Goal: Task Accomplishment & Management: Use online tool/utility

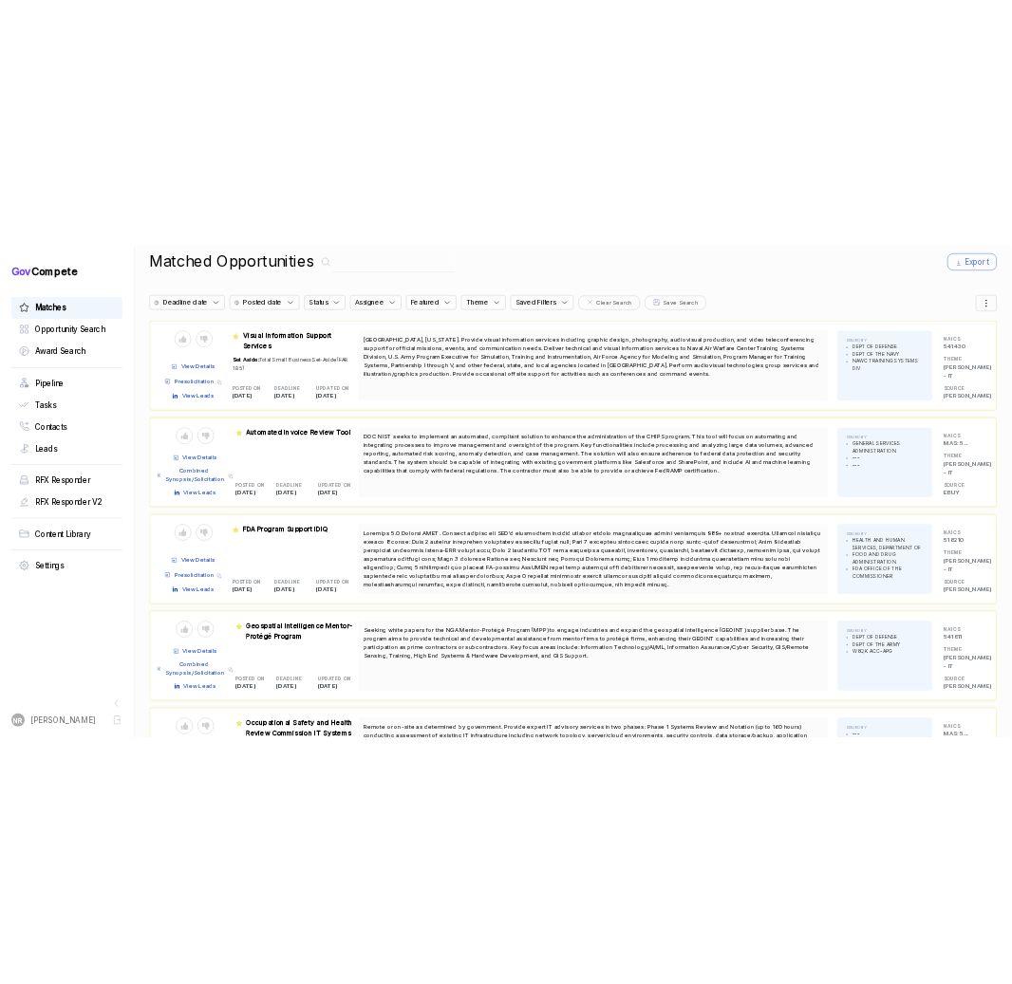
scroll to position [29, 0]
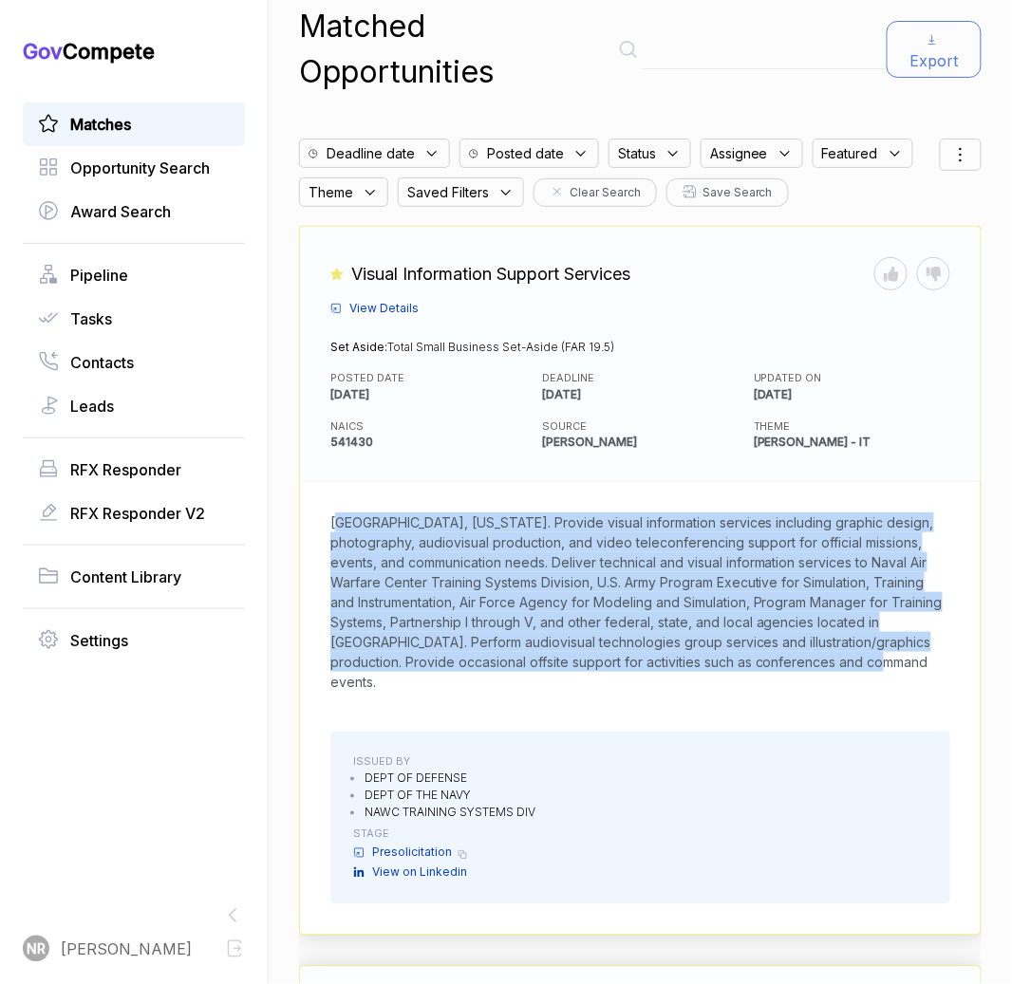
drag, startPoint x: 416, startPoint y: 632, endPoint x: 283, endPoint y: 473, distance: 206.8
click at [283, 473] on div "Matched Opportunities Export Deadline date Posted date Status Assignee Featured…" at bounding box center [640, 492] width 743 height 984
copy span "[GEOGRAPHIC_DATA], [US_STATE]. Provide visual information services including gr…"
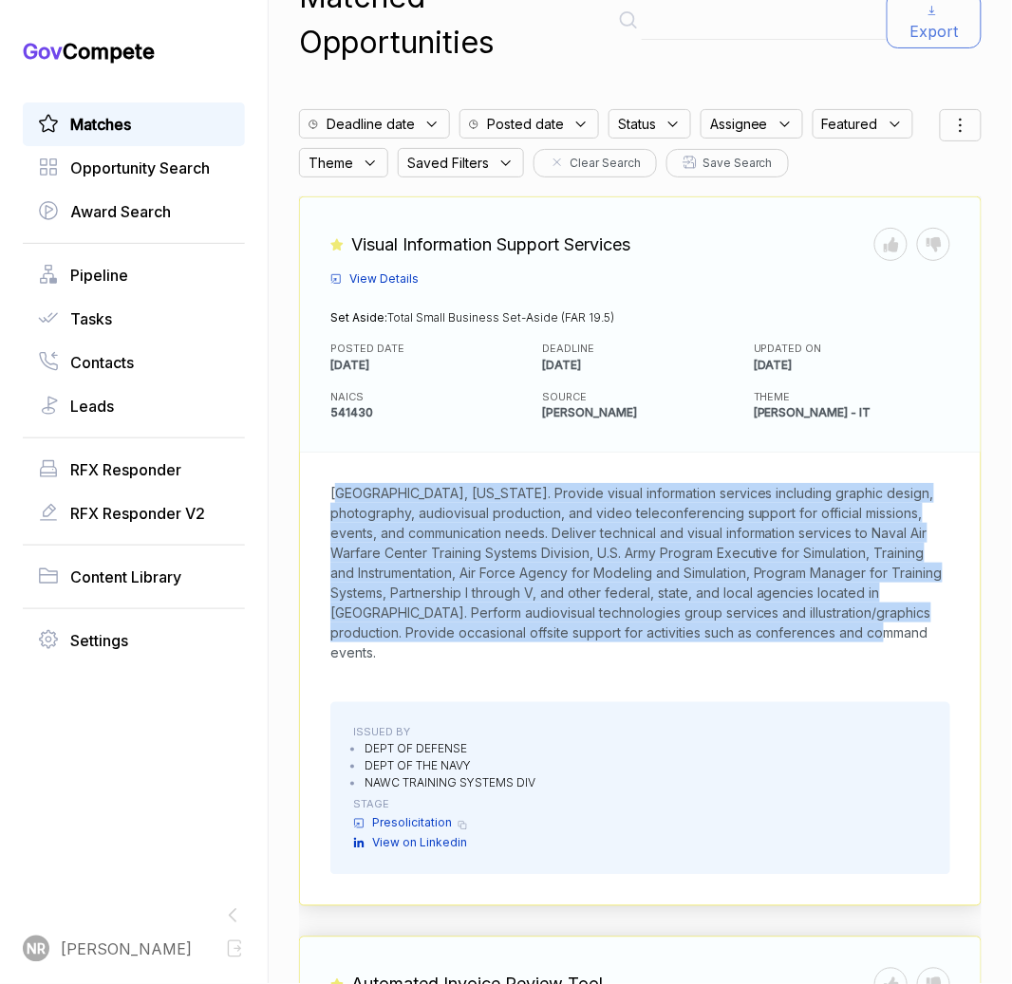
scroll to position [0, 0]
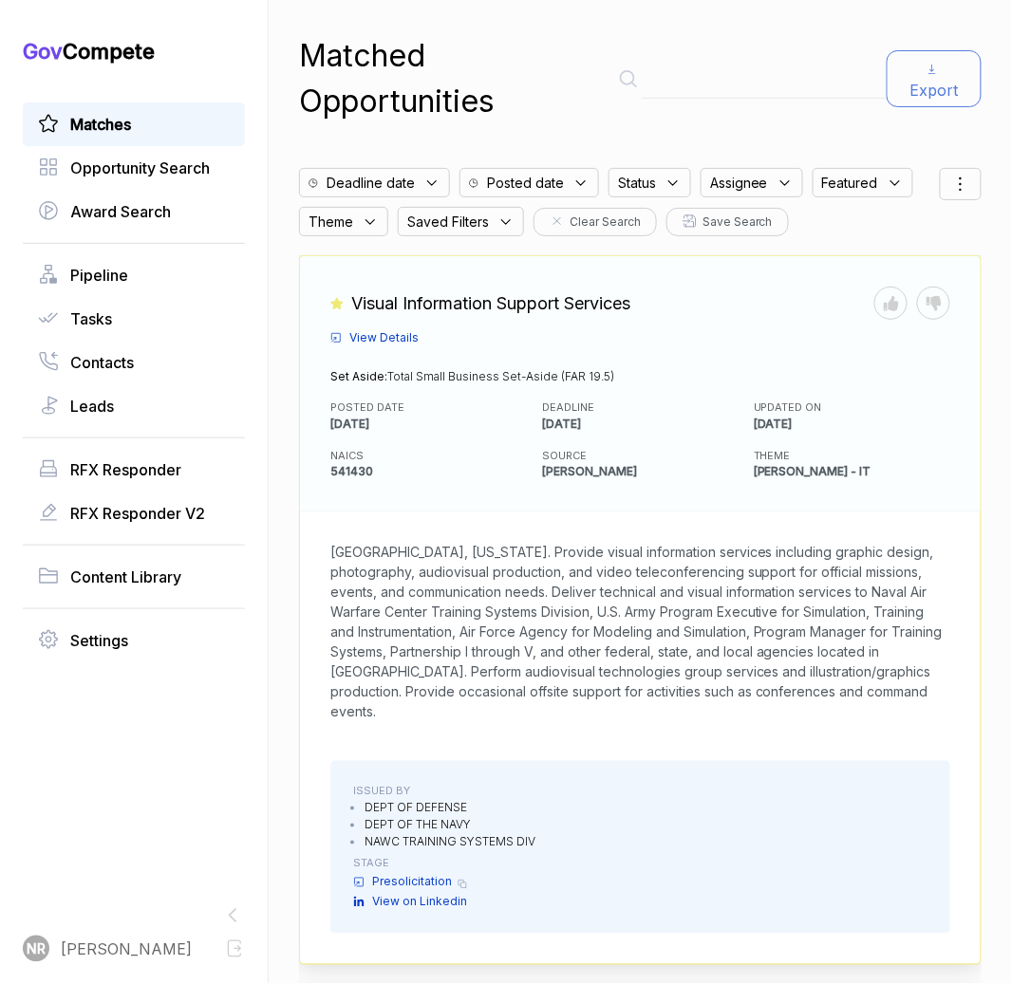
click at [398, 329] on span "View Details" at bounding box center [383, 337] width 69 height 17
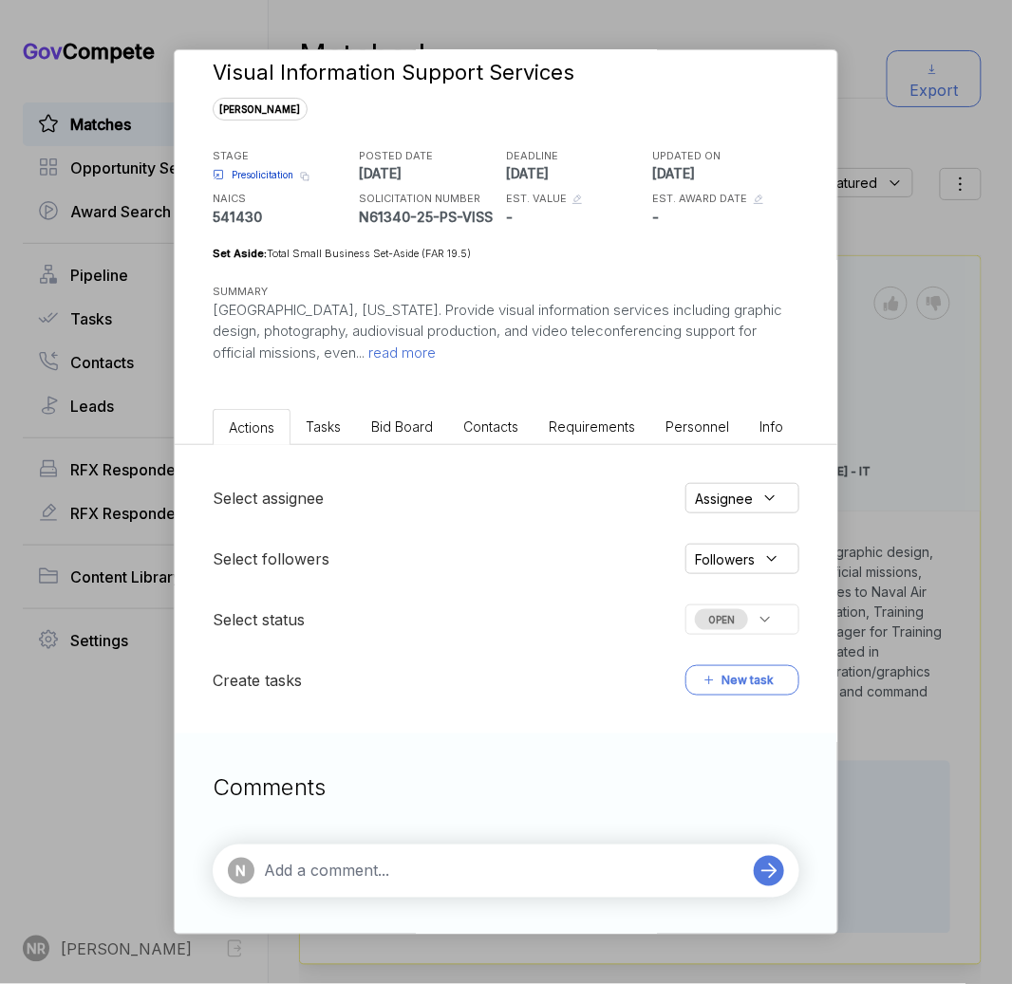
scroll to position [32, 0]
click at [587, 879] on textarea at bounding box center [504, 870] width 480 height 23
paste textarea "These services fall outside our technical delivery portfolio and would require …"
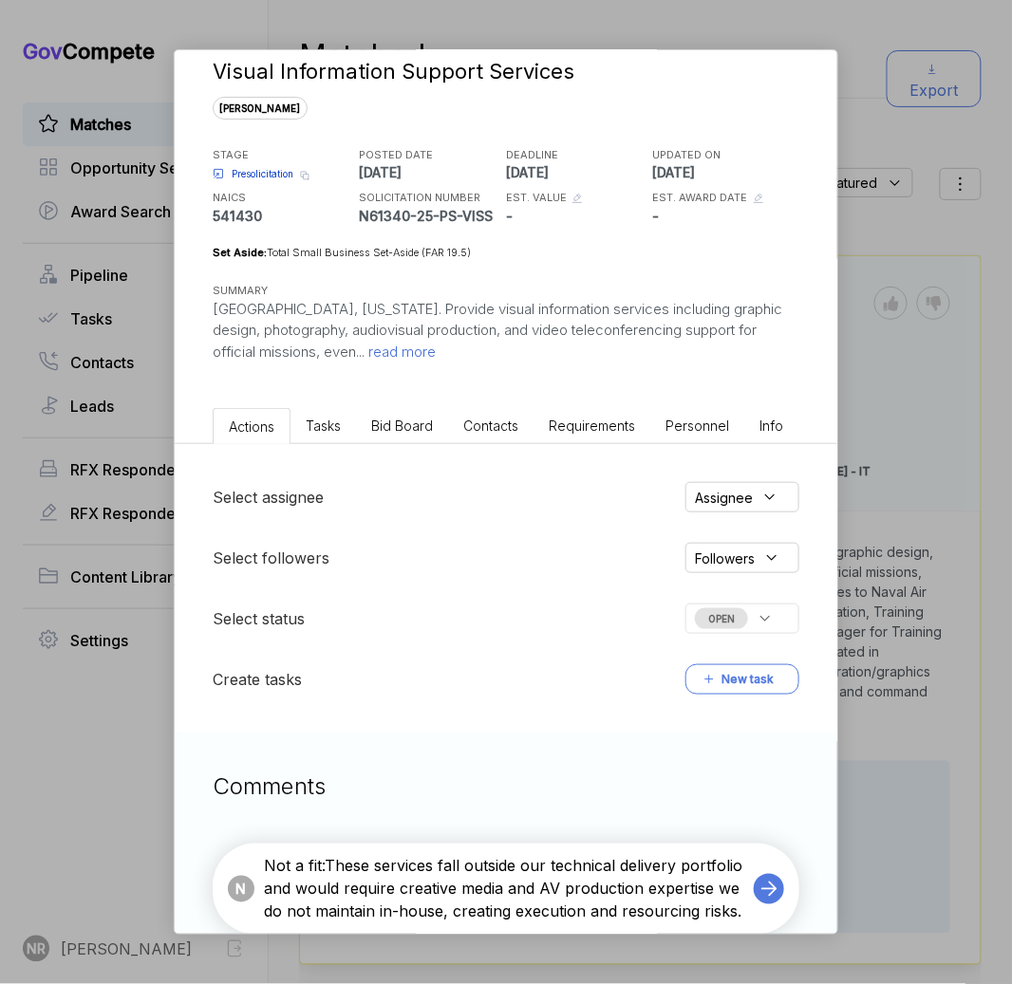
type textarea "Not a fit: These services fall outside our technical delivery portfolio and wou…"
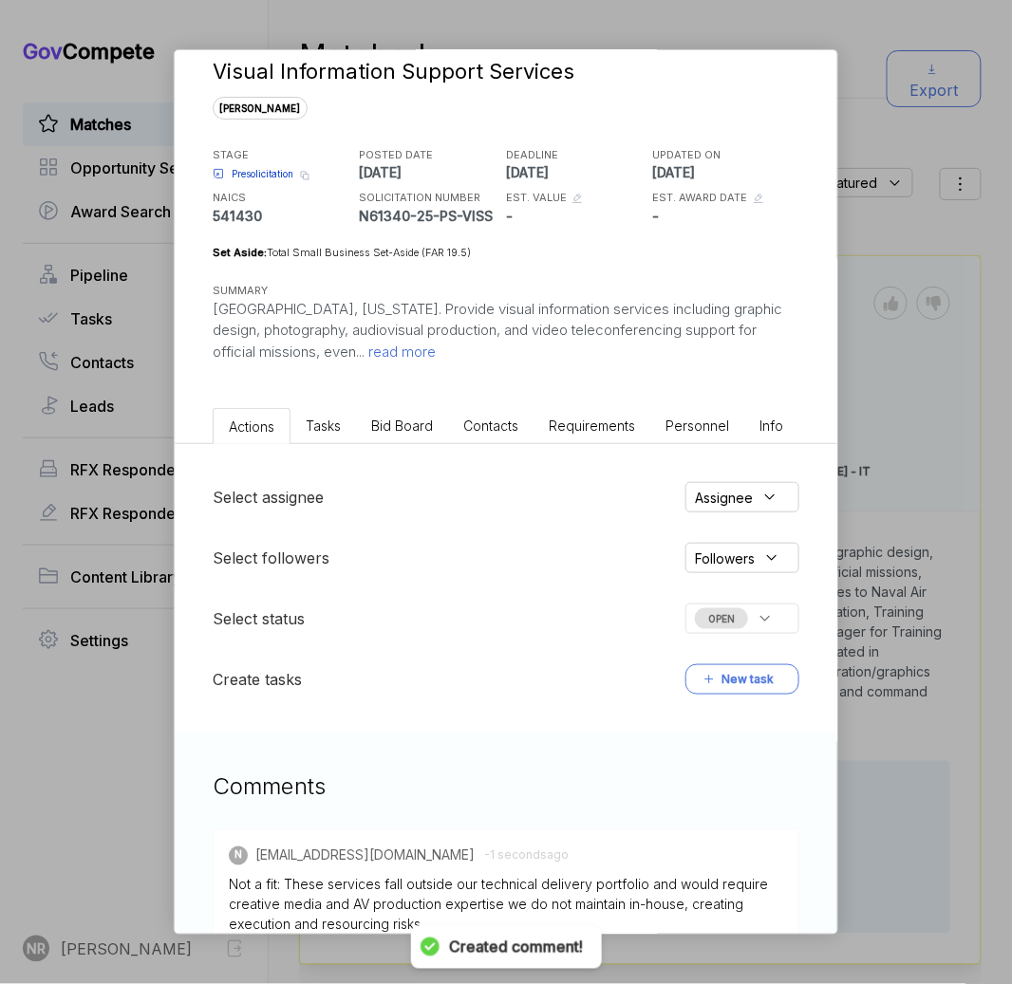
click at [774, 620] on div "OPEN" at bounding box center [742, 618] width 114 height 30
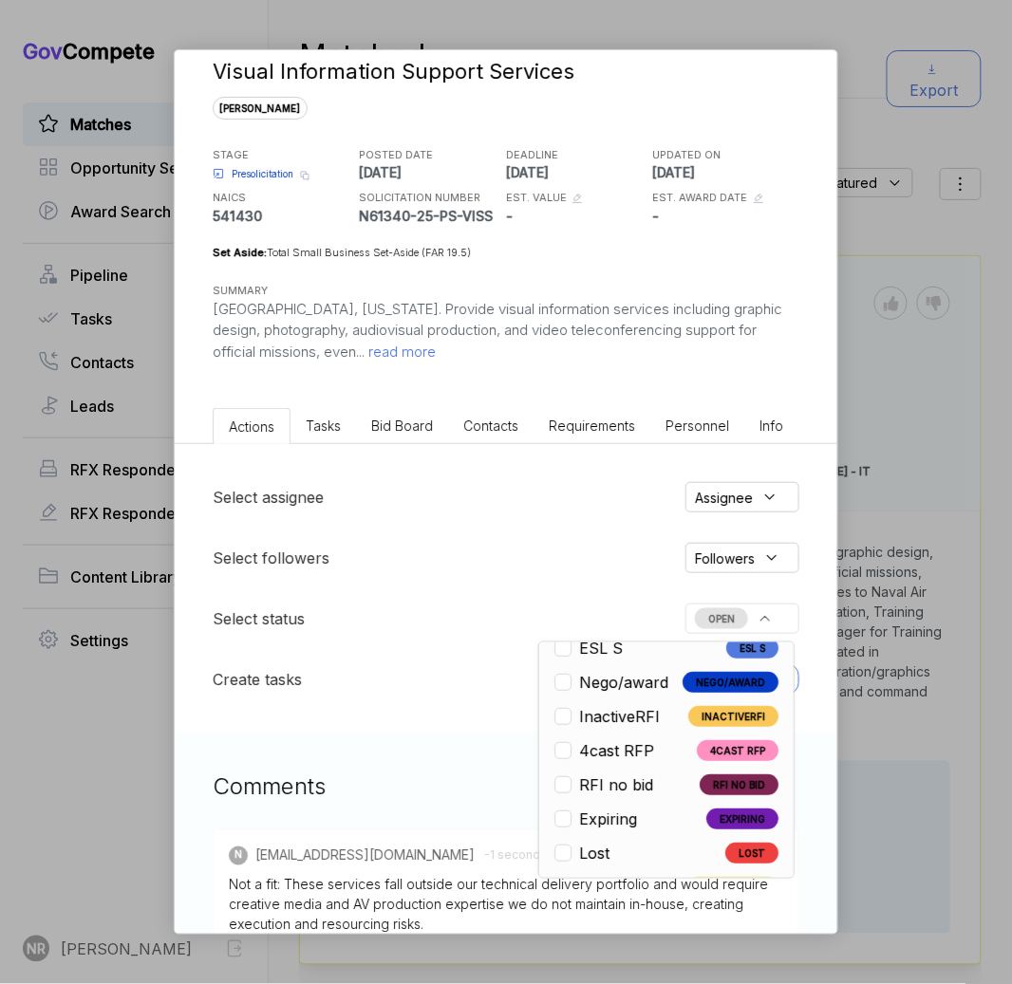
scroll to position [443, 0]
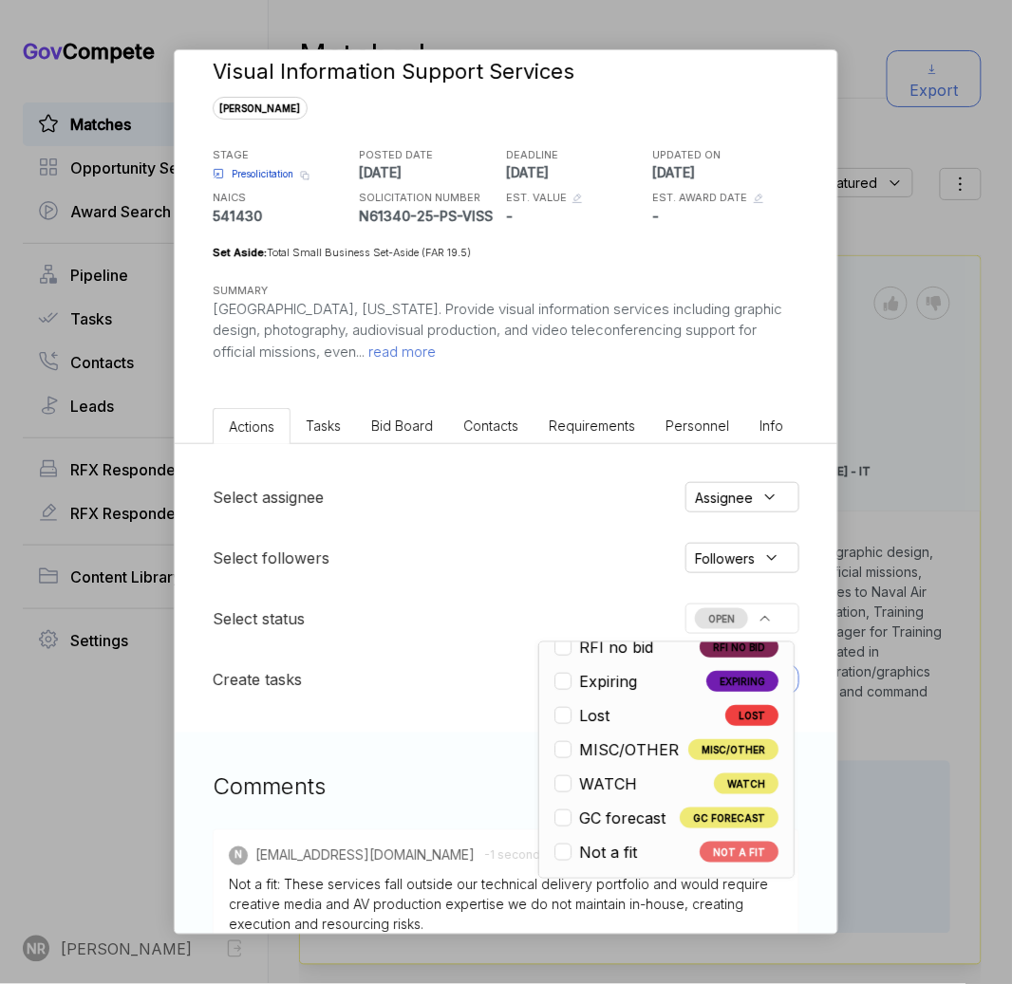
click at [634, 841] on span "Not a fit" at bounding box center [608, 852] width 58 height 23
checkbox input "true"
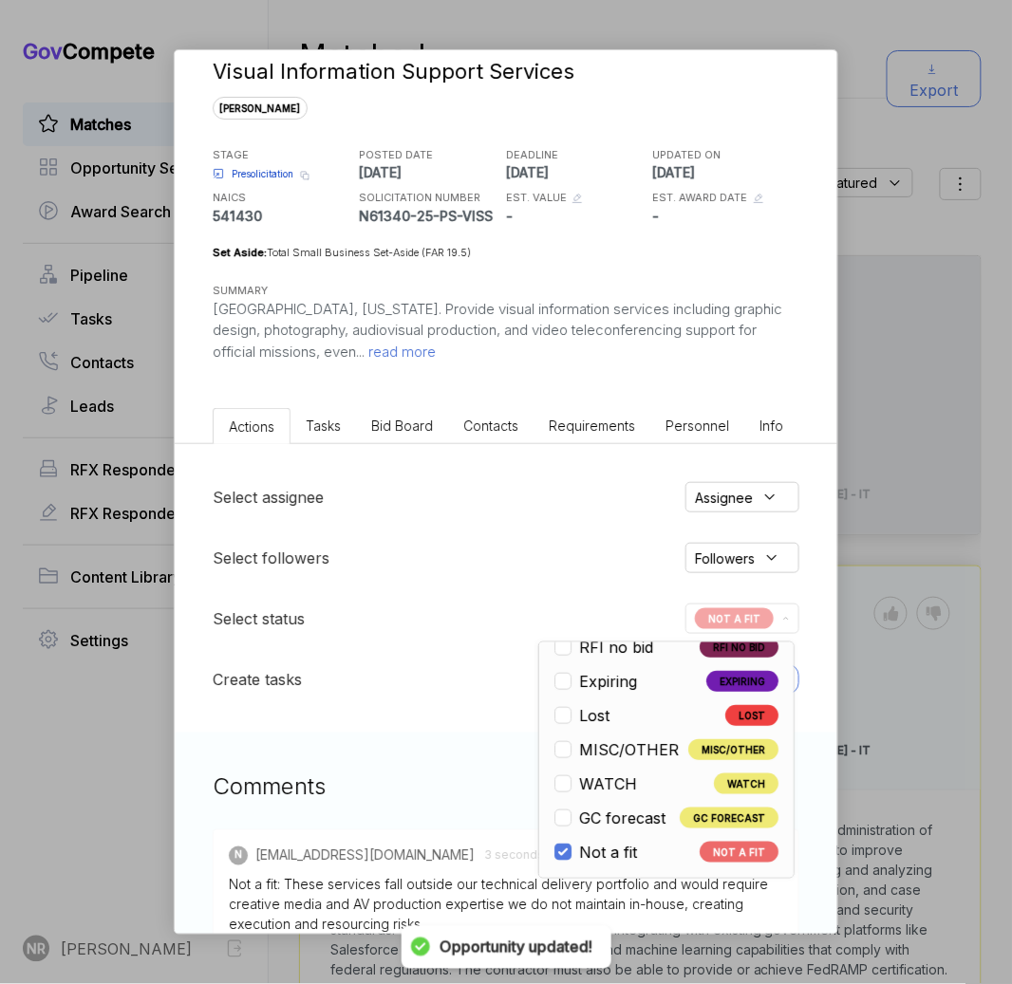
click at [447, 547] on div "Select followers Followers" at bounding box center [506, 558] width 586 height 30
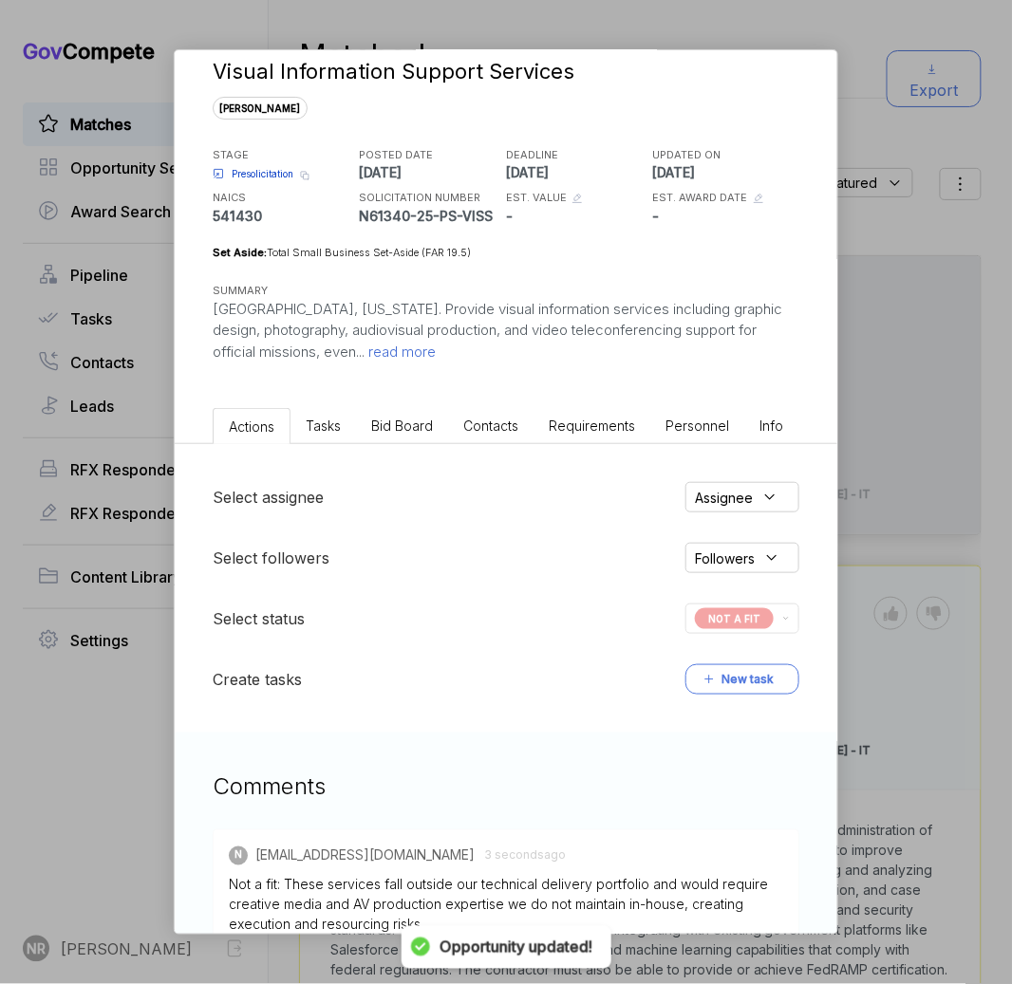
click at [890, 351] on div "Visual Information Support Services [PERSON_NAME] STAGE Presolicitation Copy li…" at bounding box center [506, 492] width 1012 height 984
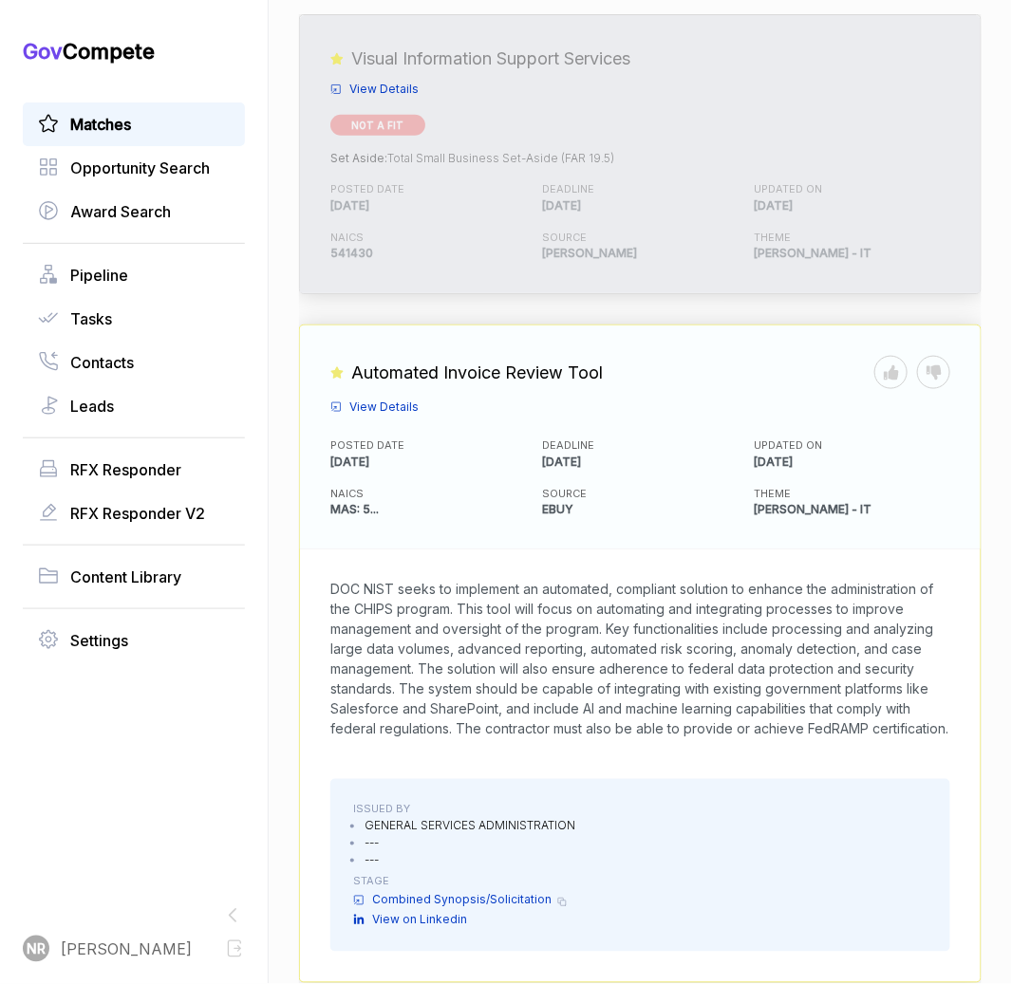
scroll to position [266, 0]
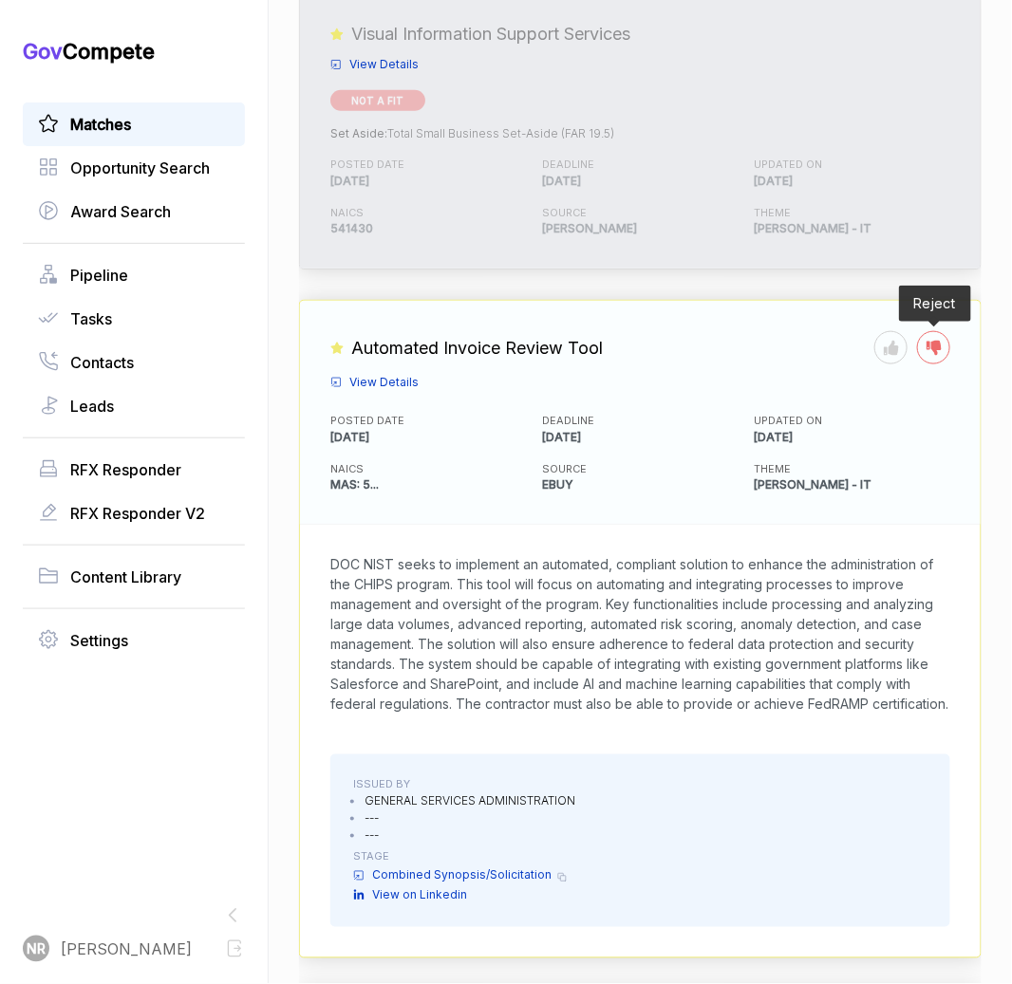
click at [926, 341] on icon at bounding box center [933, 348] width 15 height 15
click at [649, 584] on span "DOC NIST seeks to implement an automated, compliant solution to enhance the adm…" at bounding box center [639, 635] width 618 height 156
drag, startPoint x: 566, startPoint y: 565, endPoint x: 566, endPoint y: 537, distance: 27.5
click at [566, 561] on span "DOC NIST seeks to implement an automated, compliant solution to enhance the adm…" at bounding box center [639, 635] width 618 height 156
click at [379, 374] on span "View Details" at bounding box center [383, 382] width 69 height 17
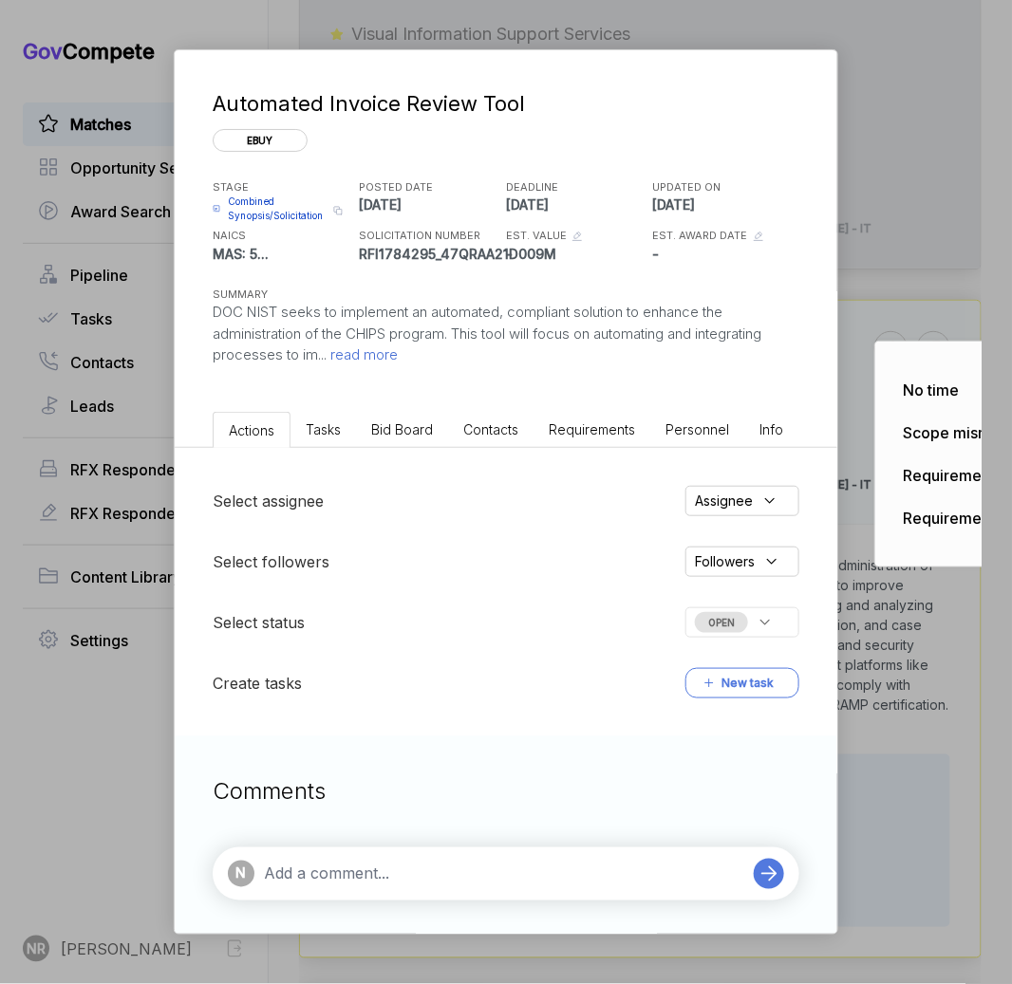
click at [738, 622] on span "OPEN" at bounding box center [721, 622] width 53 height 21
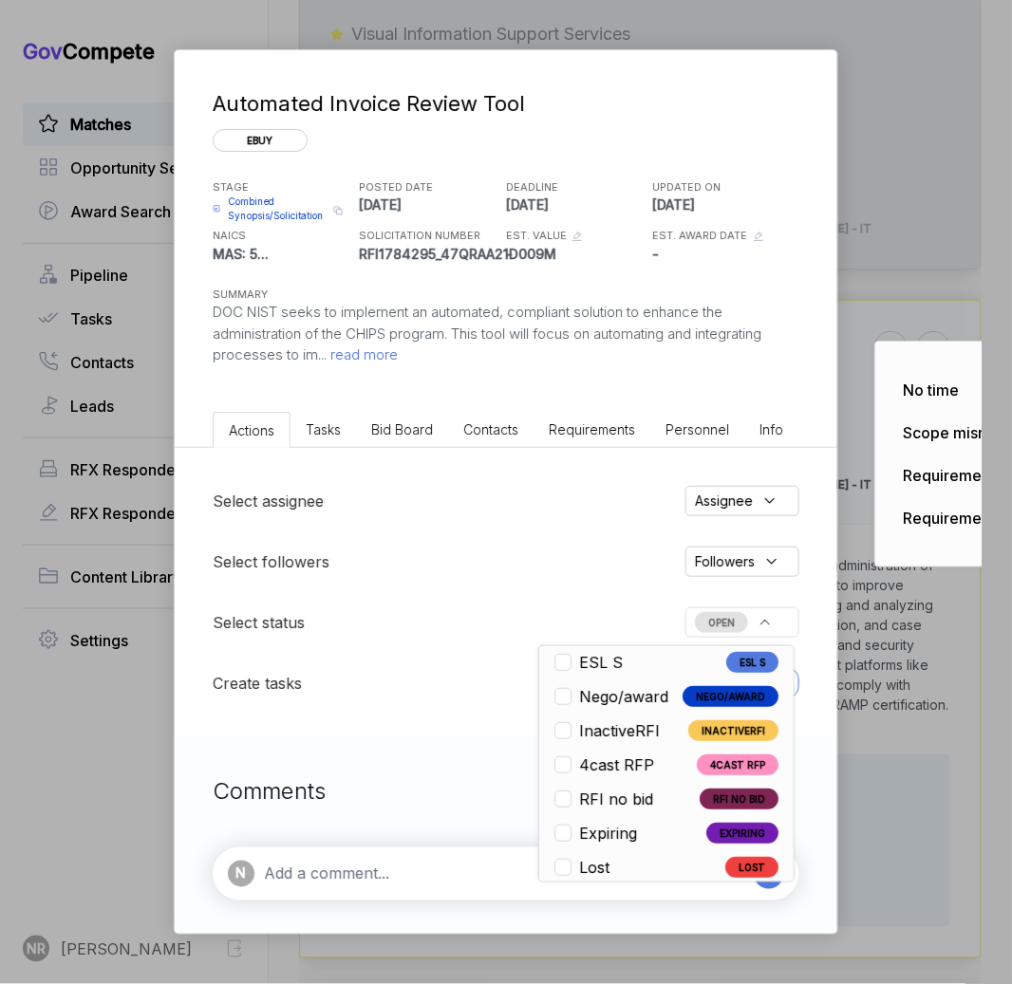
scroll to position [444, 0]
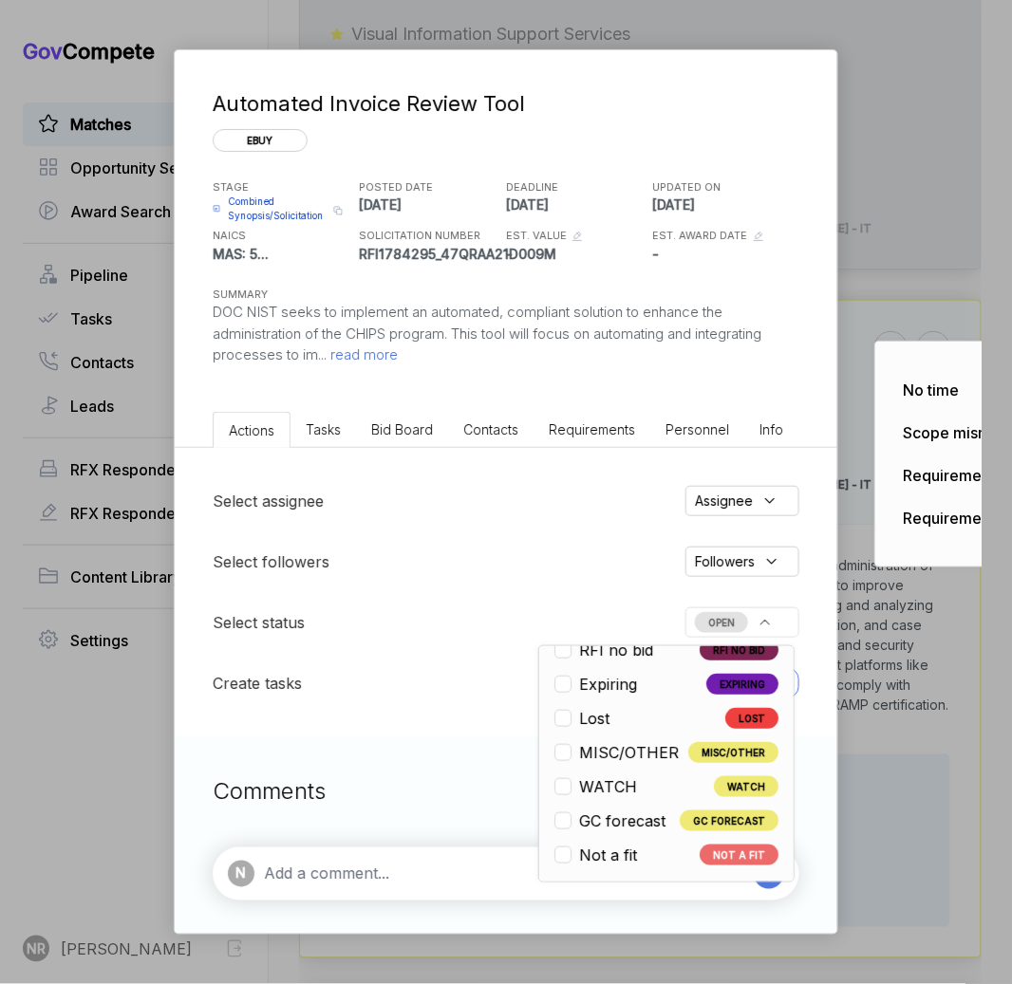
click at [634, 849] on span "Not a fit" at bounding box center [608, 855] width 58 height 23
checkbox input "true"
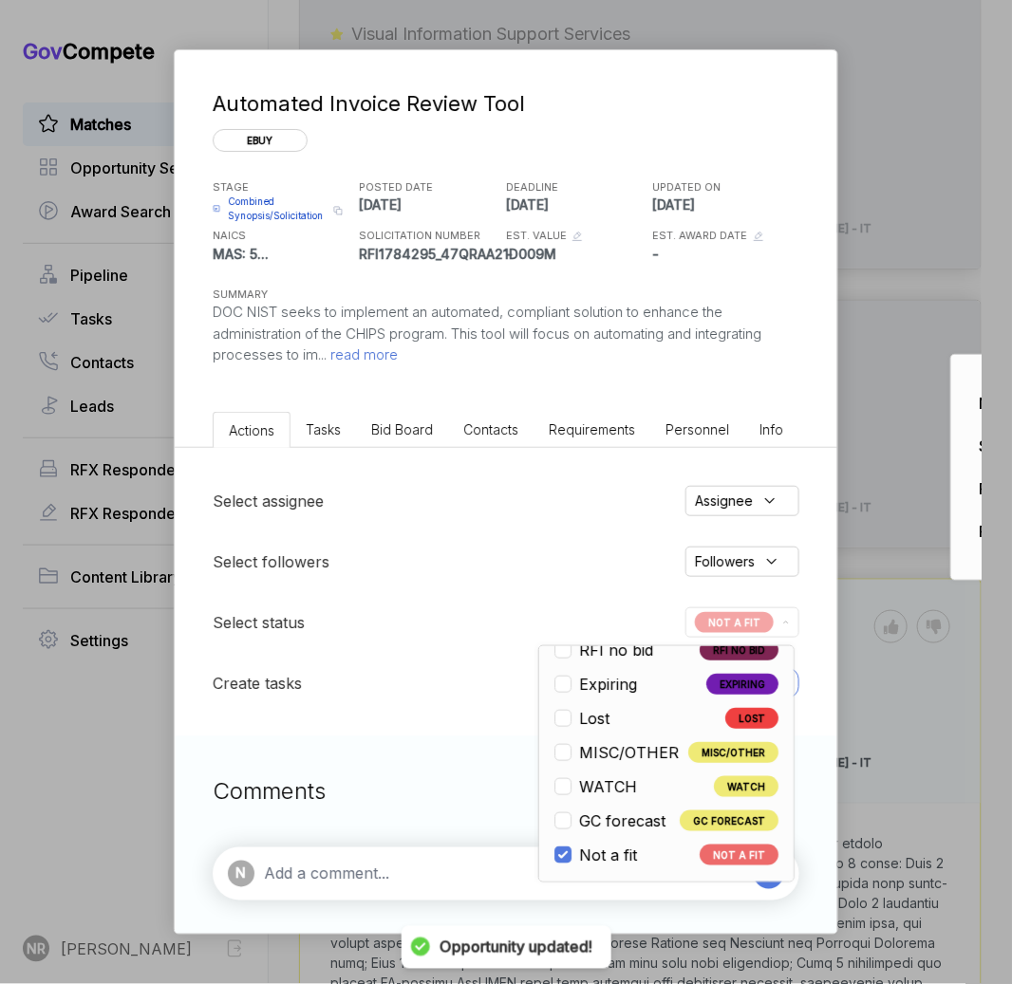
click at [870, 622] on div "Automated Invoice Review Tool ebuy STAGE Combined Synopsis/Solicitation Copy li…" at bounding box center [506, 492] width 1012 height 984
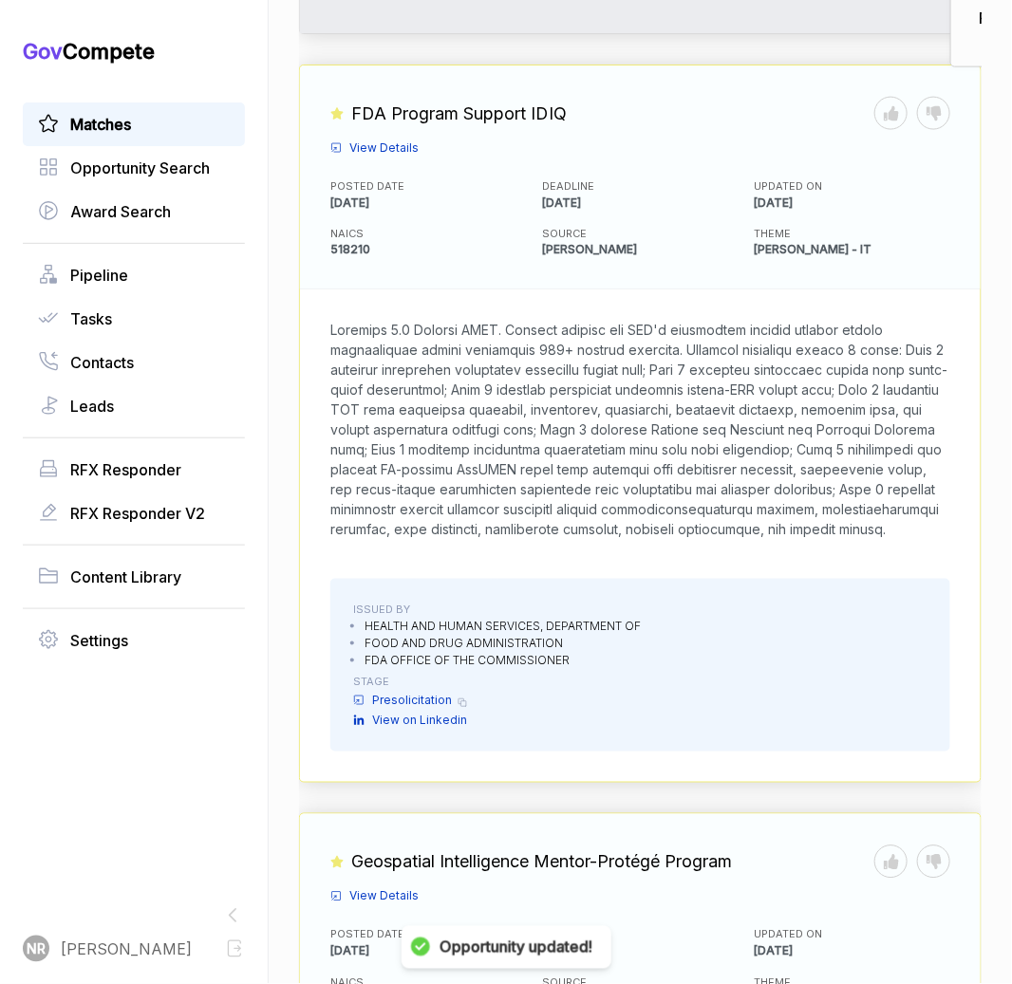
scroll to position [793, 0]
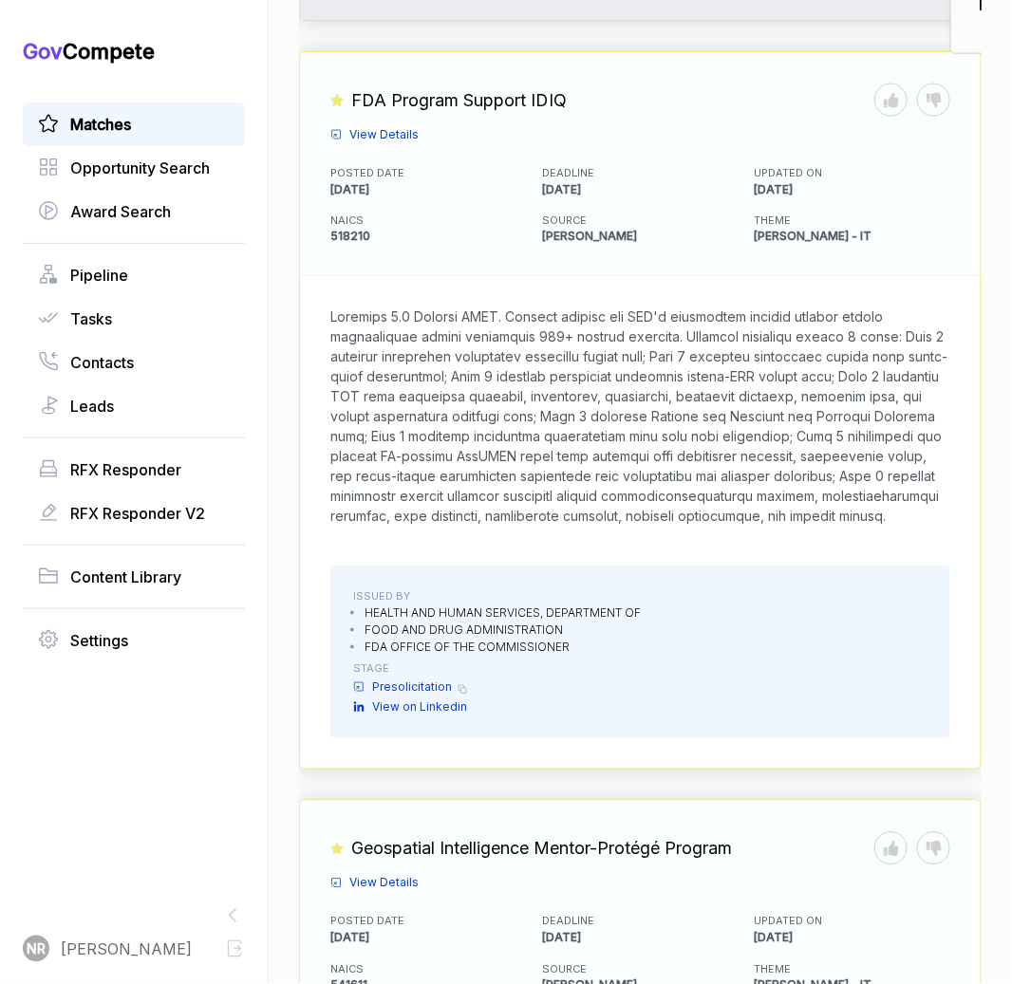
drag, startPoint x: 496, startPoint y: 506, endPoint x: 311, endPoint y: 272, distance: 297.9
click at [311, 276] on div at bounding box center [640, 416] width 680 height 280
copy span "Sentinel 3.0 Support IDIQ. Provide support for FDA's postmarket medical product…"
click at [399, 125] on span "View Details" at bounding box center [383, 133] width 69 height 17
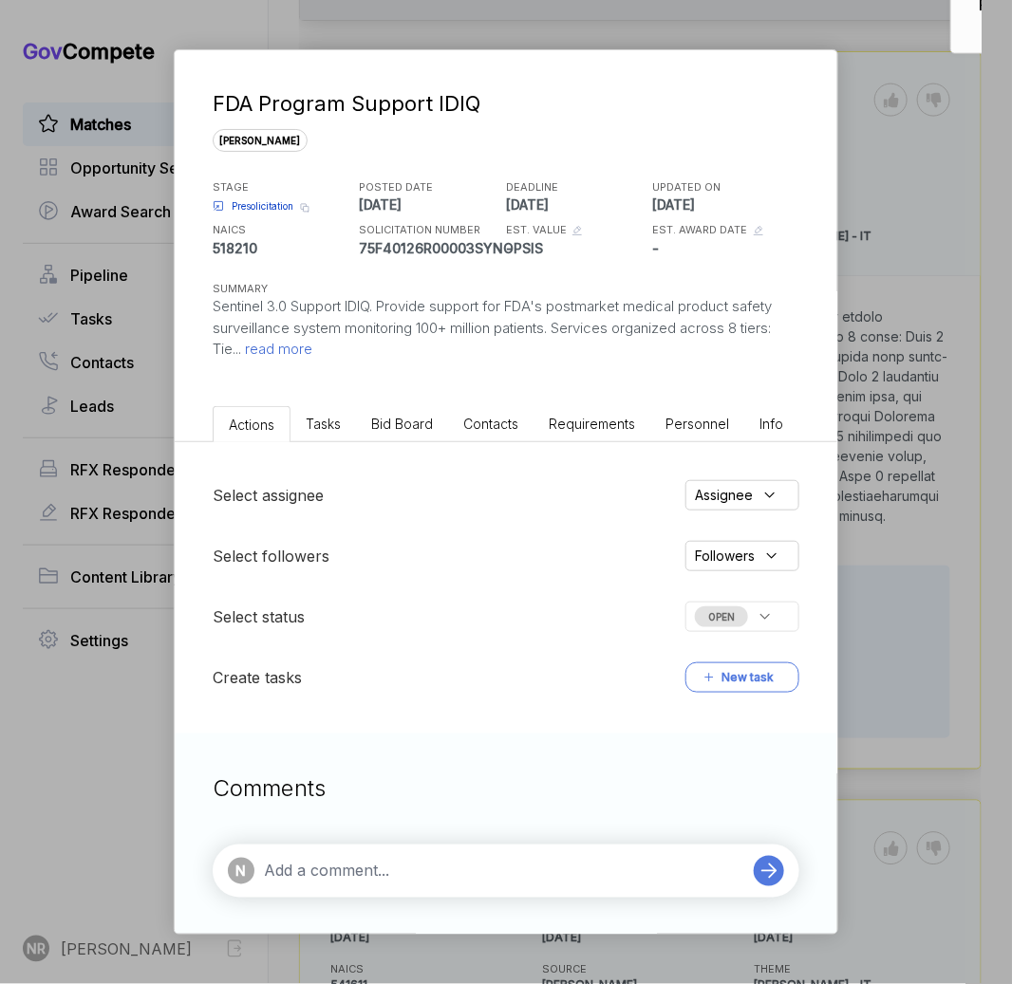
click at [543, 874] on textarea at bounding box center [504, 871] width 480 height 23
paste textarea "not a fit for Ensemble. Sentinel 3.0 requires highly specialized capabilities i…"
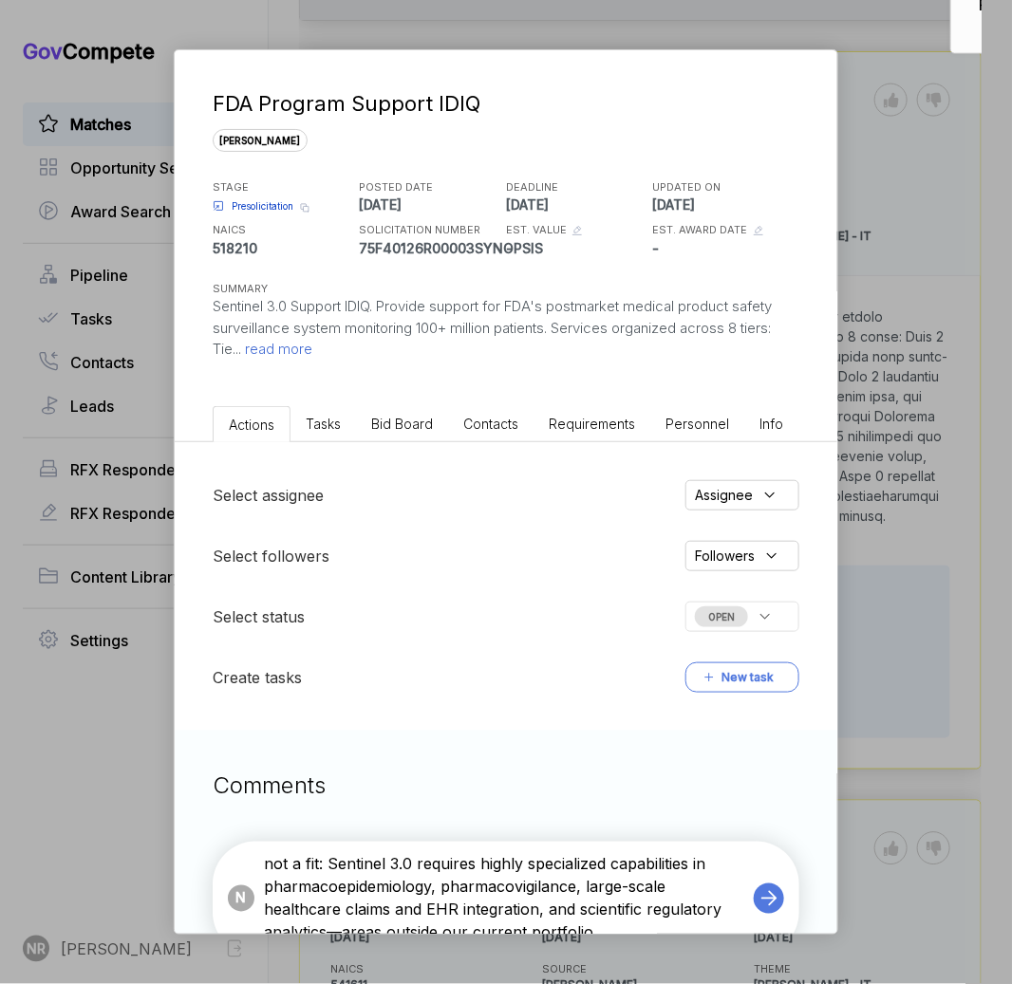
type textarea "not a fit: Sentinel 3.0 requires highly specialized capabilities in pharmacoepi…"
click at [726, 619] on span "OPEN" at bounding box center [721, 616] width 53 height 21
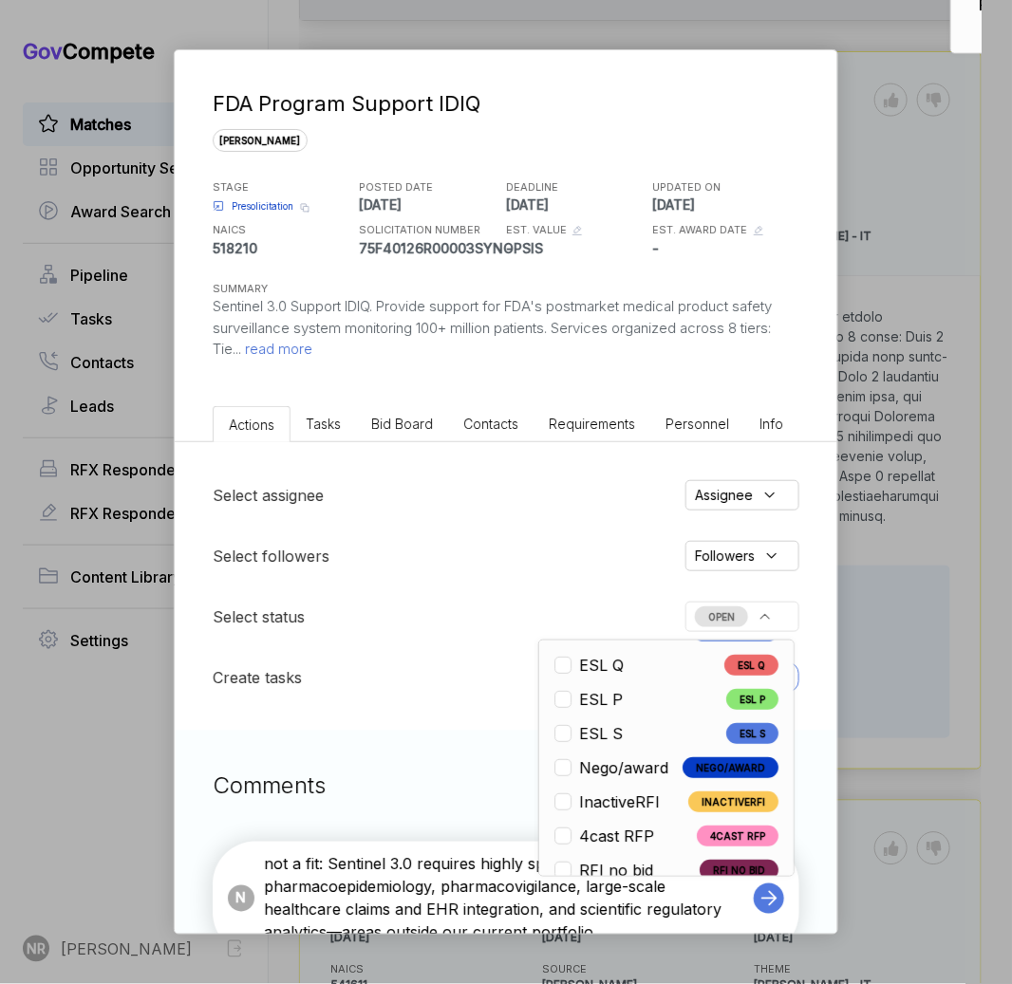
scroll to position [443, 0]
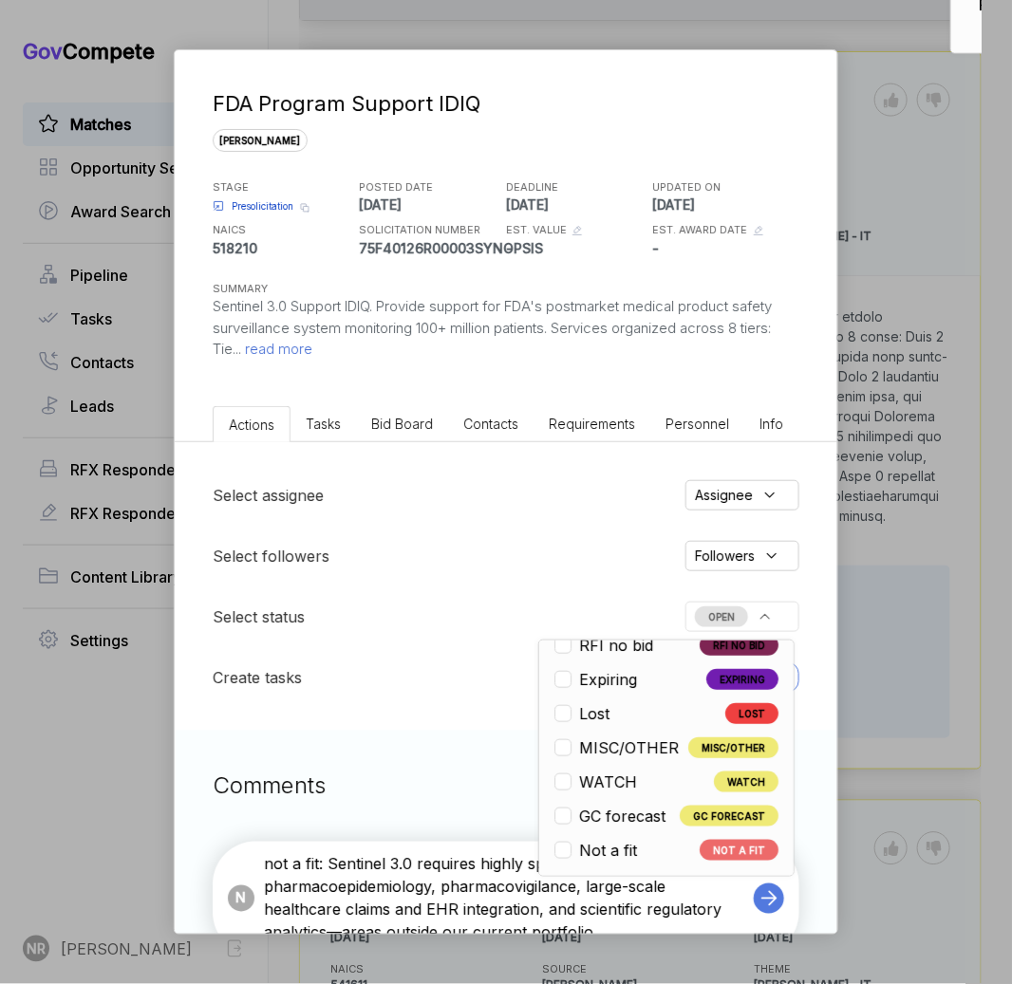
click at [600, 848] on span "Not a fit" at bounding box center [608, 850] width 58 height 23
checkbox input "true"
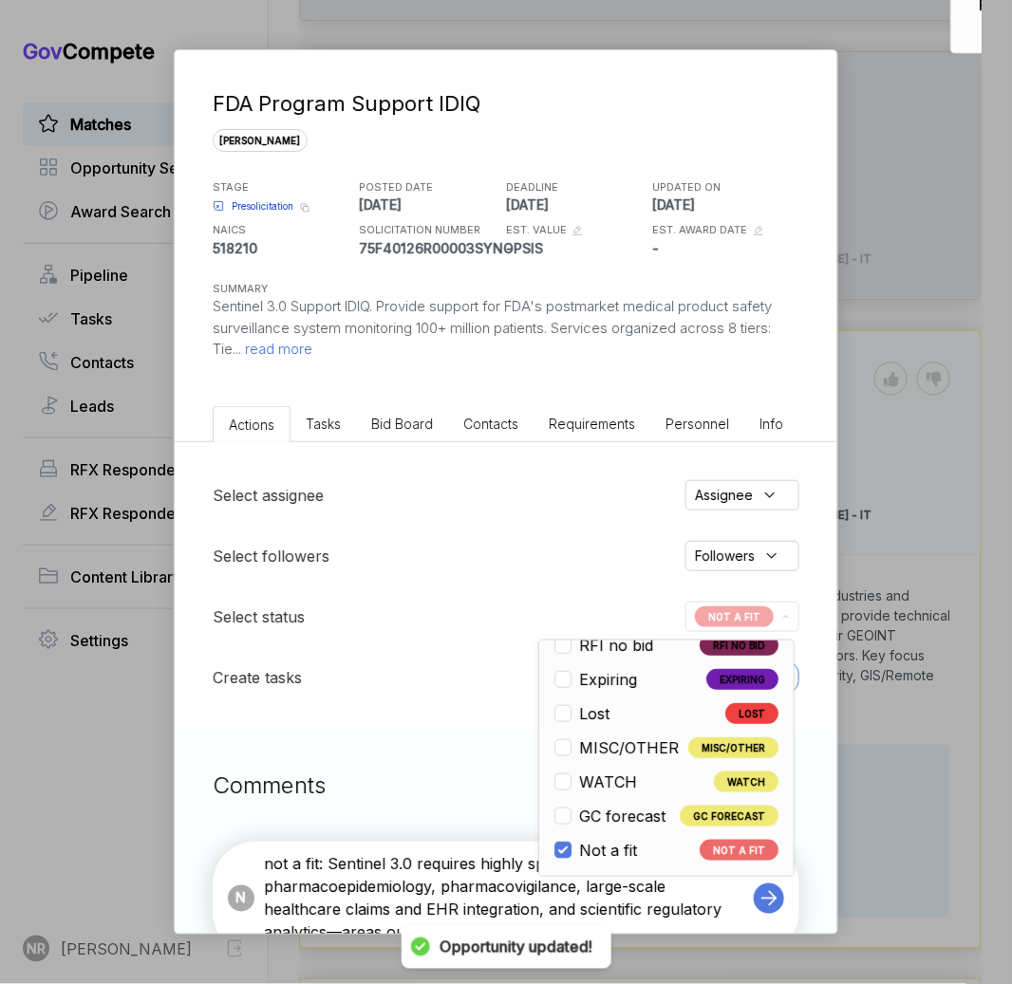
click at [763, 902] on icon at bounding box center [768, 898] width 27 height 27
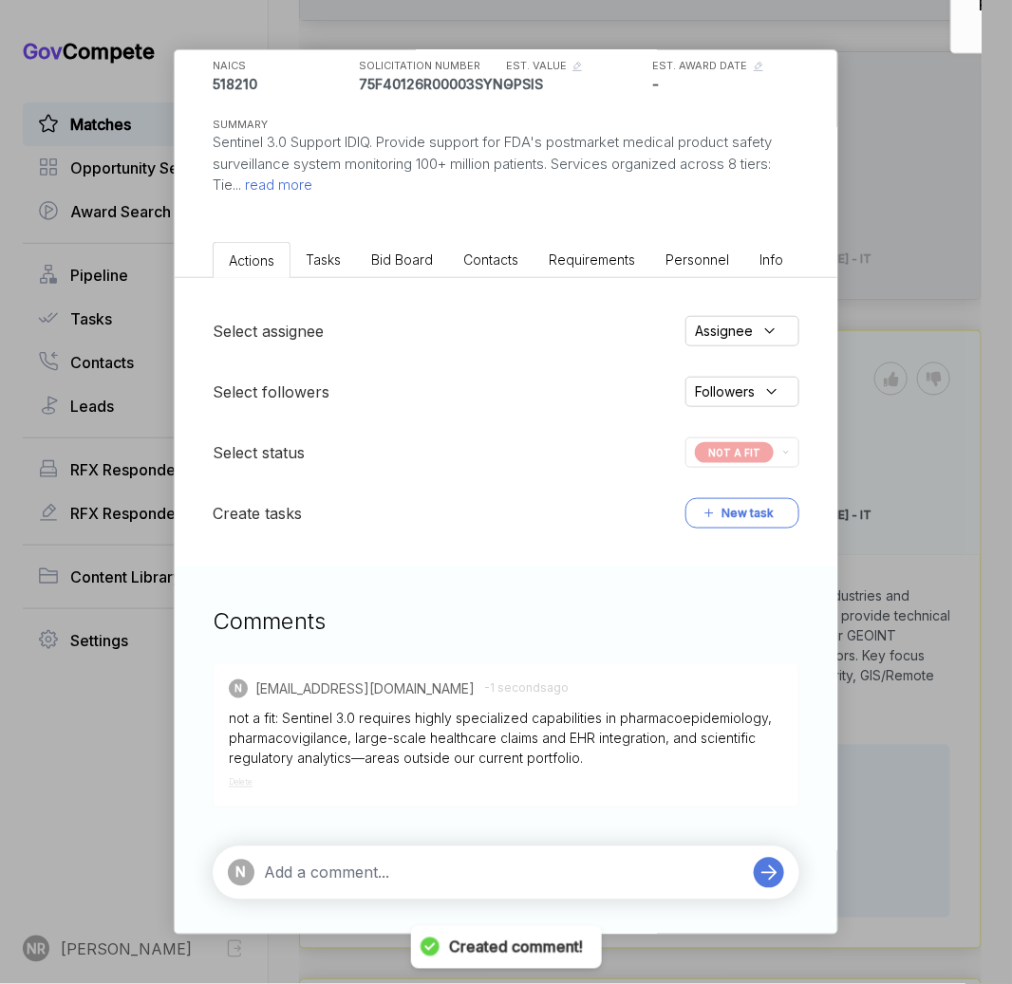
scroll to position [167, 0]
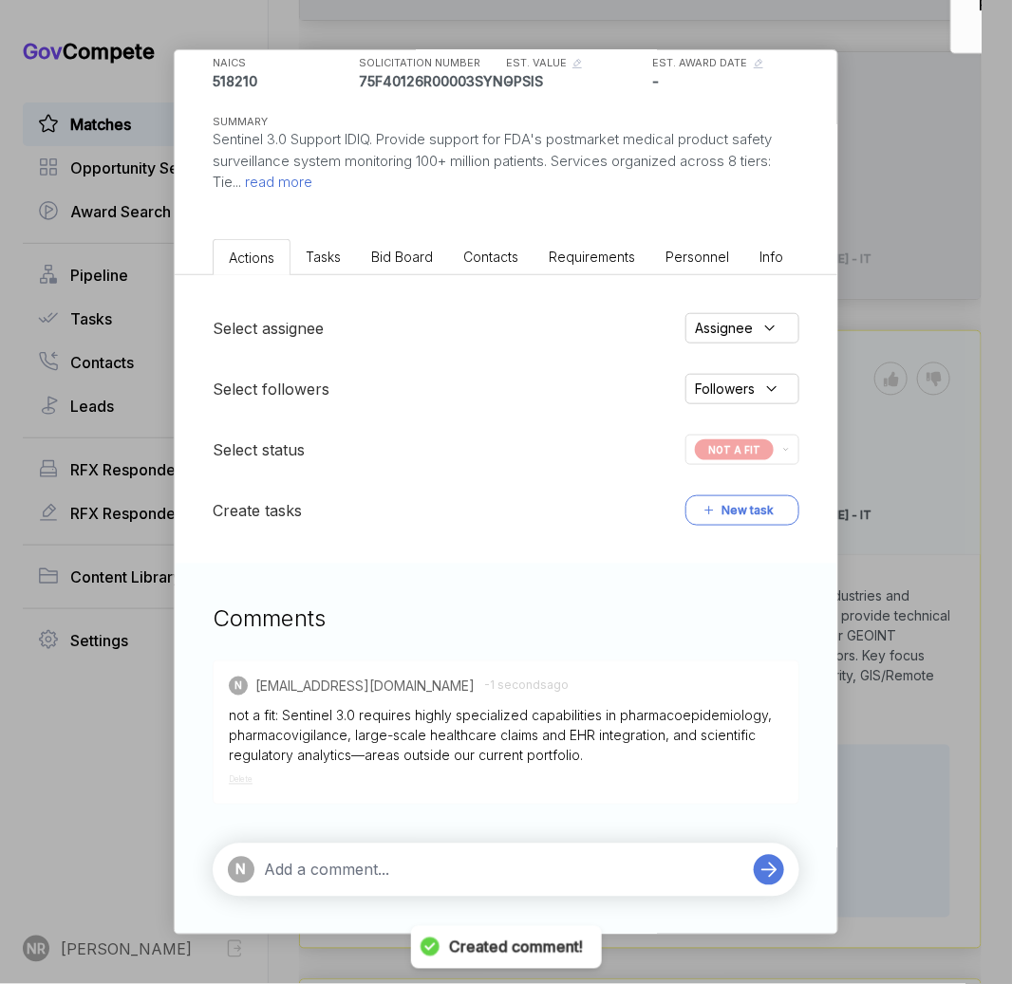
click at [910, 497] on div "FDA Program Support IDIQ [PERSON_NAME] STAGE Presolicitation Copy link POSTED D…" at bounding box center [506, 492] width 1012 height 984
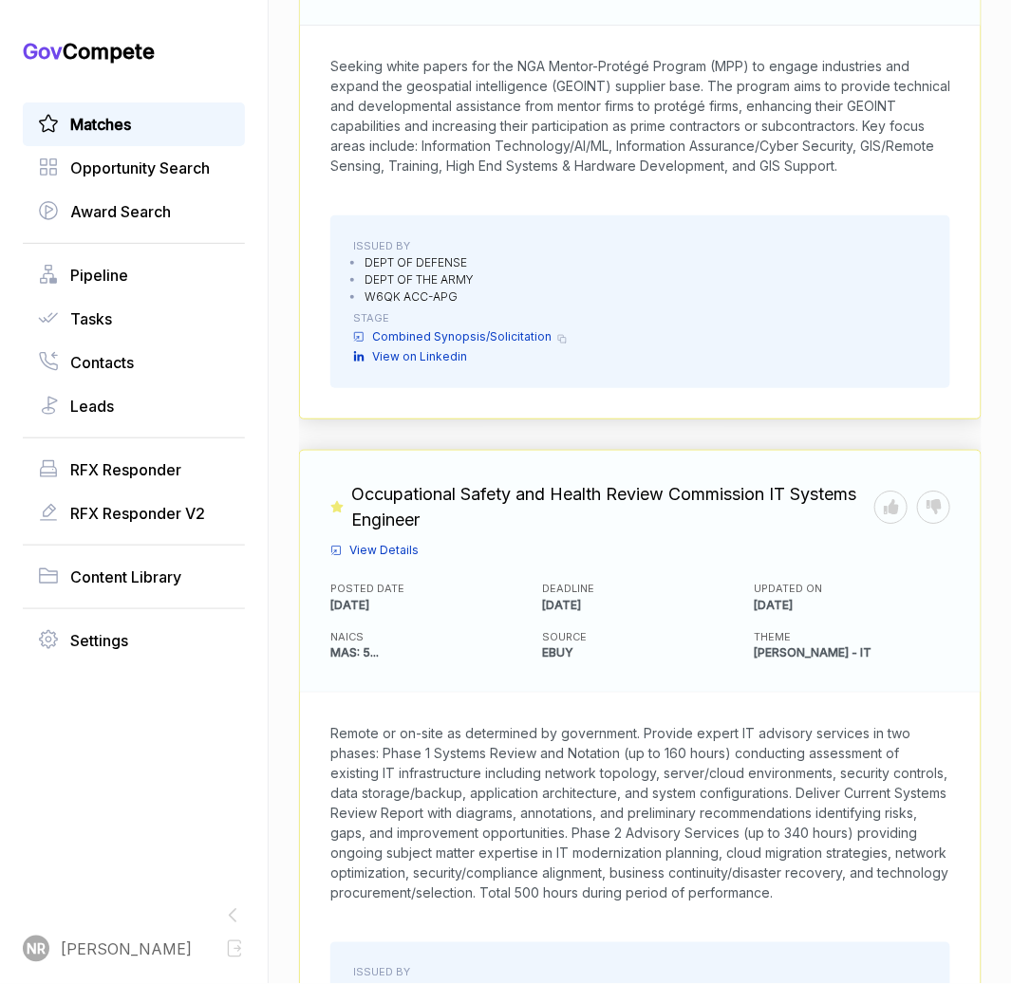
scroll to position [826, 0]
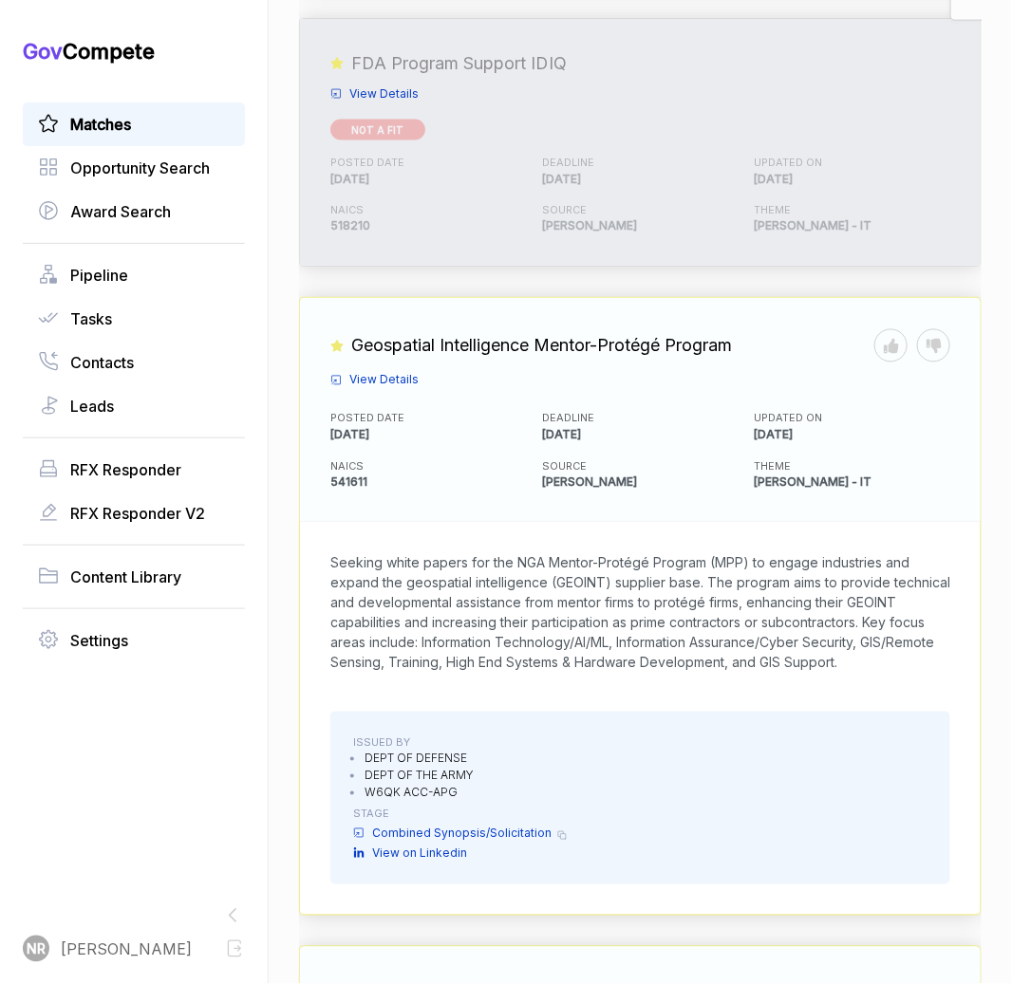
drag, startPoint x: 924, startPoint y: 615, endPoint x: 318, endPoint y: 508, distance: 615.7
click at [318, 522] on div "Seeking white papers for the NGA Mentor-Protégé Program (MPP) to engage industr…" at bounding box center [640, 612] width 680 height 180
click at [926, 338] on icon at bounding box center [933, 345] width 15 height 15
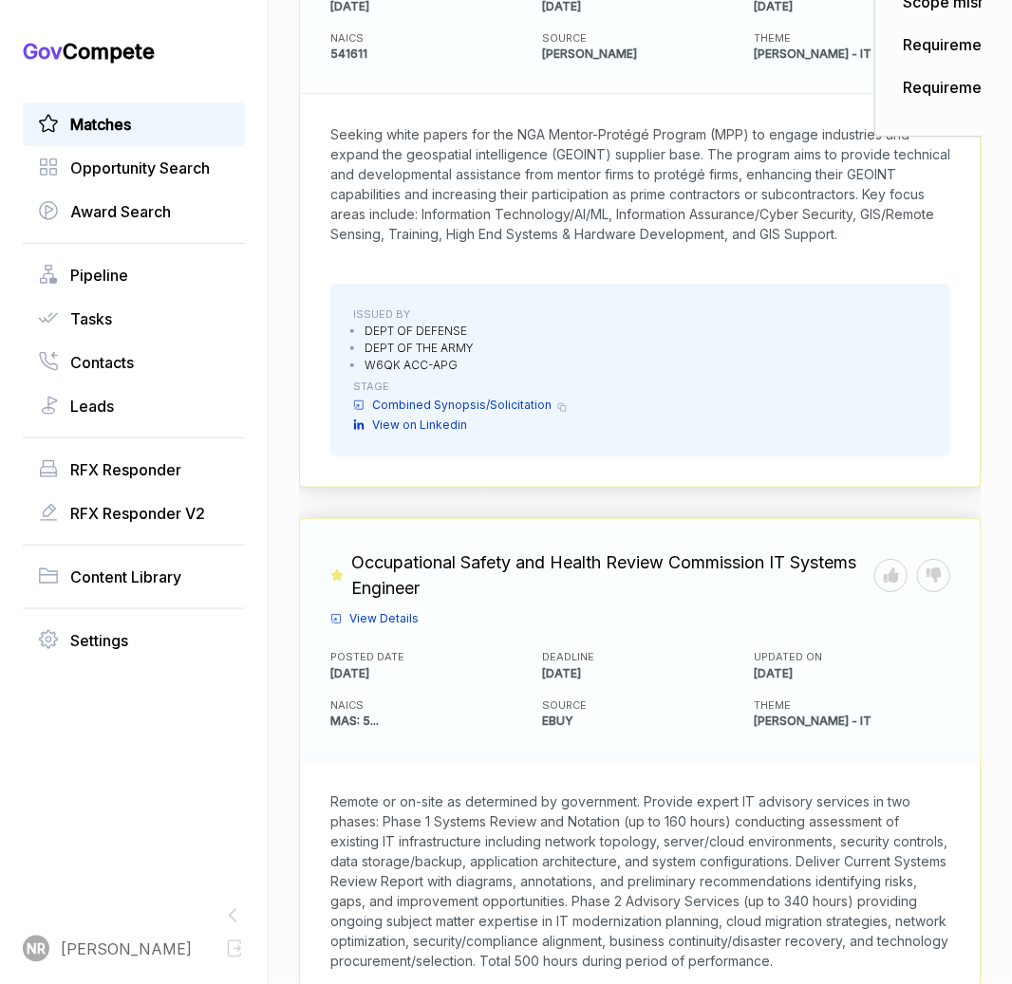
scroll to position [1068, 0]
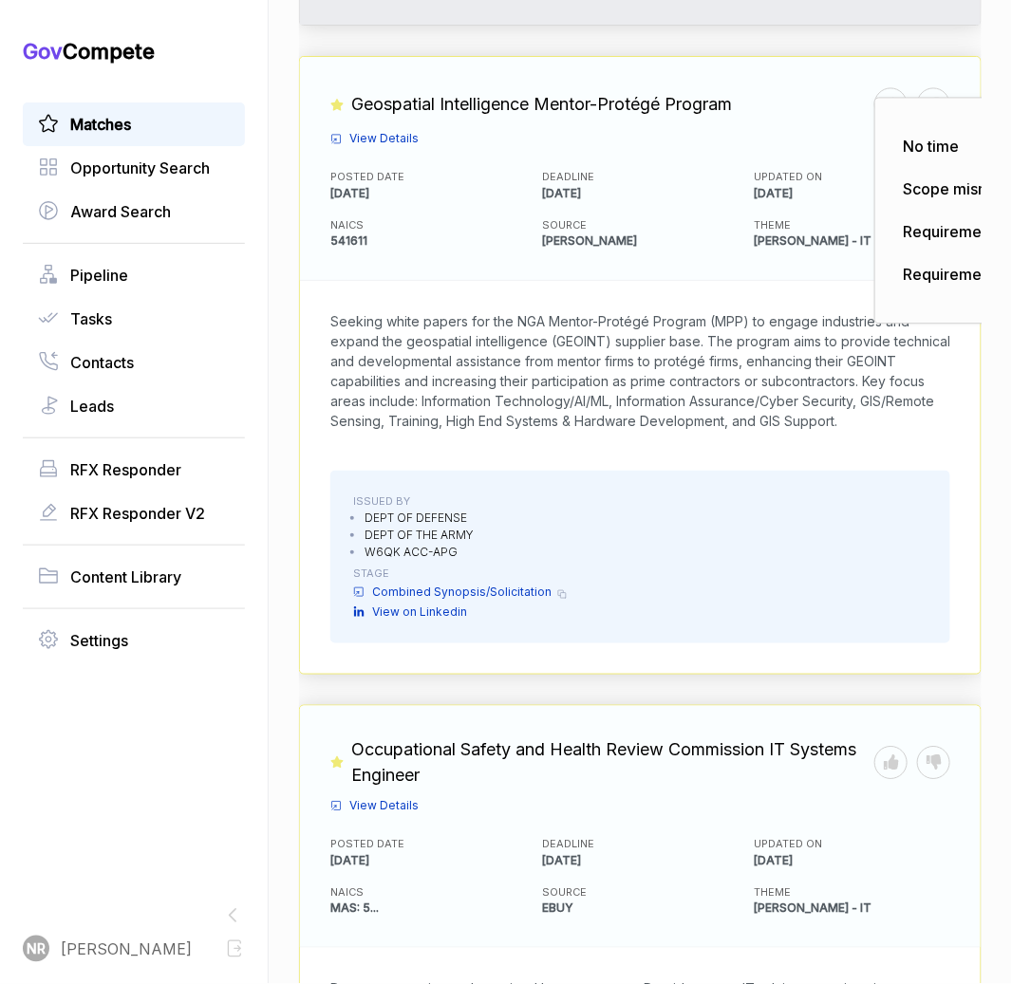
click at [397, 130] on span "View Details" at bounding box center [383, 138] width 69 height 17
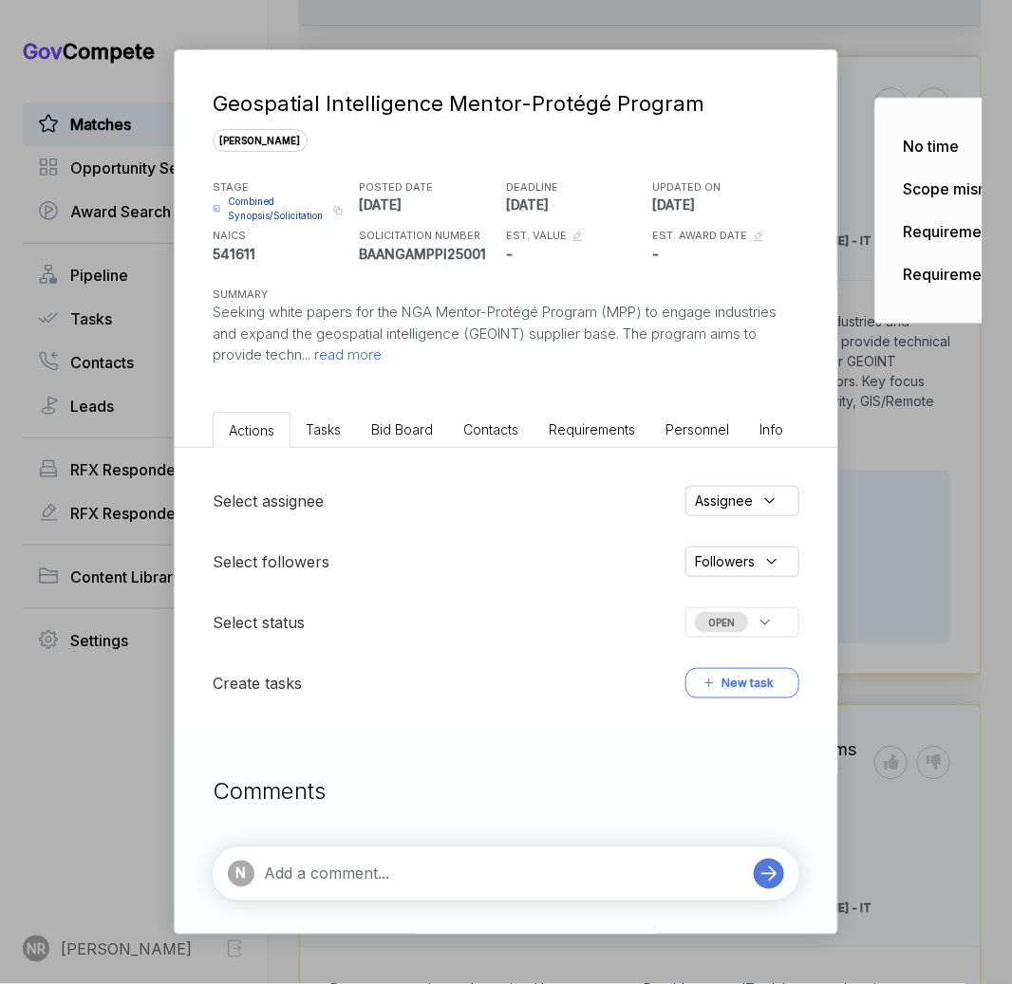
click at [782, 622] on div "OPEN" at bounding box center [742, 622] width 114 height 30
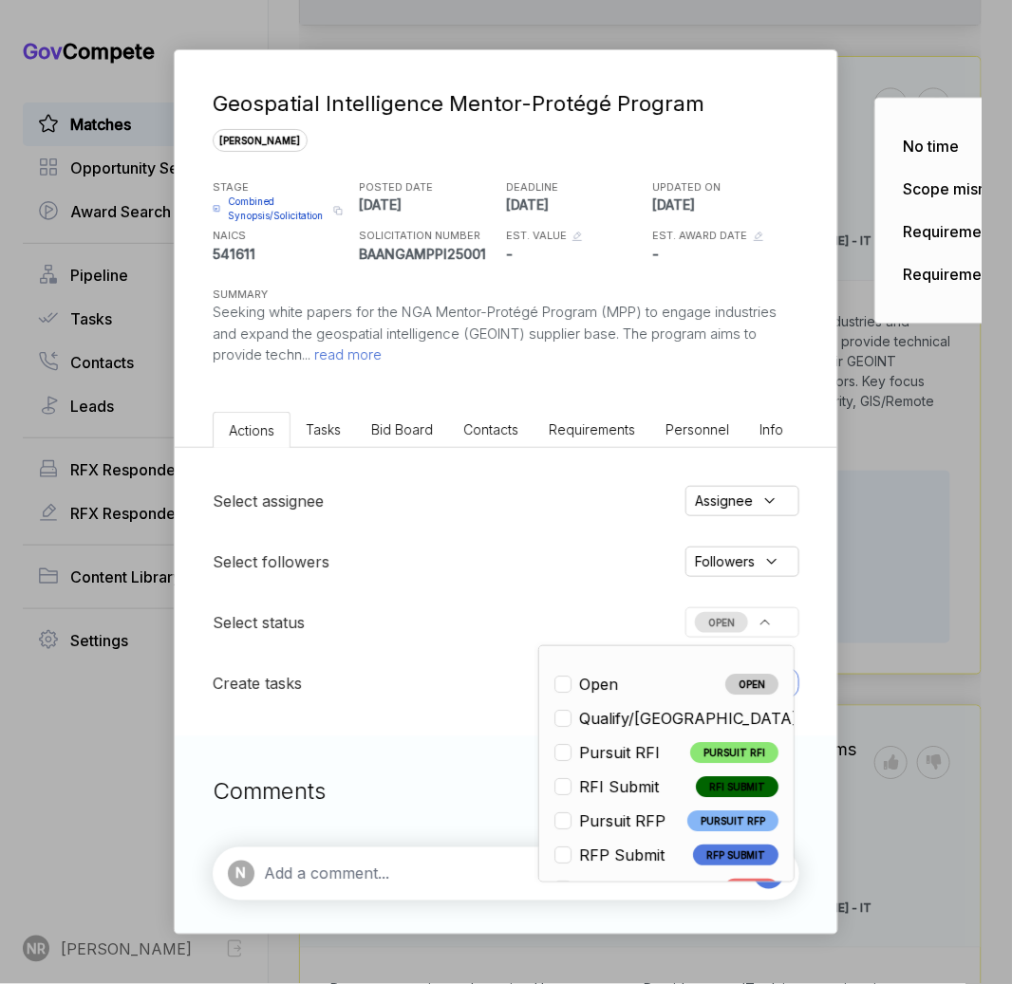
scroll to position [444, 0]
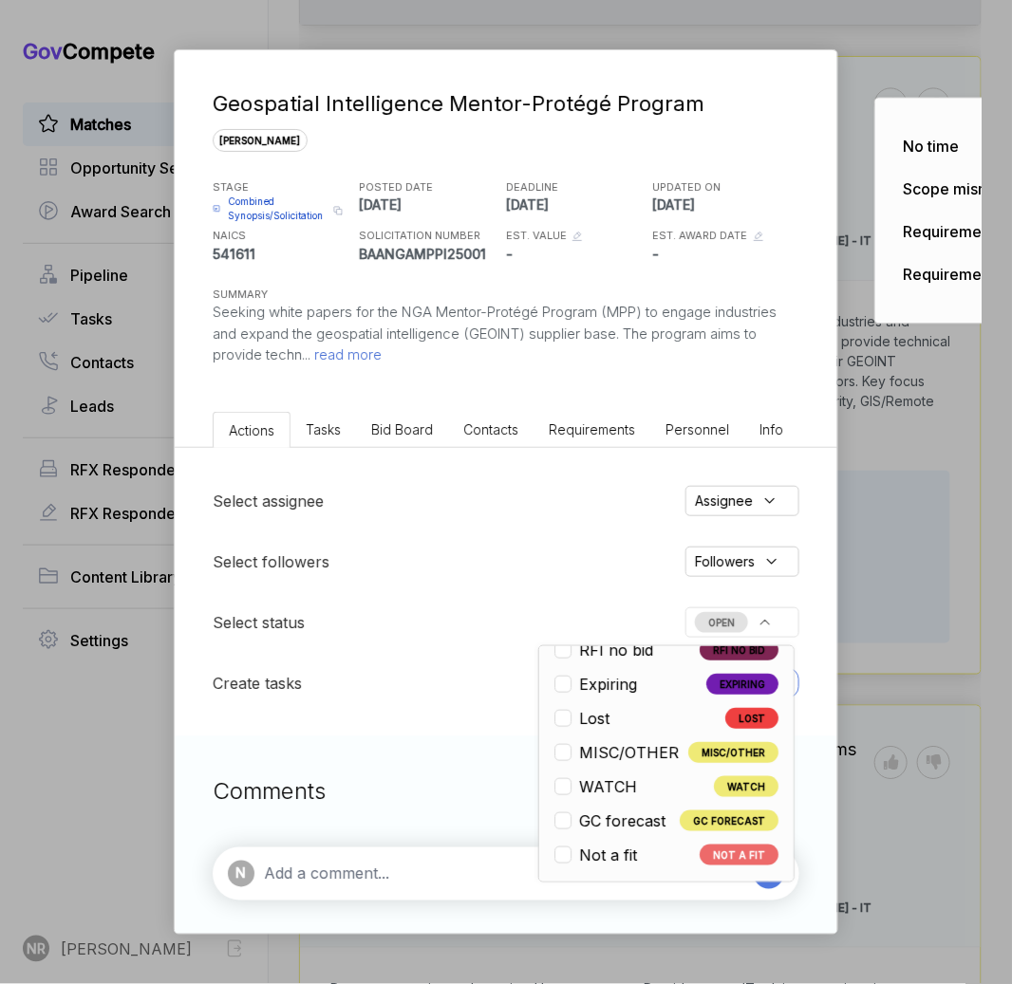
click at [636, 846] on span "Not a fit" at bounding box center [608, 855] width 58 height 23
checkbox input "true"
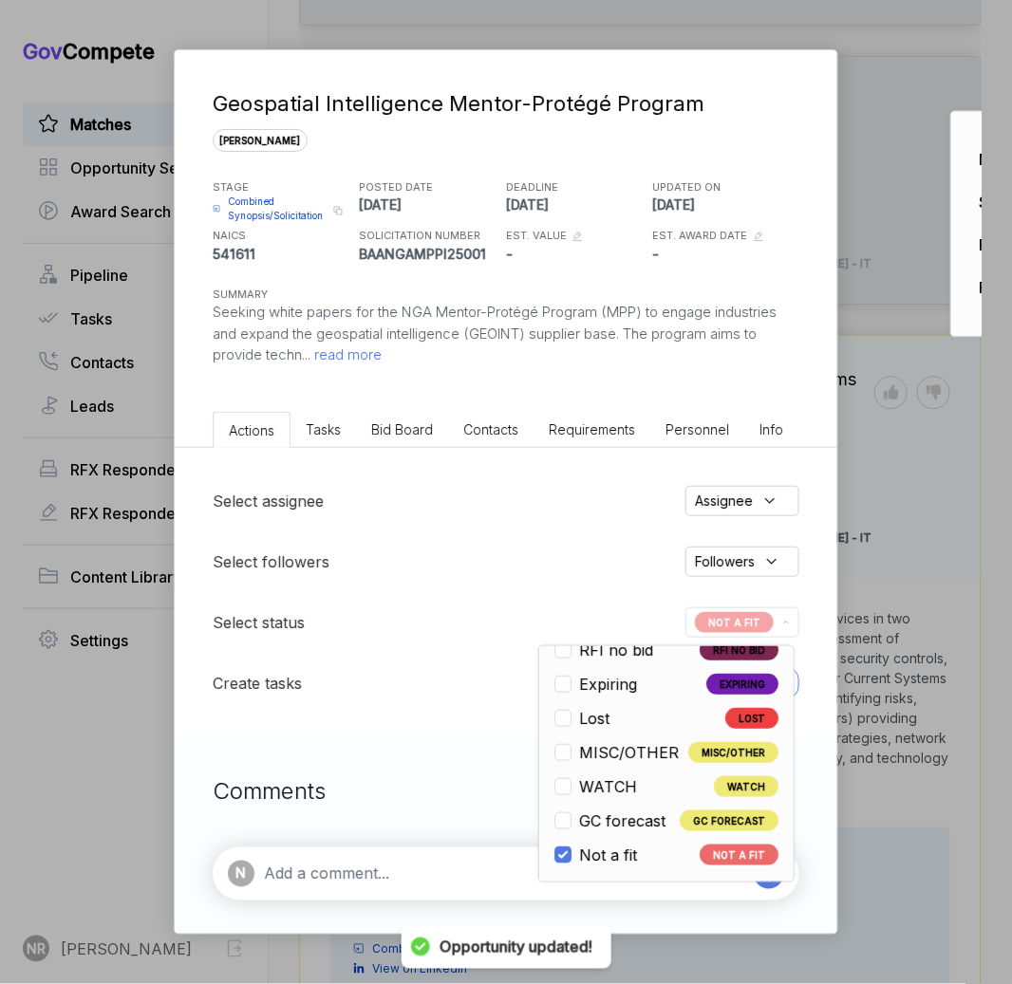
click at [931, 467] on div "Geospatial Intelligence Mentor-Protégé Program [PERSON_NAME] STAGE Combined Syn…" at bounding box center [506, 492] width 1012 height 984
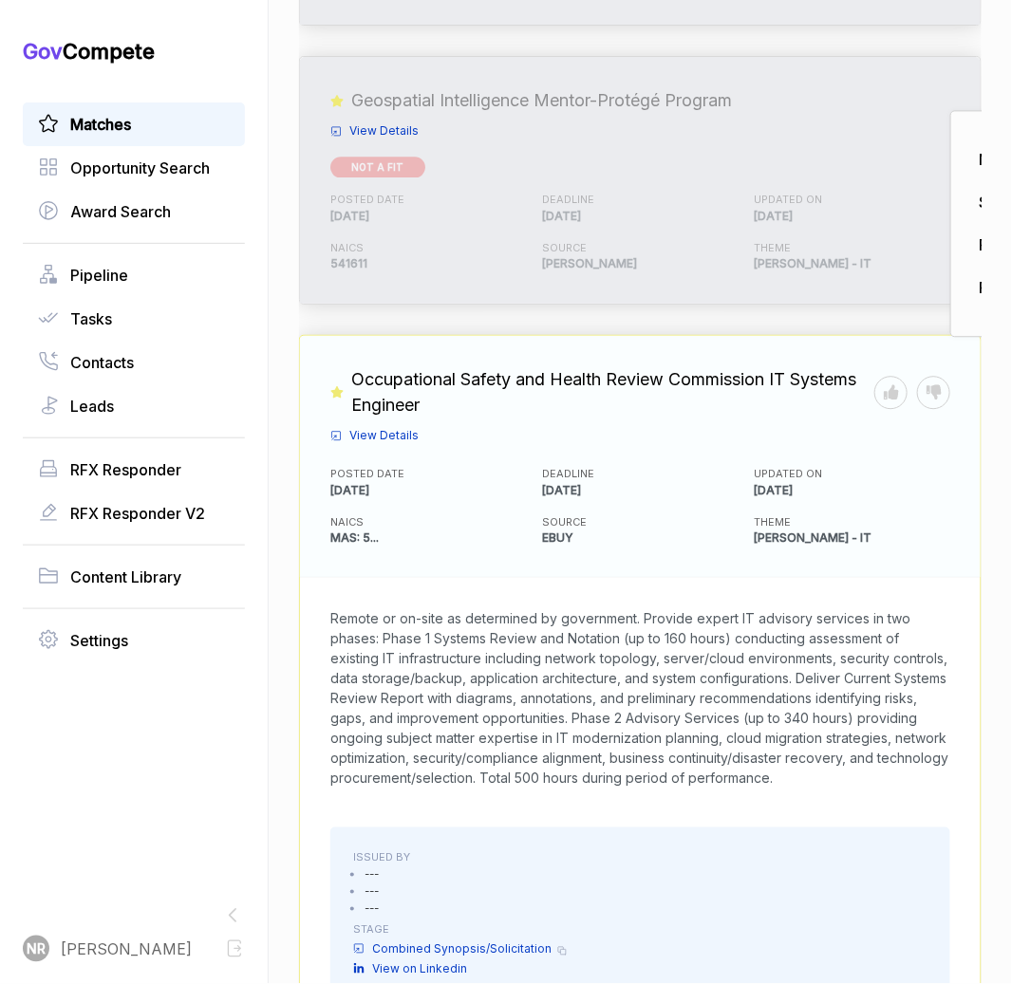
drag, startPoint x: 466, startPoint y: 764, endPoint x: 324, endPoint y: 573, distance: 238.0
click at [324, 578] on div "Remote or on-site as determined by government. Provide expert IT advisory servi…" at bounding box center [640, 698] width 680 height 240
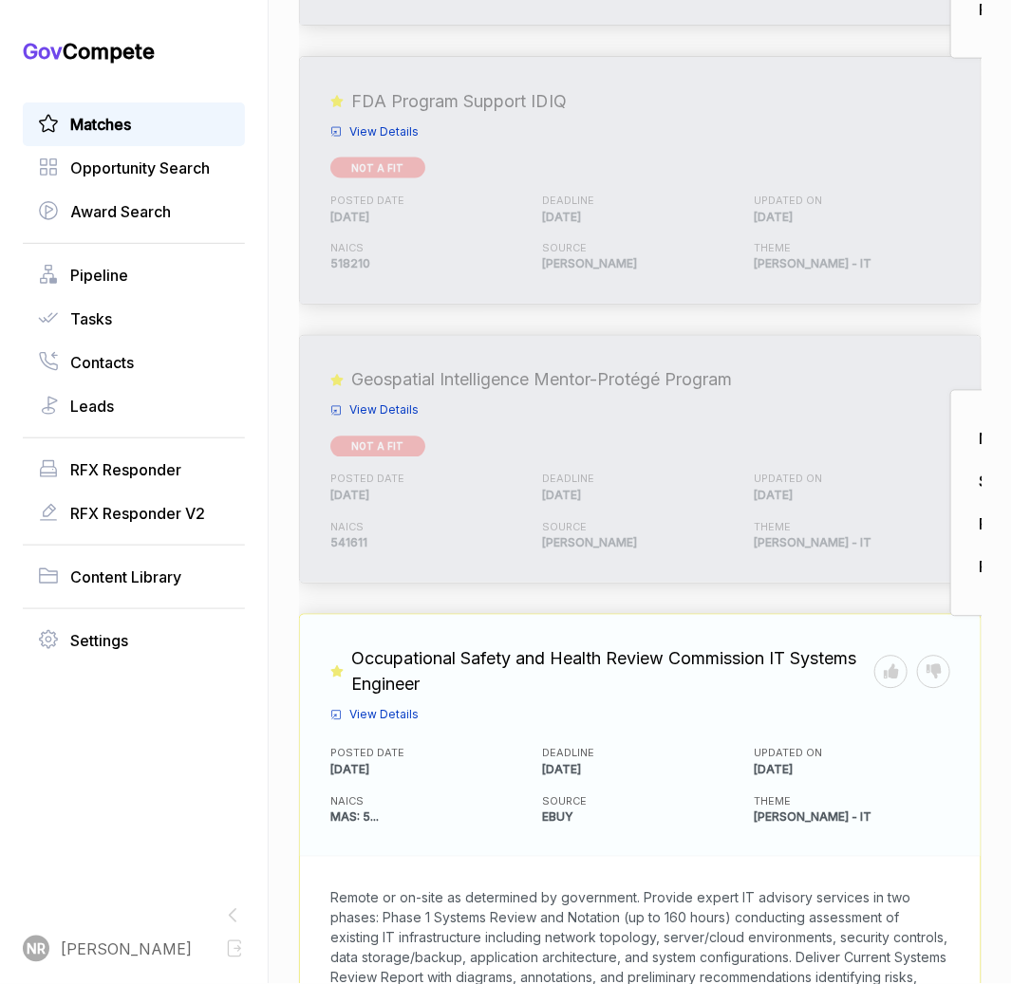
scroll to position [746, 0]
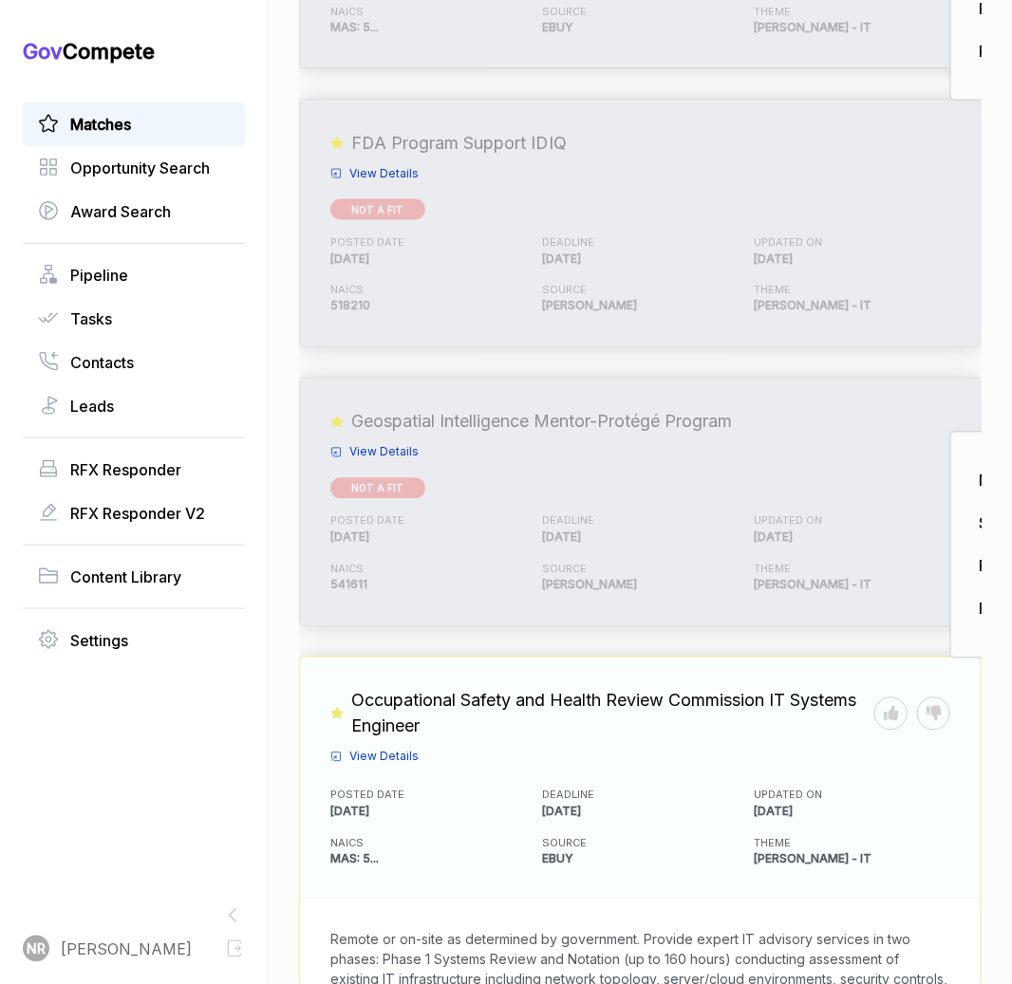
click at [407, 165] on span "View Details" at bounding box center [383, 173] width 69 height 17
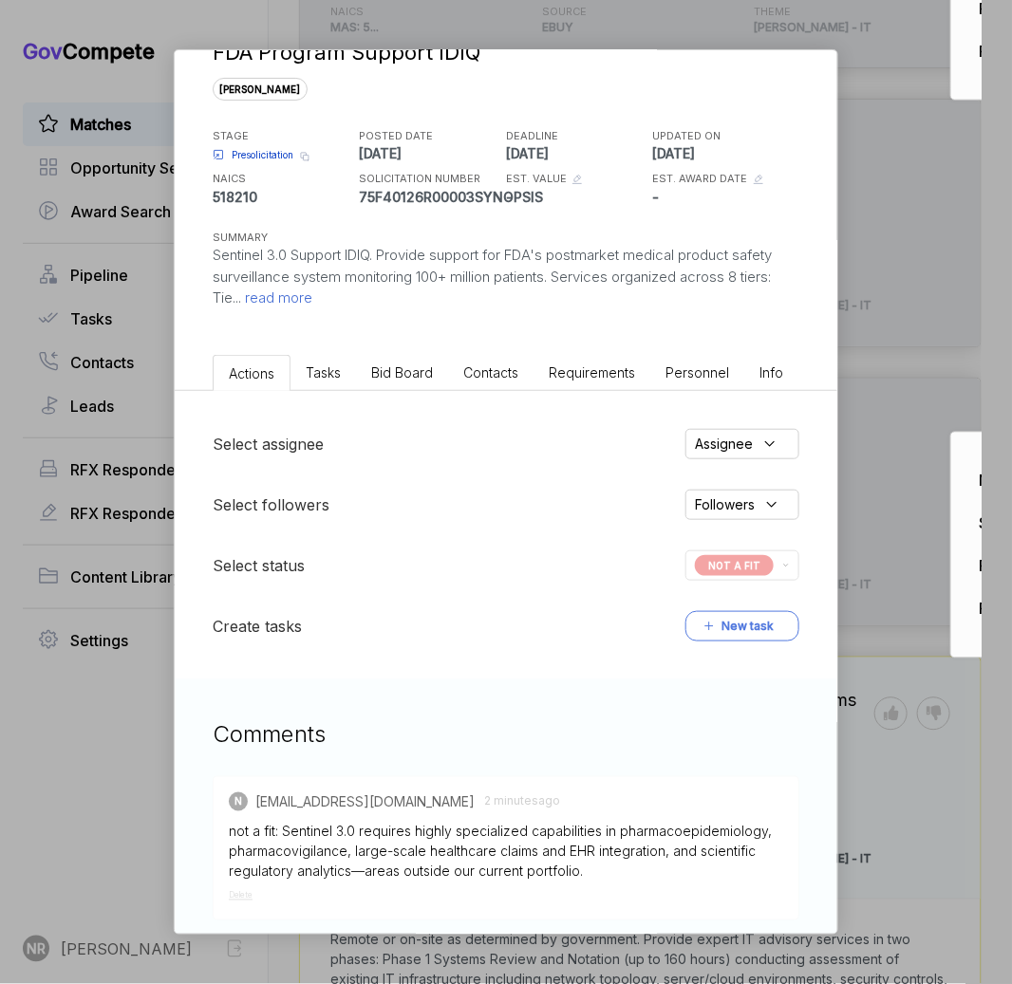
scroll to position [167, 0]
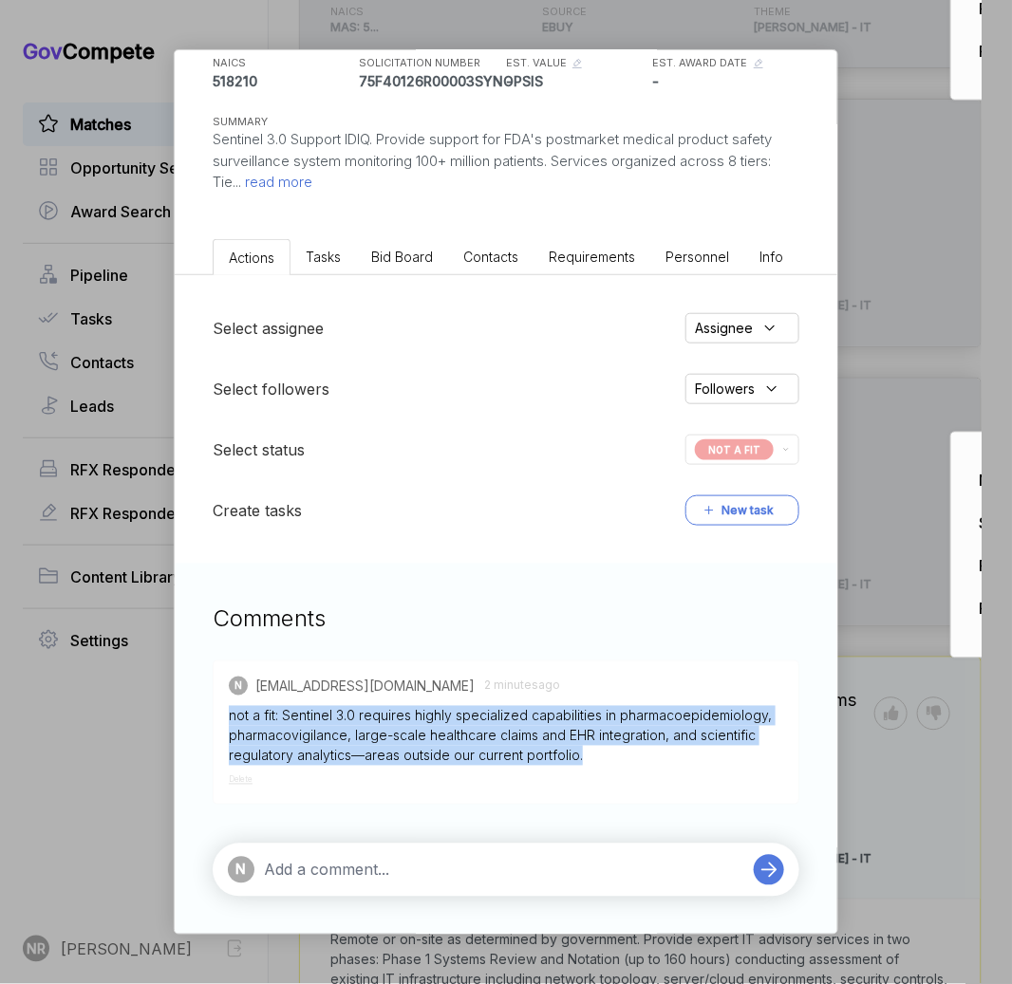
drag, startPoint x: 658, startPoint y: 766, endPoint x: 193, endPoint y: 725, distance: 466.7
click at [193, 725] on div "Comments N [EMAIL_ADDRESS][DOMAIN_NAME] 2 minutes ago not a fit: Sentinel 3.0 r…" at bounding box center [506, 749] width 662 height 371
copy div "not a fit: Sentinel 3.0 requires highly specialized capabilities in pharmacoepi…"
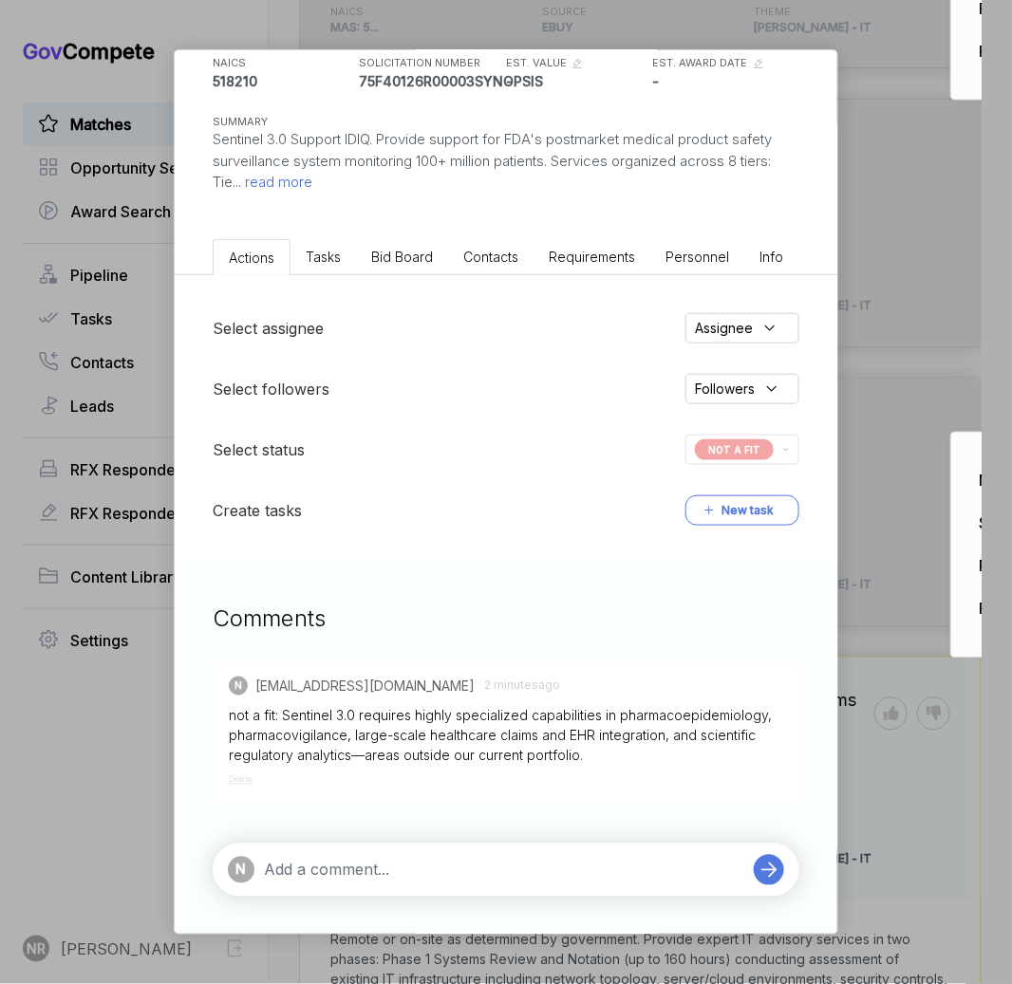
click at [853, 291] on div "FDA Program Support IDIQ [PERSON_NAME] STAGE Presolicitation Copy link POSTED D…" at bounding box center [506, 492] width 1012 height 984
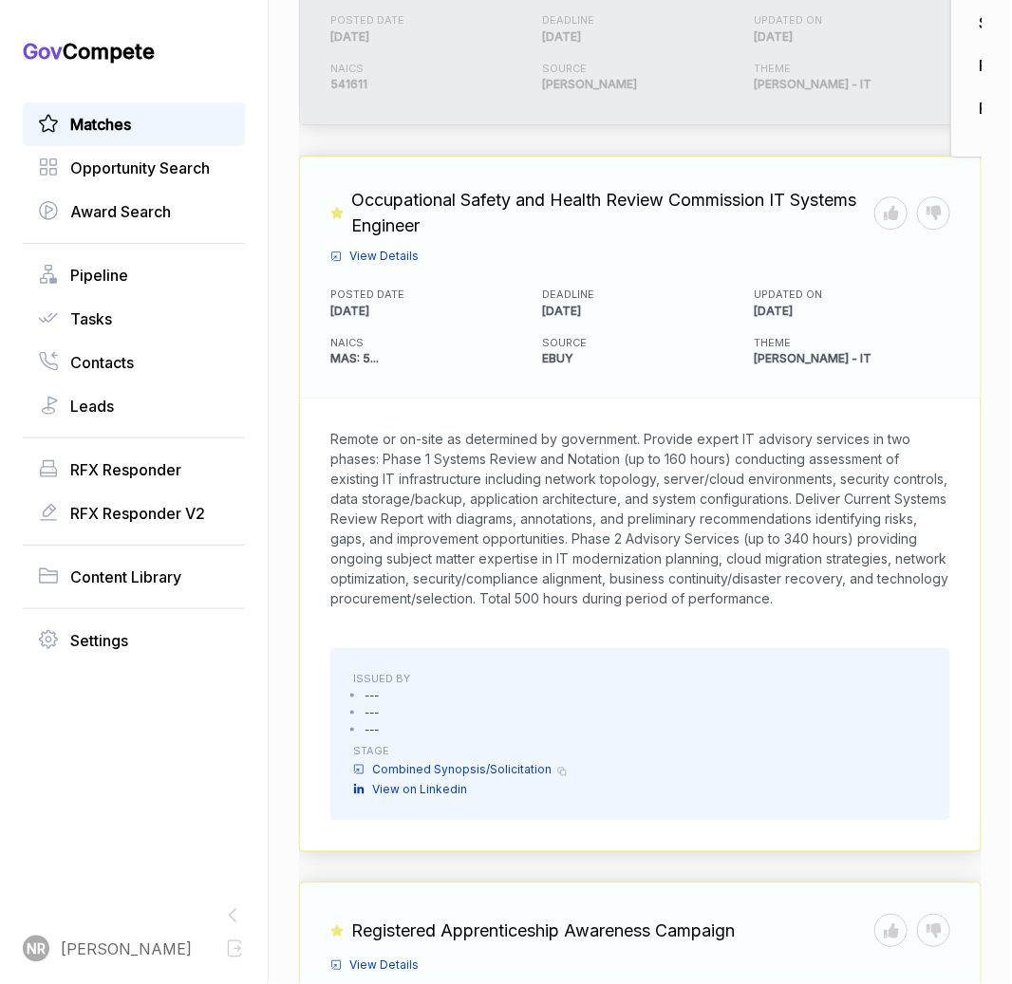
scroll to position [1248, 0]
drag, startPoint x: 480, startPoint y: 570, endPoint x: 323, endPoint y: 379, distance: 248.1
click at [323, 398] on div "Remote or on-site as determined by government. Provide expert IT advisory servi…" at bounding box center [640, 518] width 680 height 240
copy span "Remote or on-site as determined by government. Provide expert IT advisory servi…"
click at [381, 247] on span "View Details" at bounding box center [383, 255] width 69 height 17
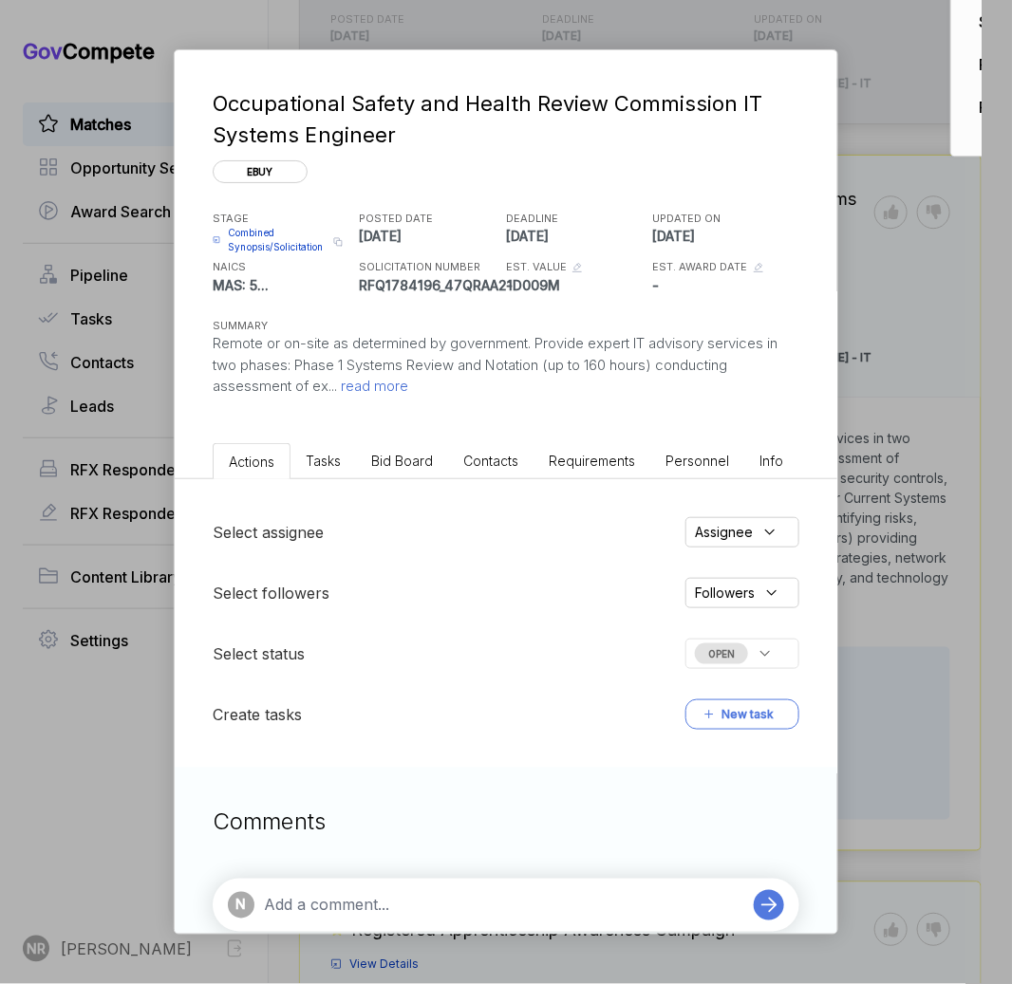
click at [453, 910] on textarea at bounding box center [504, 905] width 480 height 23
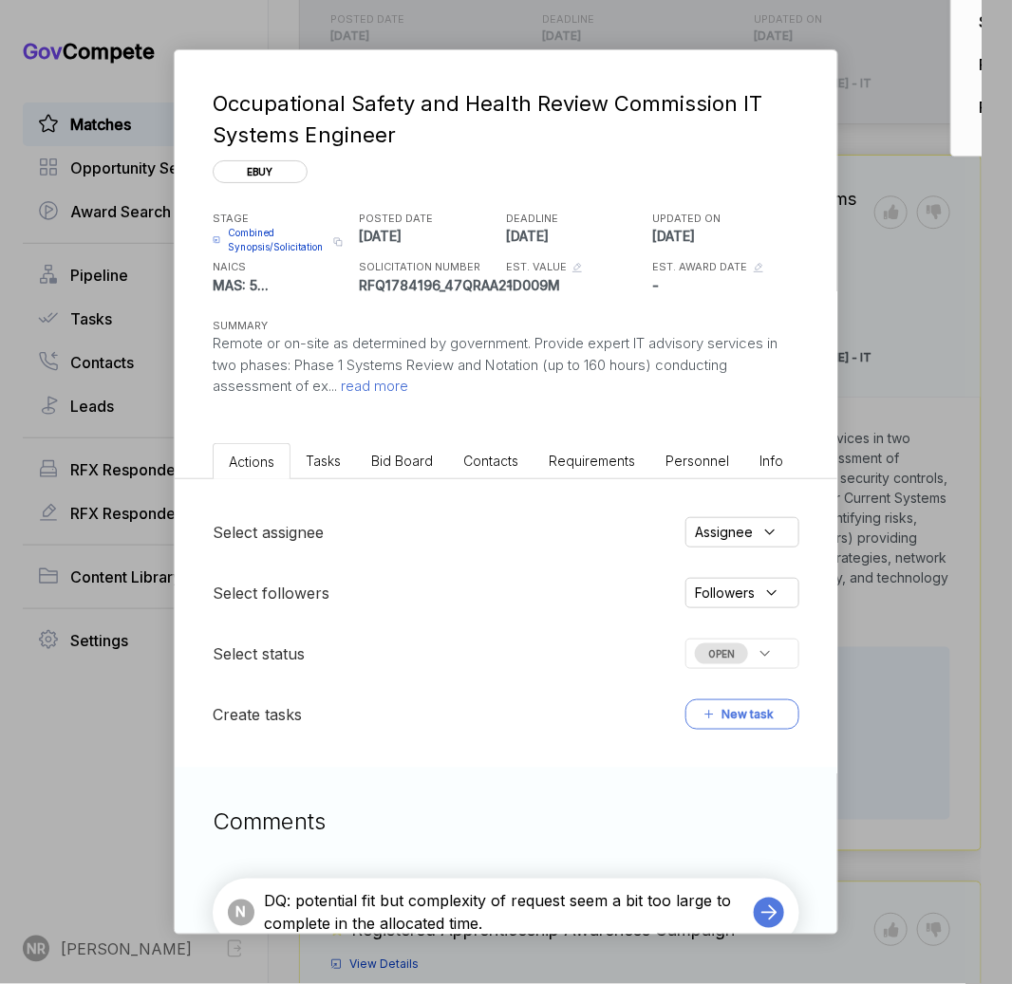
paste textarea "well aligned with our cloud integration, cybersecurity advisory, and modernizat…"
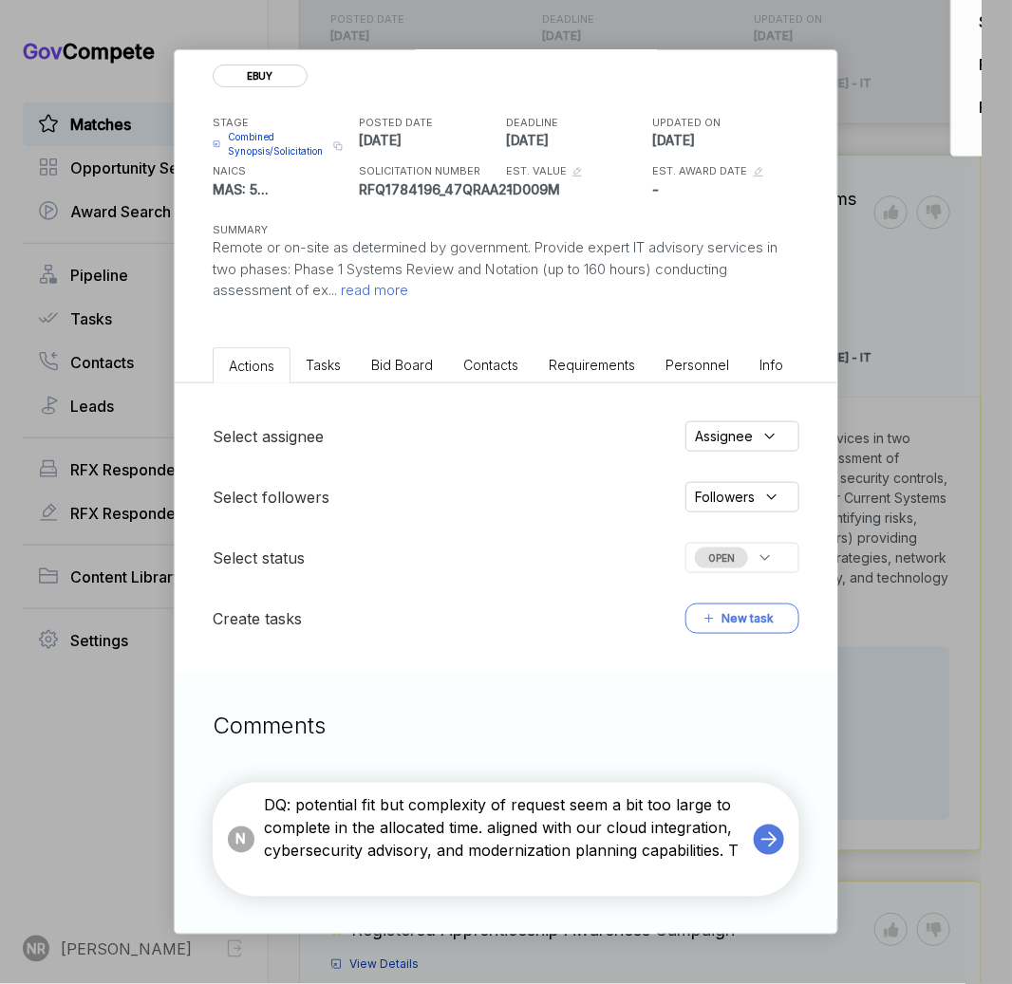
scroll to position [72, 0]
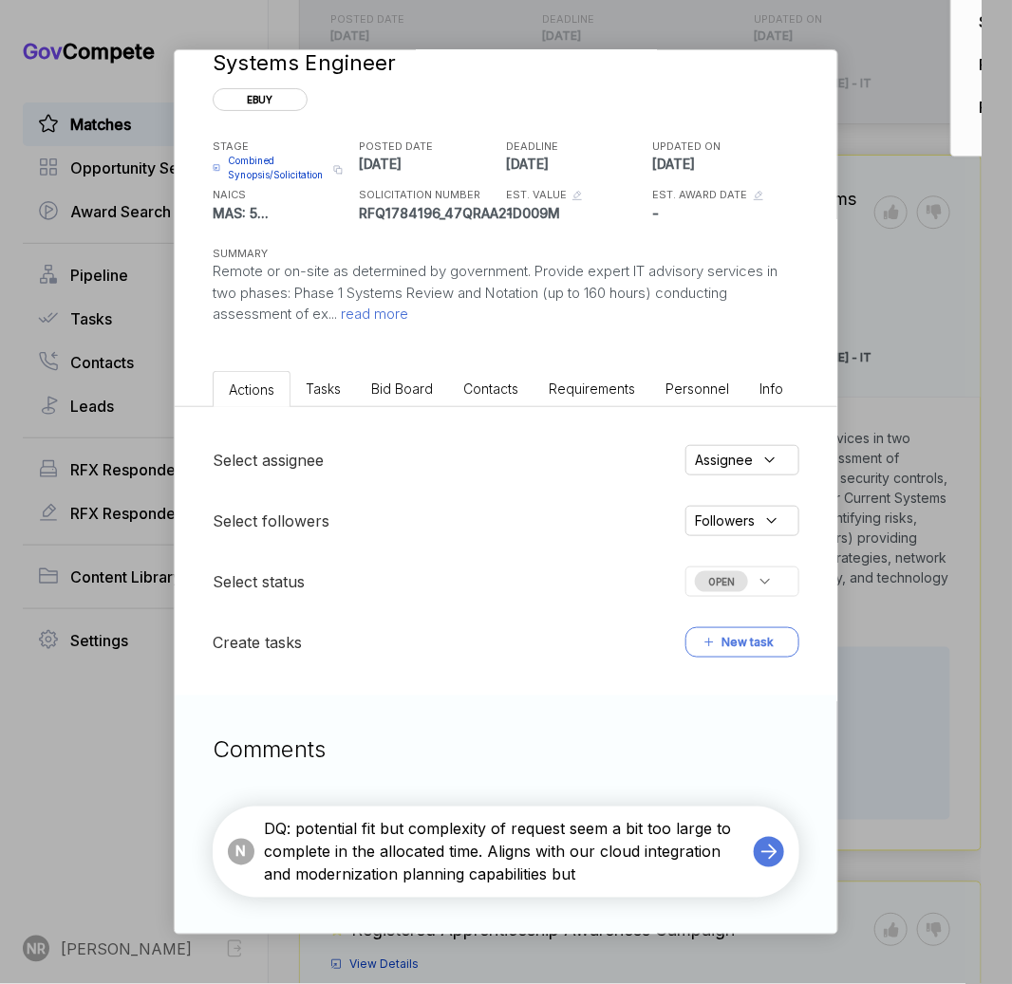
paste textarea "cybersecurity advisory,"
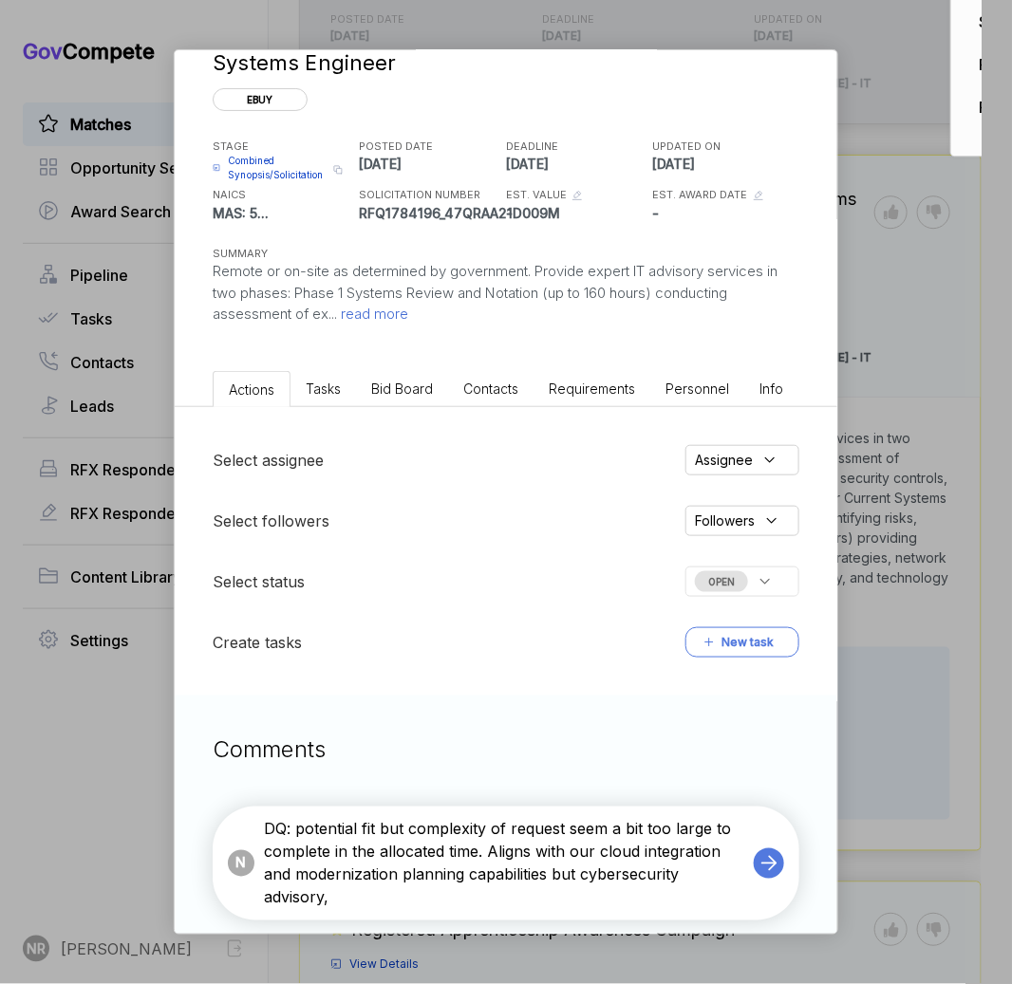
scroll to position [96, 0]
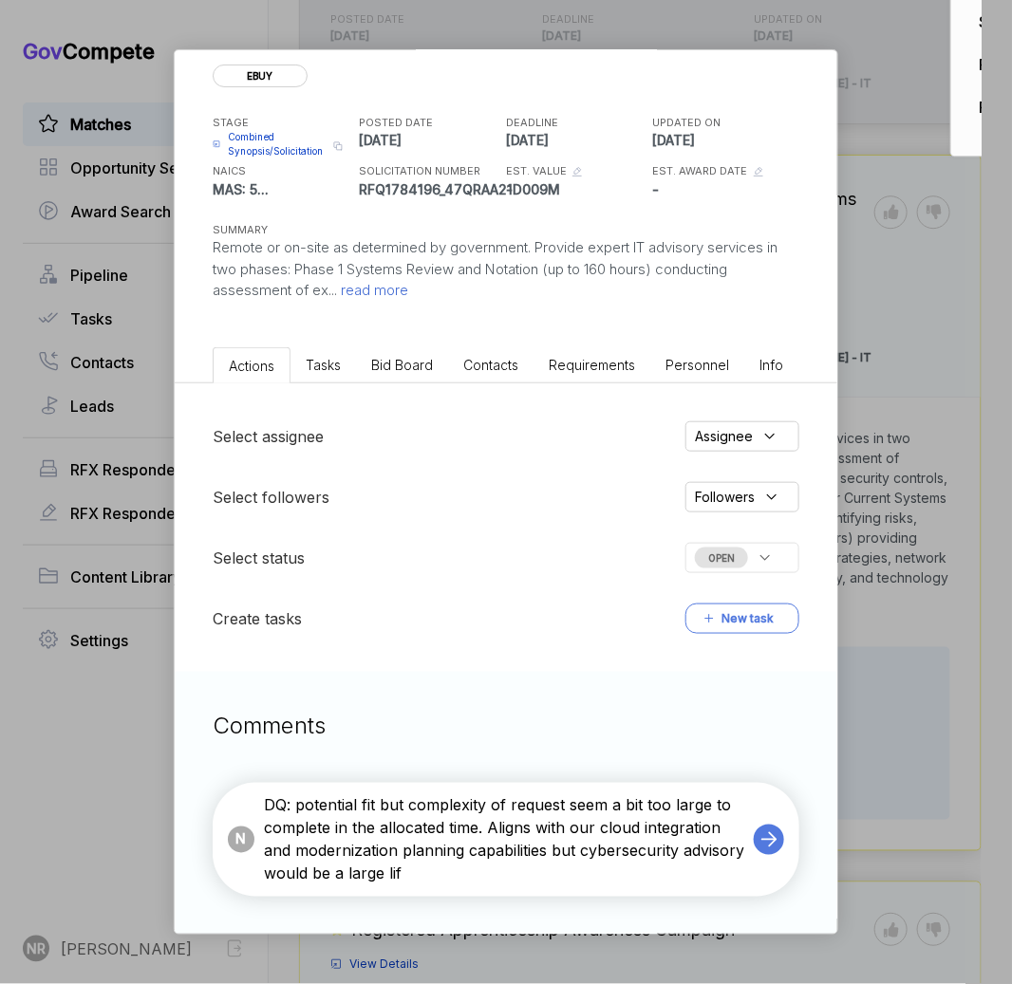
type textarea "DQ: potential fit but complexity of request seem a bit too large to complete in…"
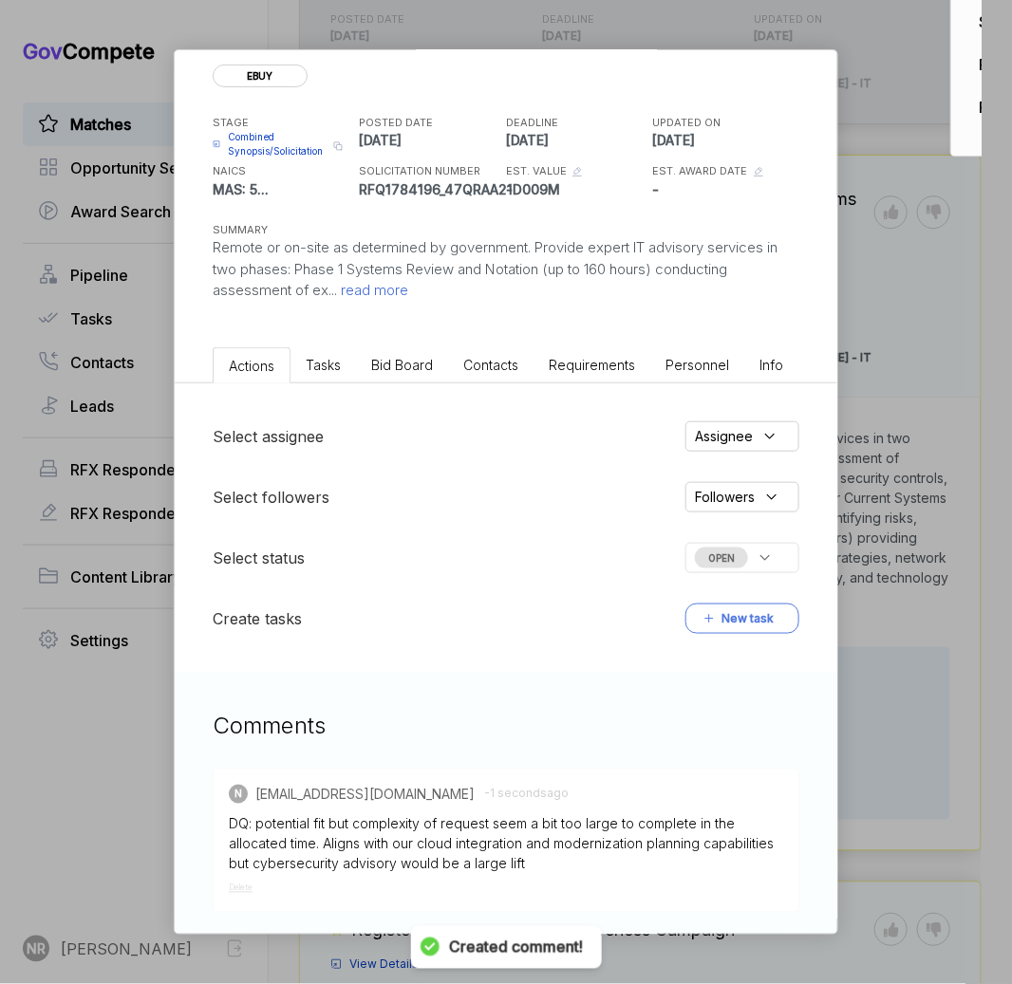
click at [789, 570] on div "OPEN" at bounding box center [742, 558] width 114 height 30
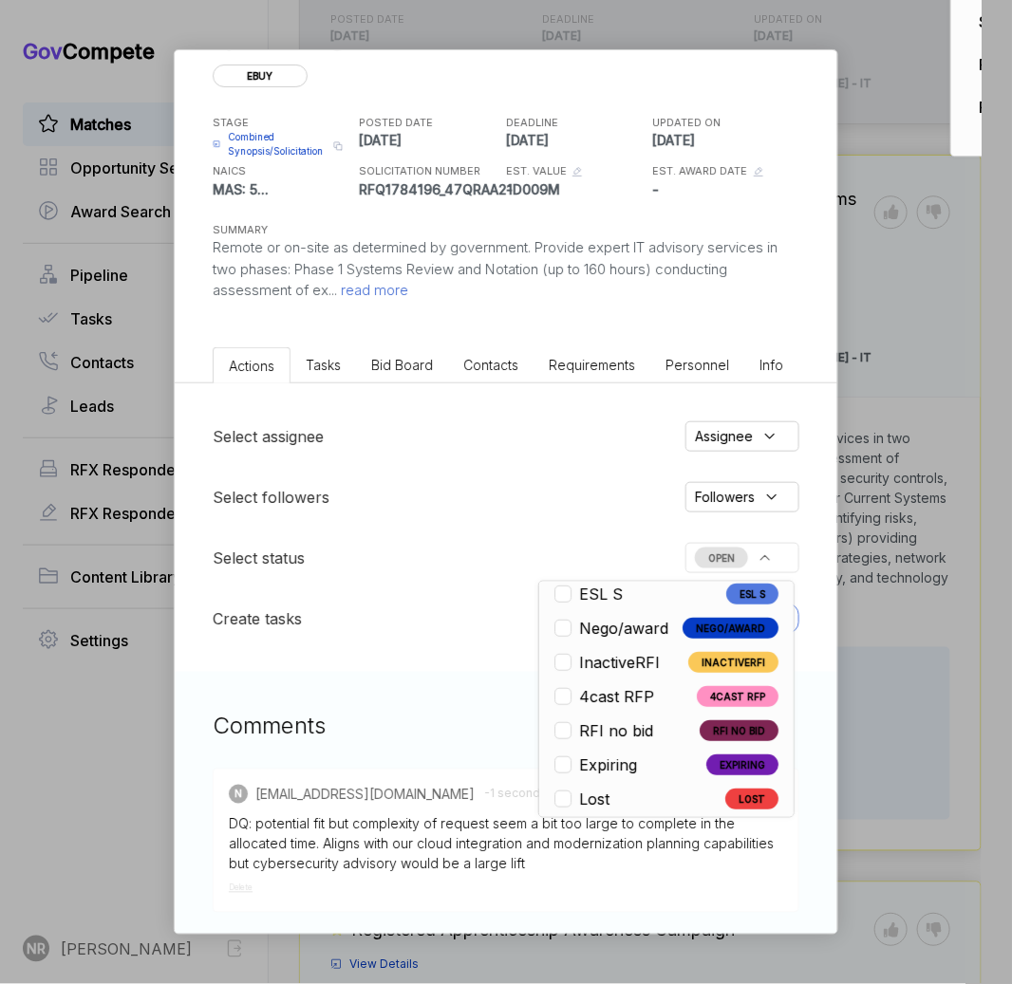
scroll to position [444, 0]
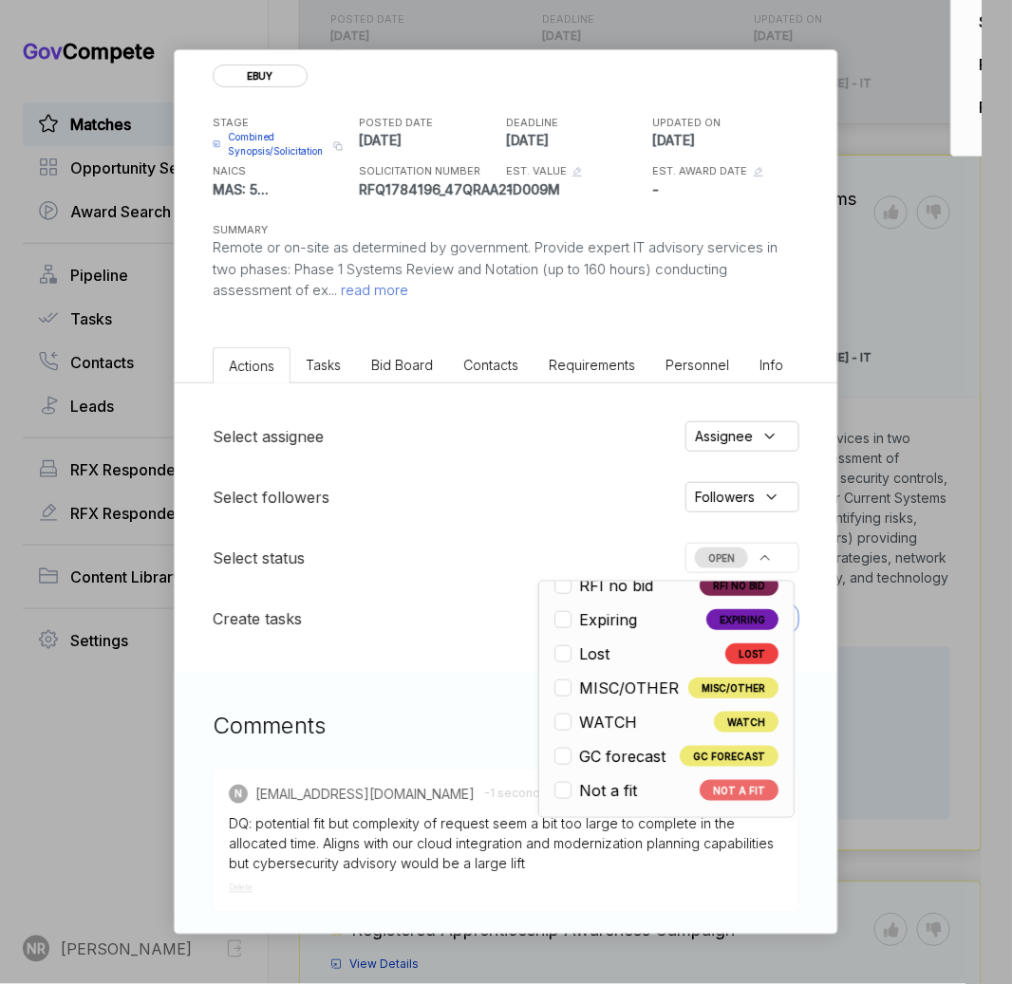
click at [664, 796] on li "Not a fit NOT A FIT" at bounding box center [666, 790] width 224 height 23
checkbox input "true"
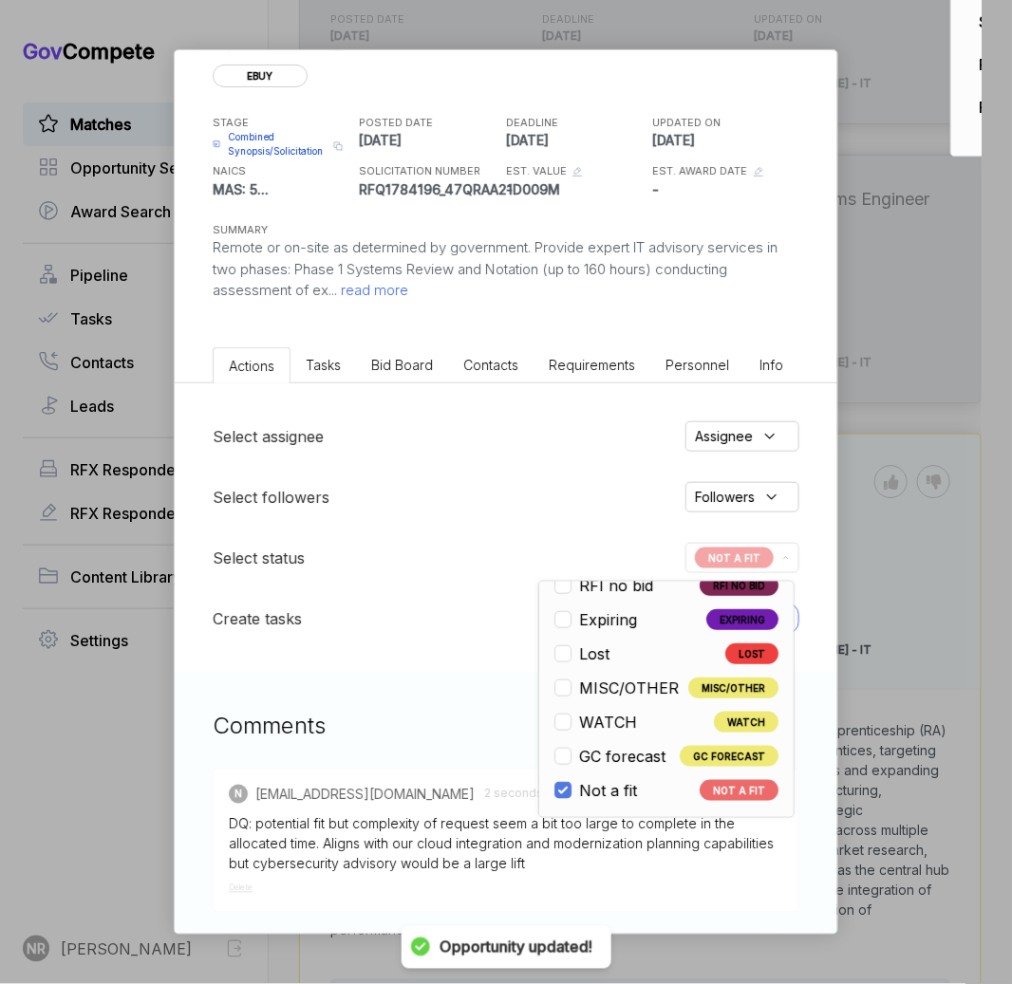
click at [925, 659] on div "Occupational Safety and Health Review Commission IT Systems Engineer ebuy STAGE…" at bounding box center [506, 492] width 1012 height 984
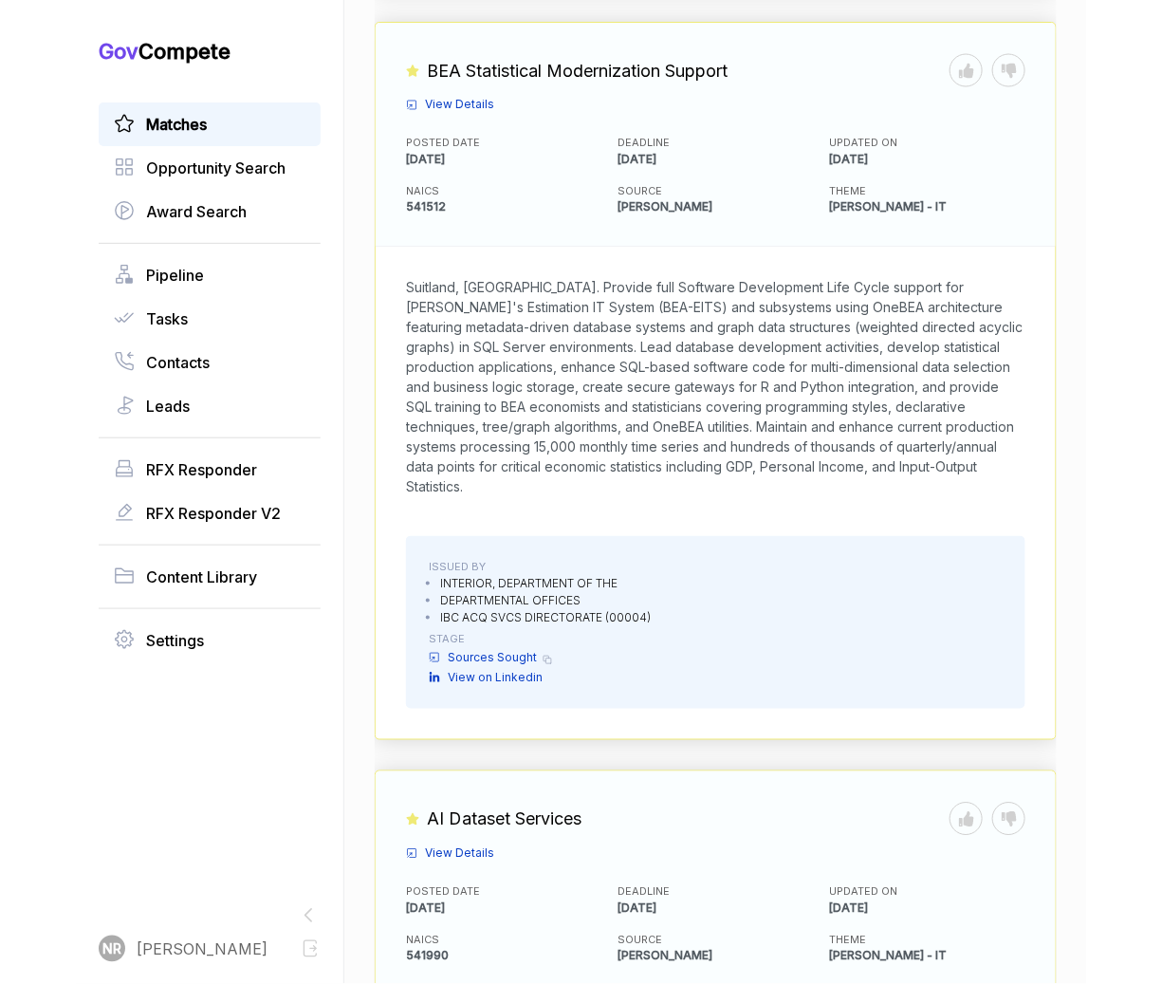
scroll to position [2285, 0]
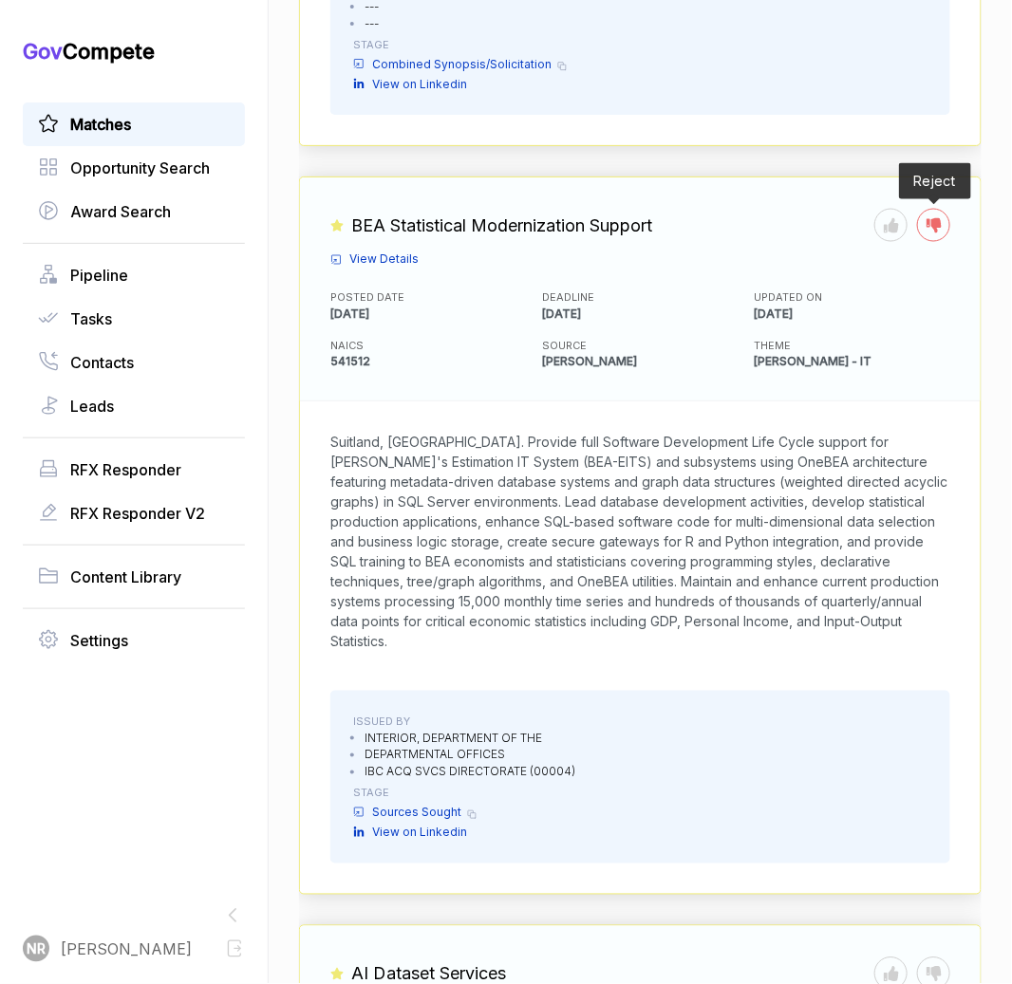
click at [926, 217] on icon at bounding box center [933, 224] width 15 height 15
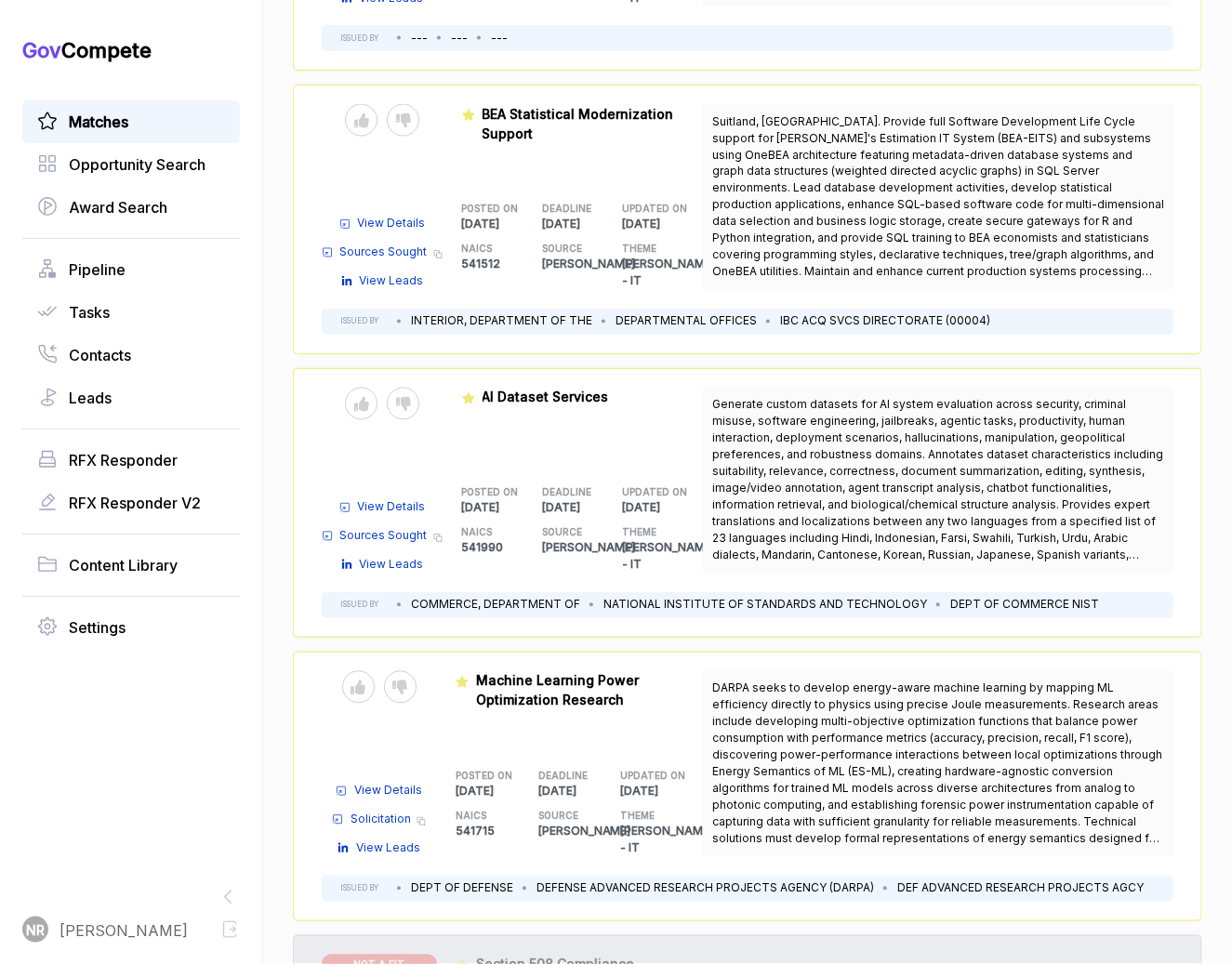
scroll to position [918, 0]
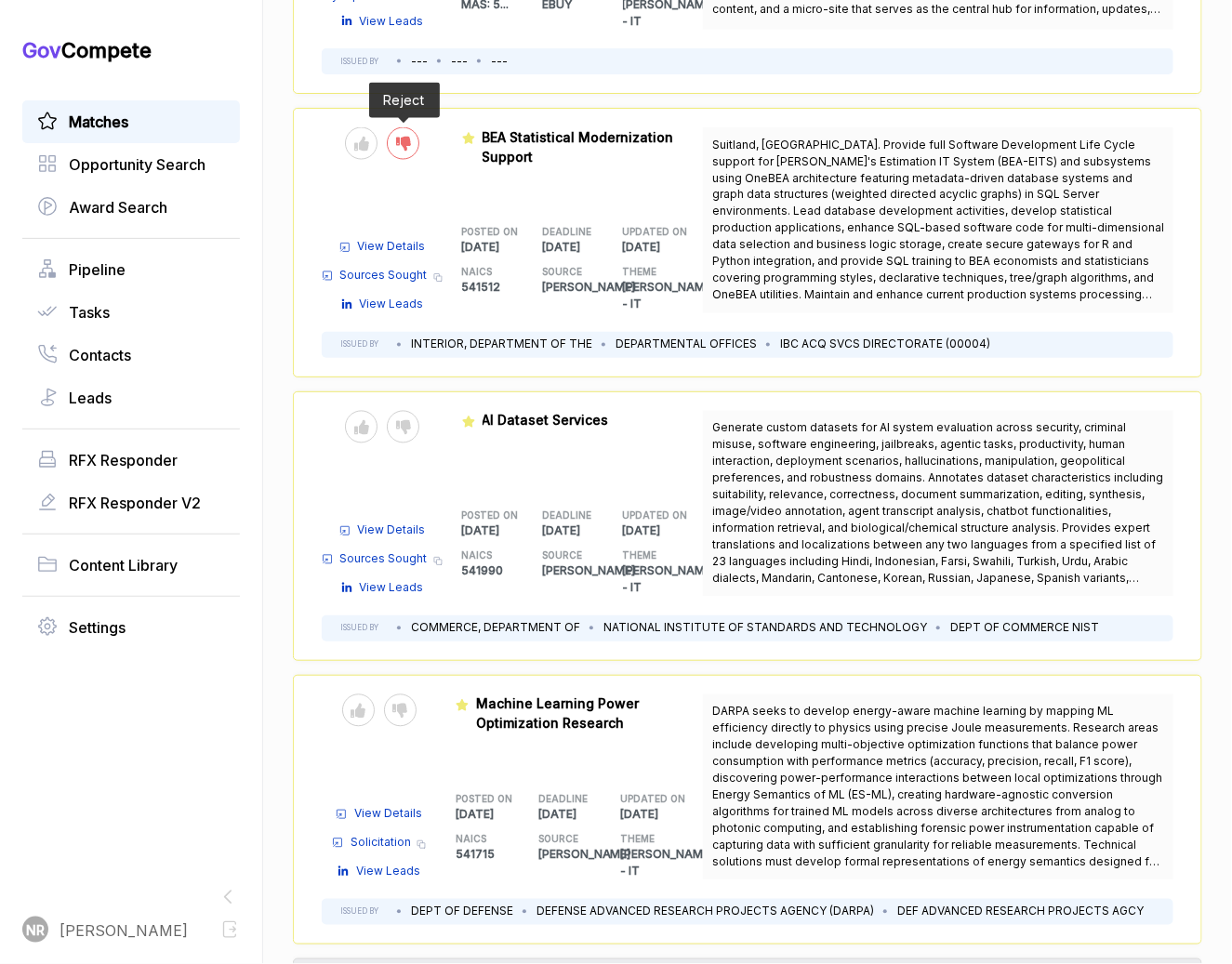
click at [392, 133] on div at bounding box center [403, 143] width 32 height 32
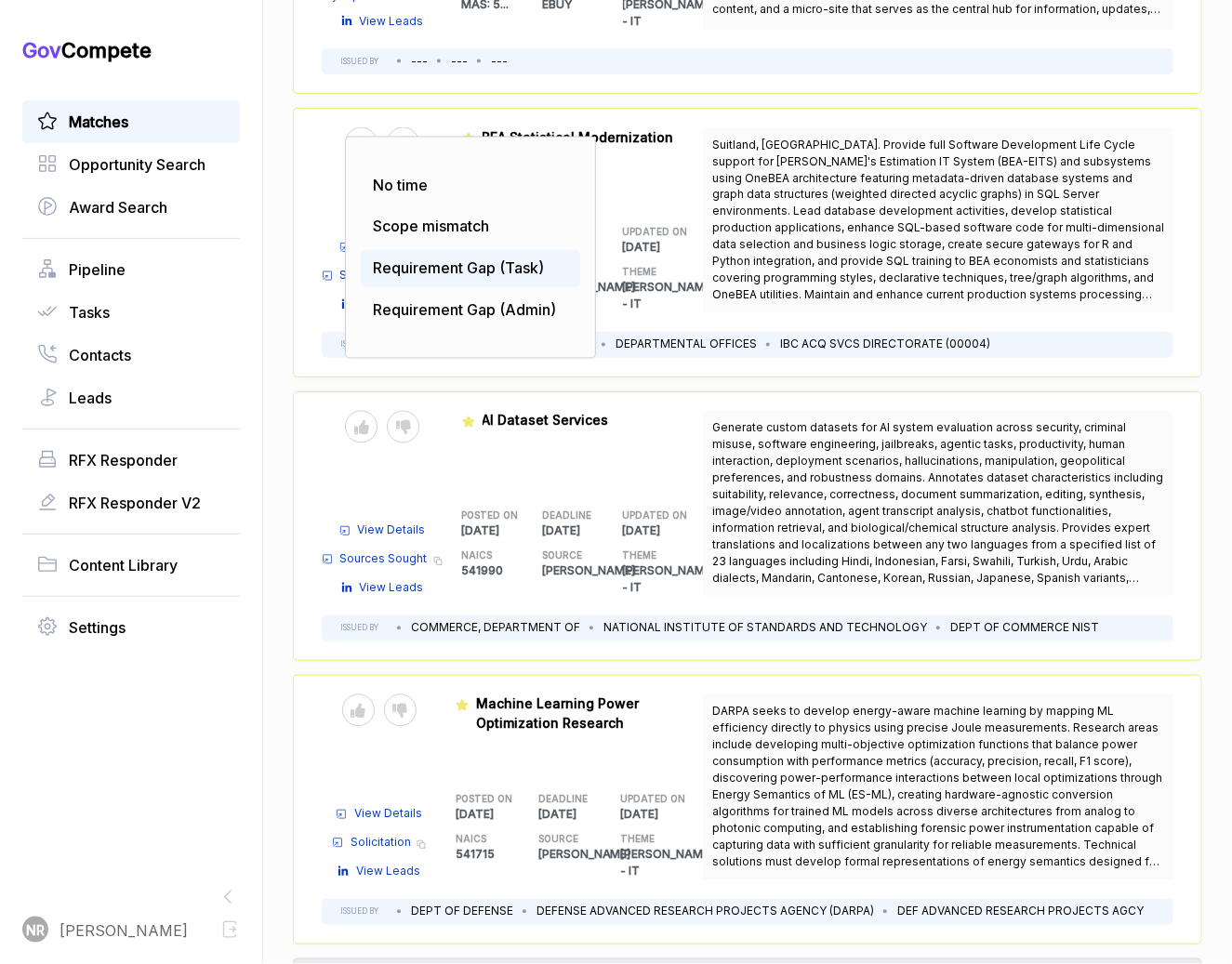
click at [445, 260] on span "Requirement Gap (Task)" at bounding box center [459, 268] width 172 height 19
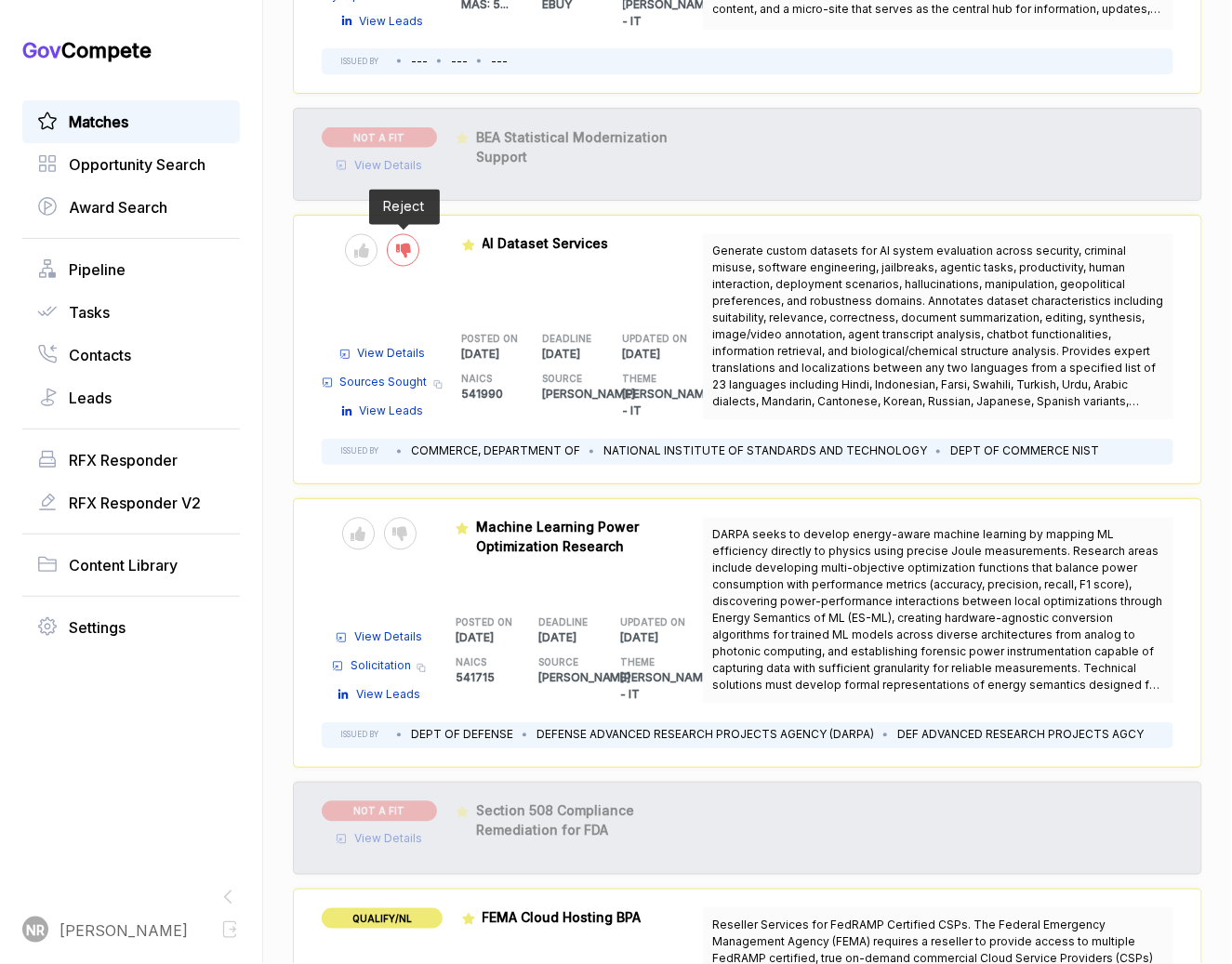
click at [403, 244] on icon at bounding box center [403, 251] width 15 height 15
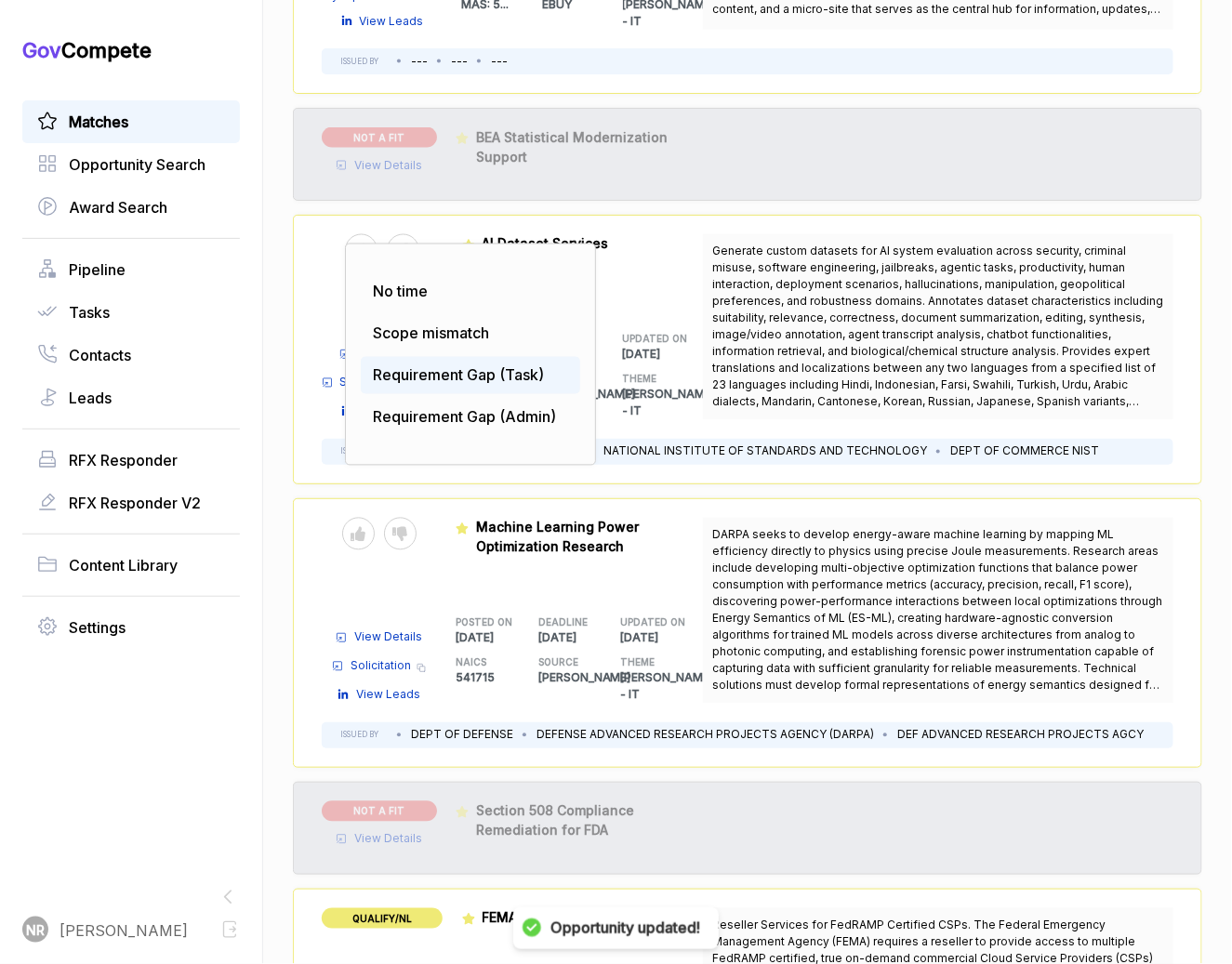
click at [527, 370] on span "Requirement Gap (Task)" at bounding box center [459, 375] width 172 height 19
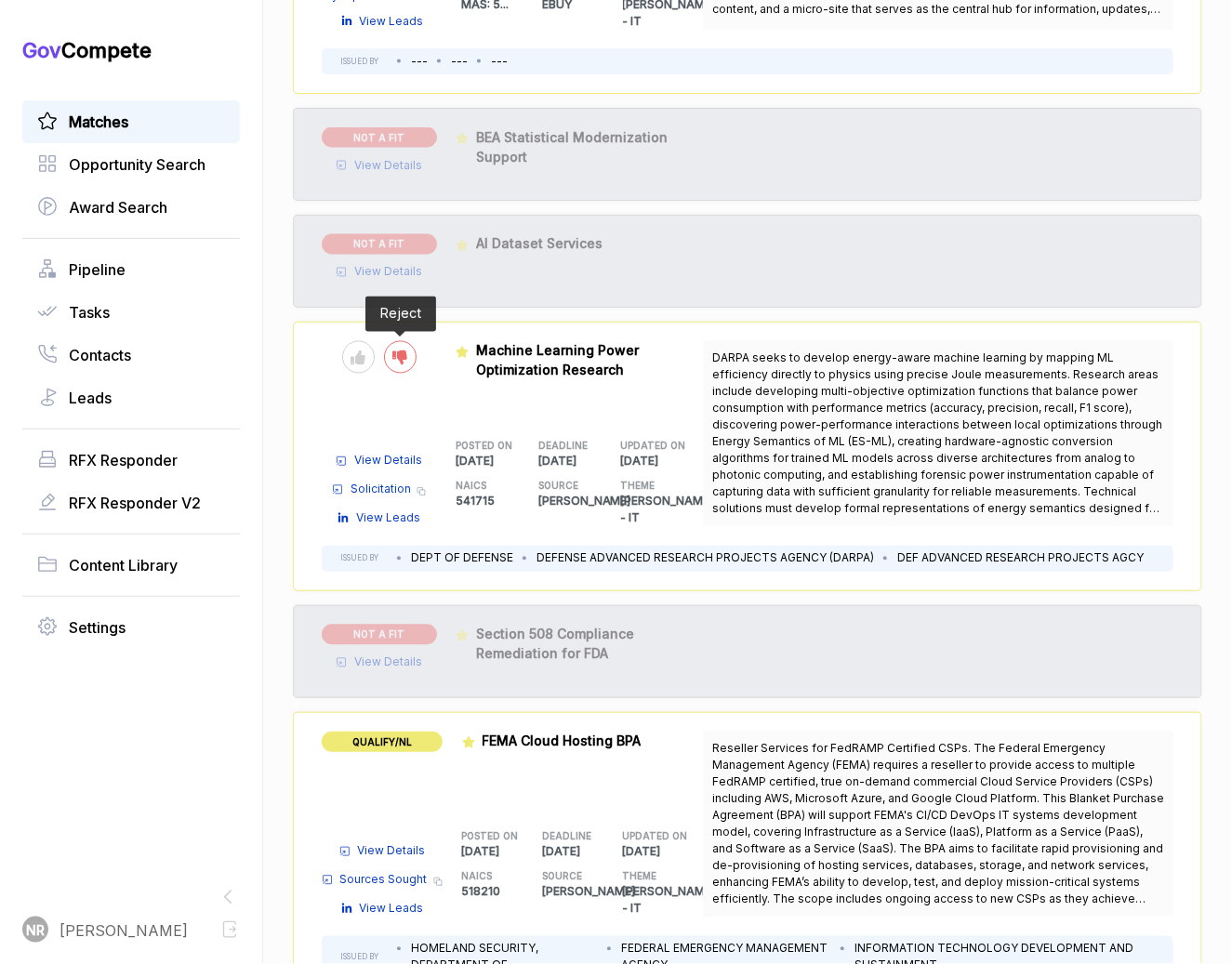
click at [400, 351] on icon at bounding box center [399, 358] width 15 height 15
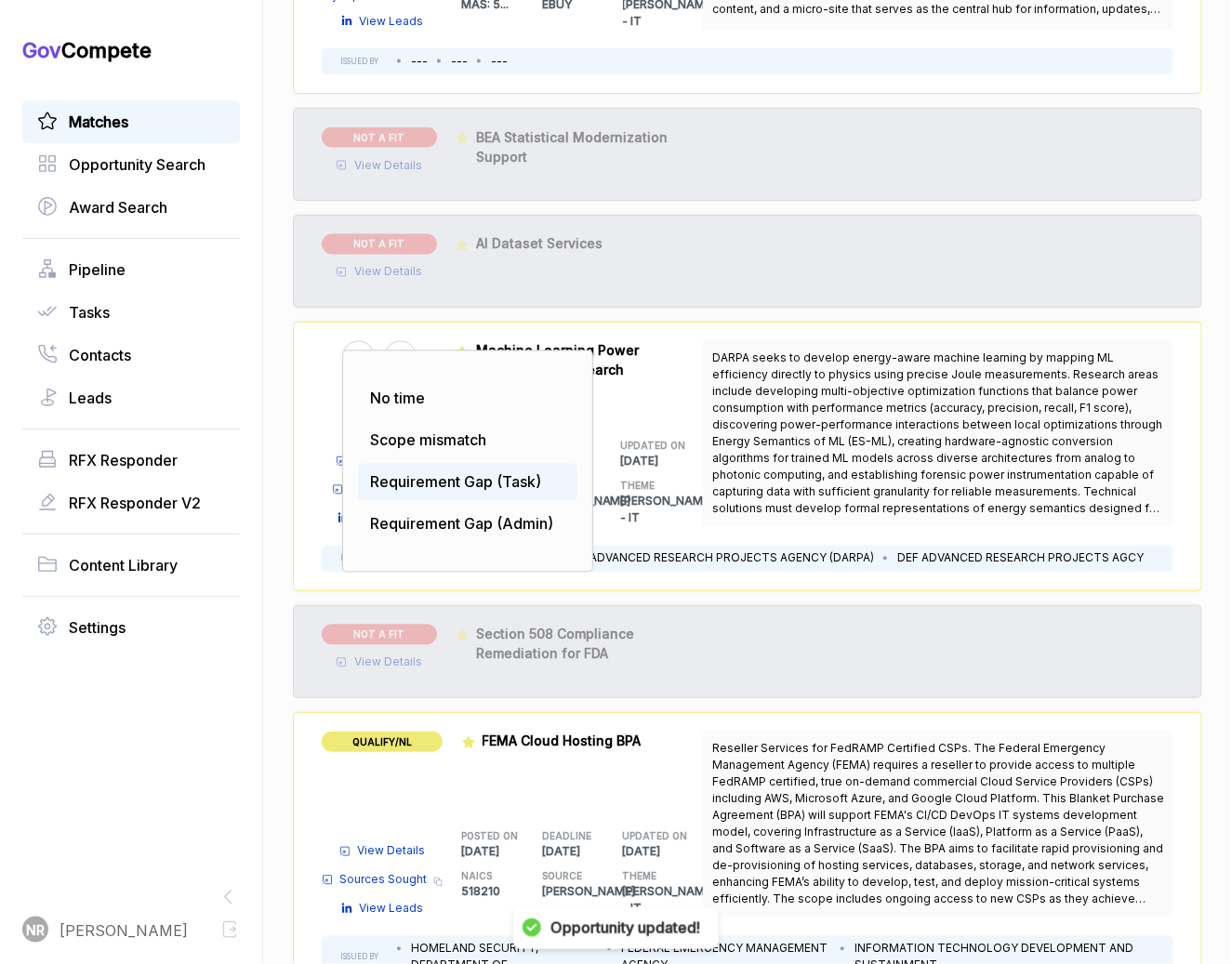
click at [451, 491] on div "Requirement Gap (Task)" at bounding box center [468, 482] width 220 height 37
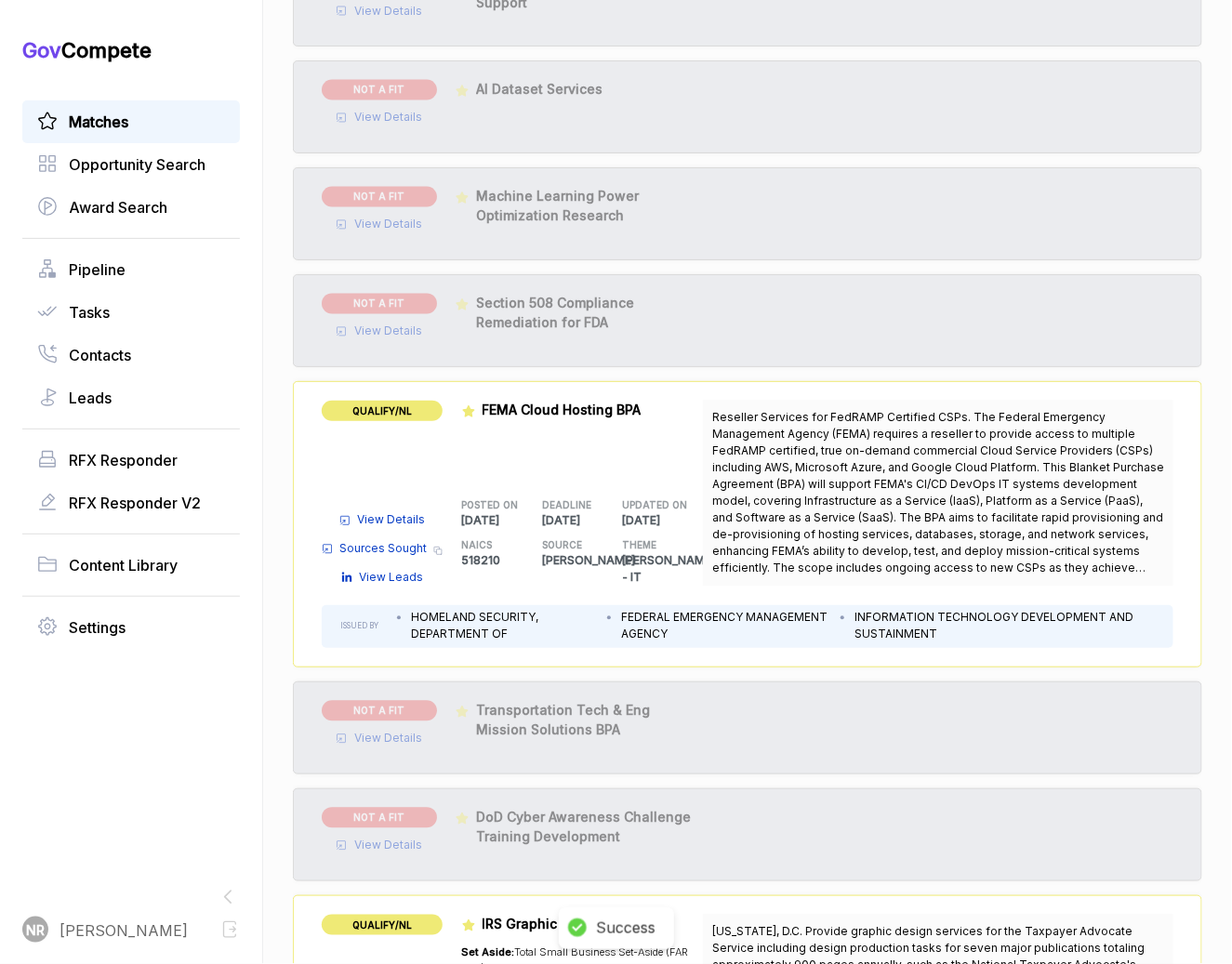
scroll to position [1076, 0]
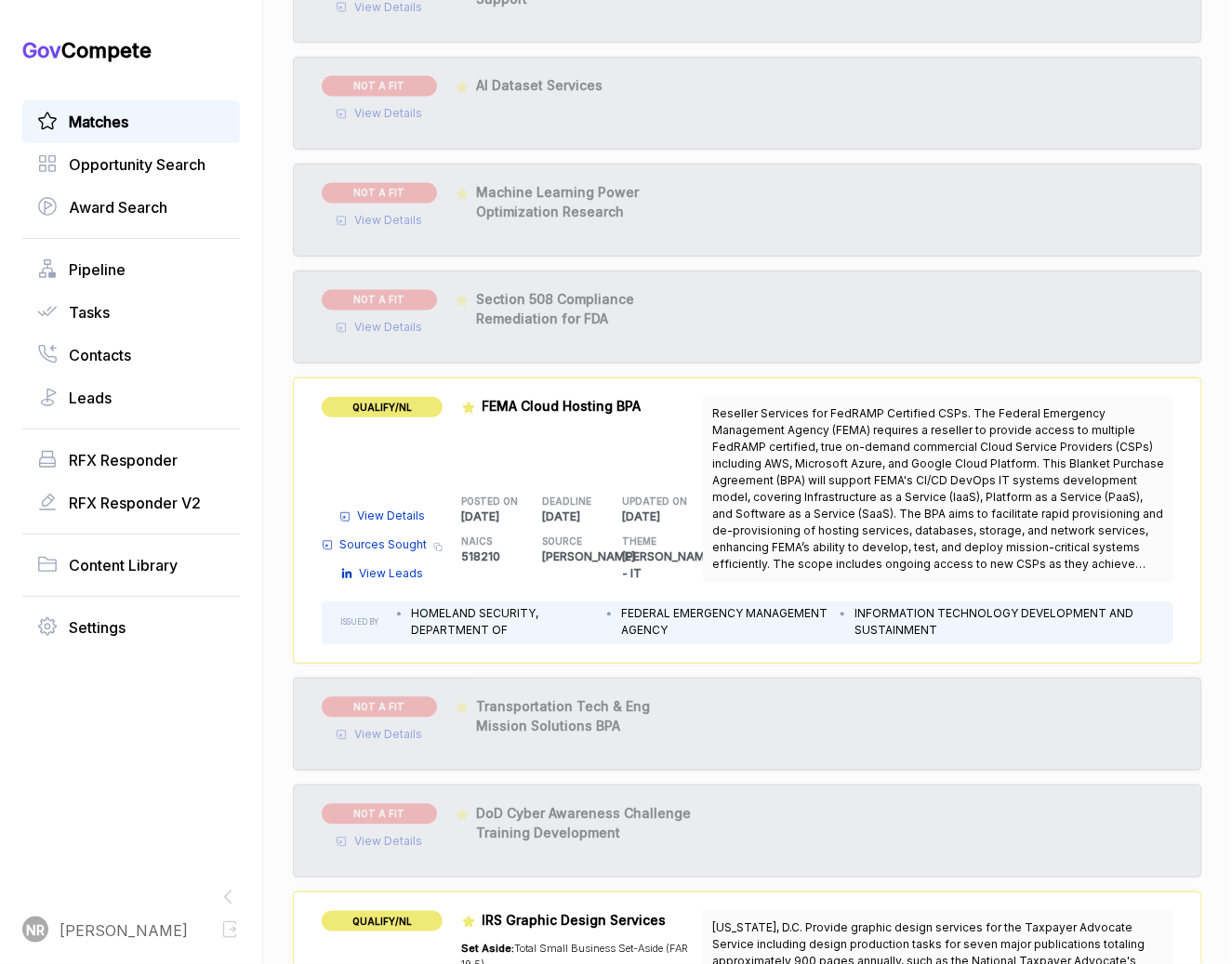
click at [412, 510] on span "View Details" at bounding box center [391, 516] width 68 height 17
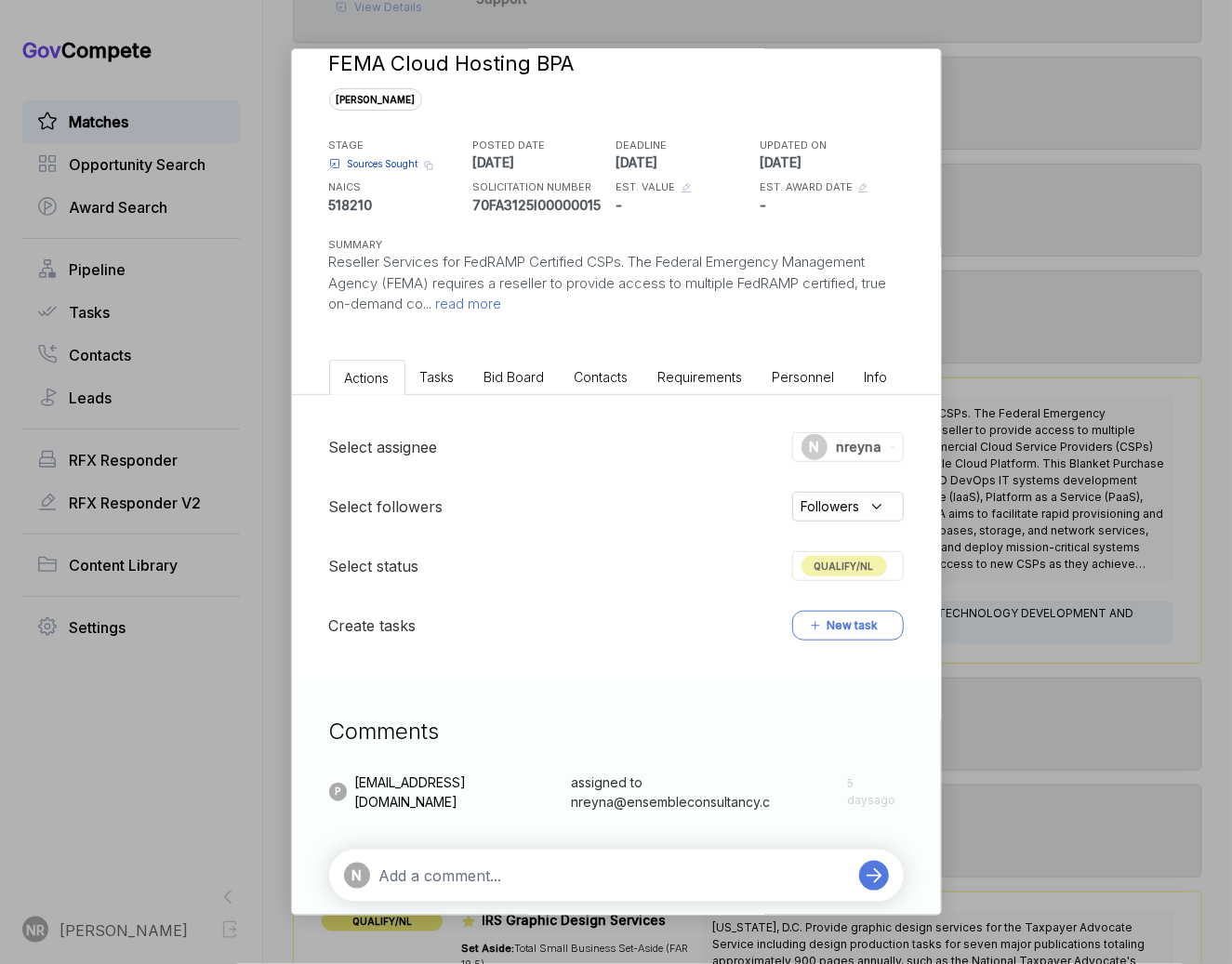
scroll to position [61, 0]
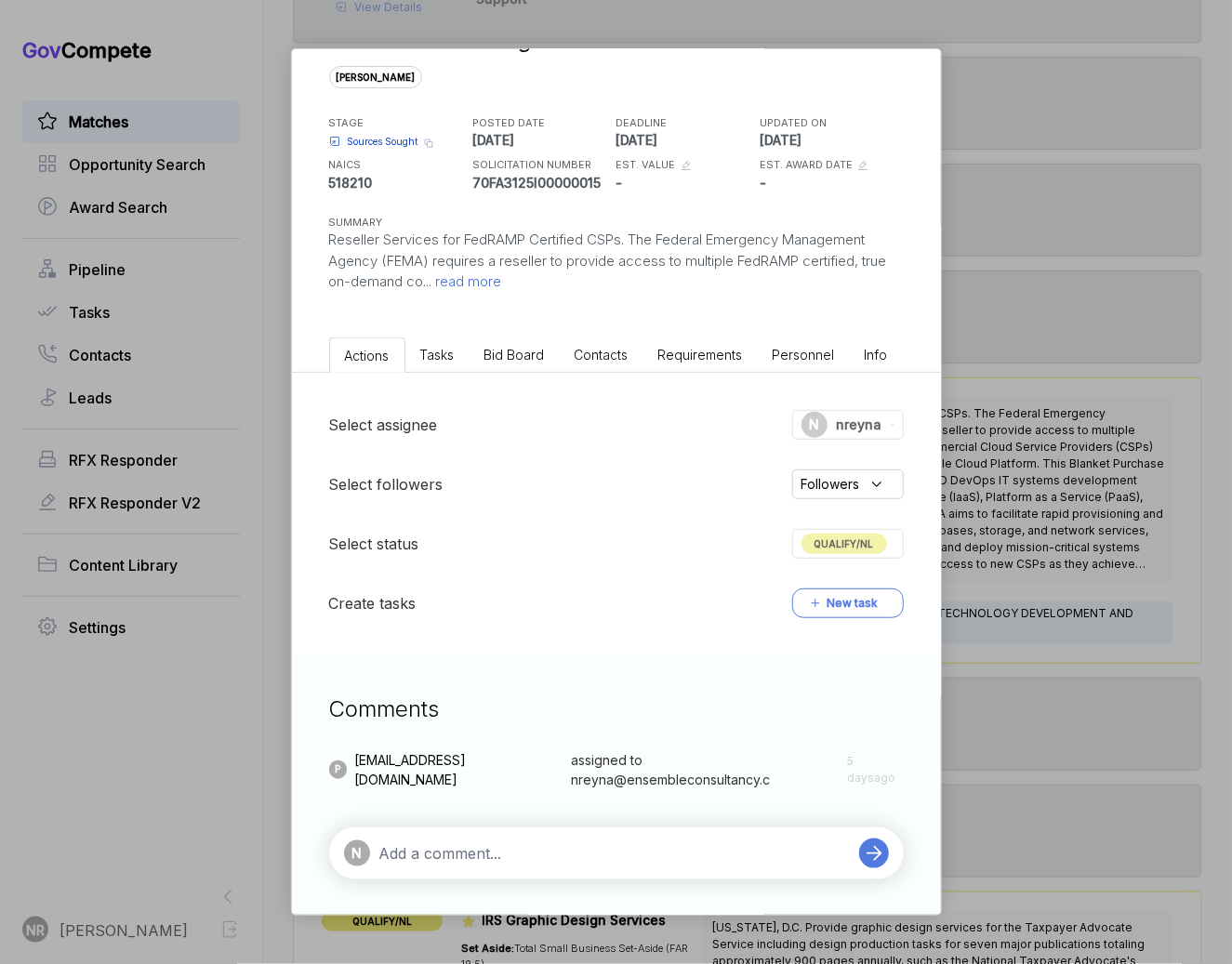
click at [486, 282] on span "read more" at bounding box center [467, 281] width 70 height 18
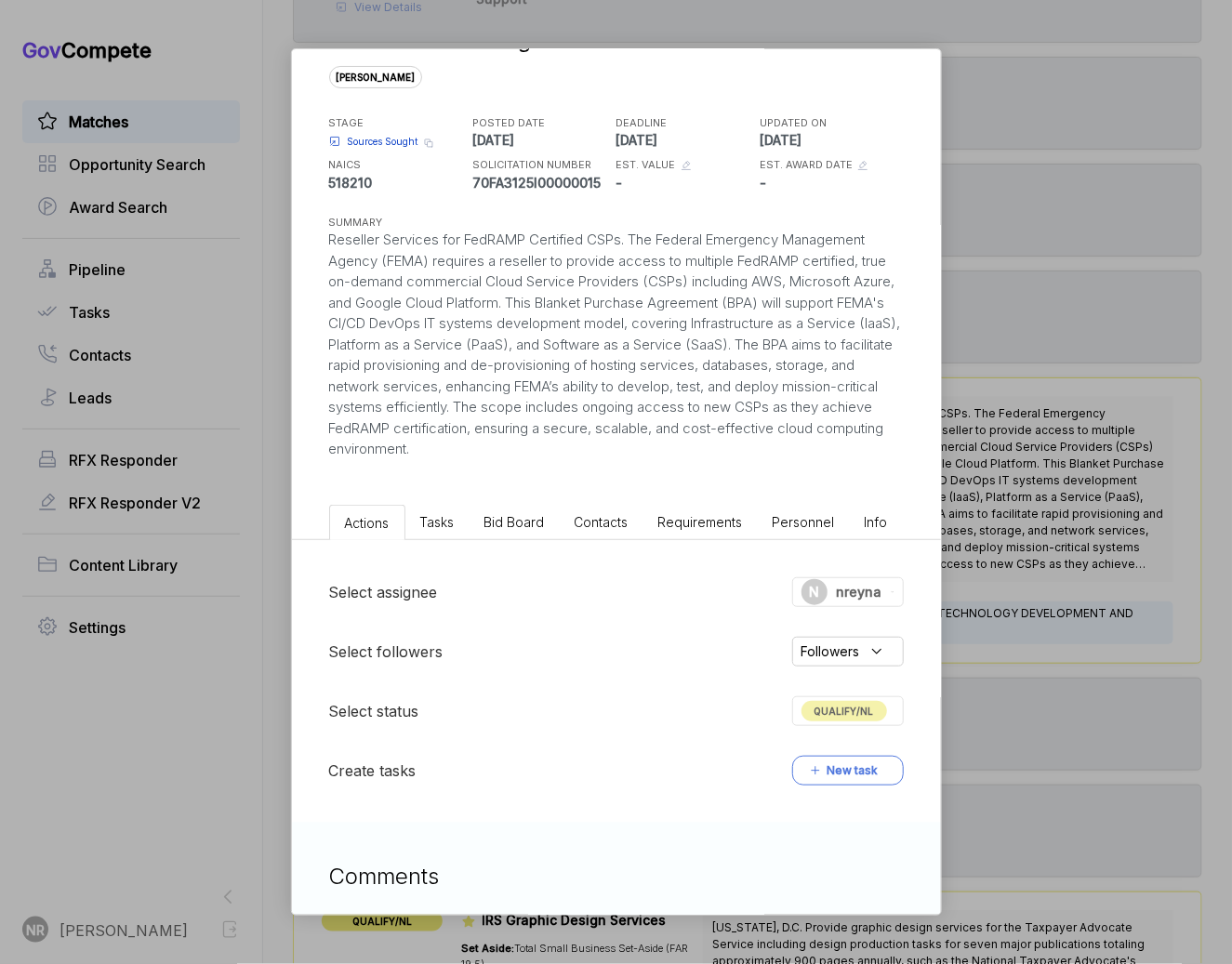
drag, startPoint x: 552, startPoint y: 455, endPoint x: 315, endPoint y: 243, distance: 318.0
click at [315, 243] on div "FEMA Cloud Hosting BPA [PERSON_NAME] STAGE Sources Sought Copy link POSTED DATE…" at bounding box center [616, 224] width 649 height 471
copy div "Reseller Services for FedRAMP Certified CSPs. The Federal Emergency Management …"
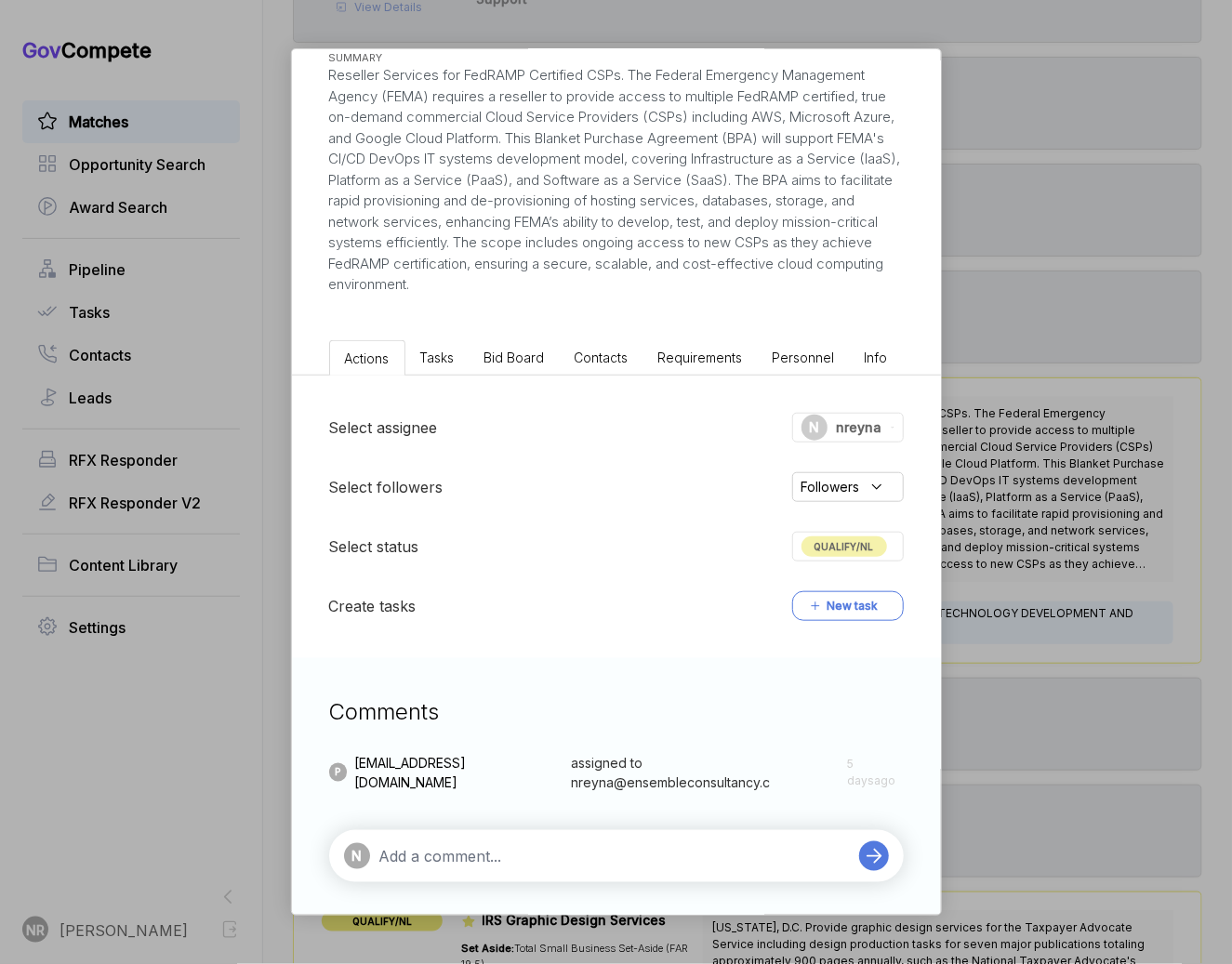
scroll to position [227, 0]
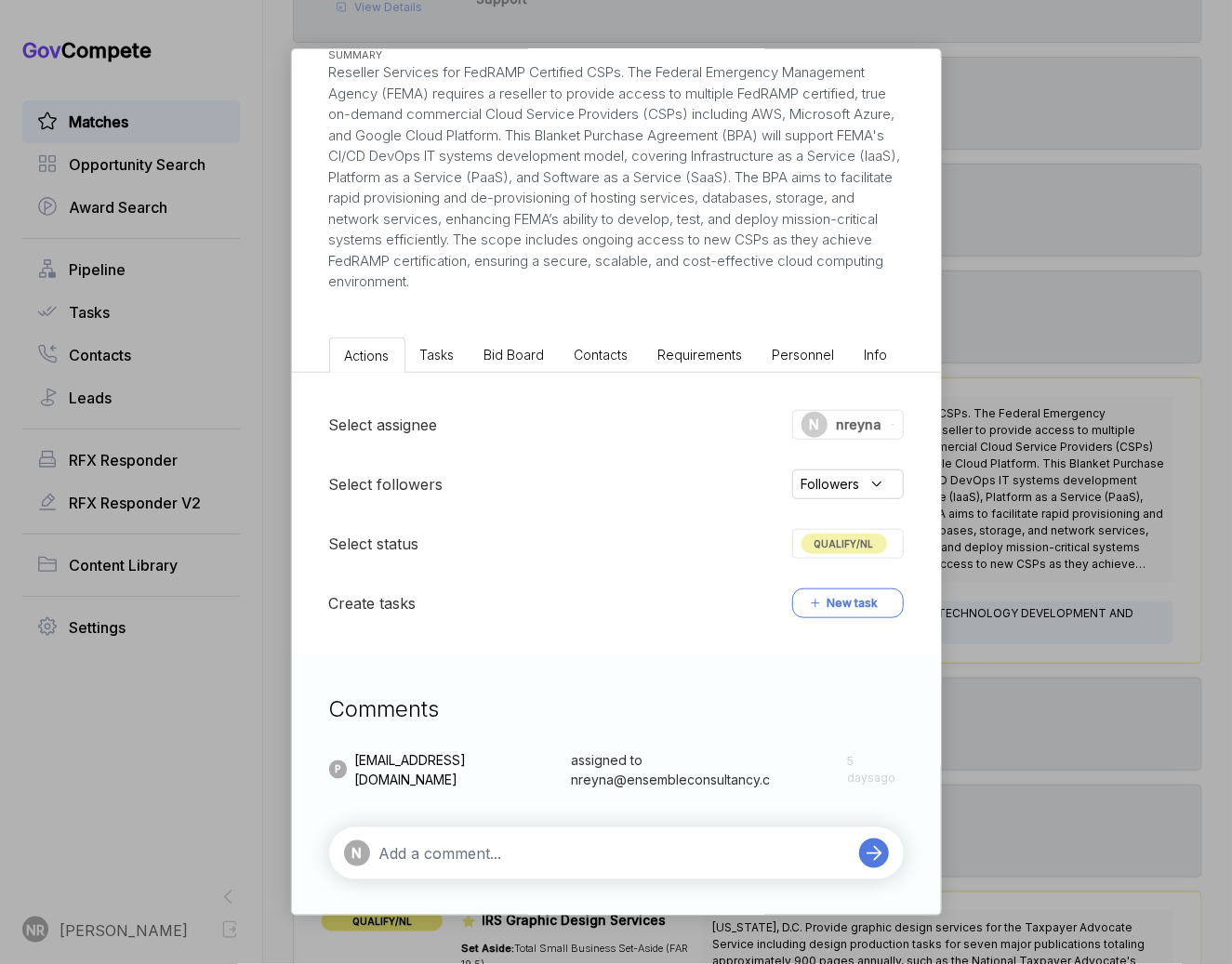
click at [860, 539] on span "QUALIFY/NL" at bounding box center [844, 544] width 85 height 21
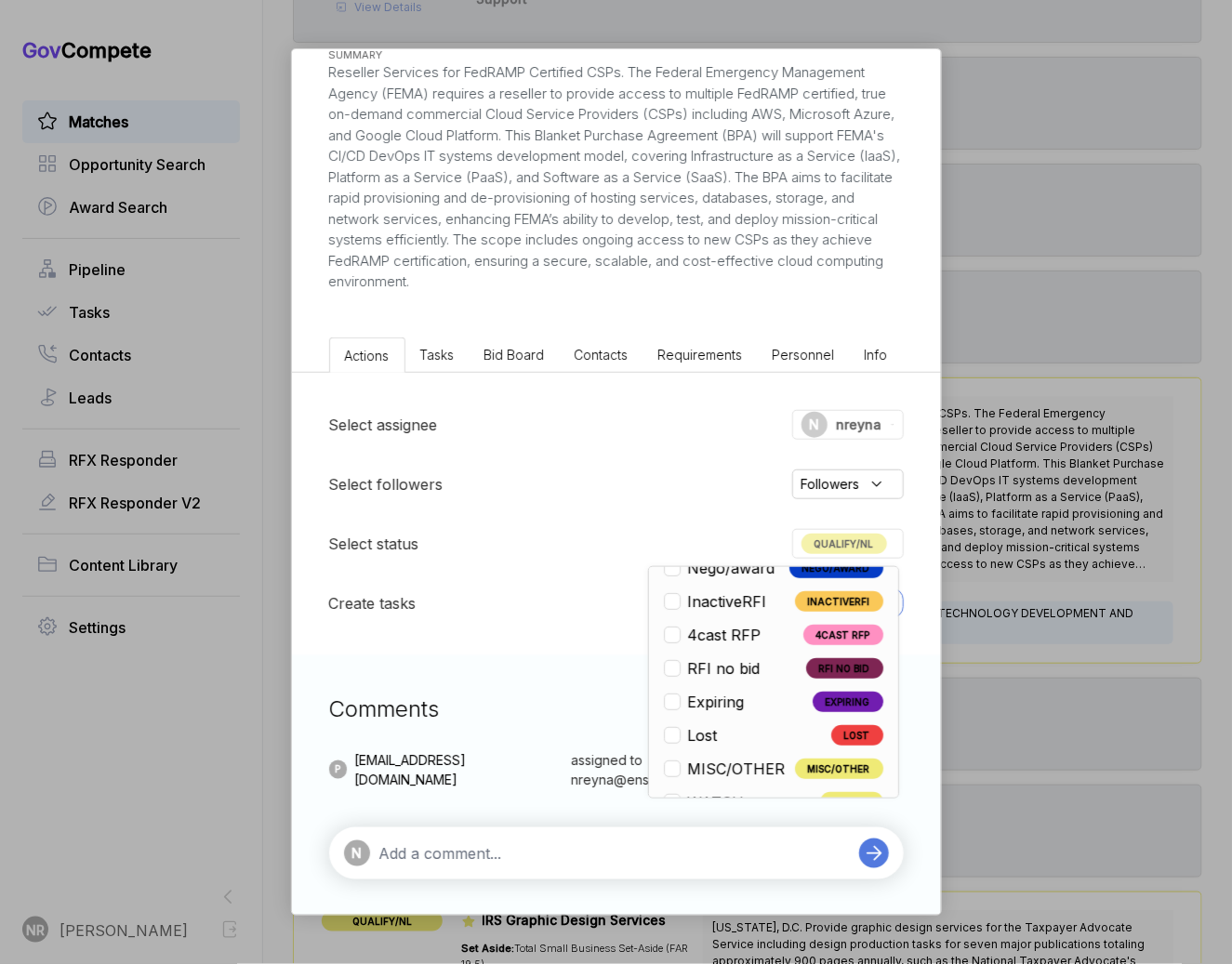
scroll to position [434, 0]
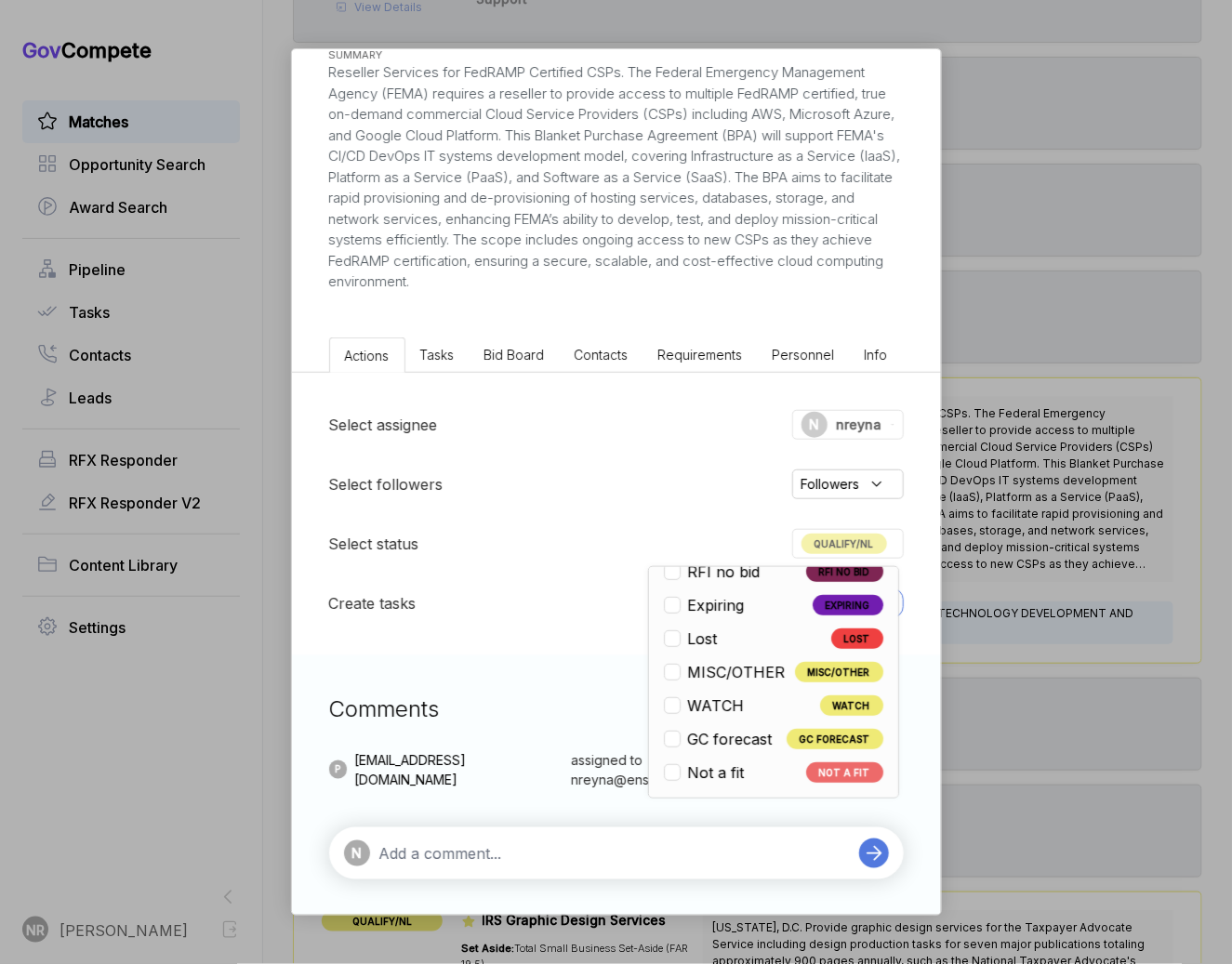
click at [745, 753] on ul "Open OPEN Qualify/NL QUALIFY/NL Pursuit RFI PURSUIT RFI RFI Submit RFI SUBMIT P…" at bounding box center [774, 471] width 220 height 625
click at [742, 761] on span "Not a fit" at bounding box center [716, 772] width 57 height 23
checkbox input "false"
checkbox input "true"
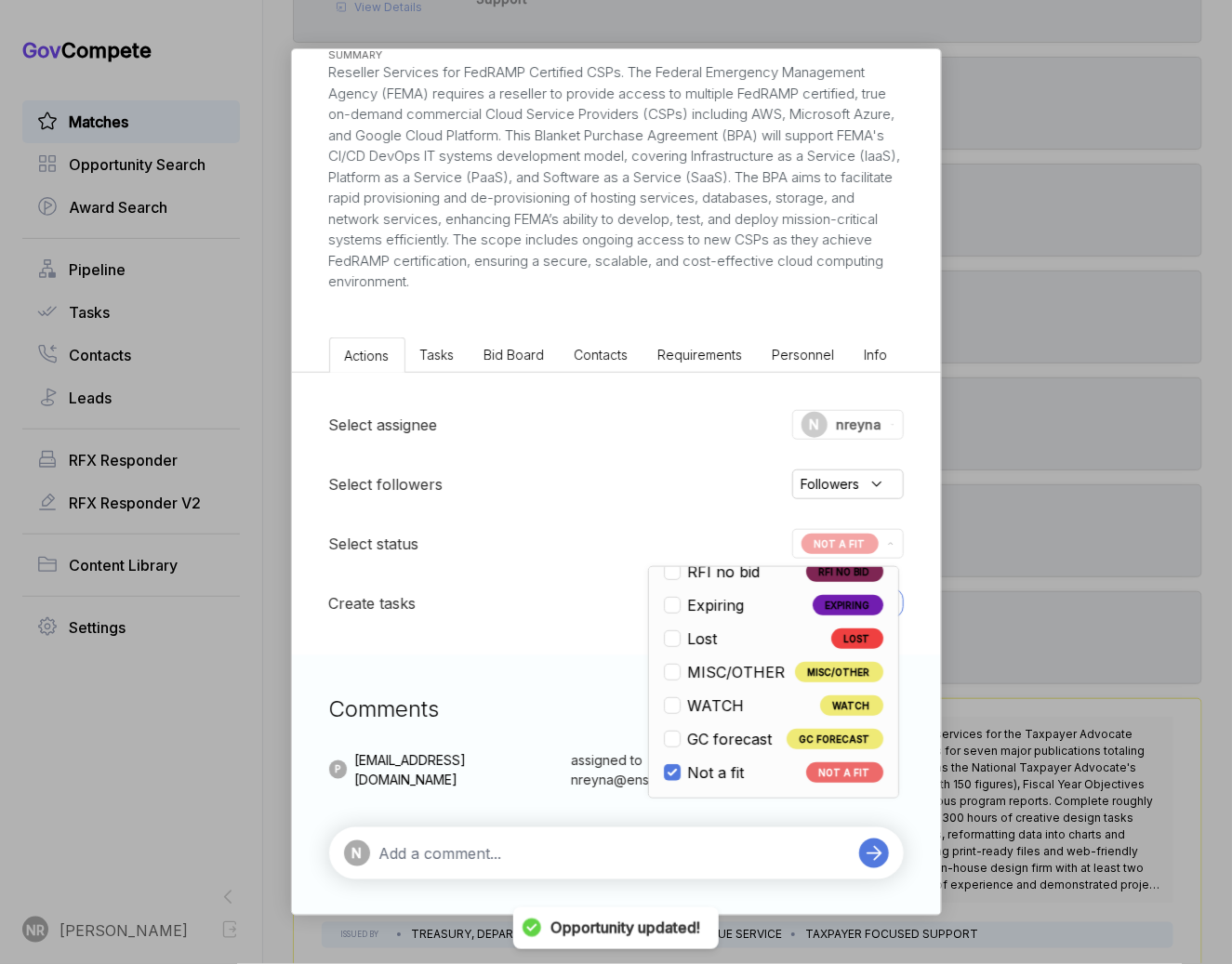
click at [701, 856] on textarea at bounding box center [615, 853] width 470 height 23
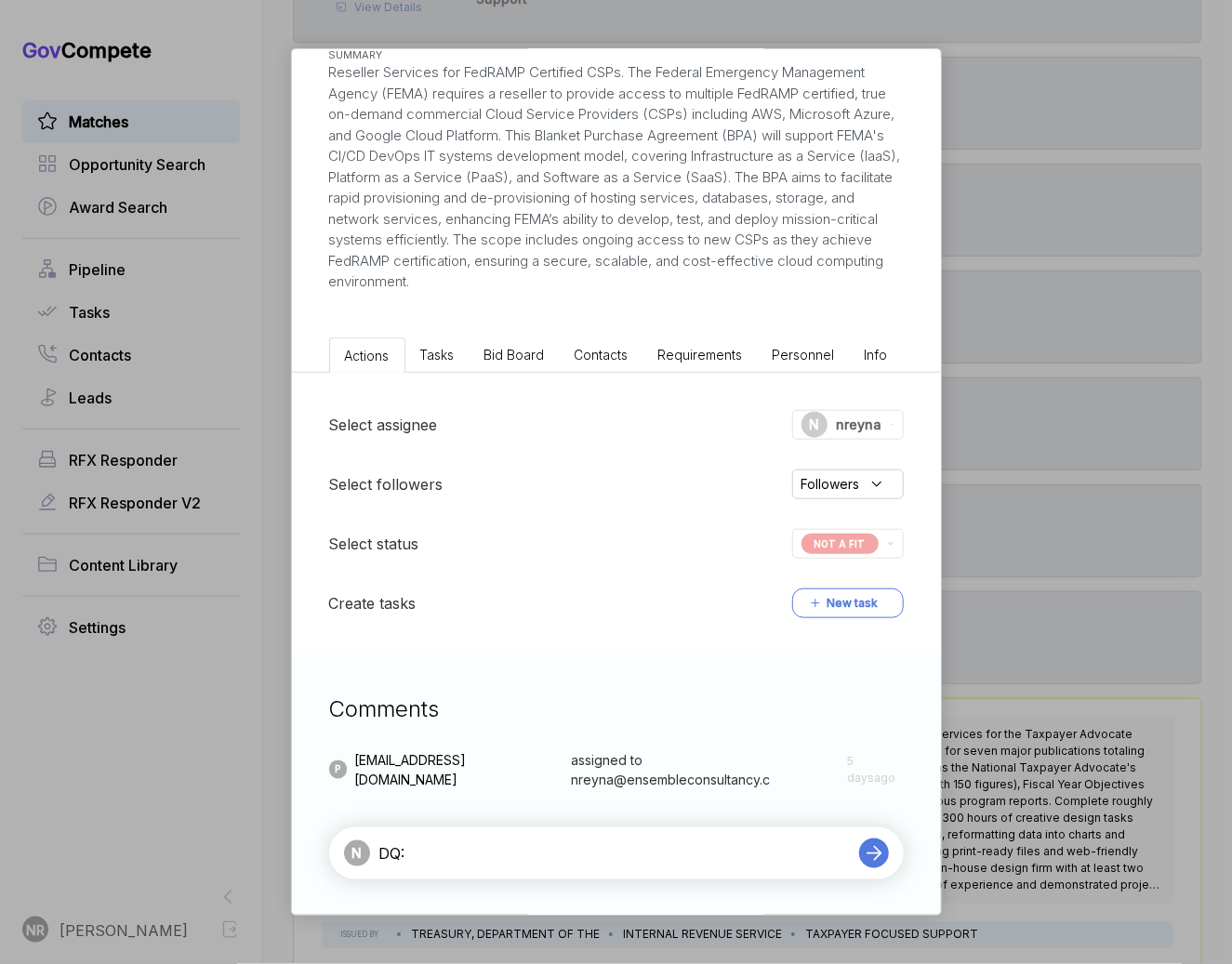
paste textarea "The BPA is structured for resellers to provide direct access to FedRAMP-certifi…"
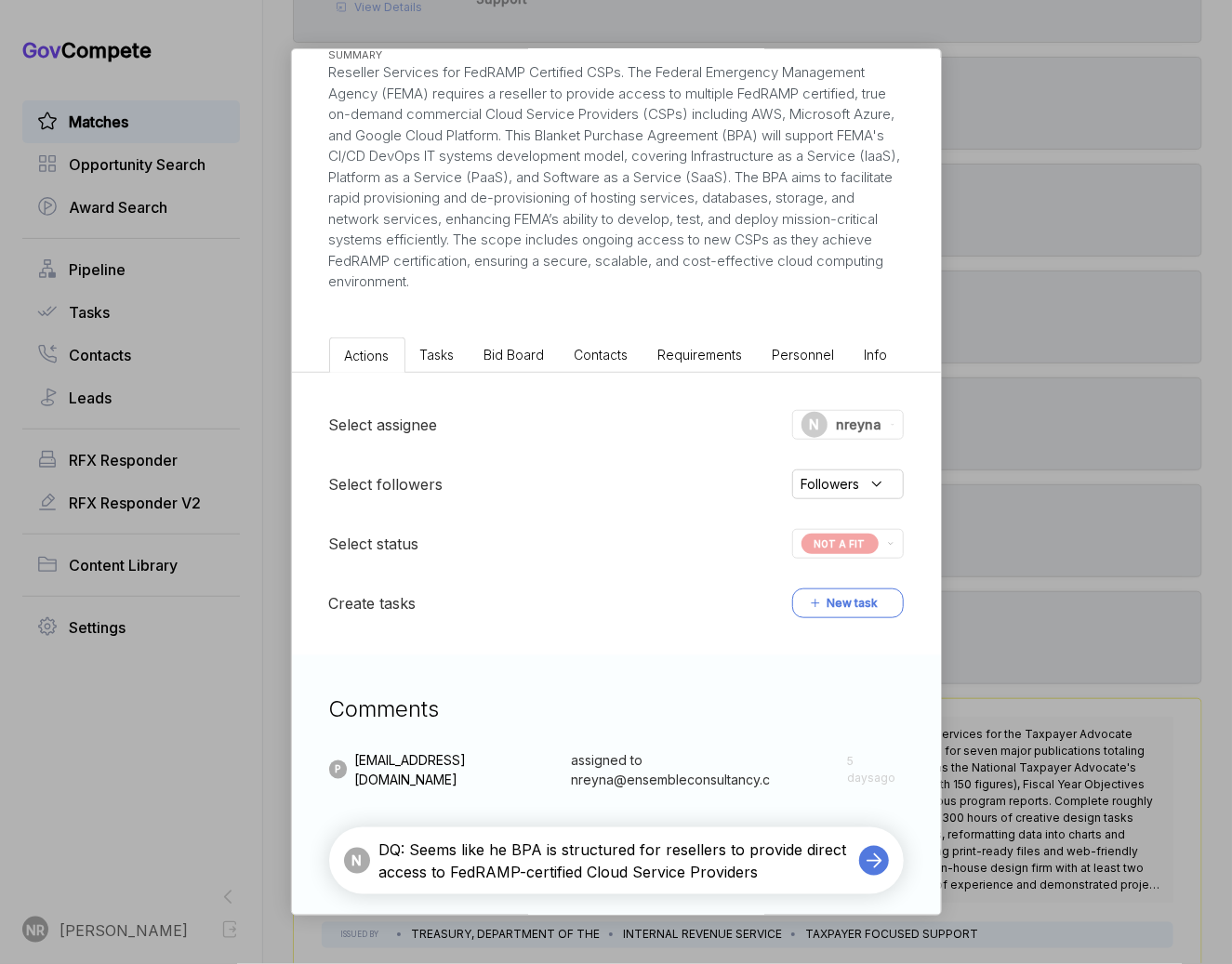
type textarea "DQ: Seems like the BPA is structured for resellers to provide direct access to …"
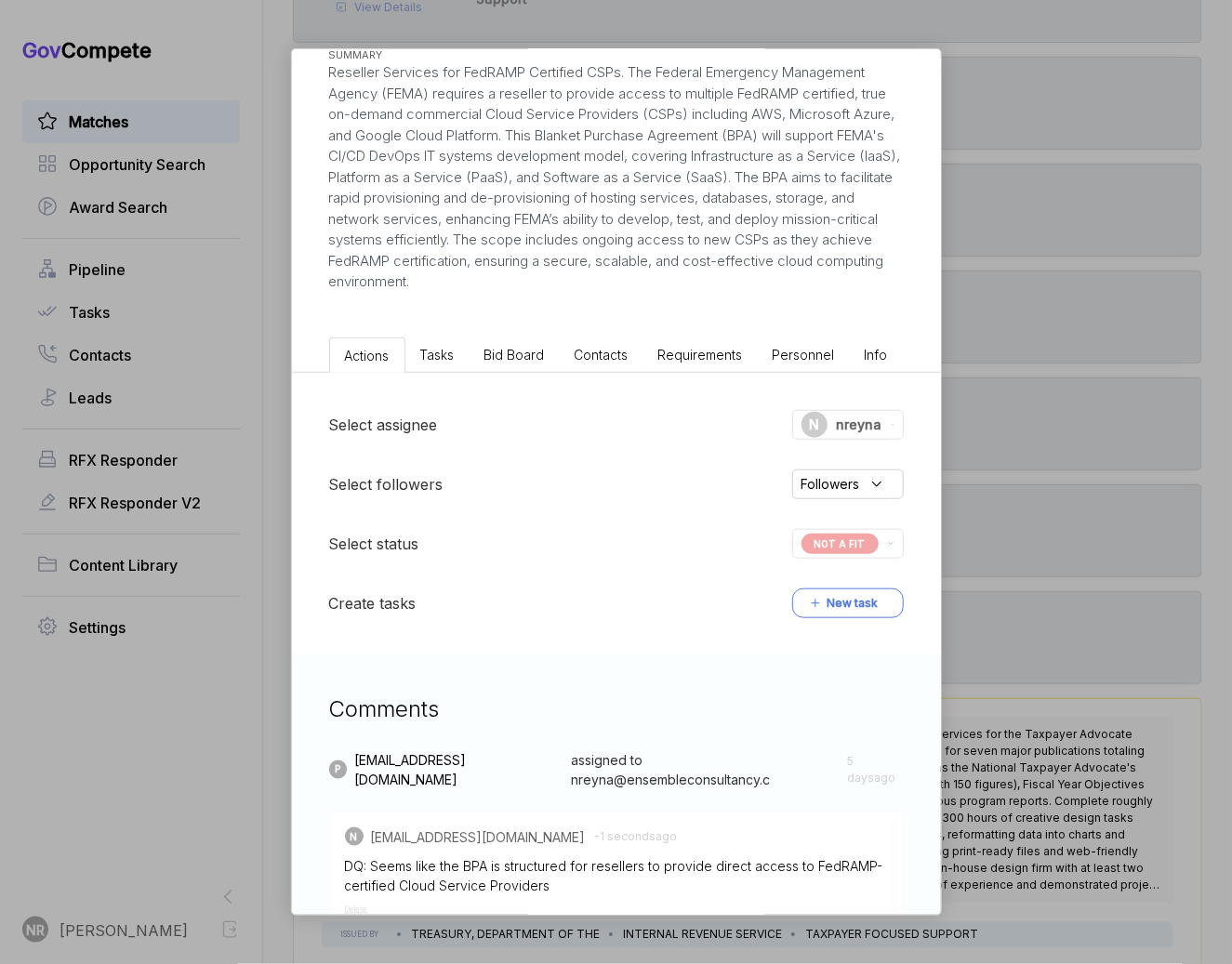
click at [1150, 427] on div "FEMA Cloud Hosting BPA [PERSON_NAME] STAGE Sources Sought Copy link POSTED DATE…" at bounding box center [616, 482] width 1232 height 964
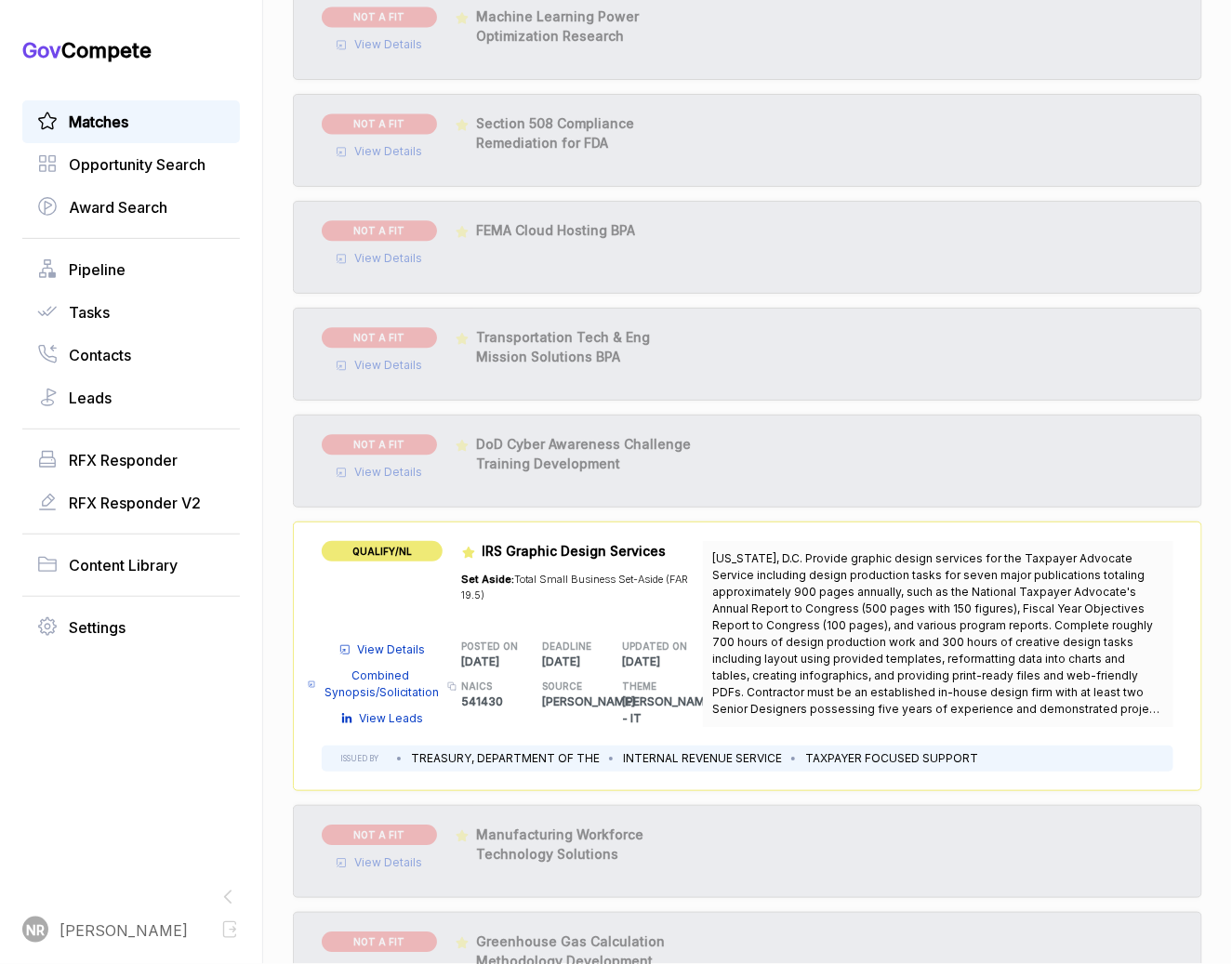
scroll to position [1578, 0]
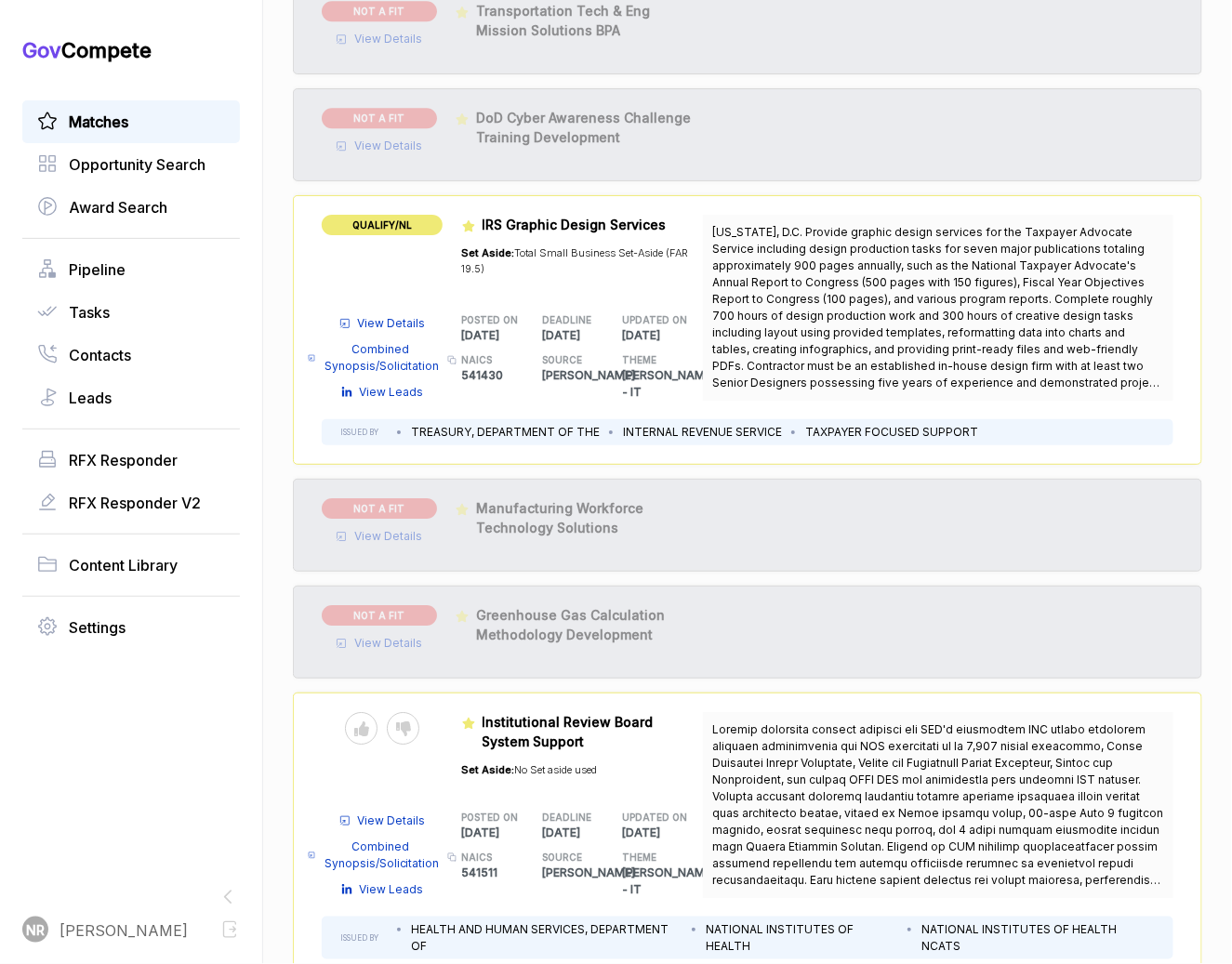
click at [391, 315] on span "View Details" at bounding box center [391, 323] width 68 height 17
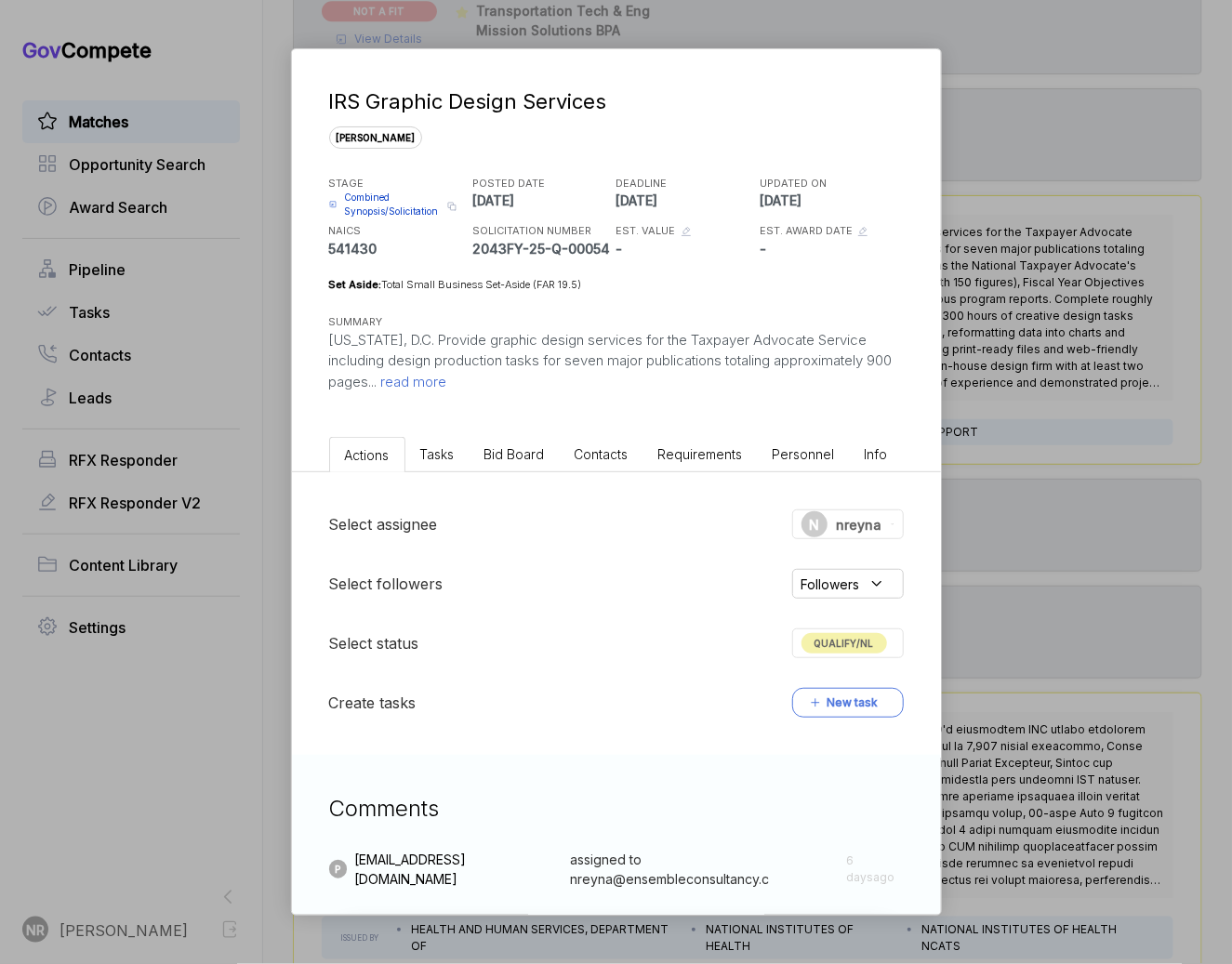
click at [447, 387] on span "read more" at bounding box center [412, 382] width 70 height 18
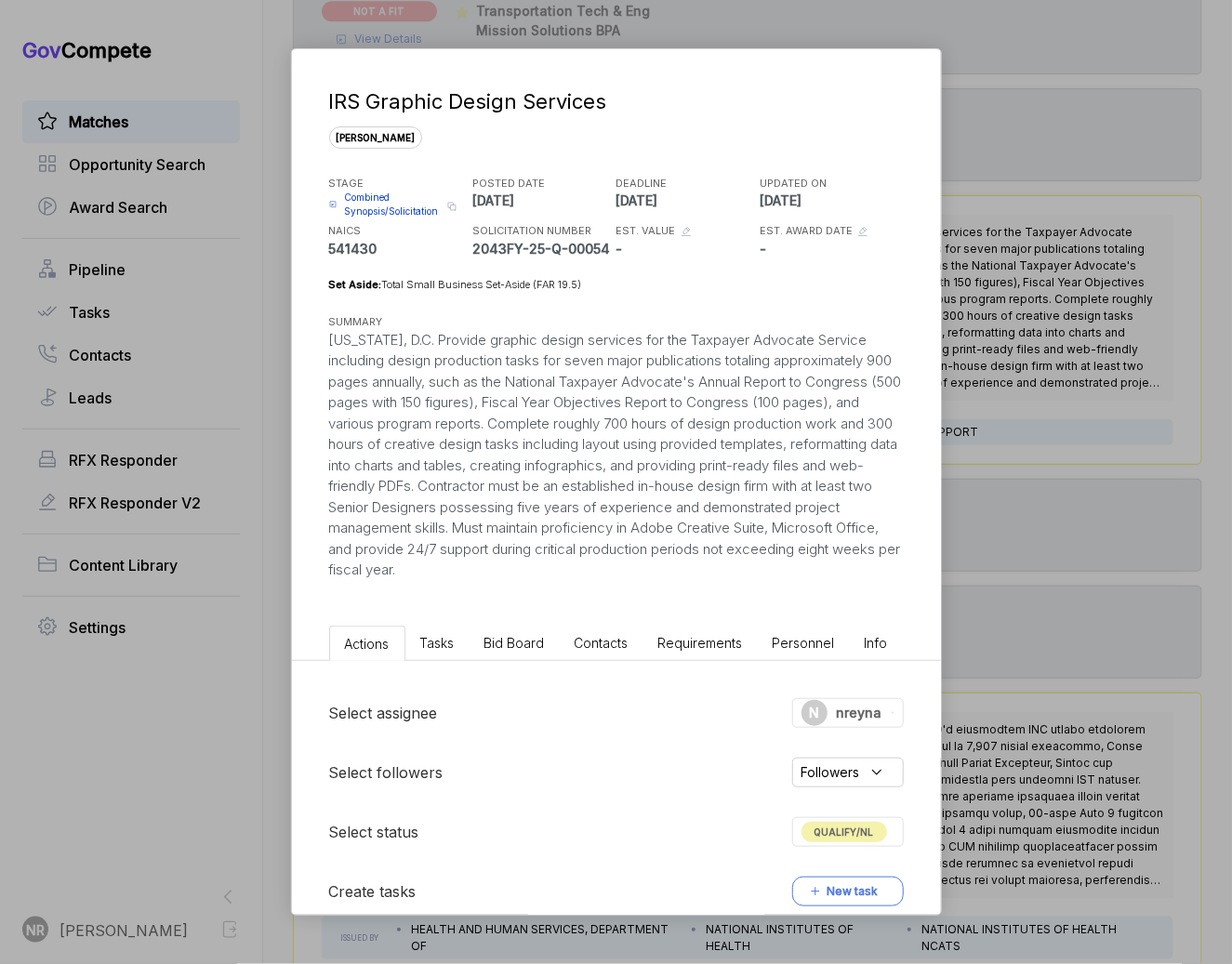
drag, startPoint x: 599, startPoint y: 569, endPoint x: 319, endPoint y: 344, distance: 359.2
click at [319, 344] on div "IRS Graphic Design Services [PERSON_NAME] STAGE Combined Synopsis/Solicitation …" at bounding box center [616, 314] width 649 height 532
copy div "[US_STATE], D.C. Provide graphic design services for the Taxpayer Advocate Serv…"
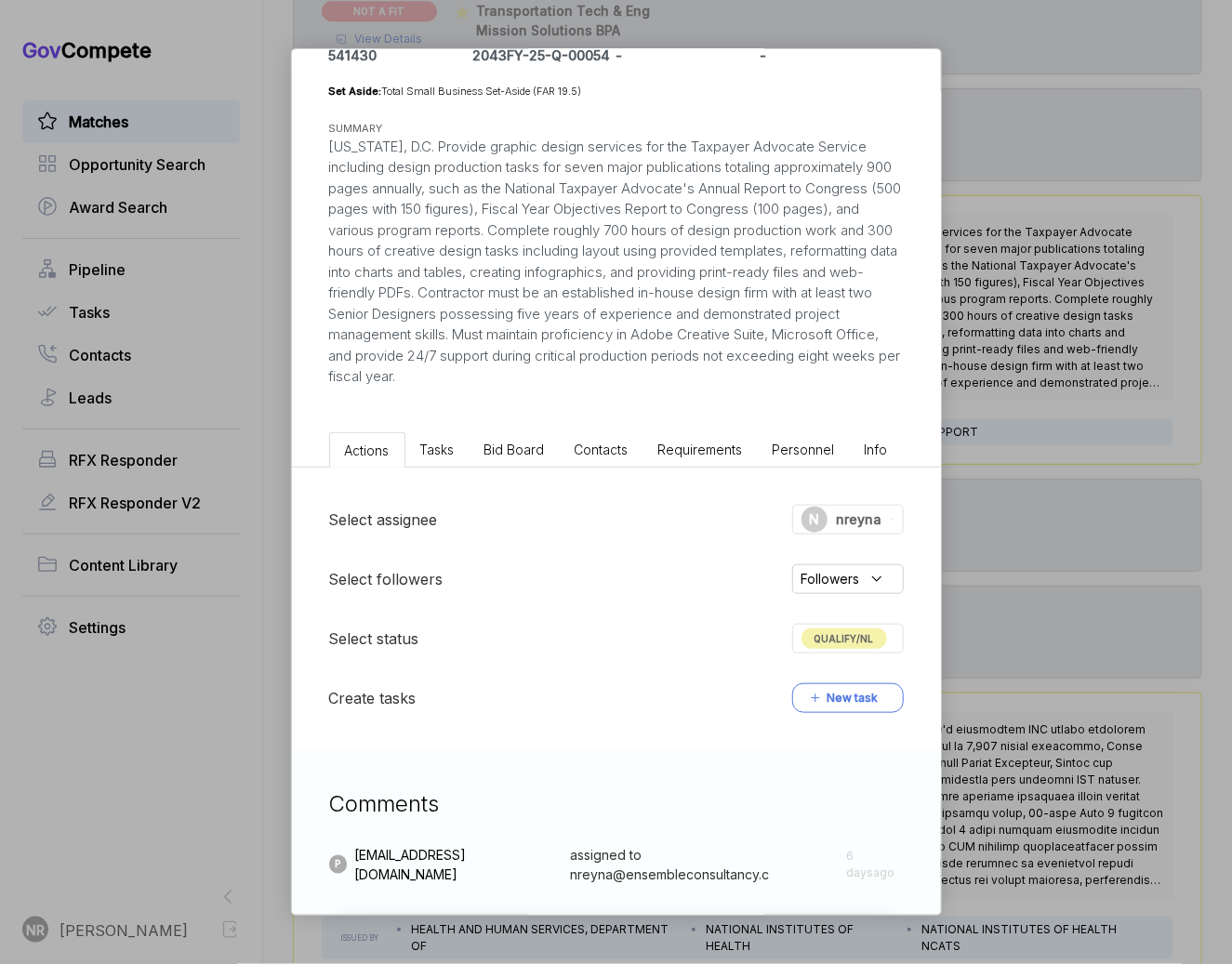
scroll to position [289, 0]
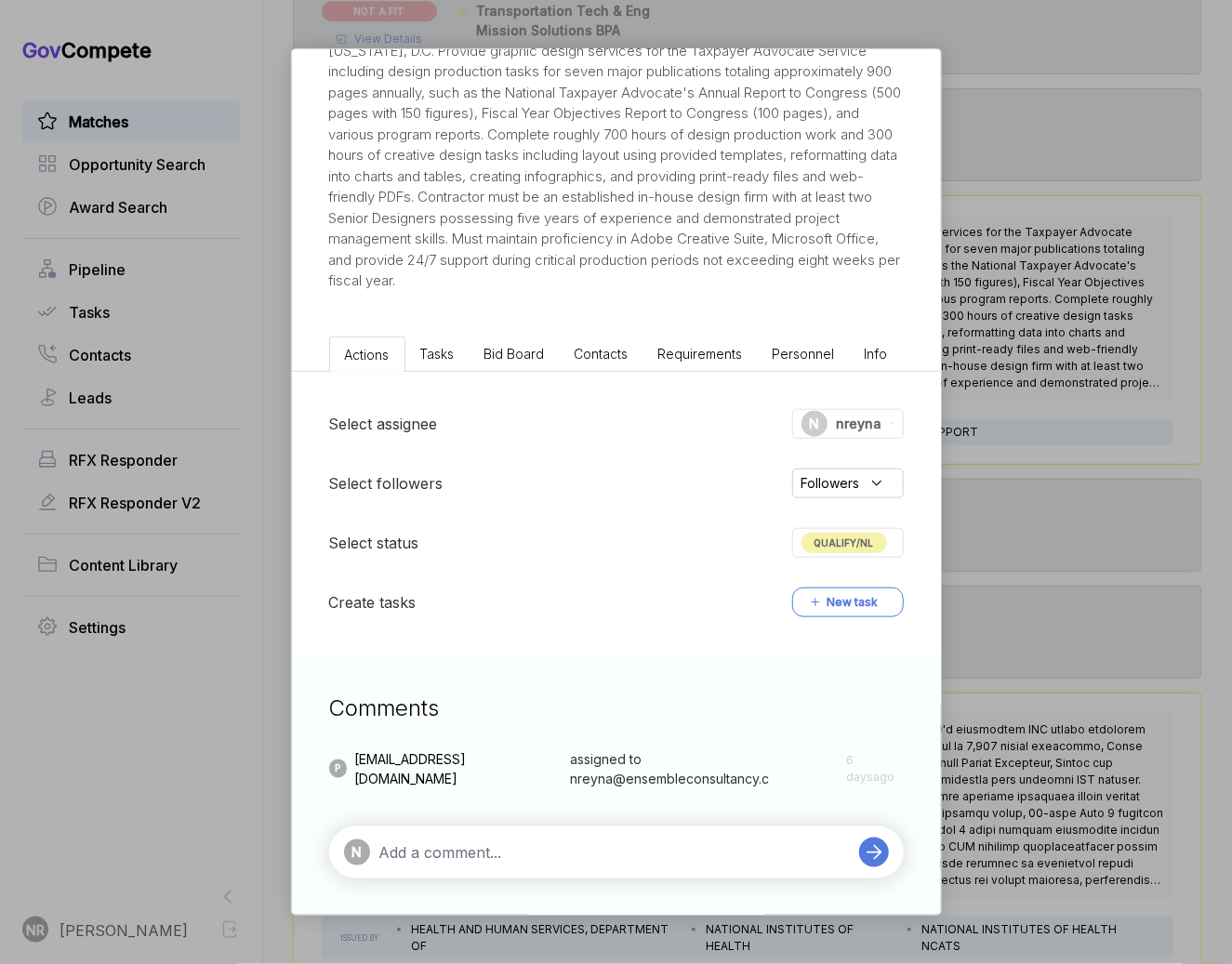
click at [860, 546] on span "QUALIFY/NL" at bounding box center [844, 543] width 85 height 21
click at [861, 543] on span "QUALIFY/NL" at bounding box center [844, 543] width 85 height 21
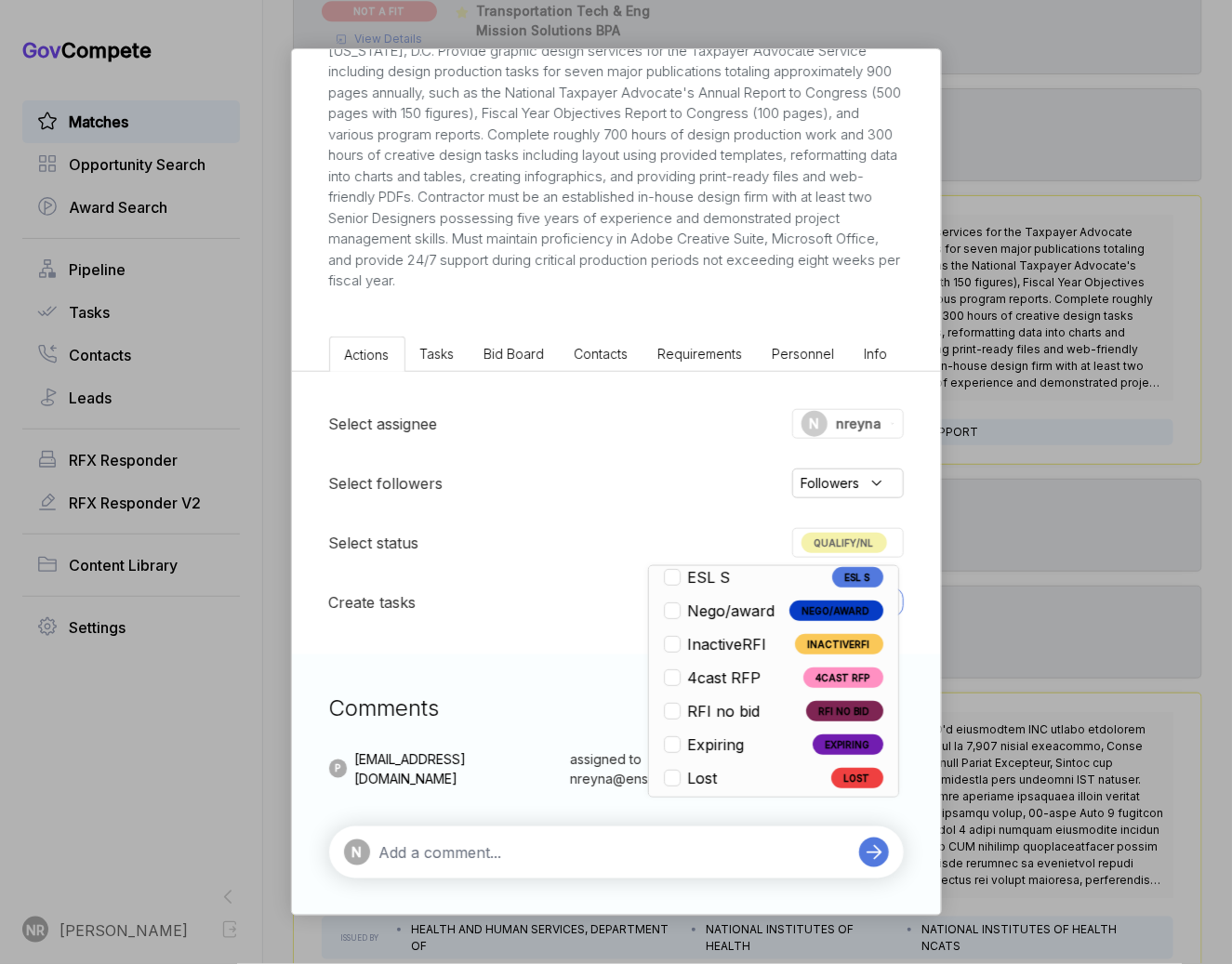
scroll to position [435, 0]
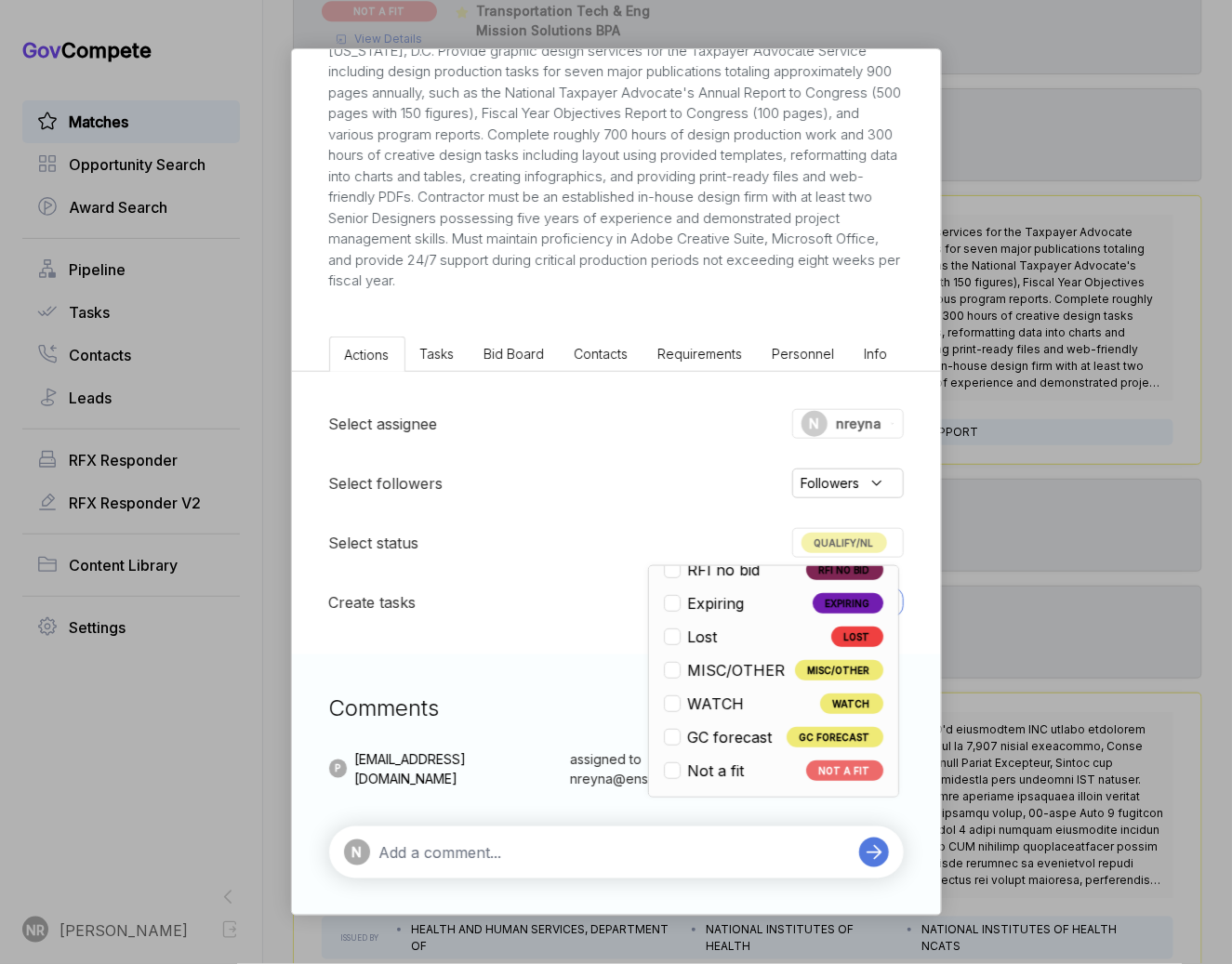
click at [723, 774] on span "Not a fit" at bounding box center [716, 770] width 57 height 23
checkbox input "false"
checkbox input "true"
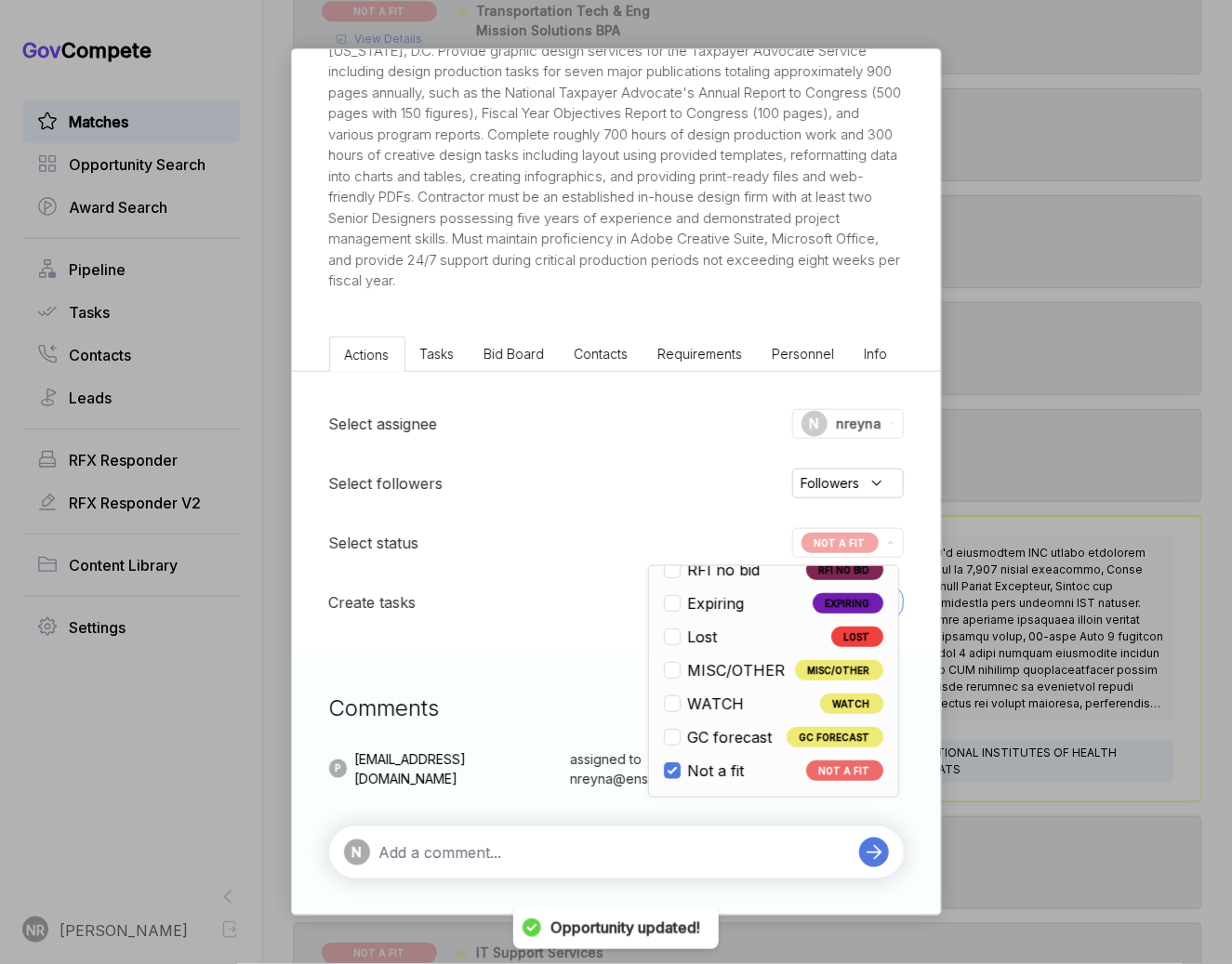
click at [710, 847] on textarea at bounding box center [615, 852] width 470 height 23
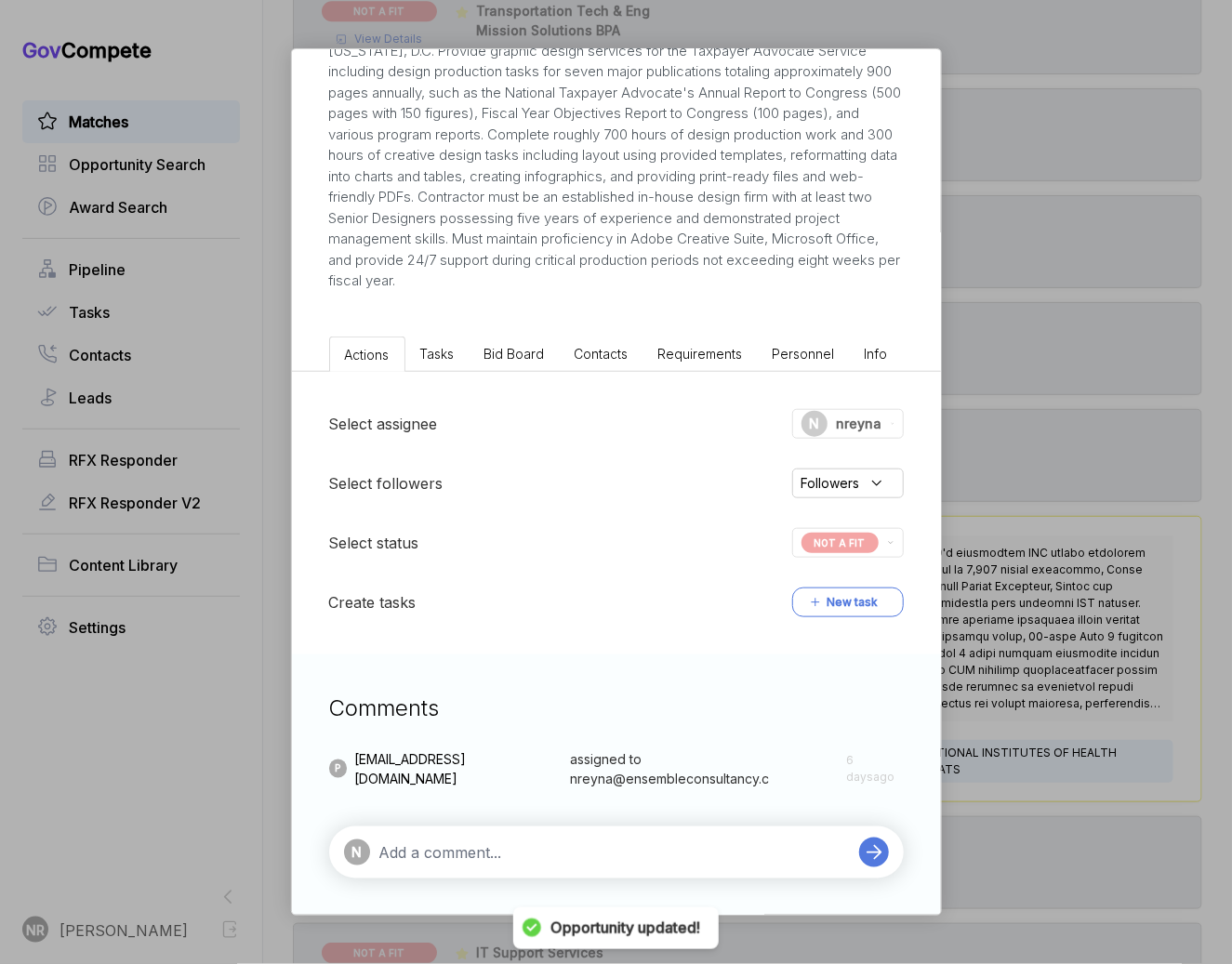
paste textarea "not a fit for Ensemble. The requirement is for a specialized, established in-ho…"
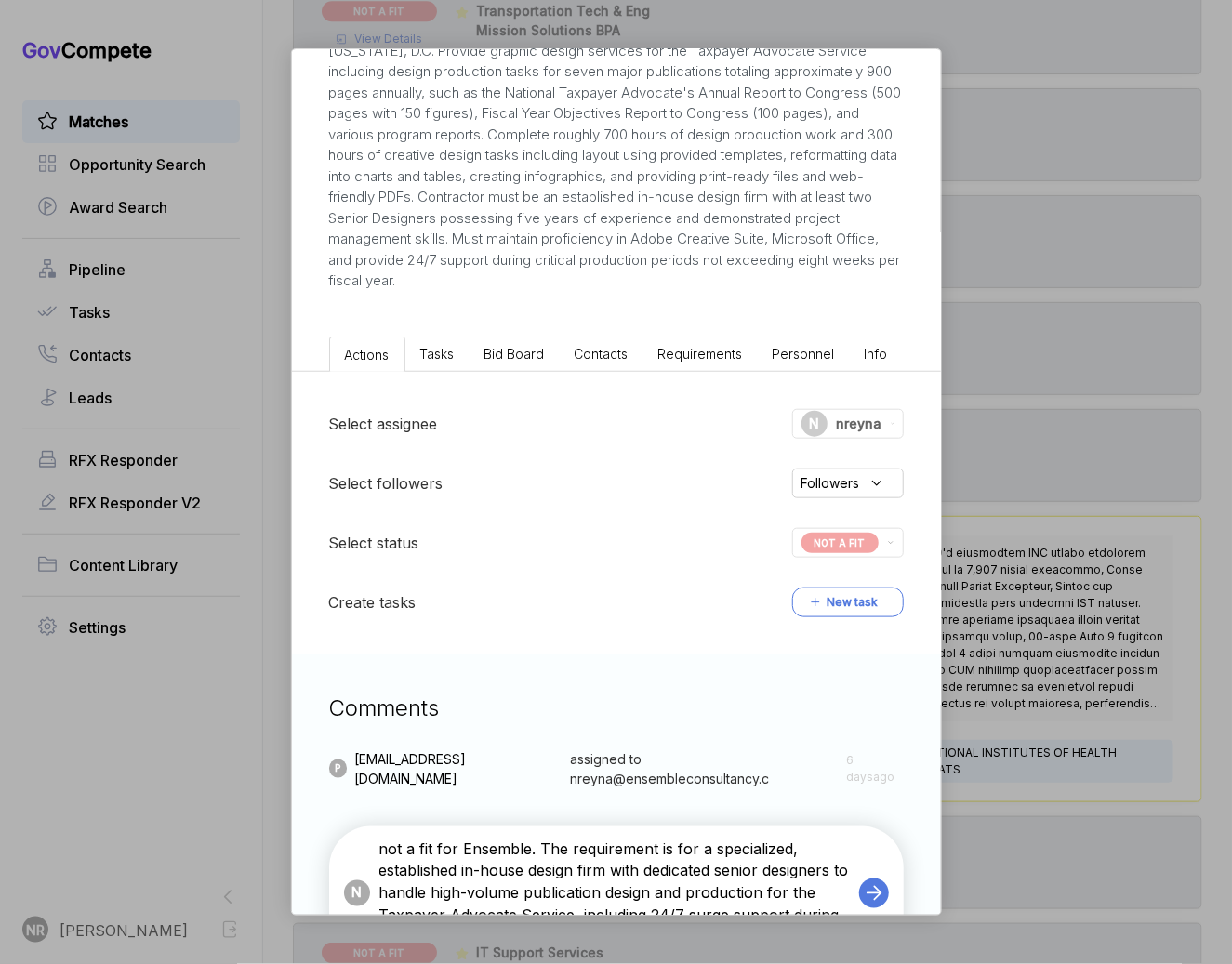
type textarea "not a fit: The requirement is for a specialized, established in-house design fi…"
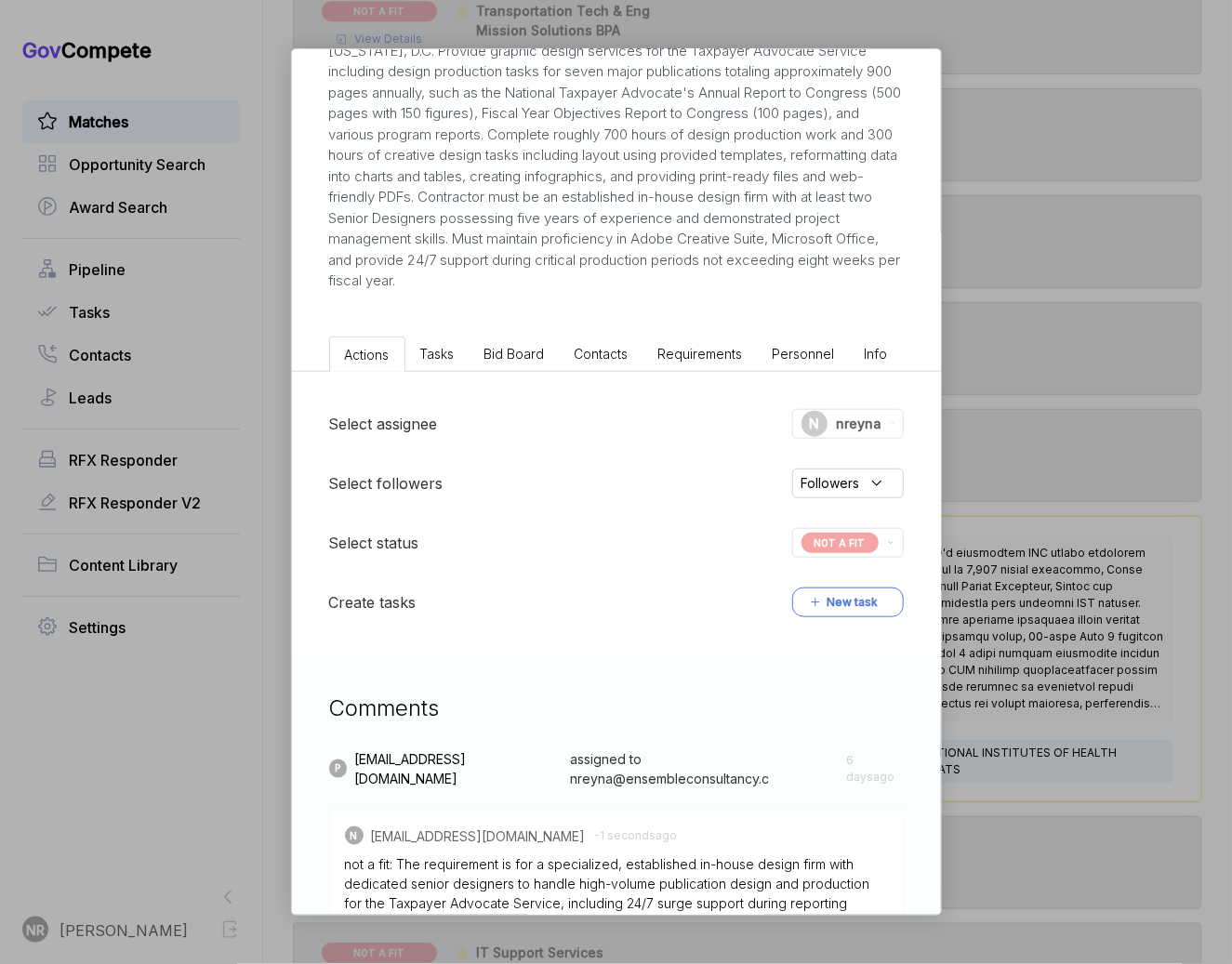
click at [991, 418] on div "IRS Graphic Design Services [PERSON_NAME] STAGE Combined Synopsis/Solicitation …" at bounding box center [616, 482] width 1232 height 964
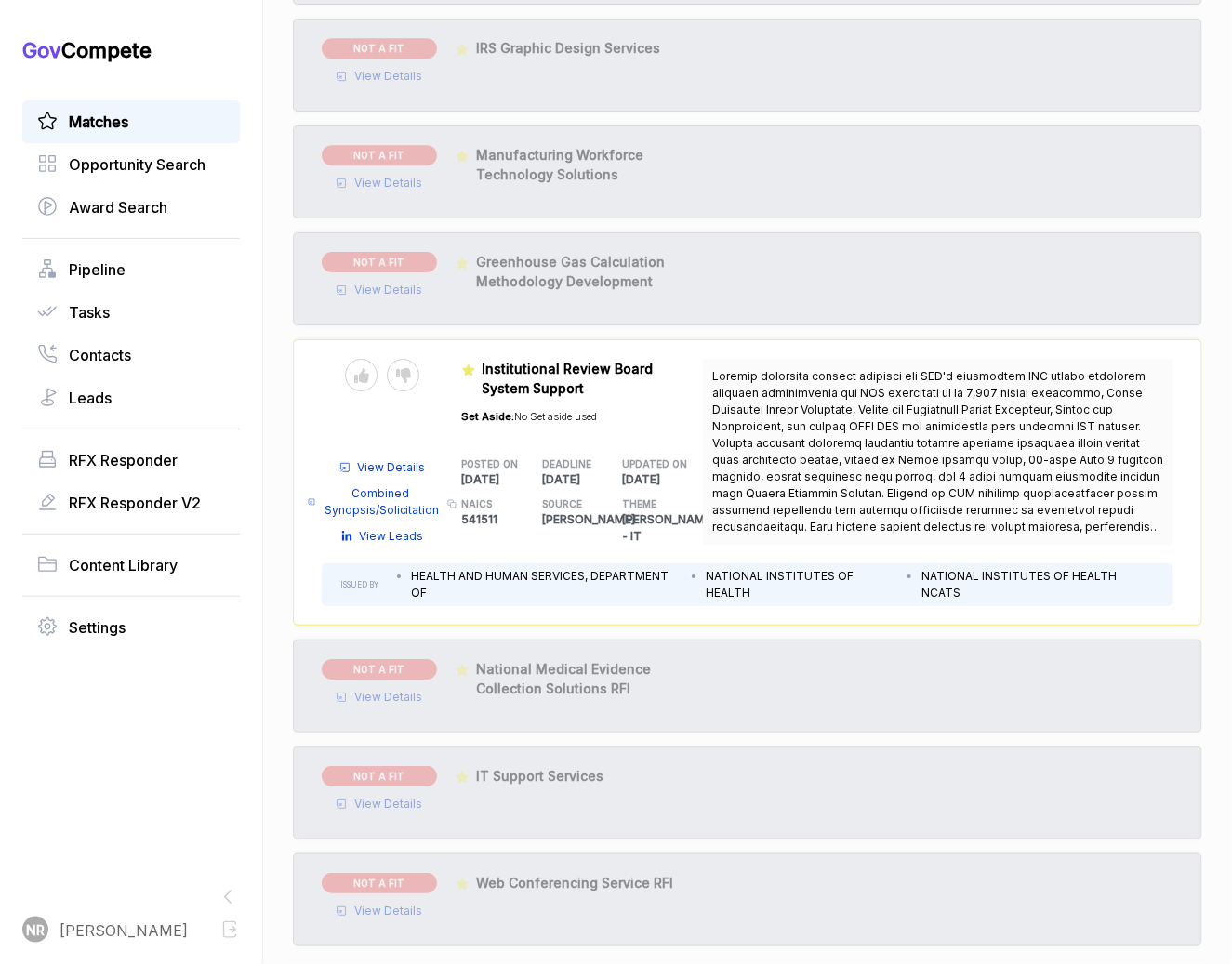
scroll to position [1767, 0]
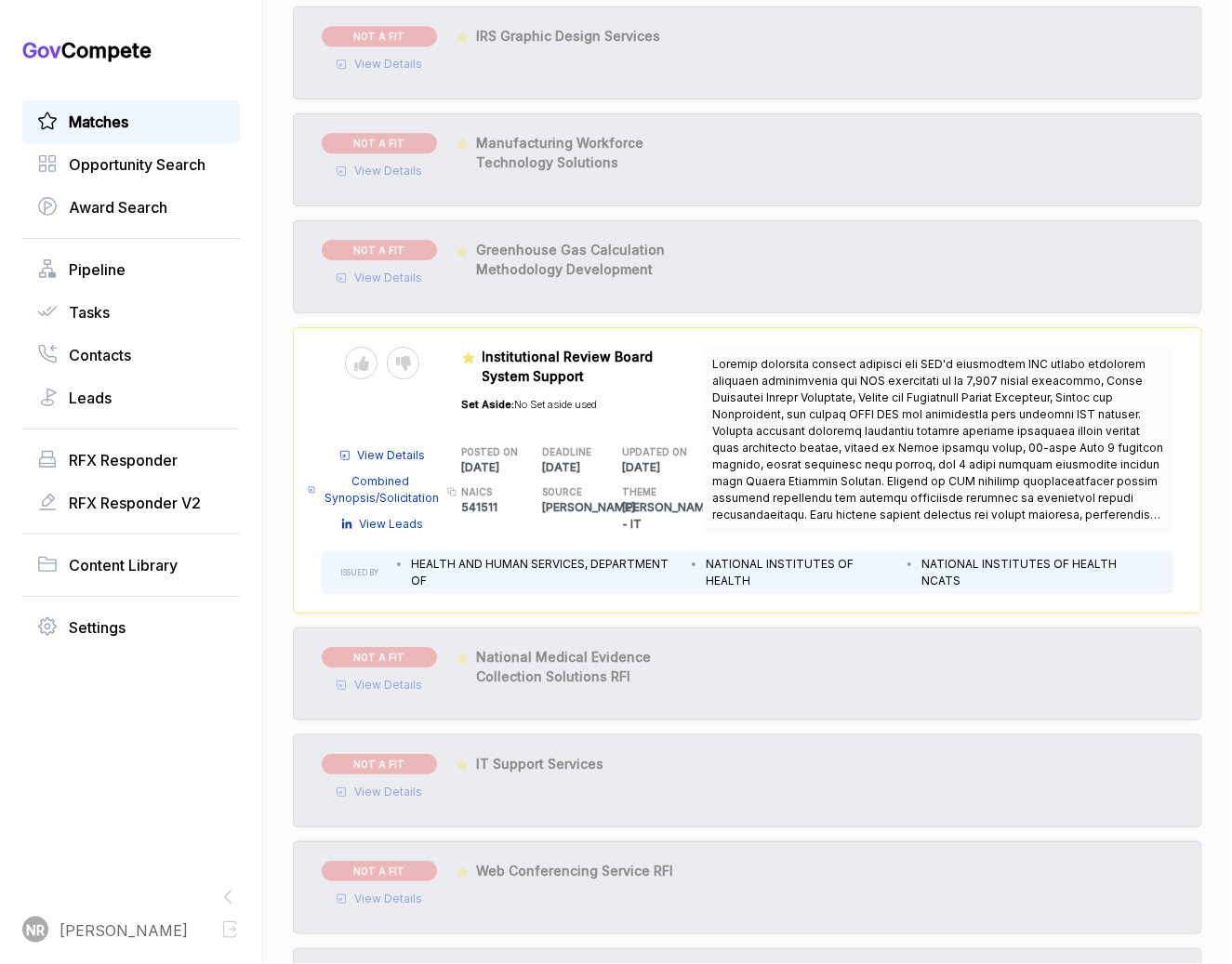
click at [391, 443] on div "View Details Combined Synopsis/Solicitation Copy link View Leads" at bounding box center [381, 485] width 121 height 95
click at [394, 447] on span "View Details" at bounding box center [391, 455] width 68 height 17
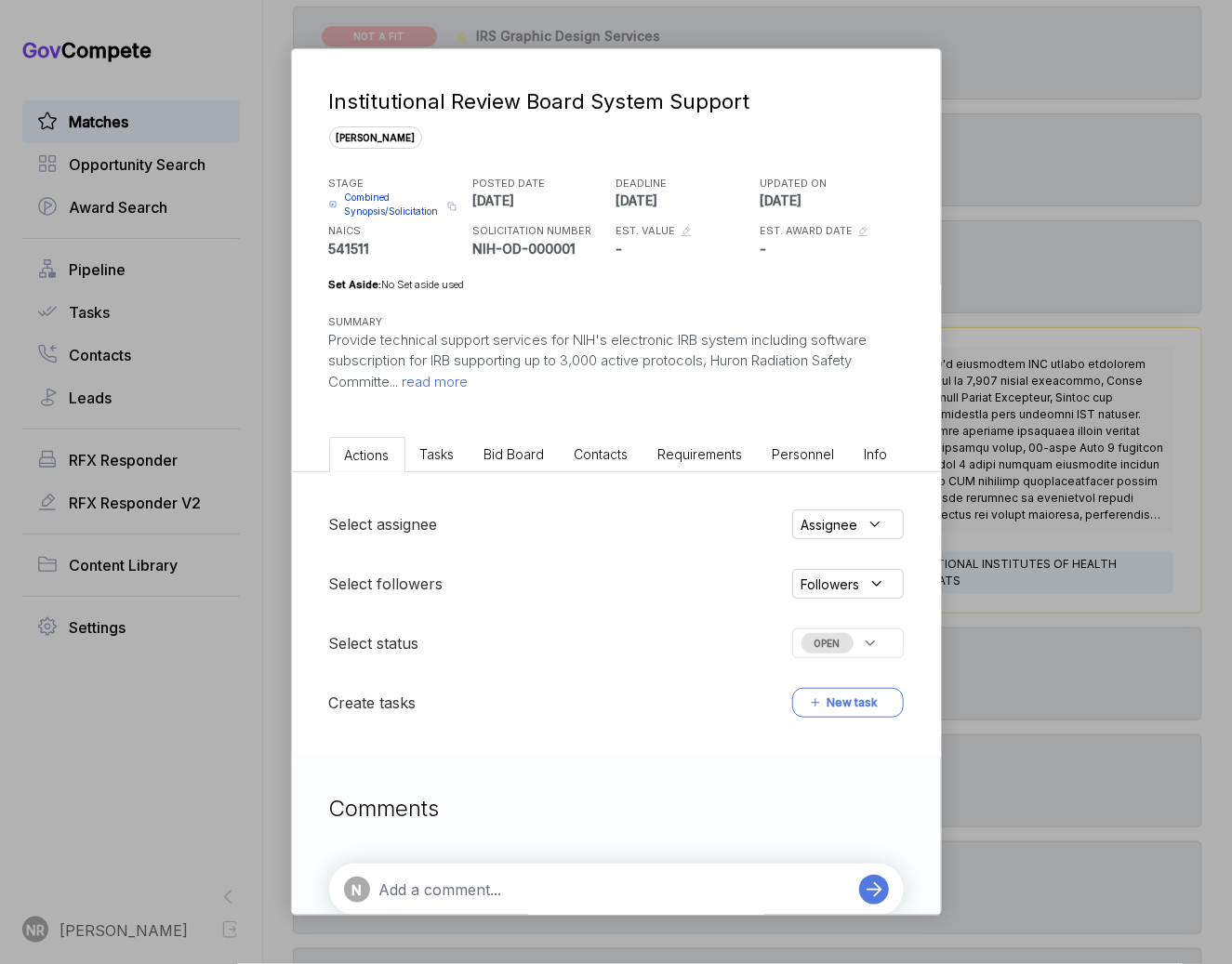
click at [463, 381] on span "read more" at bounding box center [433, 382] width 70 height 18
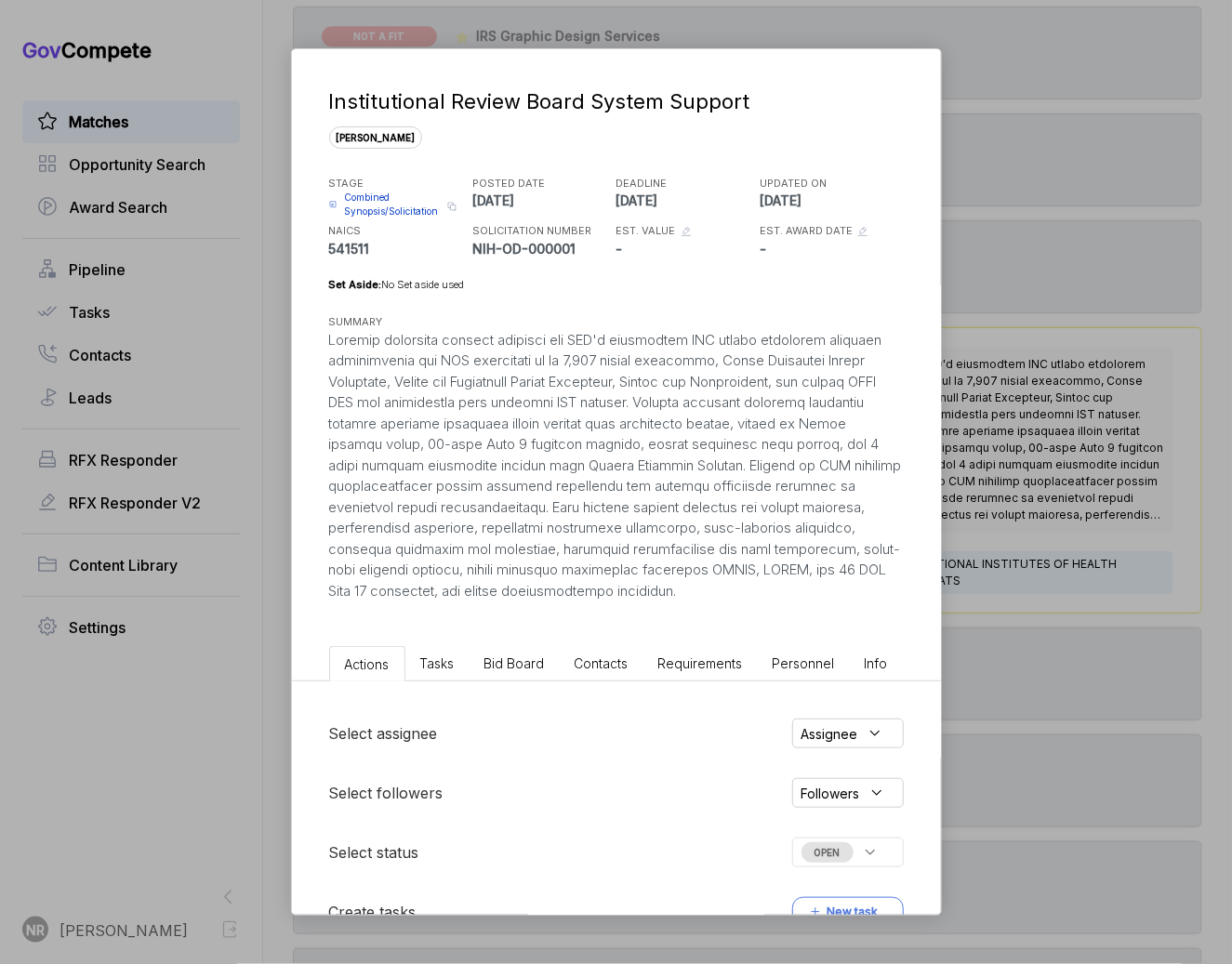
drag, startPoint x: 708, startPoint y: 602, endPoint x: 209, endPoint y: 341, distance: 563.1
click at [209, 341] on div "Institutional Review Board System Support [PERSON_NAME] STAGE Combined Synopsis…" at bounding box center [616, 482] width 1232 height 964
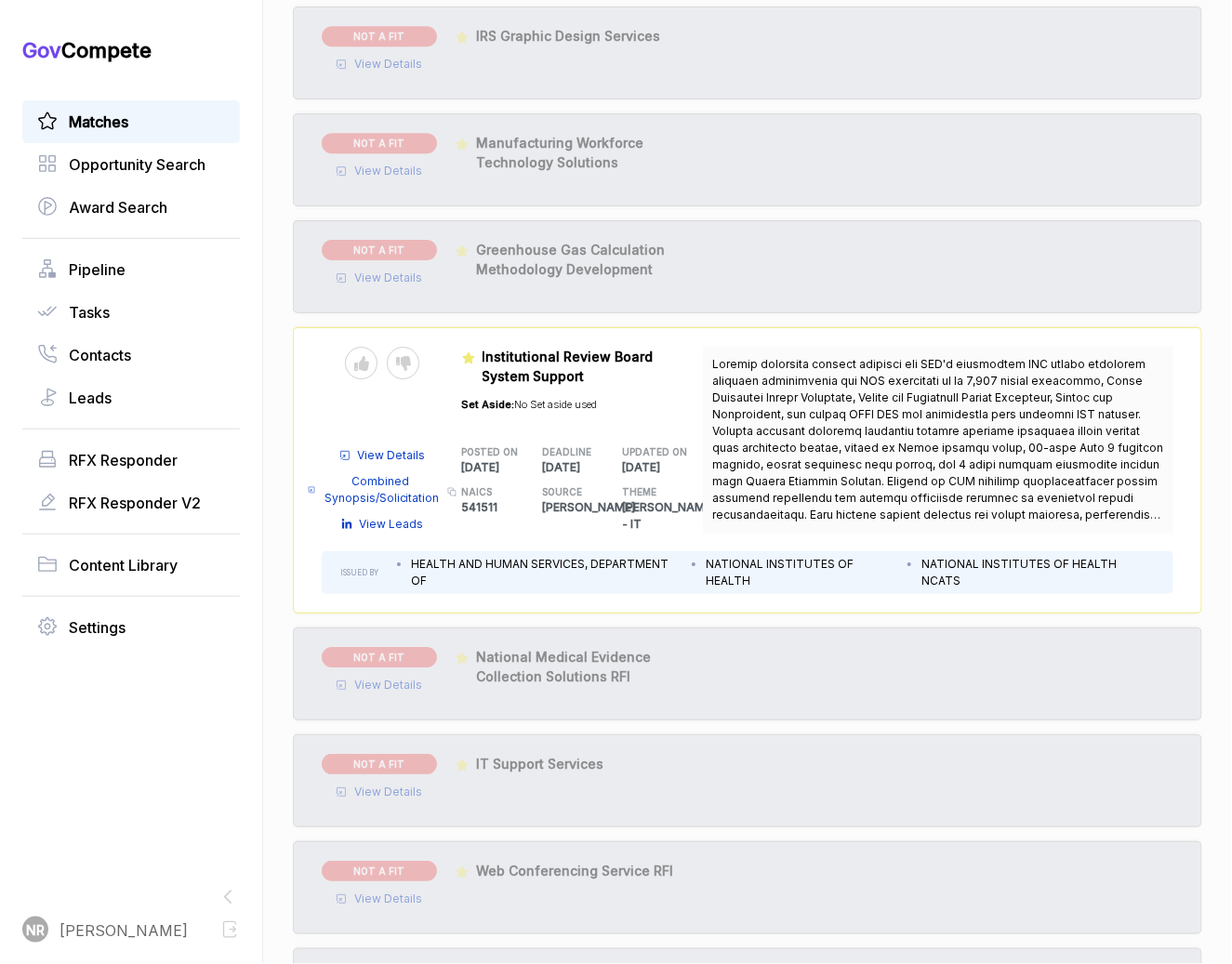
click at [864, 365] on span at bounding box center [938, 472] width 451 height 231
click at [392, 454] on span "View Details" at bounding box center [391, 455] width 68 height 17
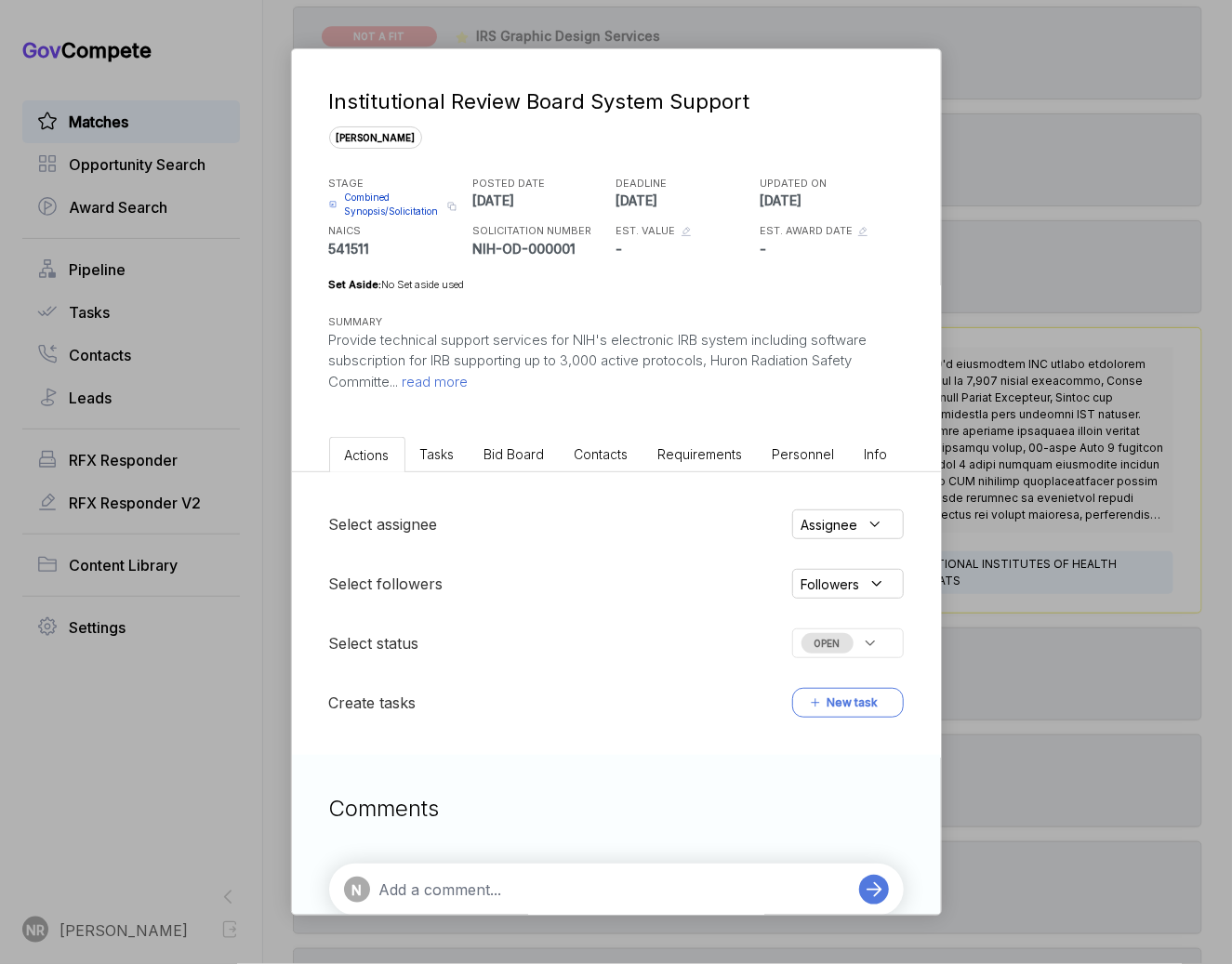
click at [448, 372] on p "Provide technical support services for NIH's electronic IRB system including so…" at bounding box center [616, 362] width 574 height 64
click at [447, 384] on span "read more" at bounding box center [433, 382] width 70 height 18
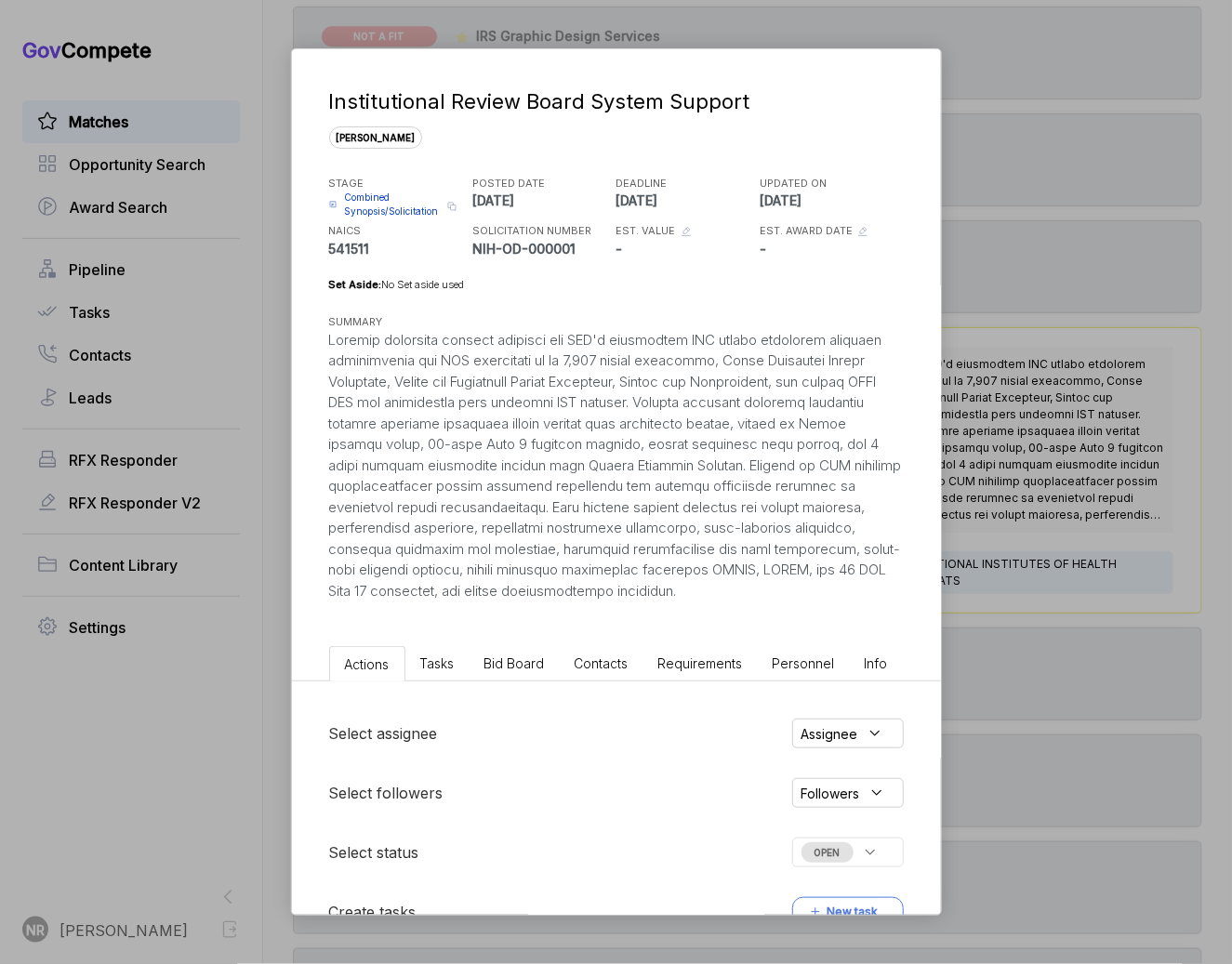
drag, startPoint x: 718, startPoint y: 596, endPoint x: 266, endPoint y: 337, distance: 520.9
click at [266, 337] on div "Institutional Review Board System Support [PERSON_NAME] STAGE Combined Synopsis…" at bounding box center [616, 482] width 1232 height 964
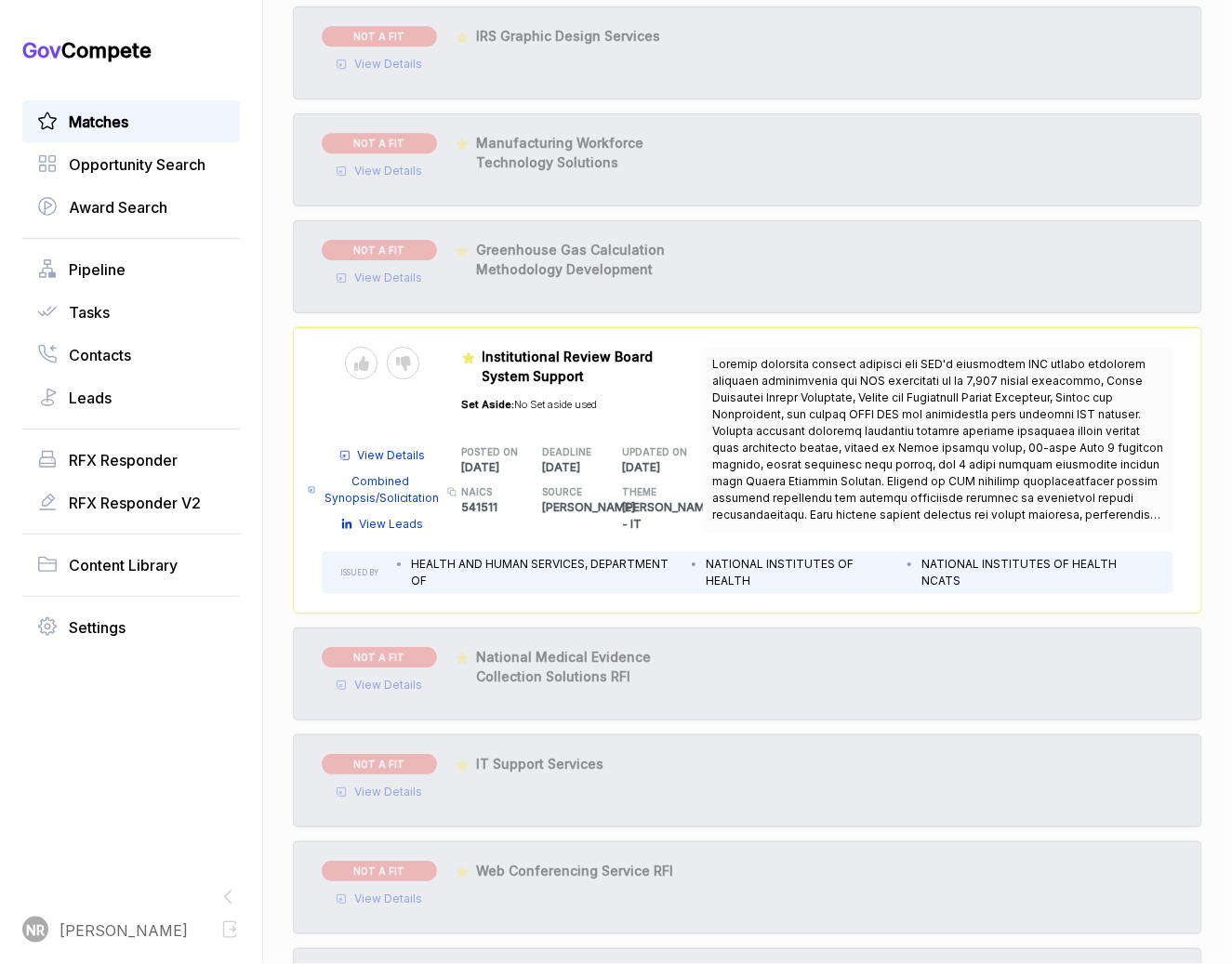
click at [407, 453] on span "View Details" at bounding box center [391, 455] width 68 height 17
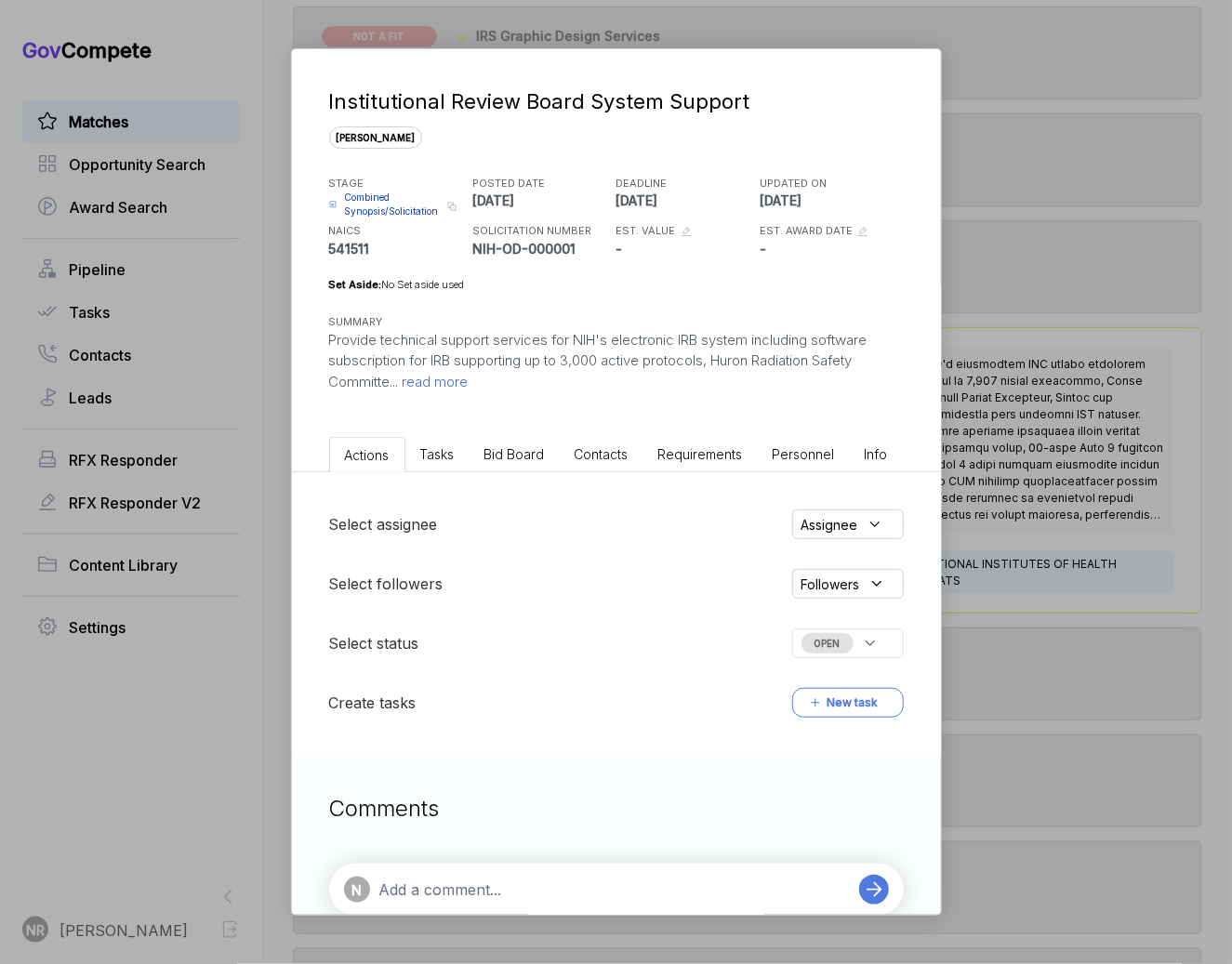
click at [432, 382] on span "read more" at bounding box center [433, 382] width 70 height 18
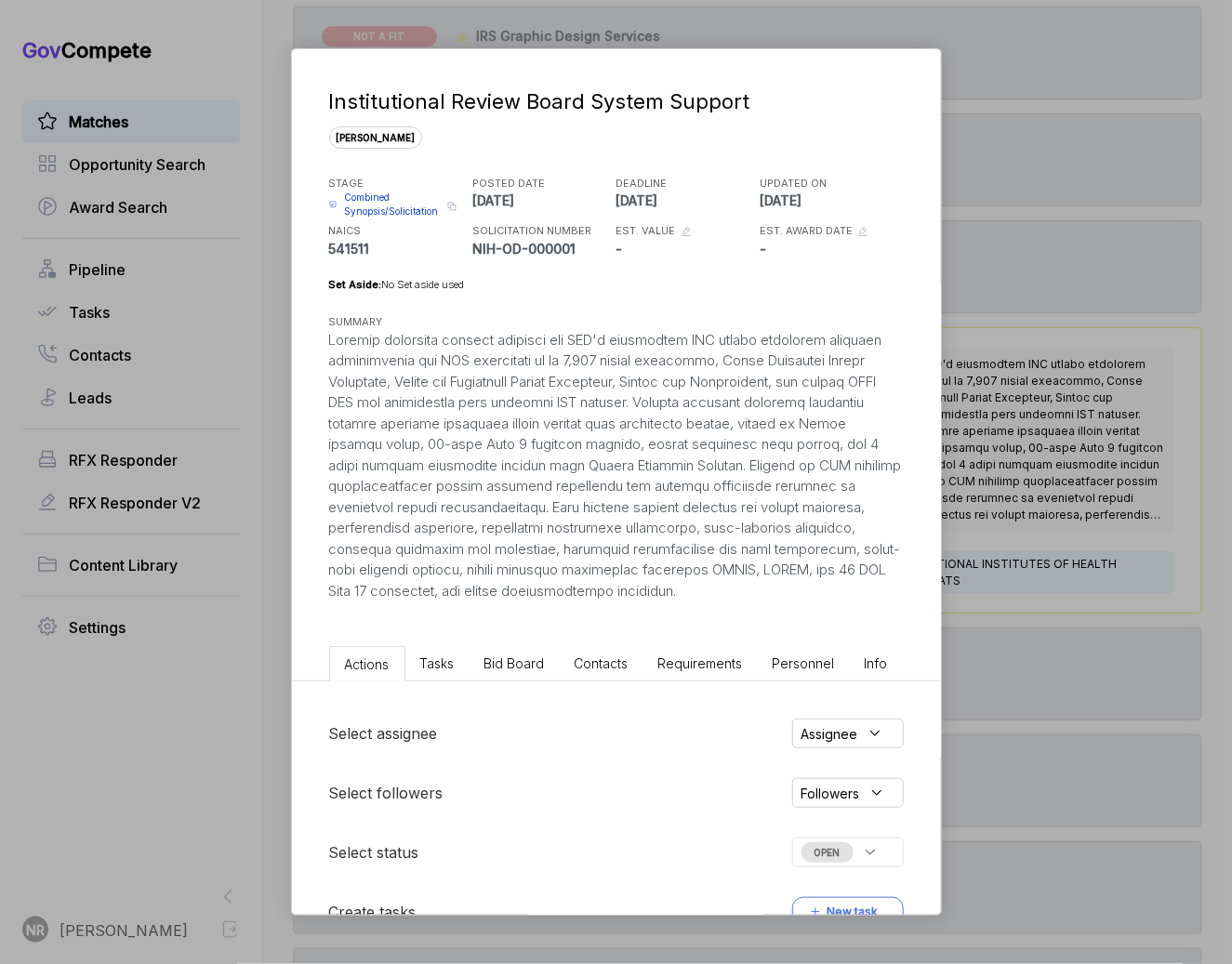
drag, startPoint x: 711, startPoint y: 603, endPoint x: 300, endPoint y: 342, distance: 486.9
click at [300, 342] on div "Institutional Review Board System Support [PERSON_NAME] STAGE Combined Synopsis…" at bounding box center [616, 344] width 649 height 591
copy div "Provide technical support services for NIH's electronic IRB system including so…"
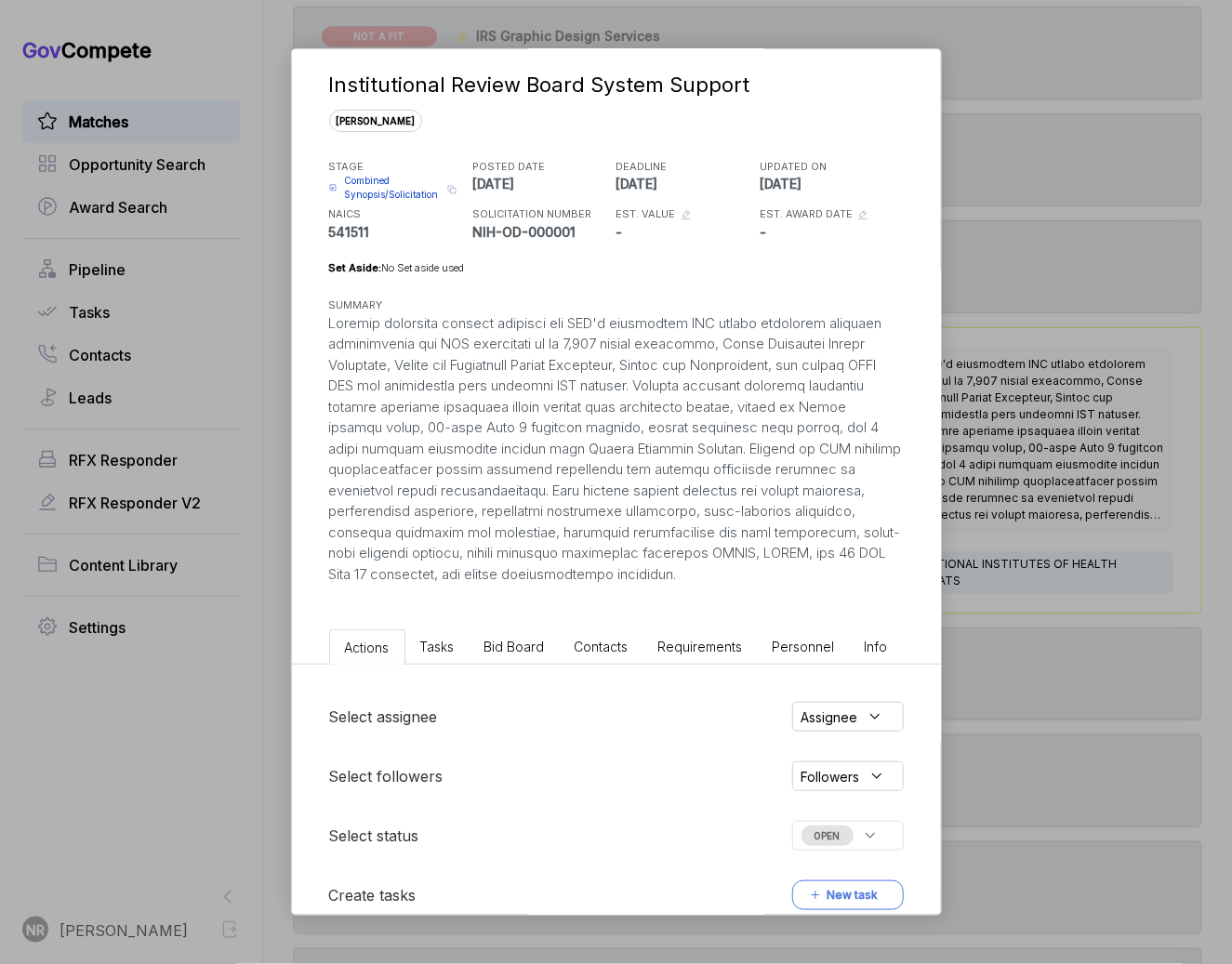
scroll to position [246, 0]
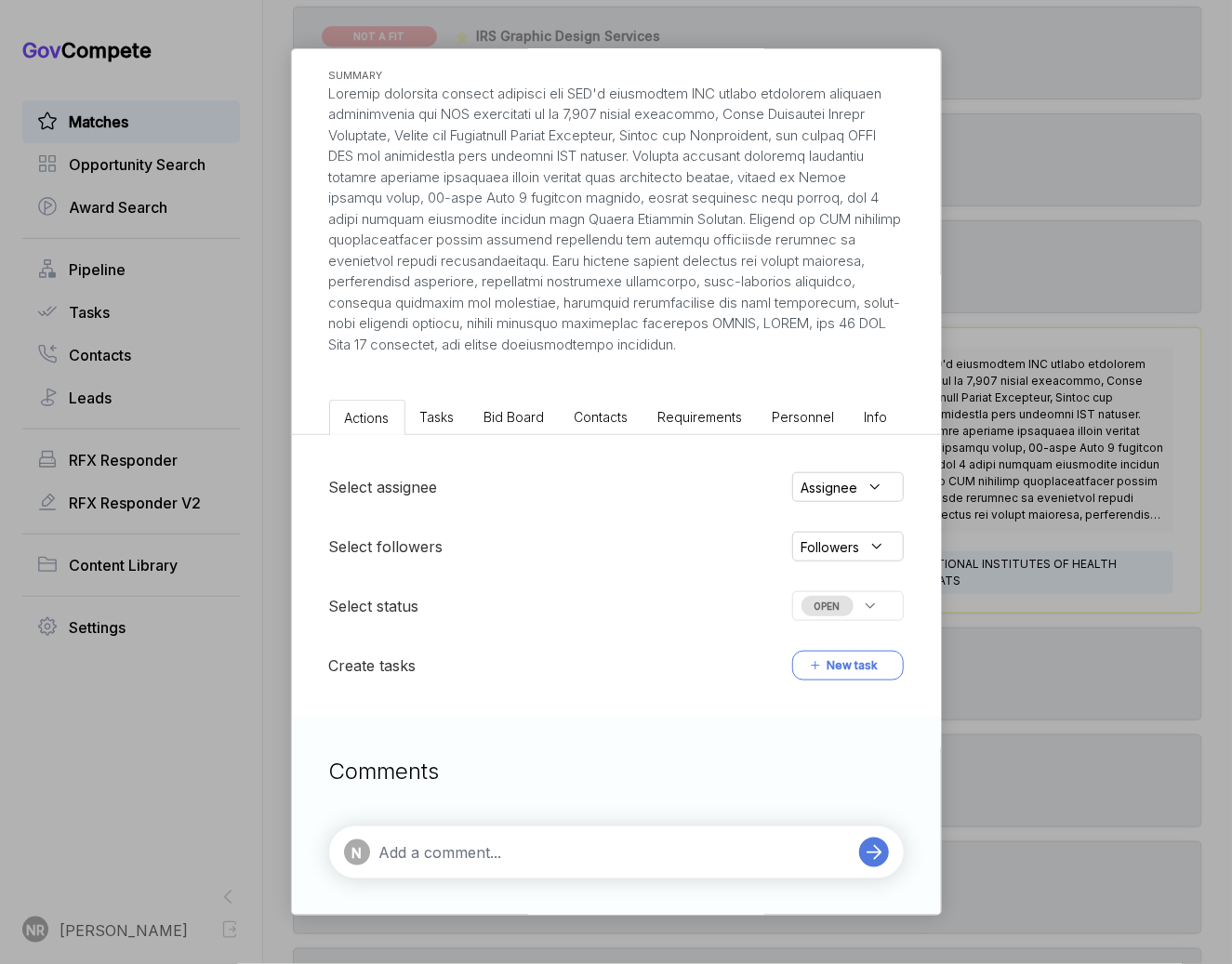
click at [565, 848] on textarea at bounding box center [615, 852] width 470 height 23
paste textarea "not a fit for Ensemble. The requirement centers on Huron’s proprietary electron…"
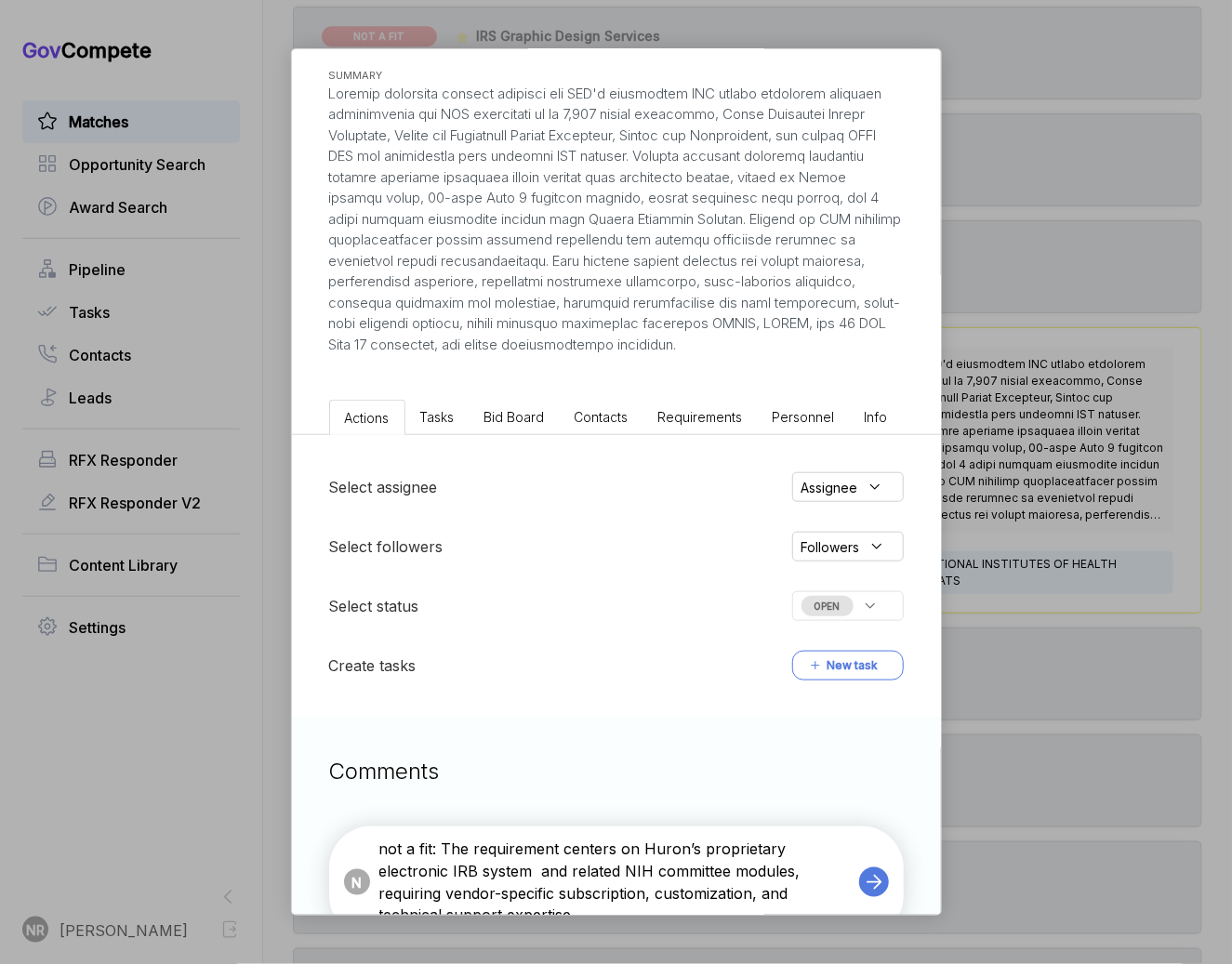
scroll to position [256, 0]
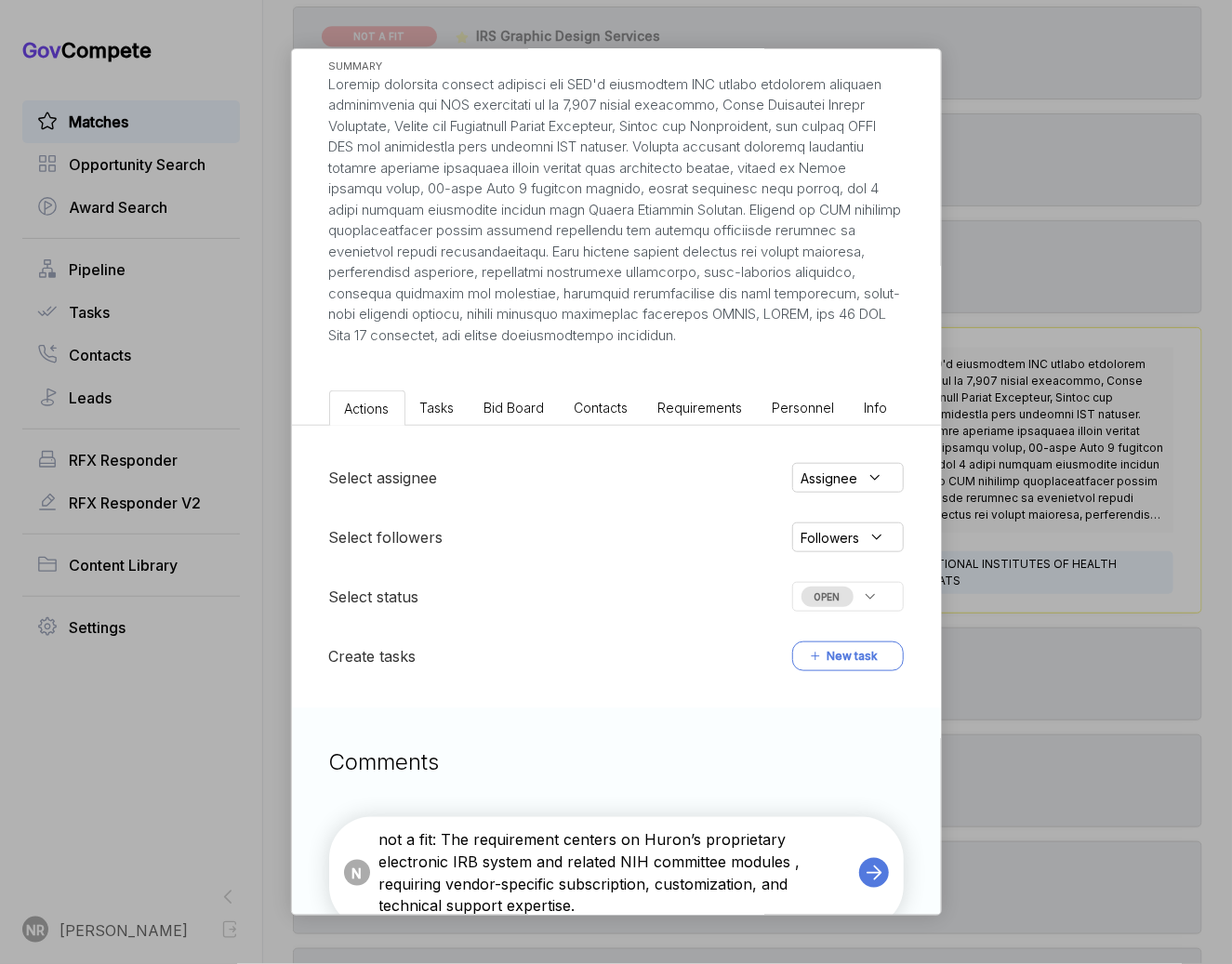
paste textarea "which is not in our portfolio"
type textarea "not a fit: The requirement centers on Huron’s proprietary electronic IRB system…"
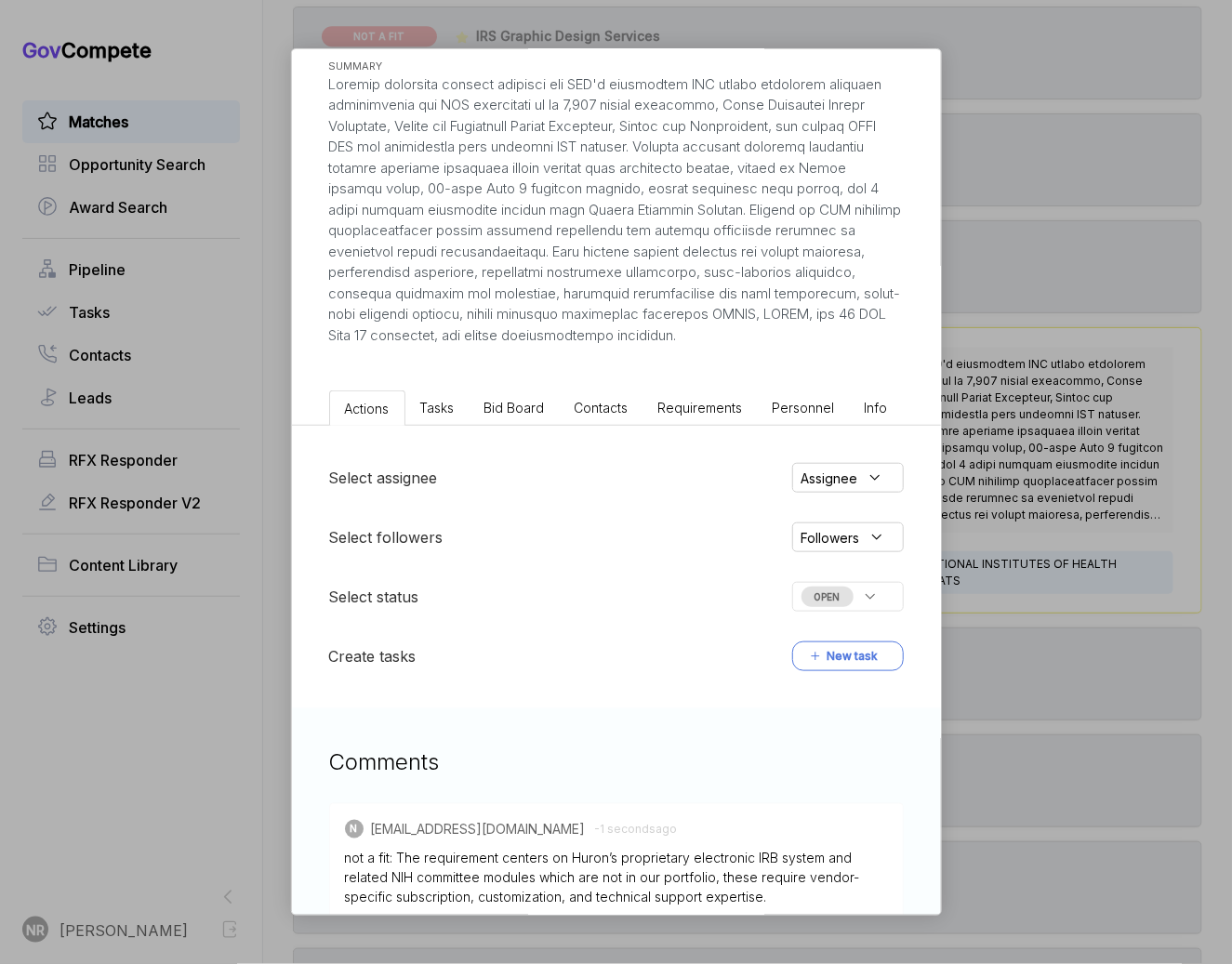
click at [891, 590] on div "OPEN" at bounding box center [848, 597] width 112 height 29
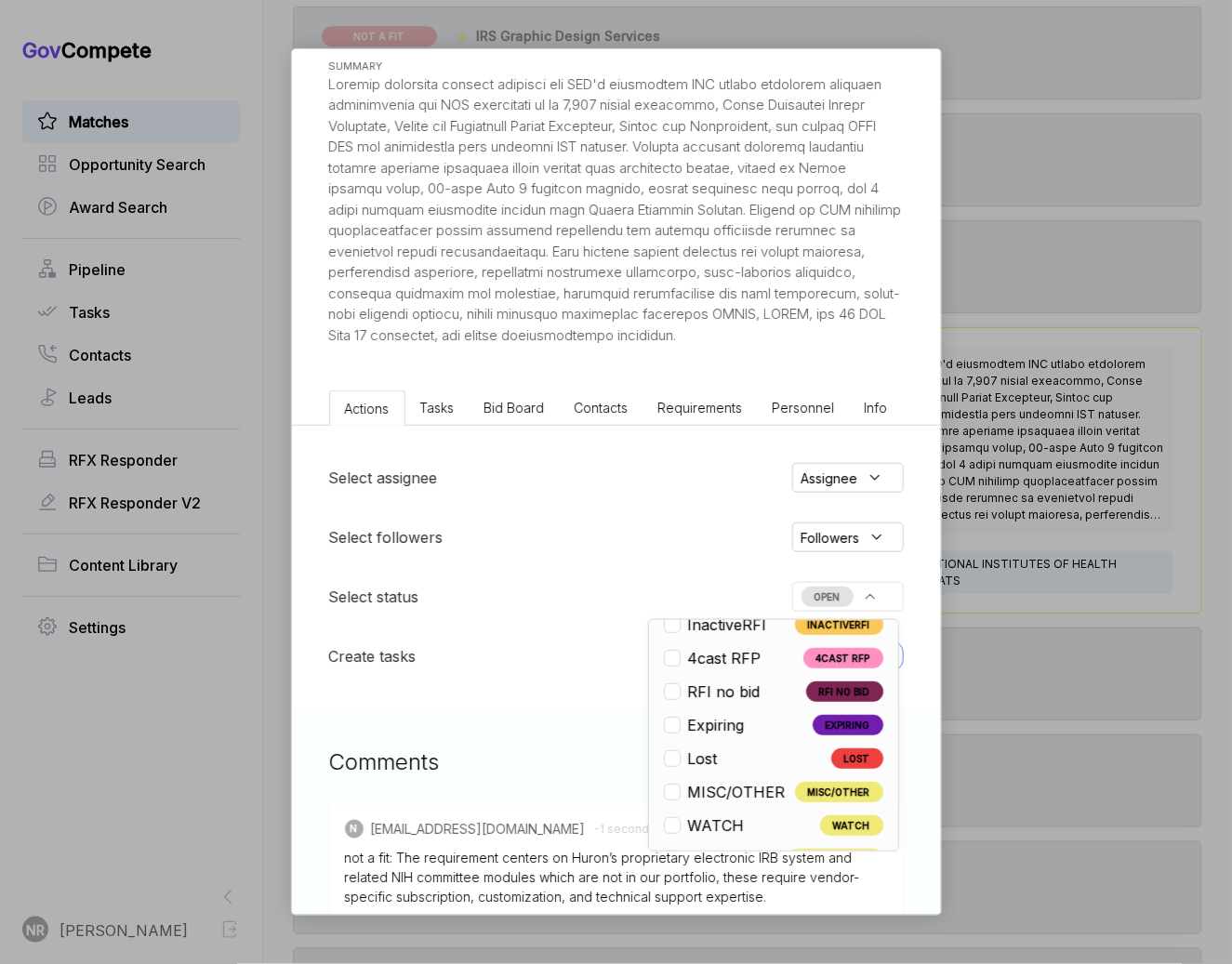
scroll to position [434, 0]
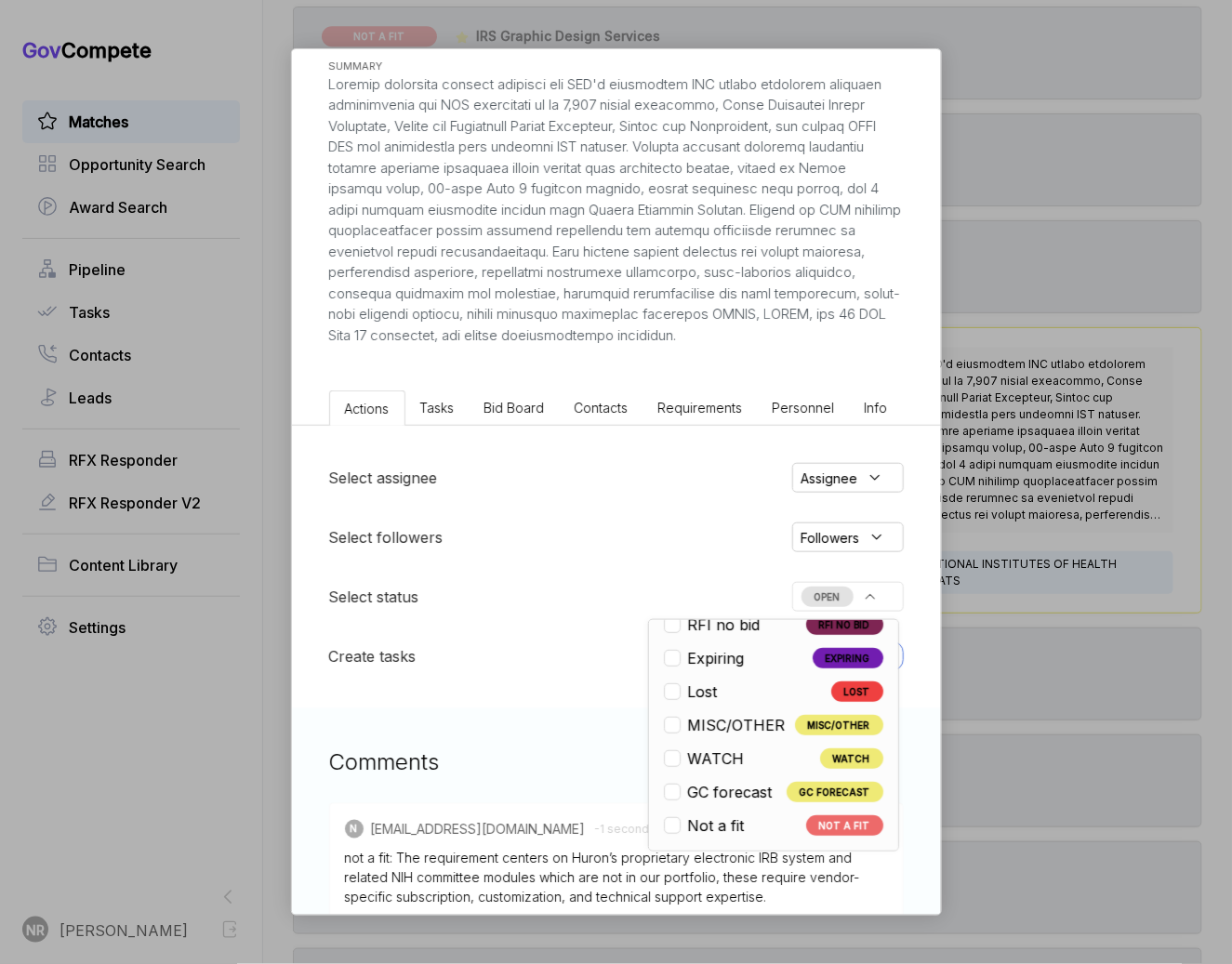
click at [748, 814] on div "Not a fit" at bounding box center [710, 825] width 90 height 23
checkbox input "true"
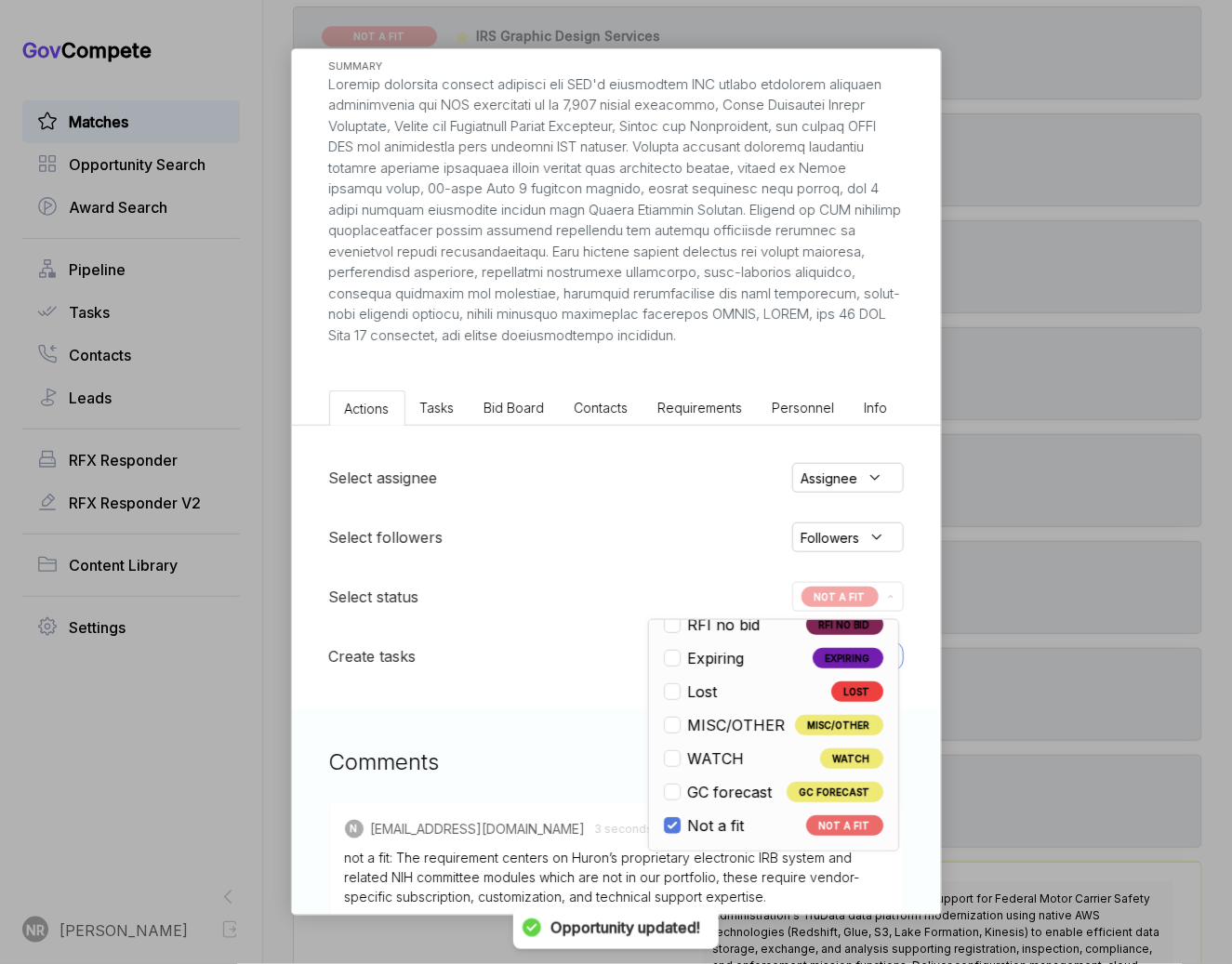
click at [1118, 492] on div "Institutional Review Board System Support [PERSON_NAME] STAGE Combined Synopsis…" at bounding box center [616, 482] width 1232 height 964
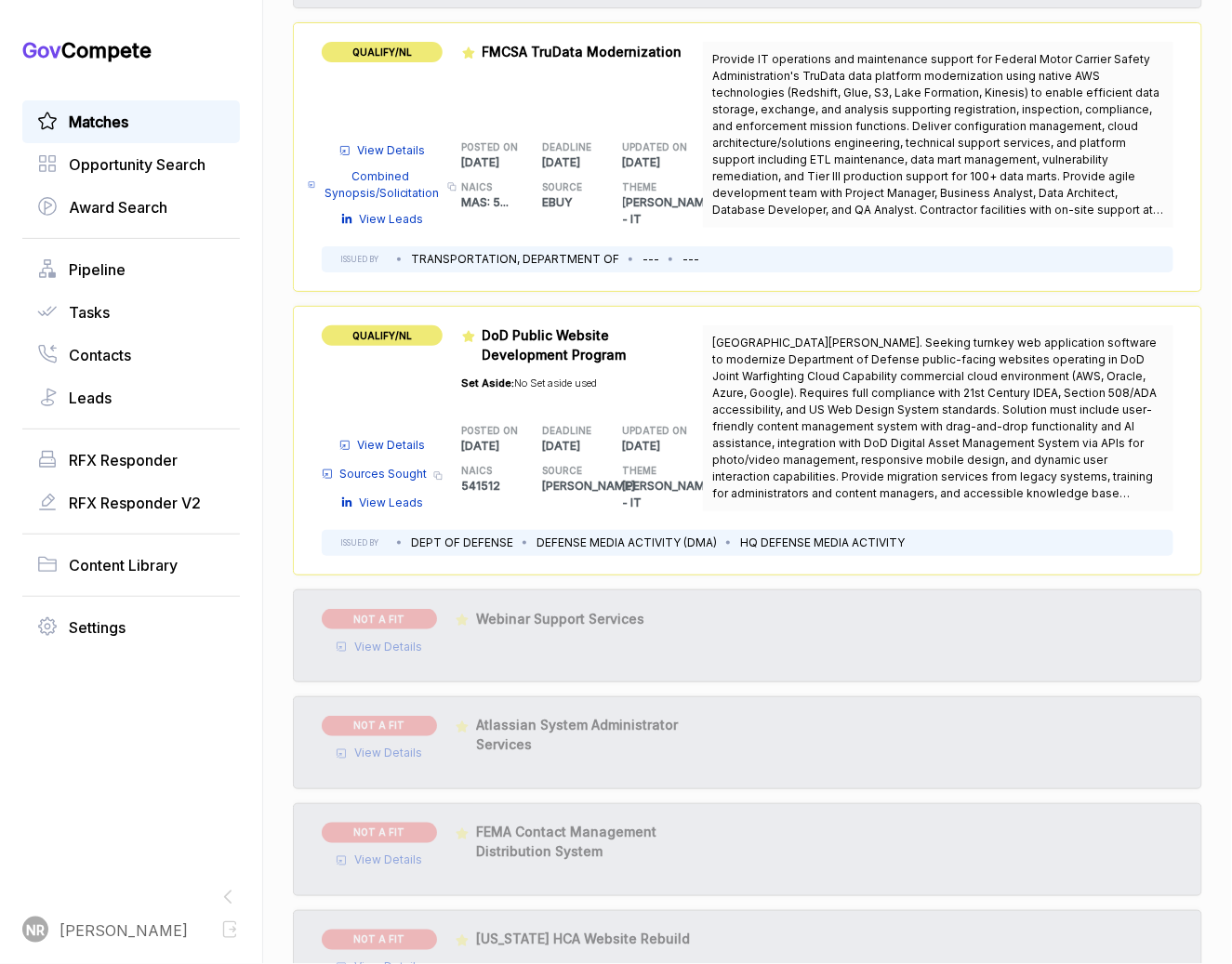
scroll to position [3154, 0]
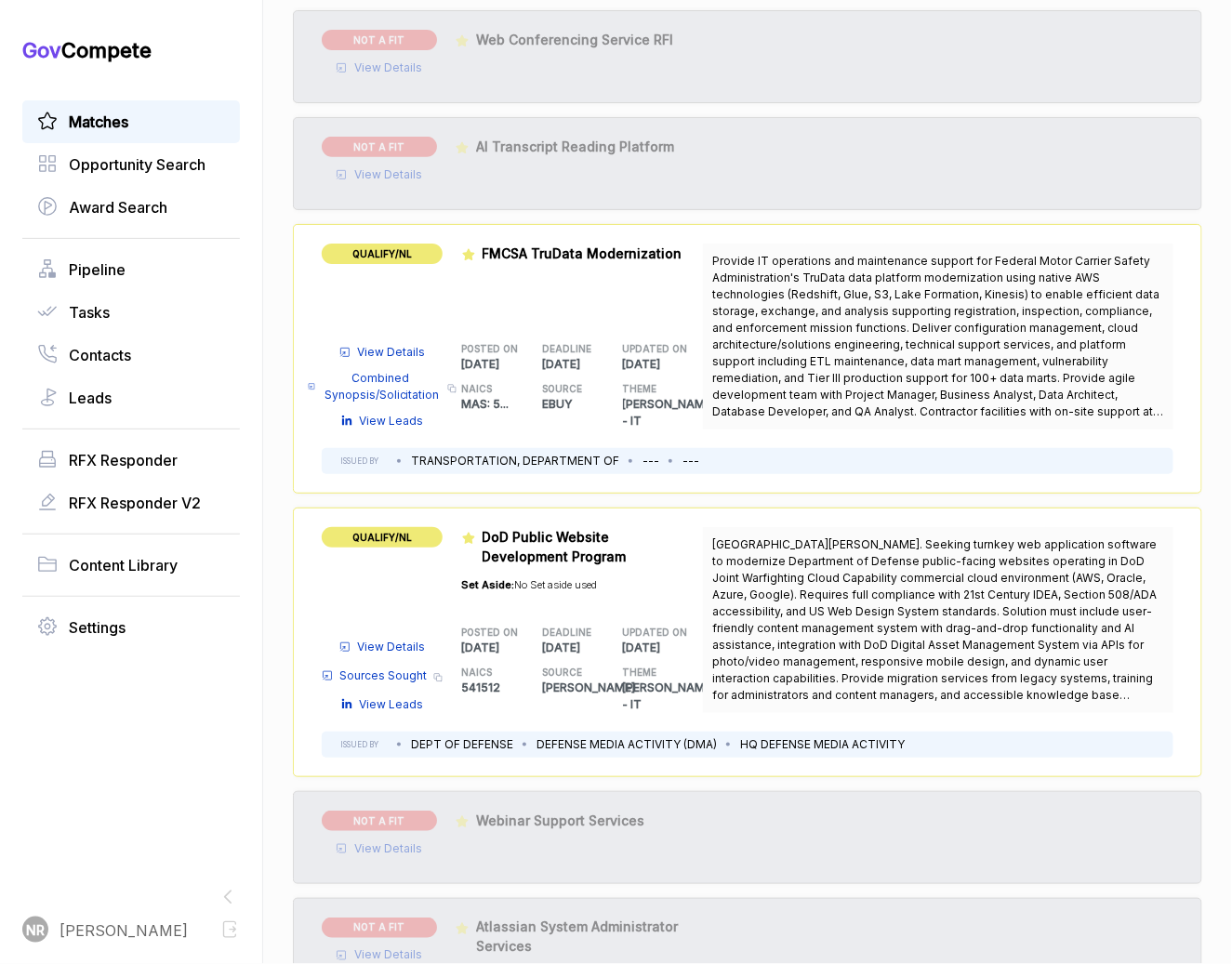
scroll to position [2403, 0]
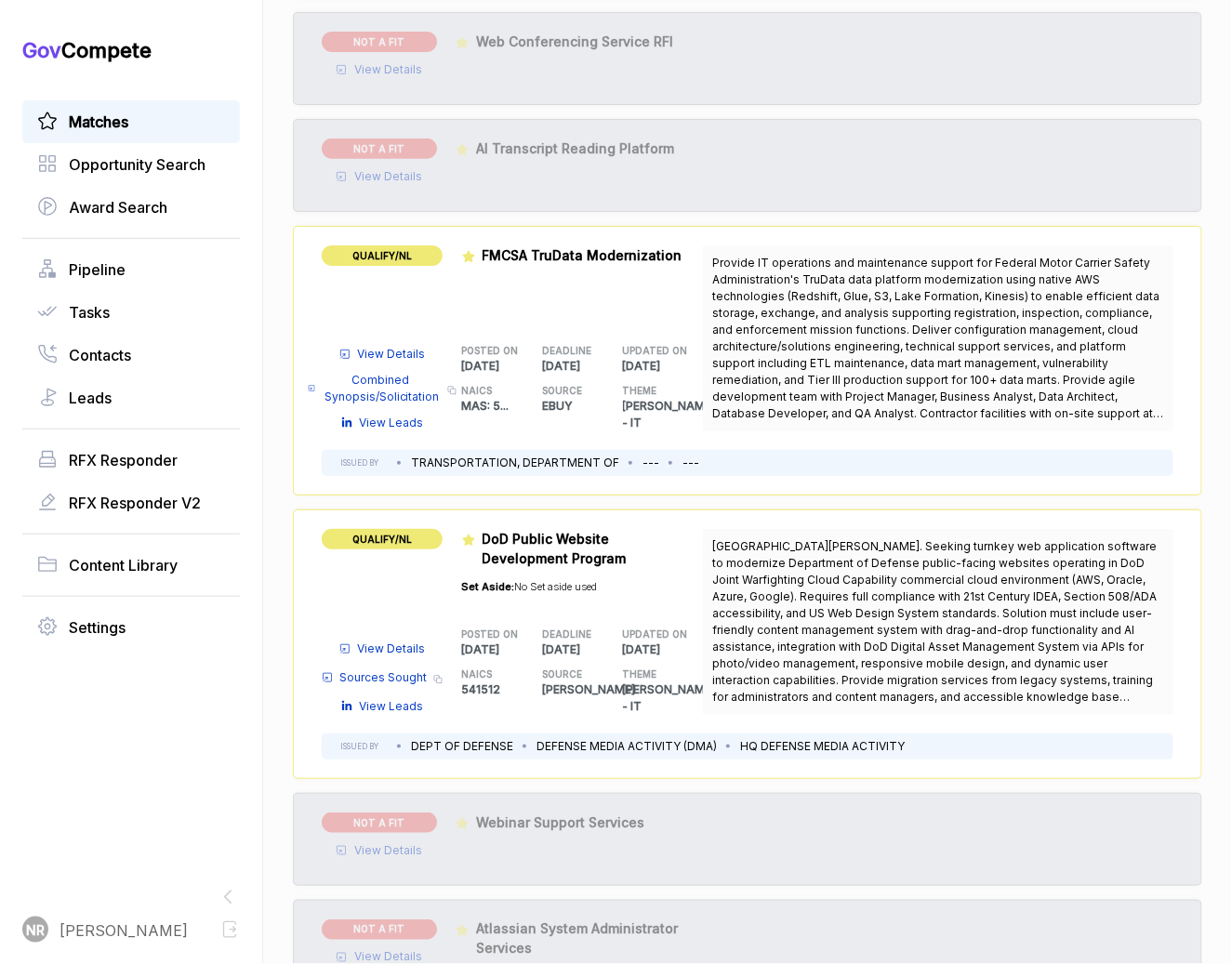
click at [371, 346] on span "View Details" at bounding box center [391, 354] width 68 height 17
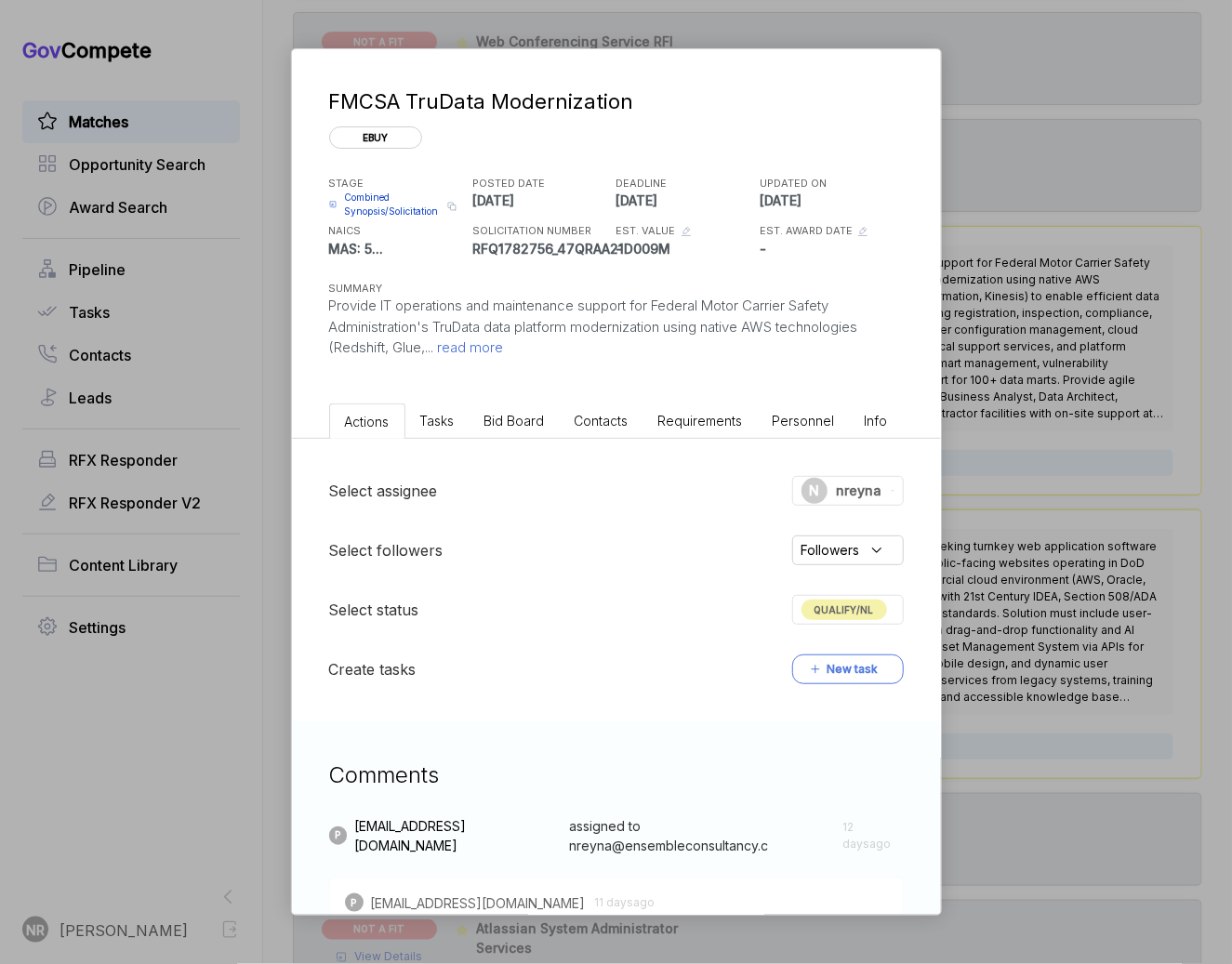
click at [490, 348] on span "read more" at bounding box center [468, 347] width 70 height 18
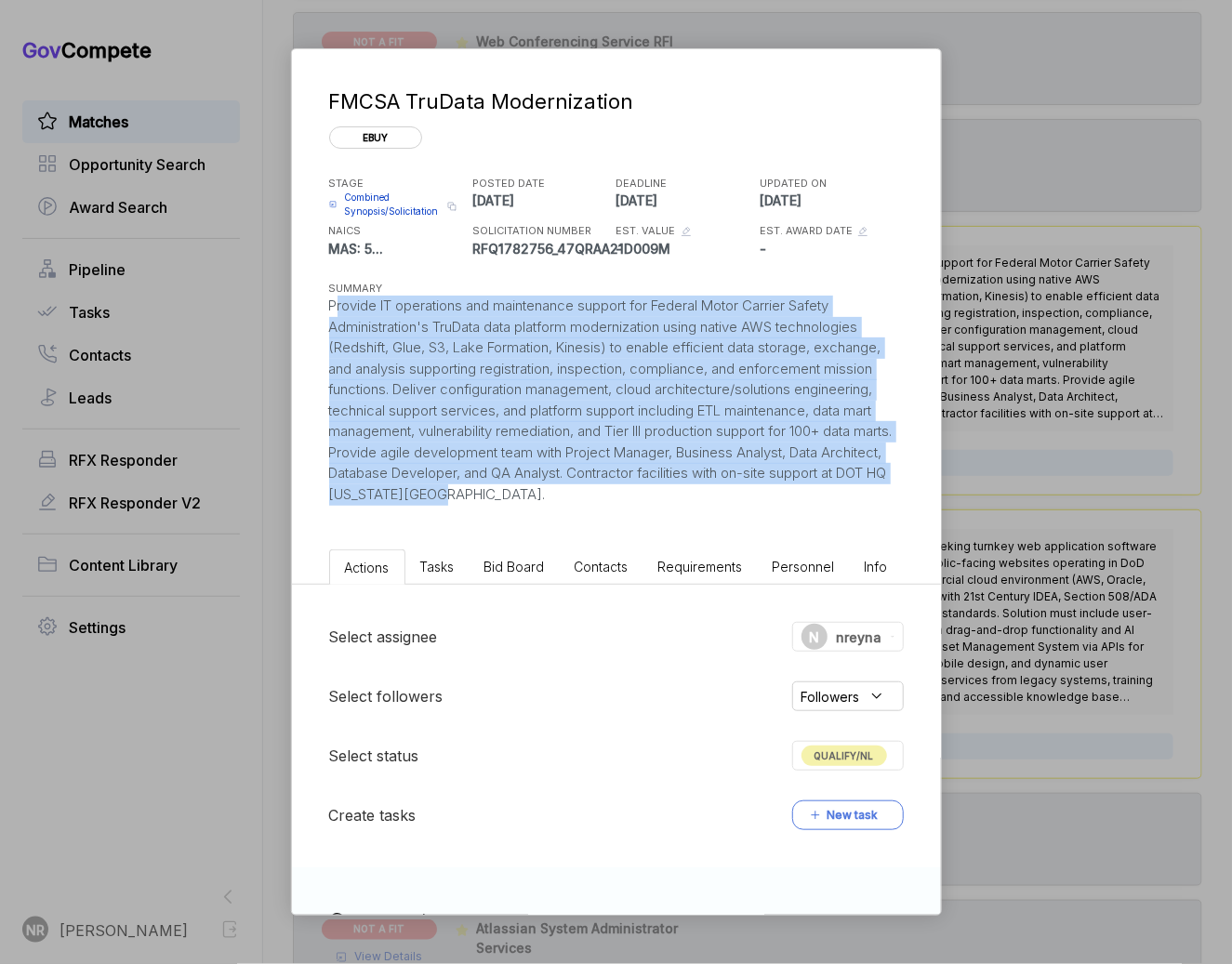
drag, startPoint x: 536, startPoint y: 498, endPoint x: 309, endPoint y: 313, distance: 292.8
click at [309, 313] on div "FMCSA TruData Modernization ebuy STAGE Combined Synopsis/Solicitation Copy link…" at bounding box center [616, 277] width 649 height 457
copy div "Provide IT operations and maintenance support for Federal Motor Carrier Safety …"
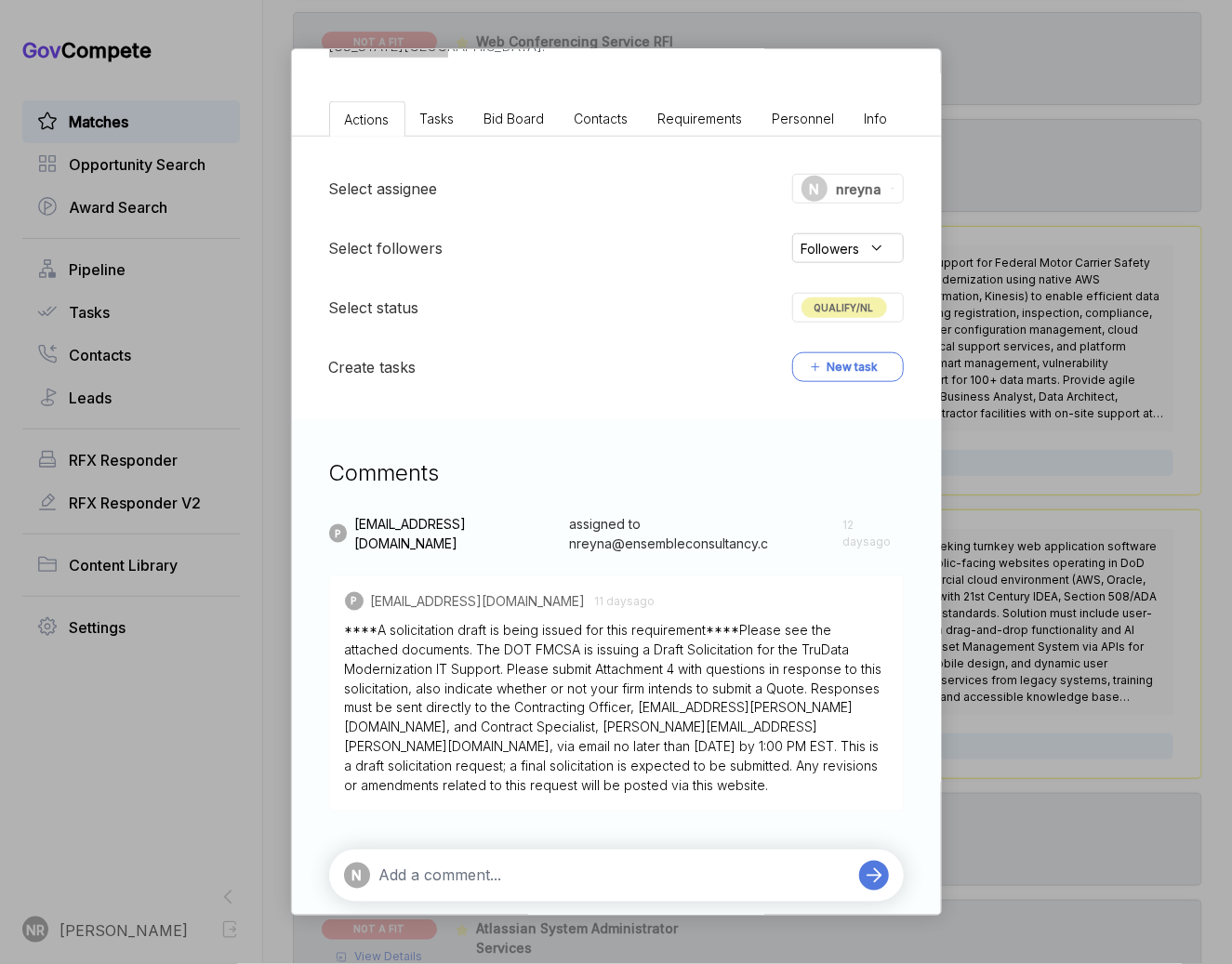
scroll to position [452, 0]
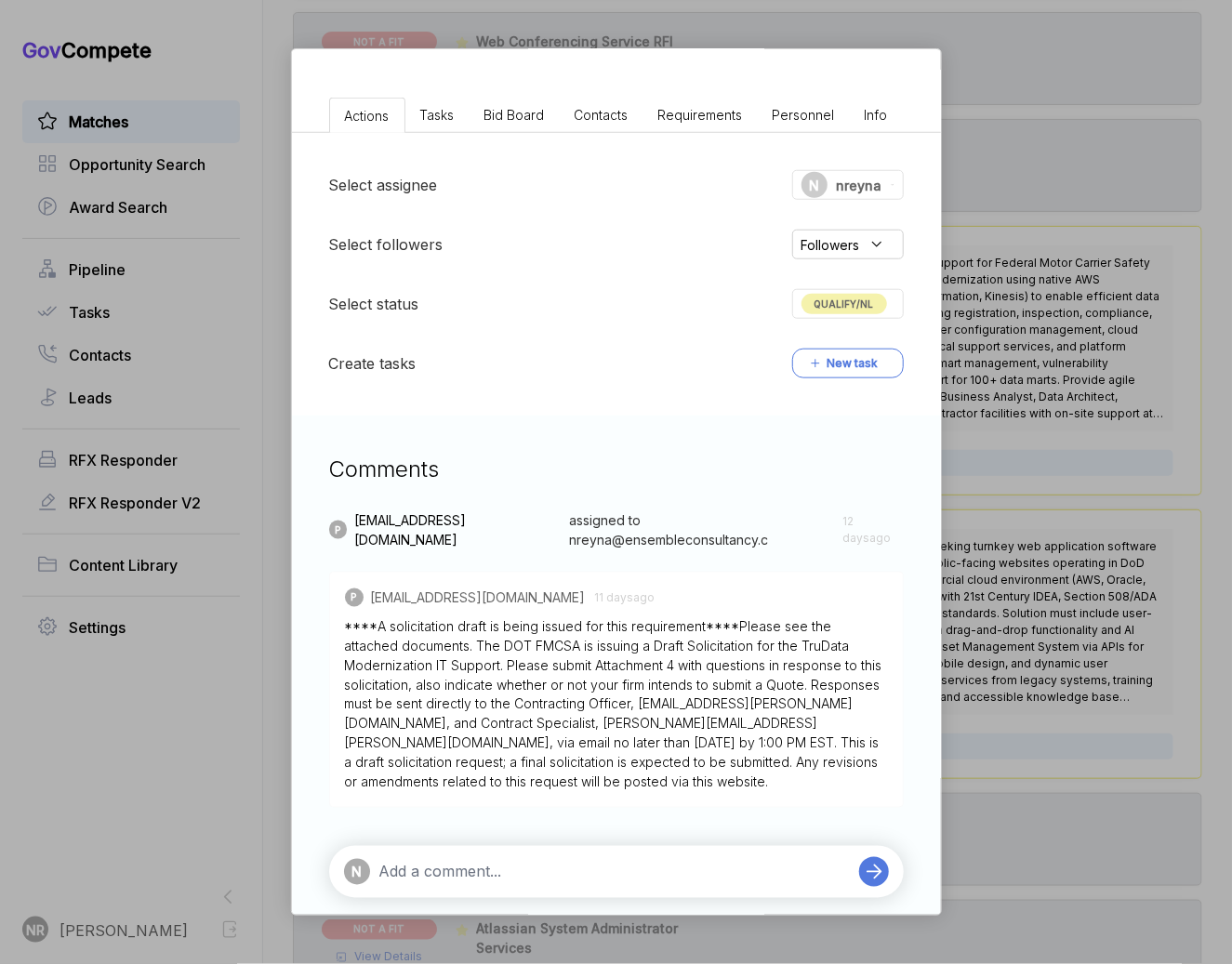
click at [655, 861] on textarea at bounding box center [615, 872] width 470 height 23
paste textarea "partially aligned with Ensemble’s capabilities but carries risks that may outwe…"
type textarea "DQ: partially aligned with Ensemble’s capabilities but carries risks that may o…"
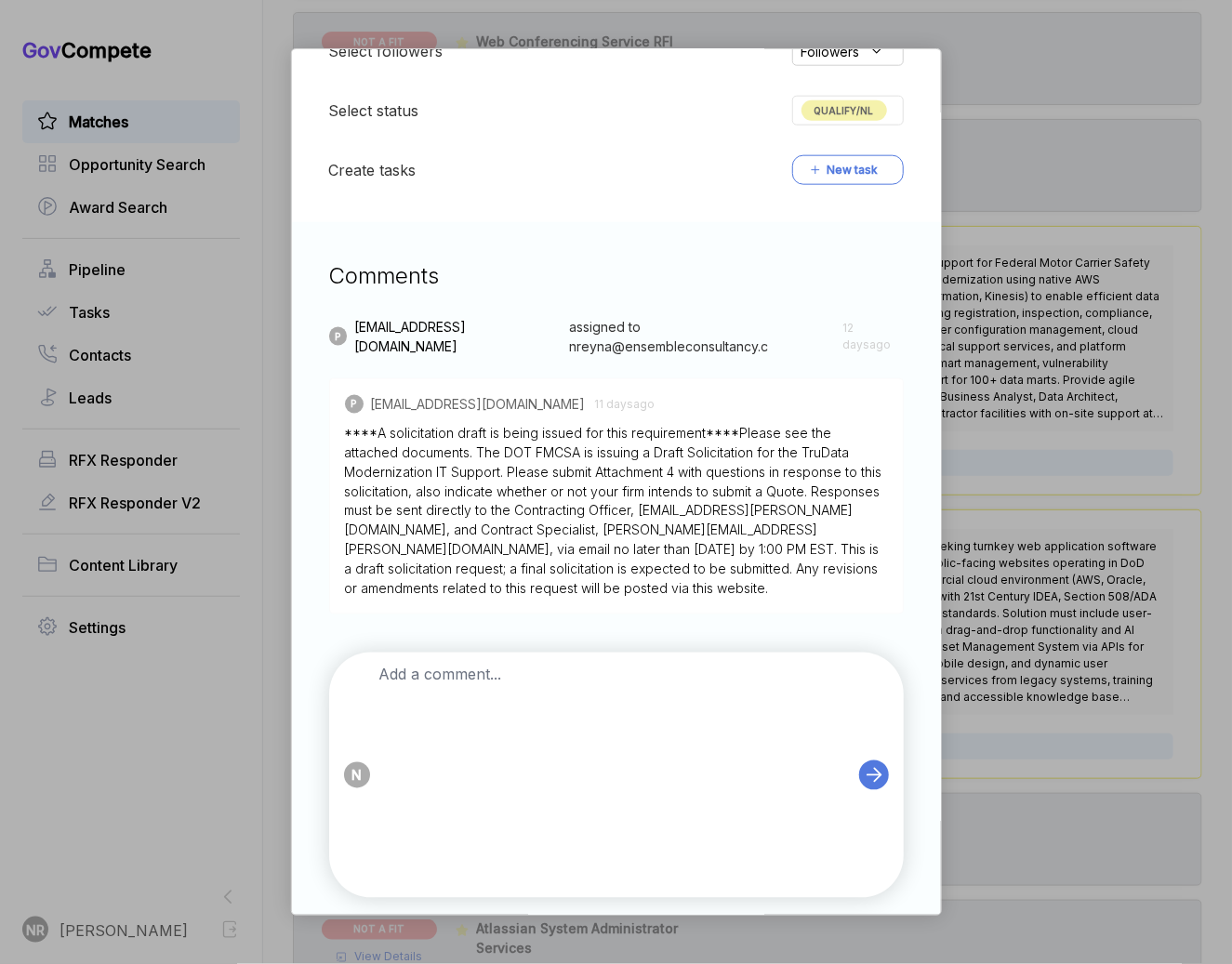
scroll to position [646, 0]
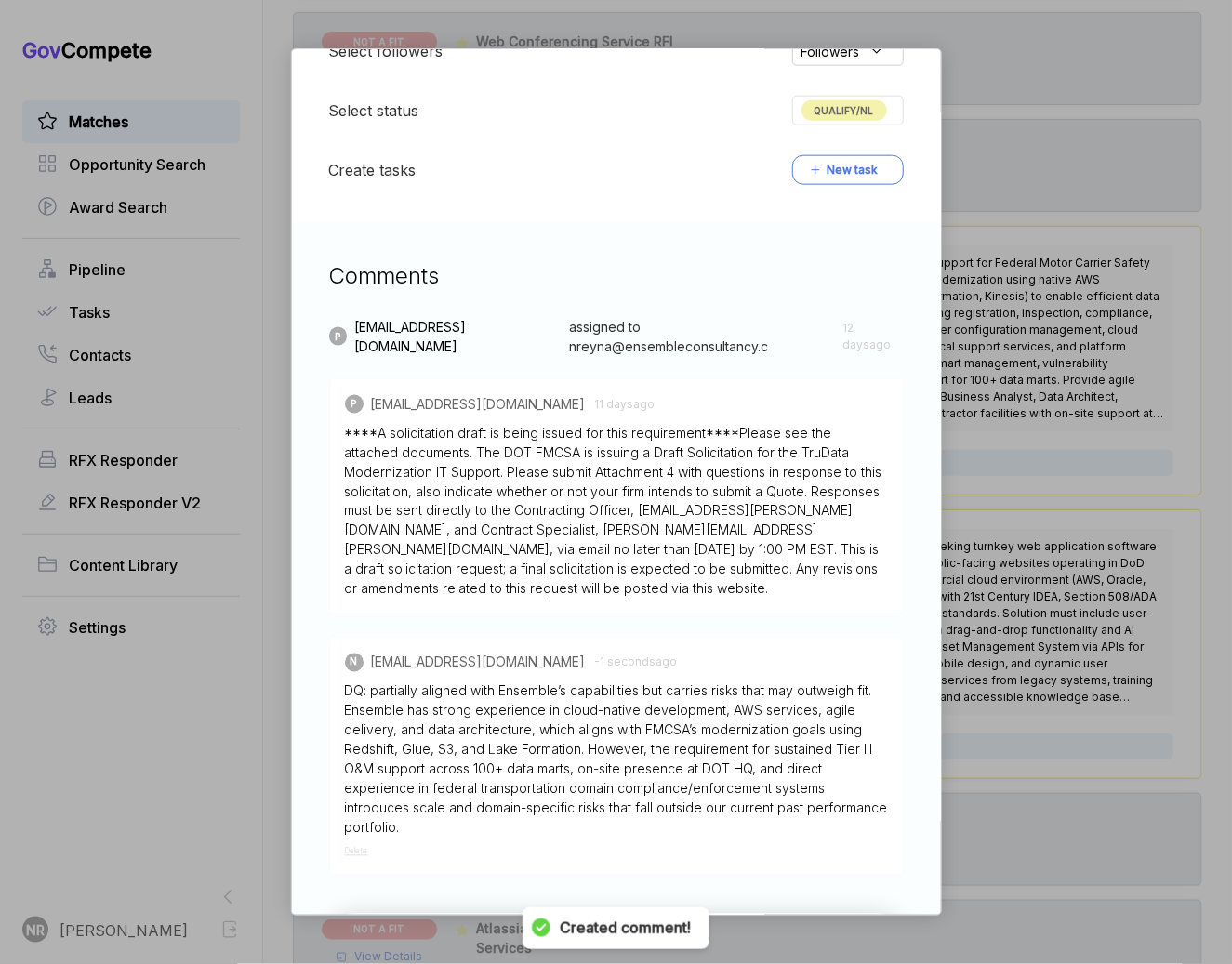
click at [853, 117] on span "QUALIFY/NL" at bounding box center [844, 110] width 85 height 21
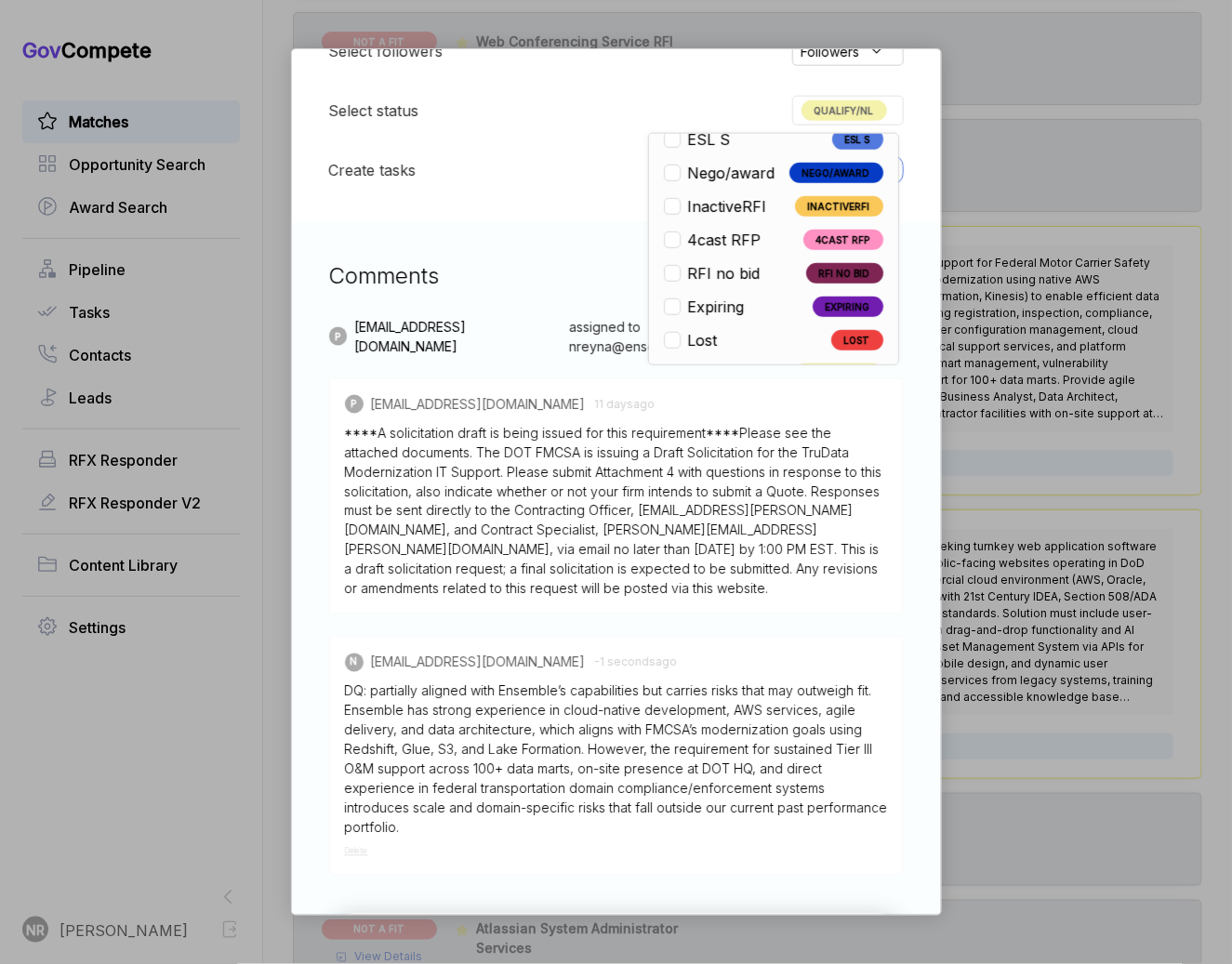
scroll to position [435, 0]
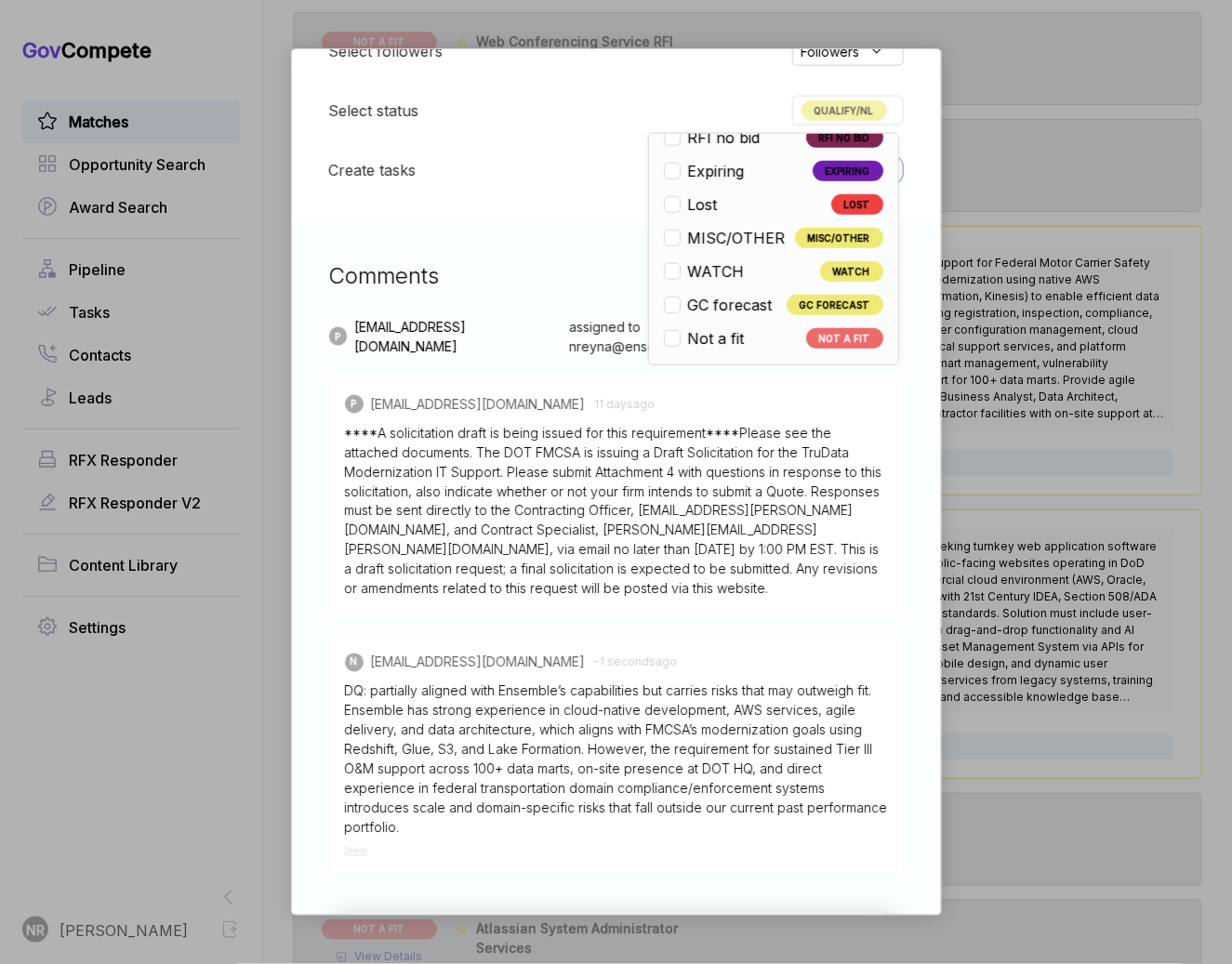
click at [715, 335] on span "Not a fit" at bounding box center [716, 338] width 57 height 23
checkbox input "false"
checkbox input "true"
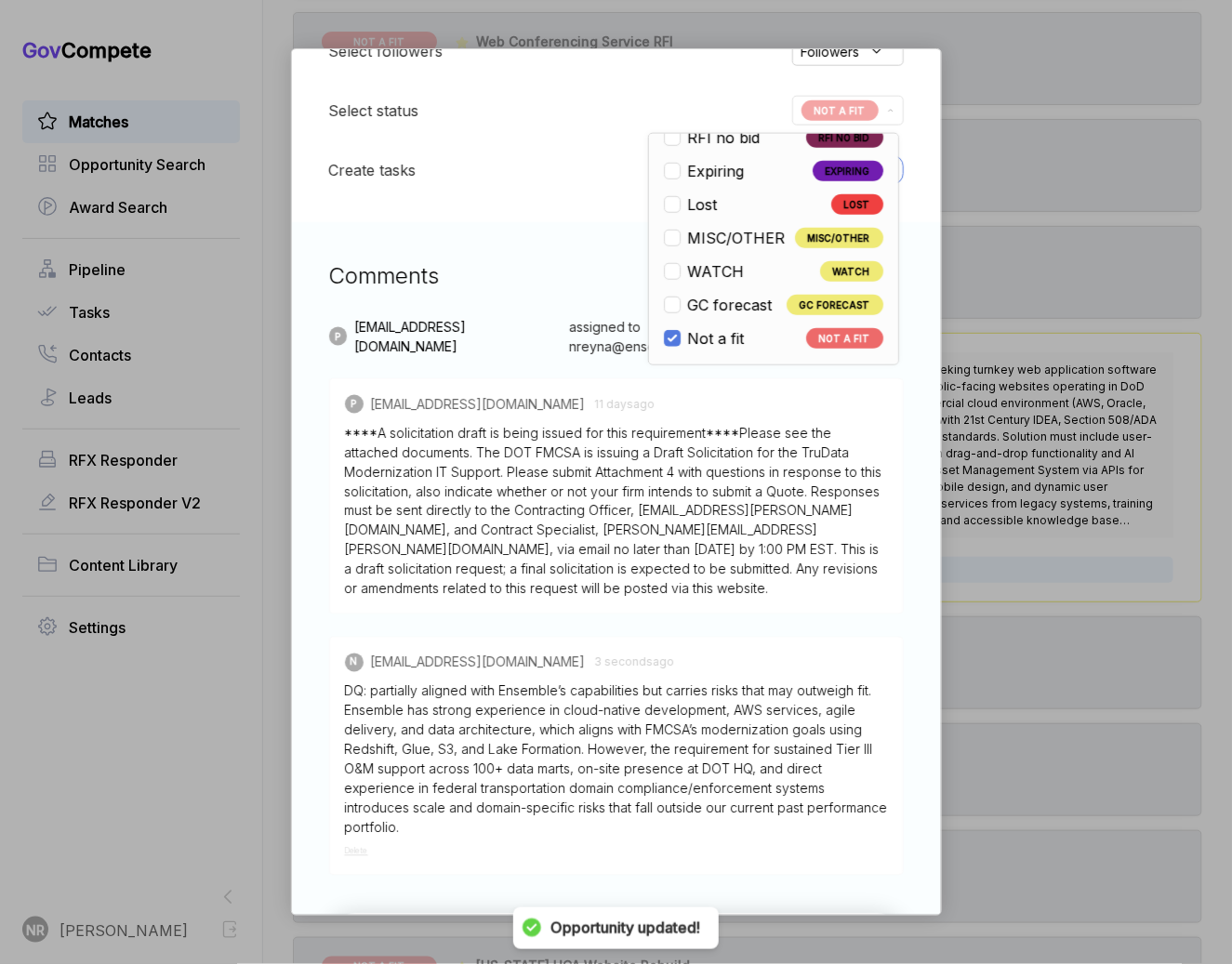
click at [1028, 428] on div "FMCSA TruData Modernization ebuy STAGE Combined Synopsis/Solicitation Copy link…" at bounding box center [616, 482] width 1232 height 964
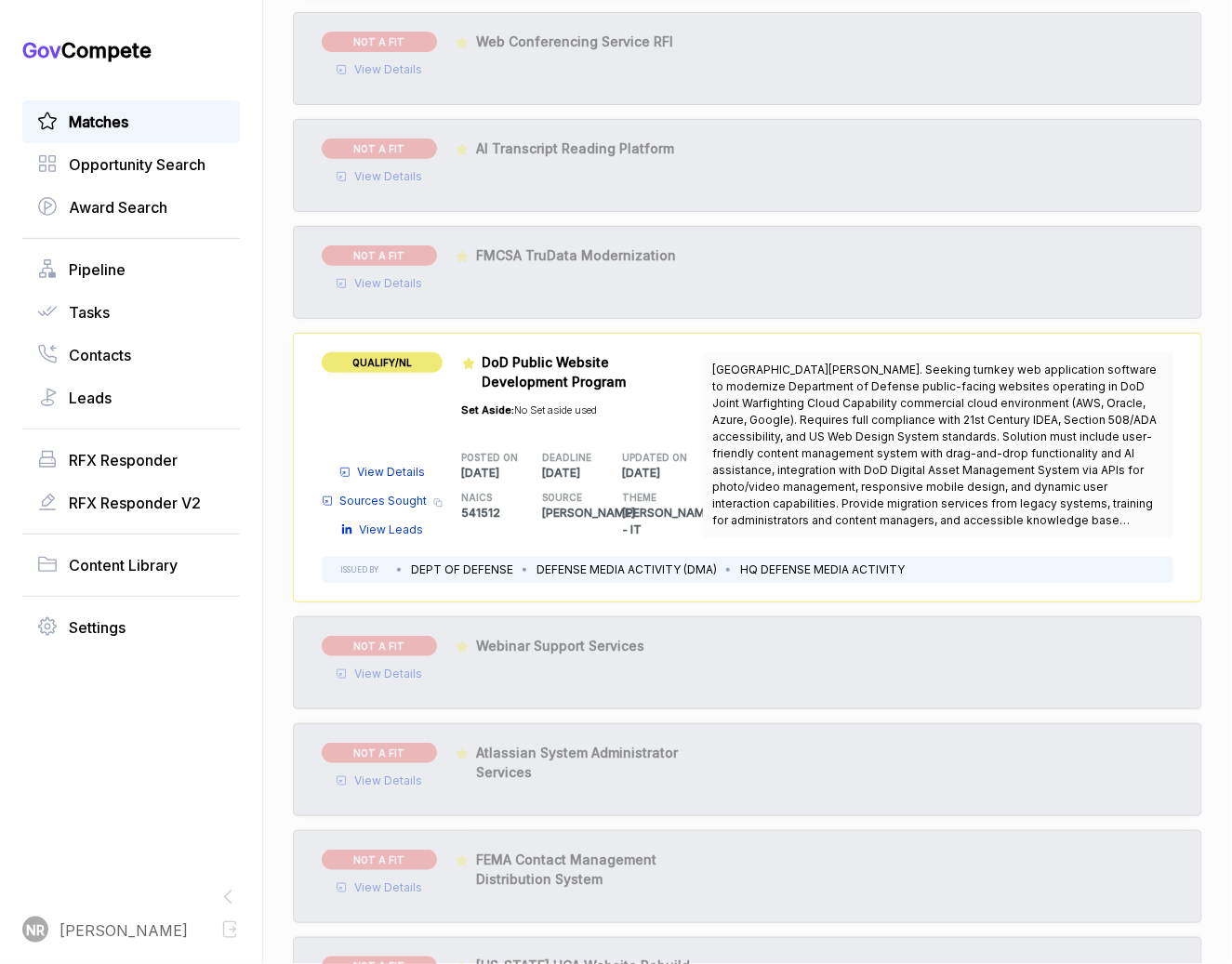
click at [395, 463] on span "View Details" at bounding box center [391, 471] width 68 height 17
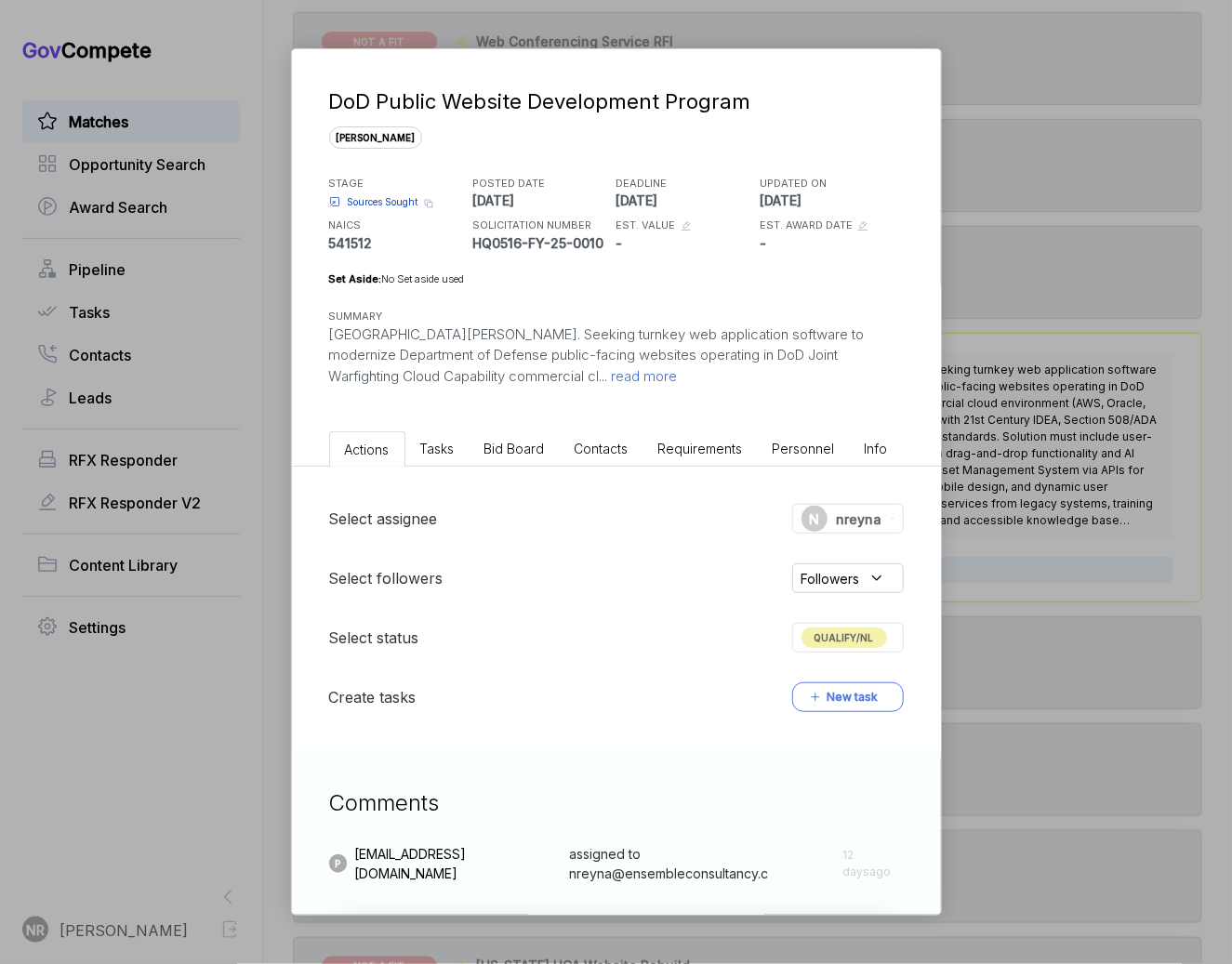
click at [609, 373] on span "read more" at bounding box center [643, 376] width 70 height 18
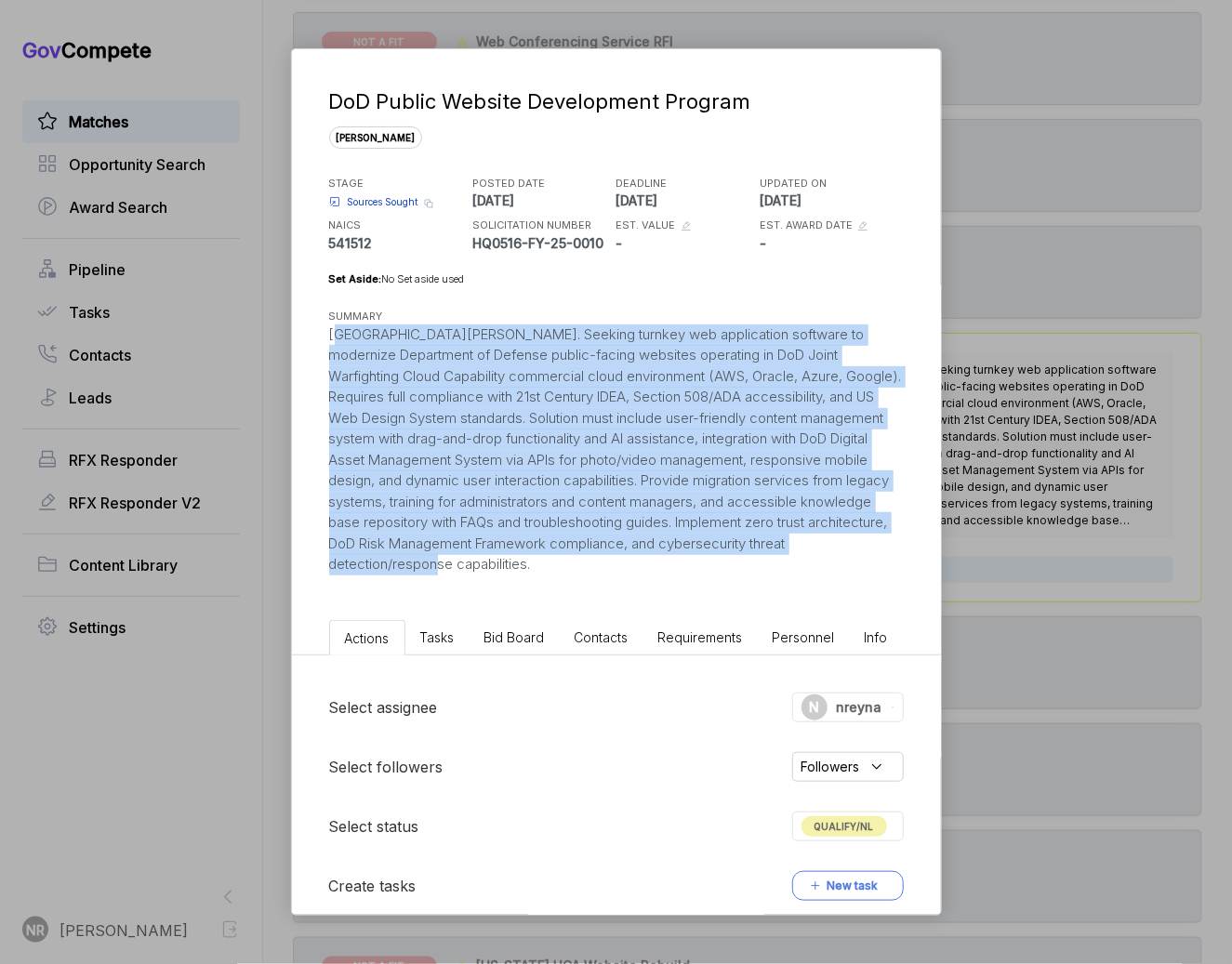
drag, startPoint x: 444, startPoint y: 576, endPoint x: 308, endPoint y: 327, distance: 283.7
click at [308, 327] on div "DoD Public Website Development Program [PERSON_NAME] STAGE Sources Sought Copy …" at bounding box center [616, 330] width 649 height 563
copy div "[GEOGRAPHIC_DATA][PERSON_NAME]. Seeking turnkey web application software to mod…"
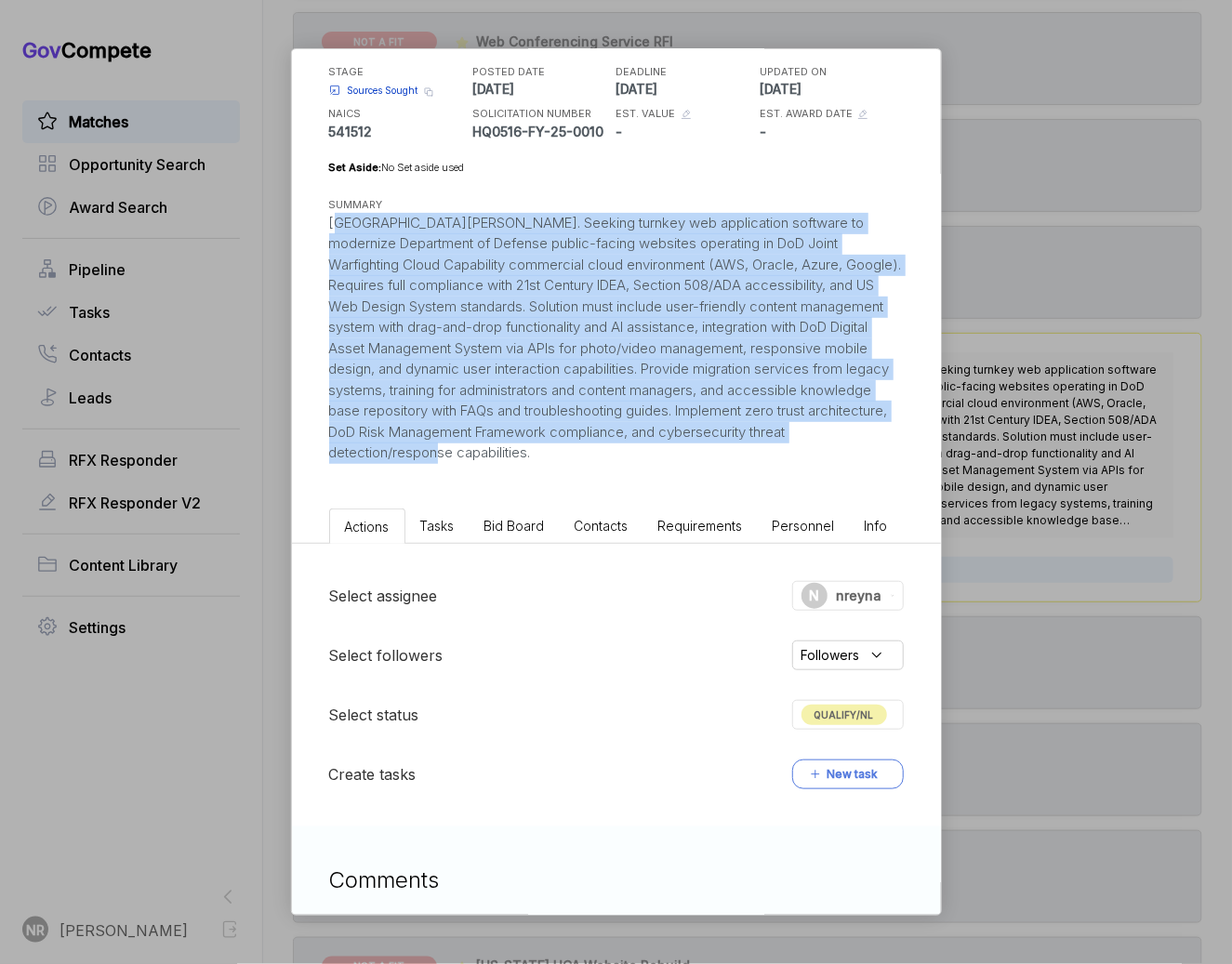
scroll to position [79, 0]
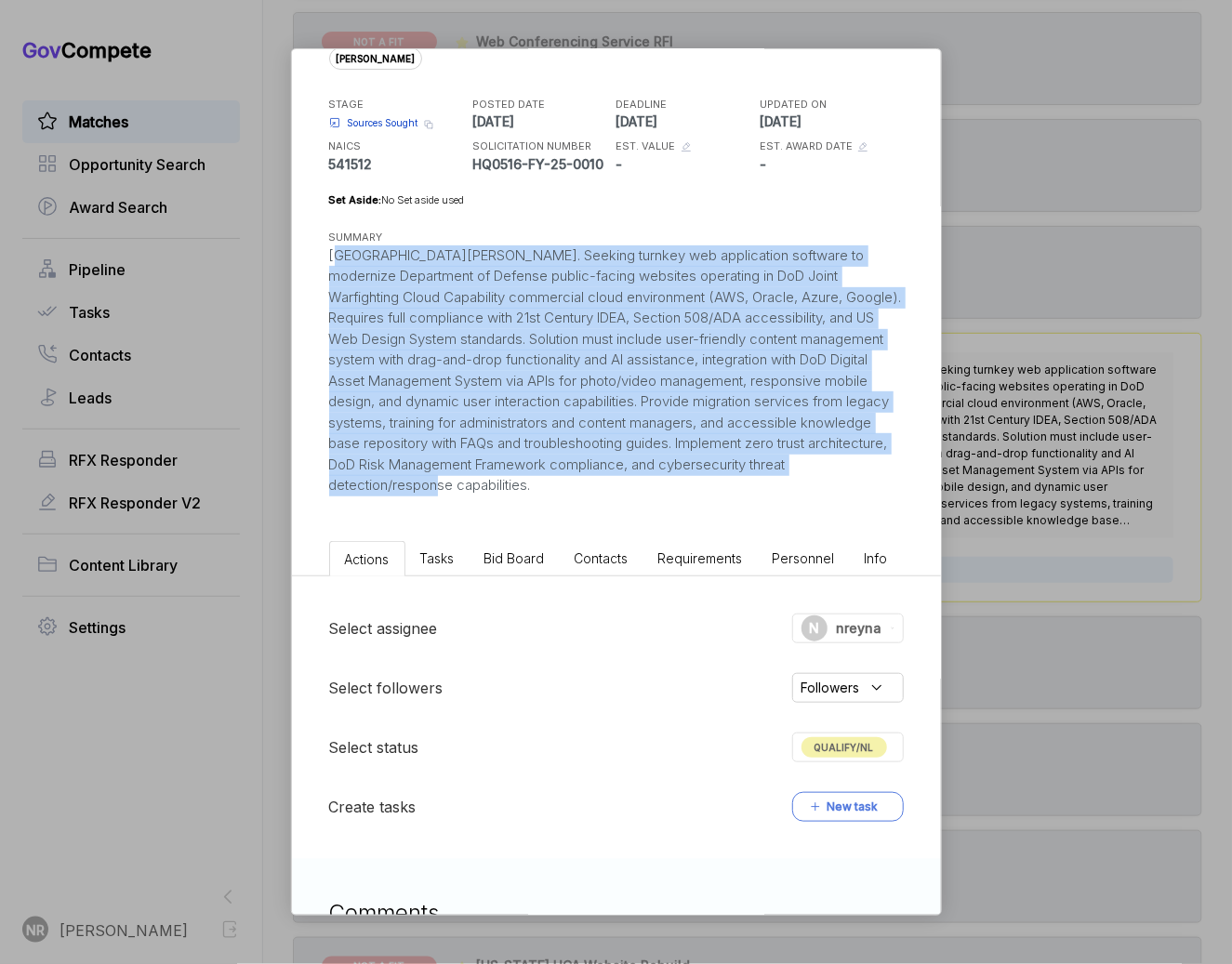
copy div "[GEOGRAPHIC_DATA][PERSON_NAME]. Seeking turnkey web application software to mod…"
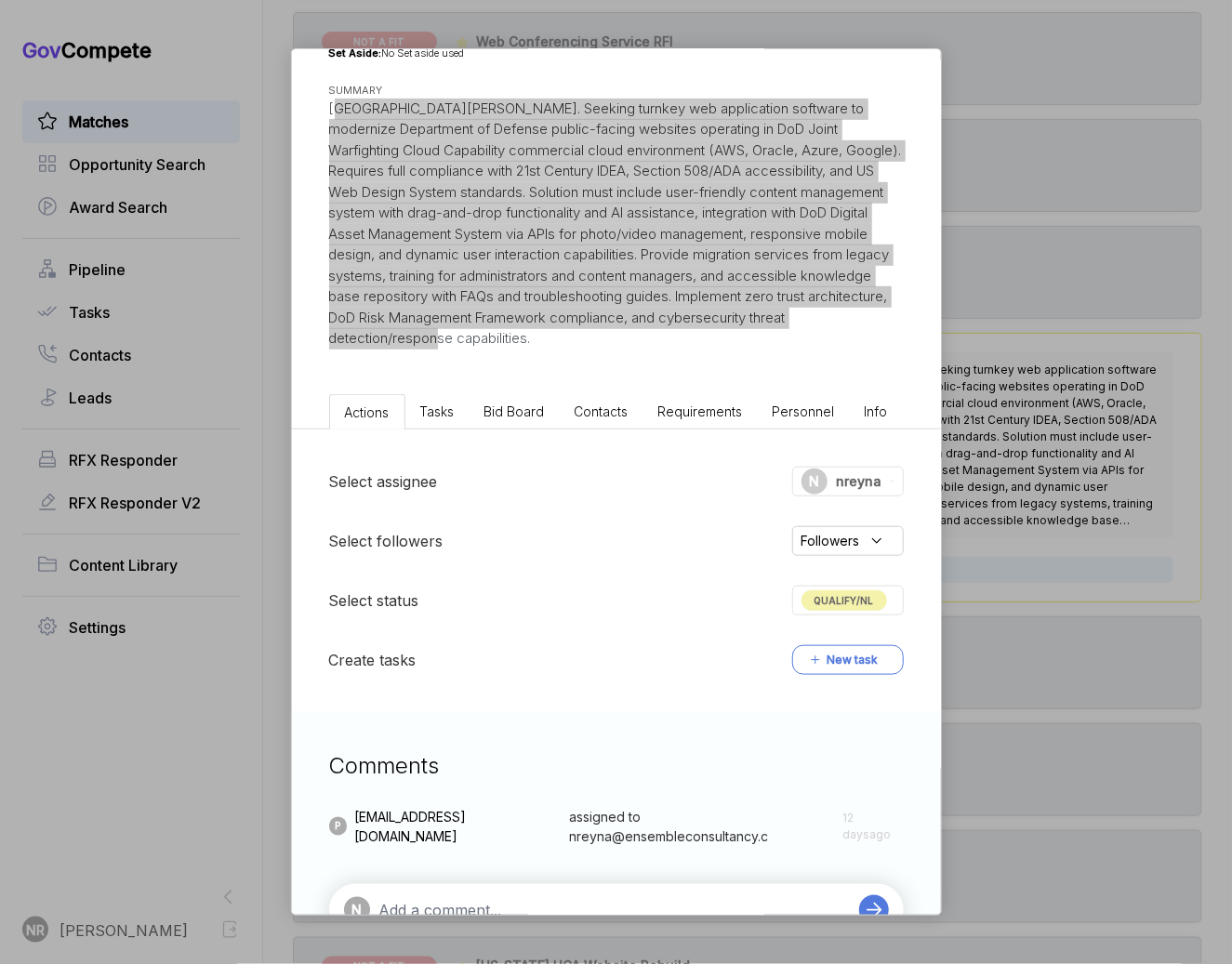
scroll to position [283, 0]
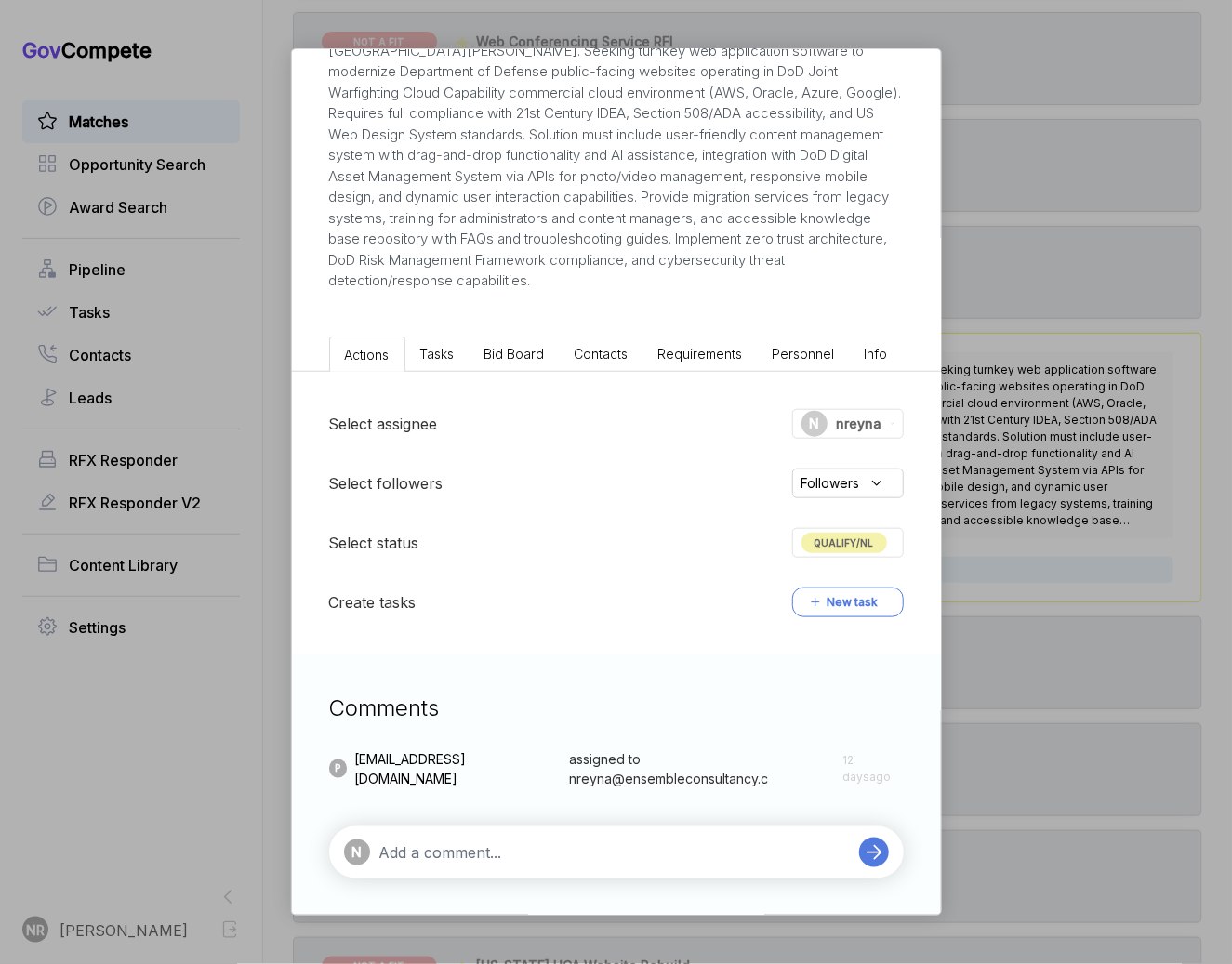
click at [668, 850] on textarea at bounding box center [615, 852] width 470 height 23
paste textarea "the requirement here is for a turnkey, production-ready web application softwar…"
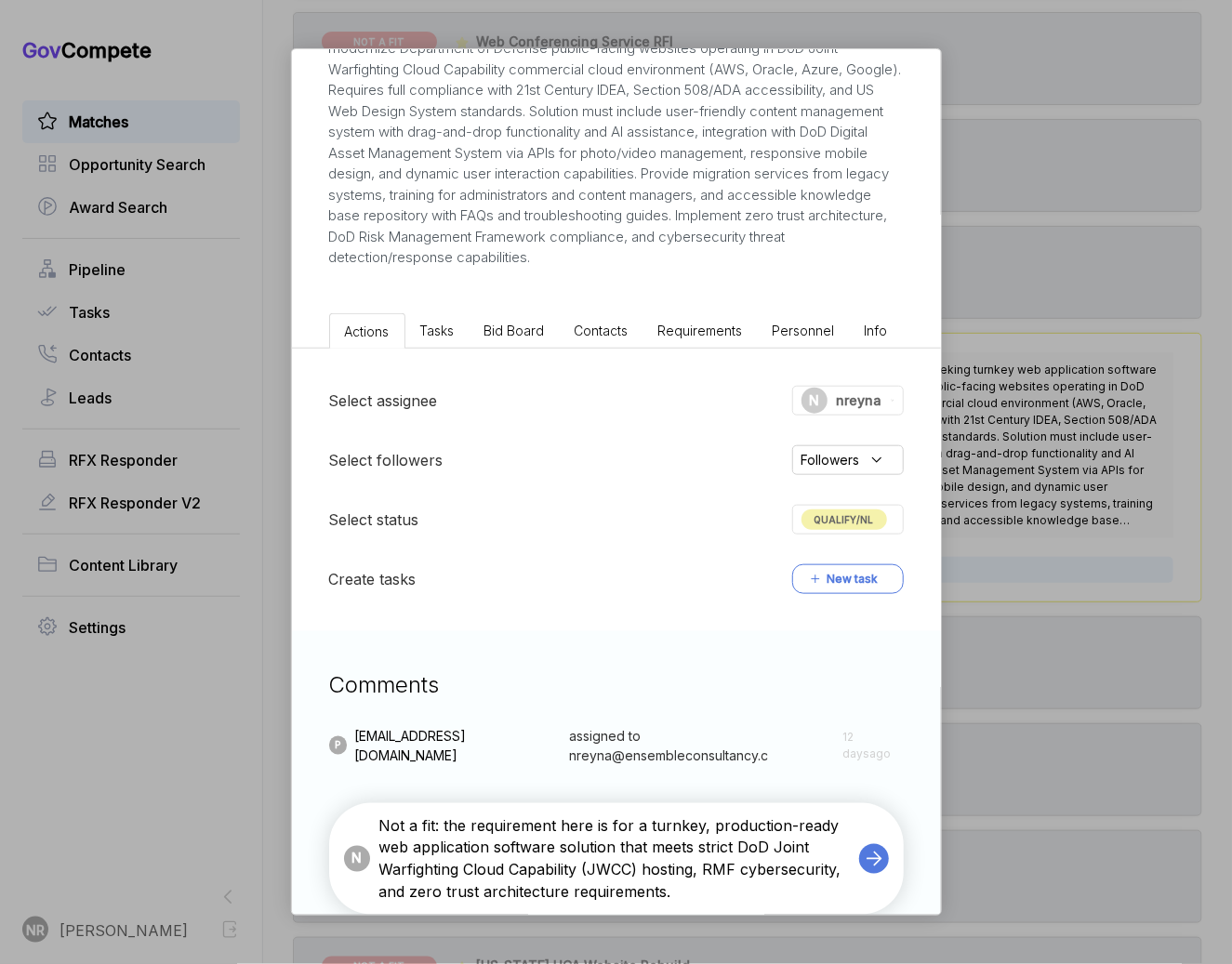
scroll to position [335, 0]
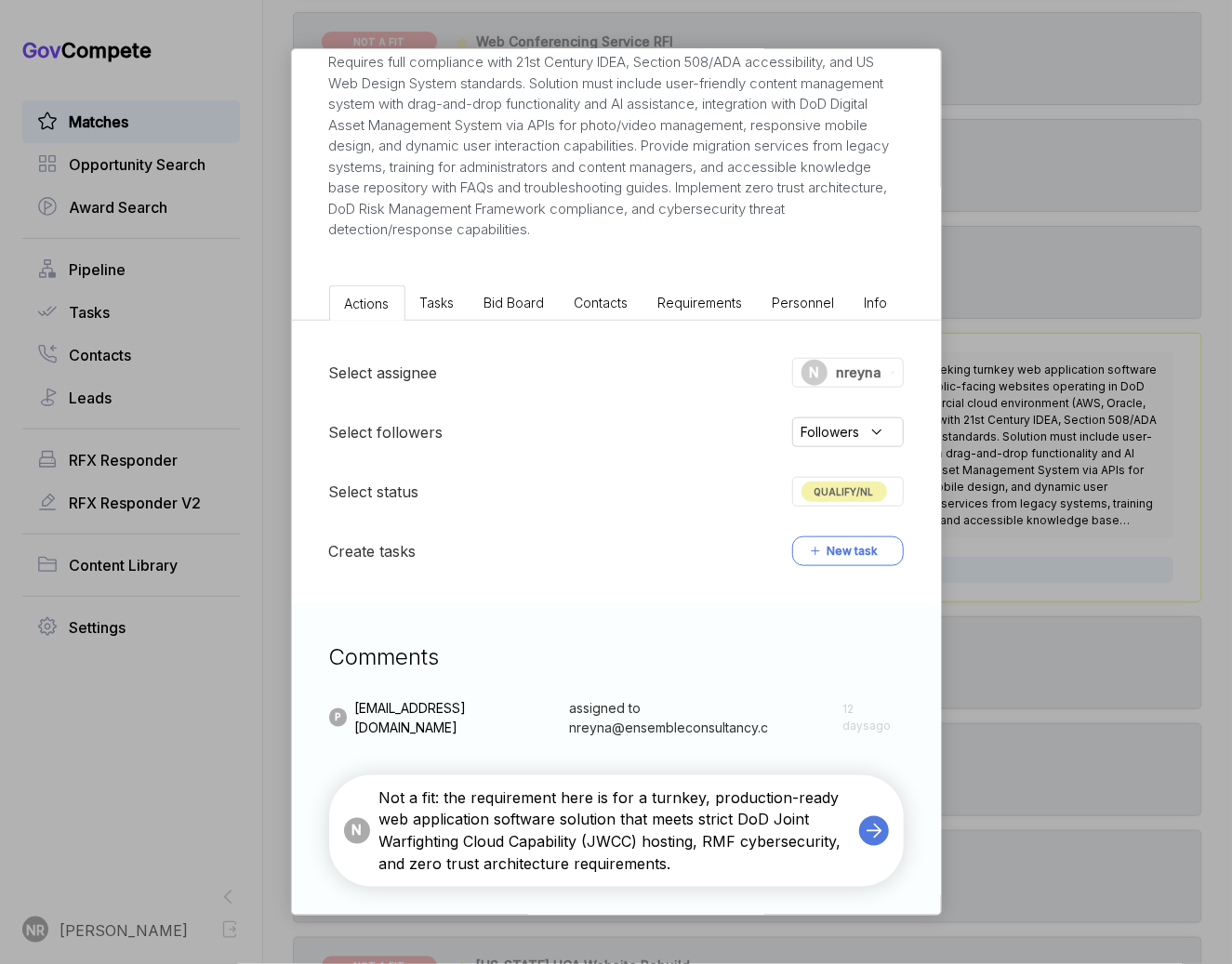
type textarea "Not a fit: the requirement here is for a turnkey, production-ready web applicat…"
click at [817, 489] on span "QUALIFY/NL" at bounding box center [844, 492] width 85 height 21
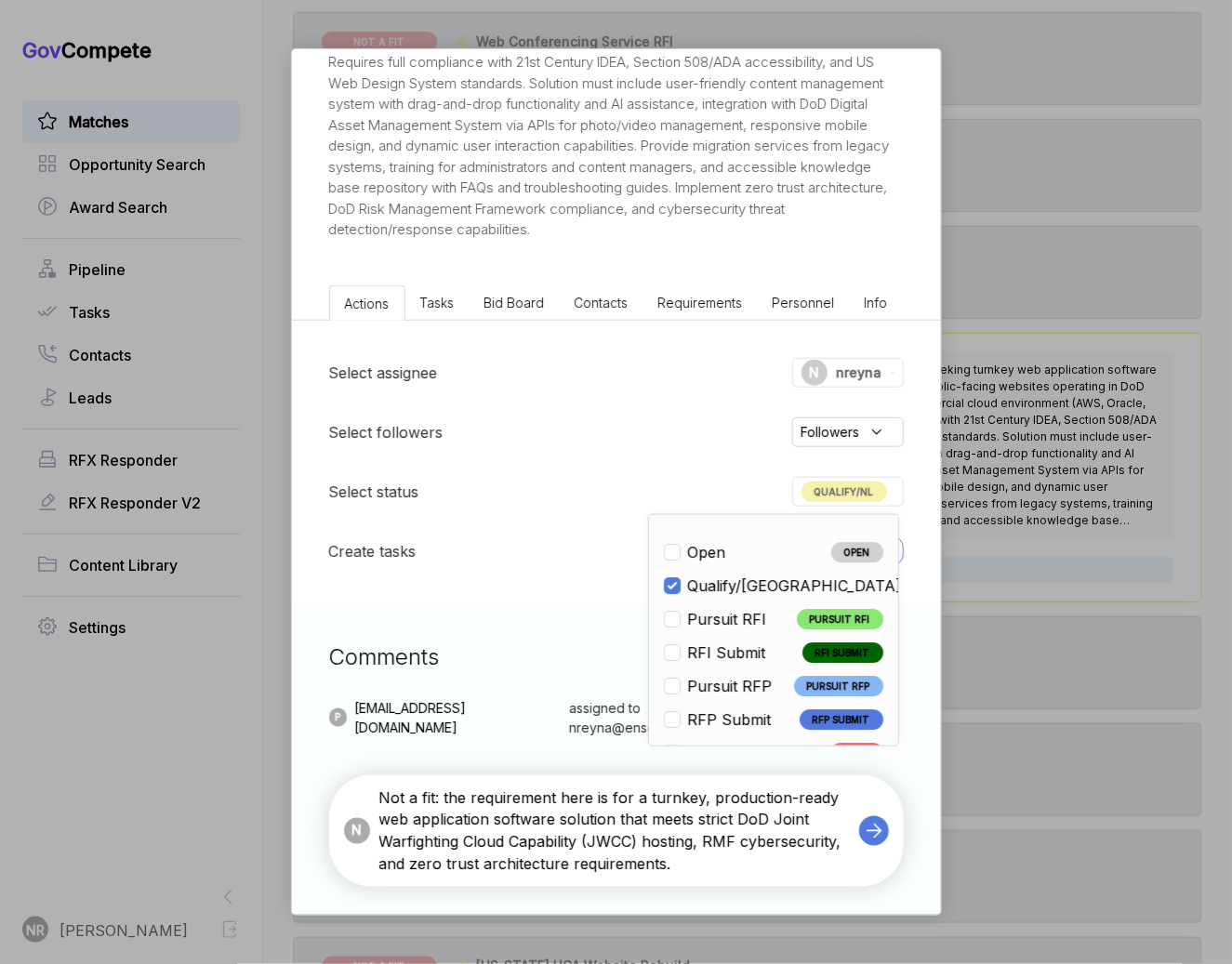
scroll to position [435, 0]
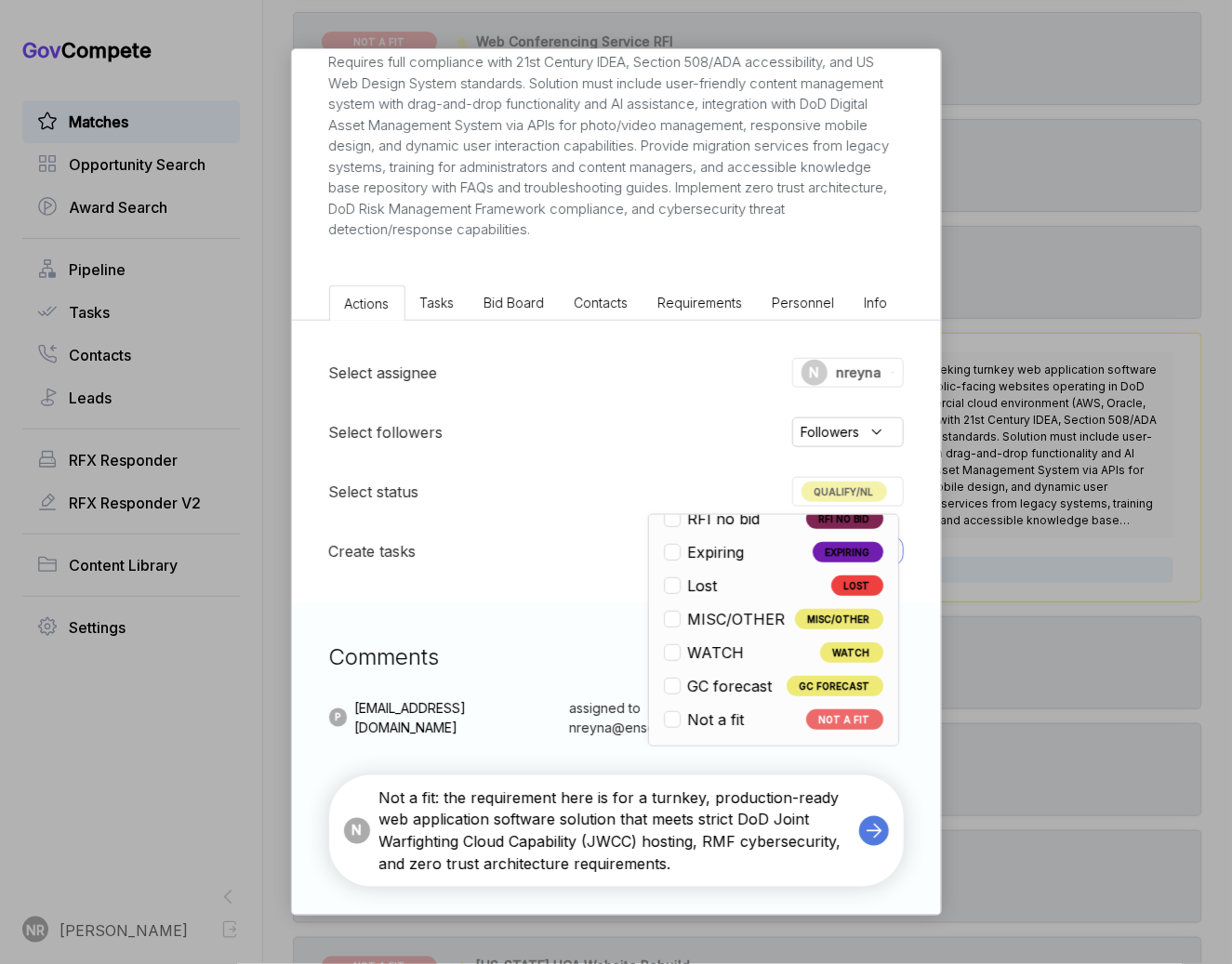
click at [755, 712] on li "Not a fit NOT A FIT" at bounding box center [774, 719] width 220 height 23
checkbox input "false"
checkbox input "true"
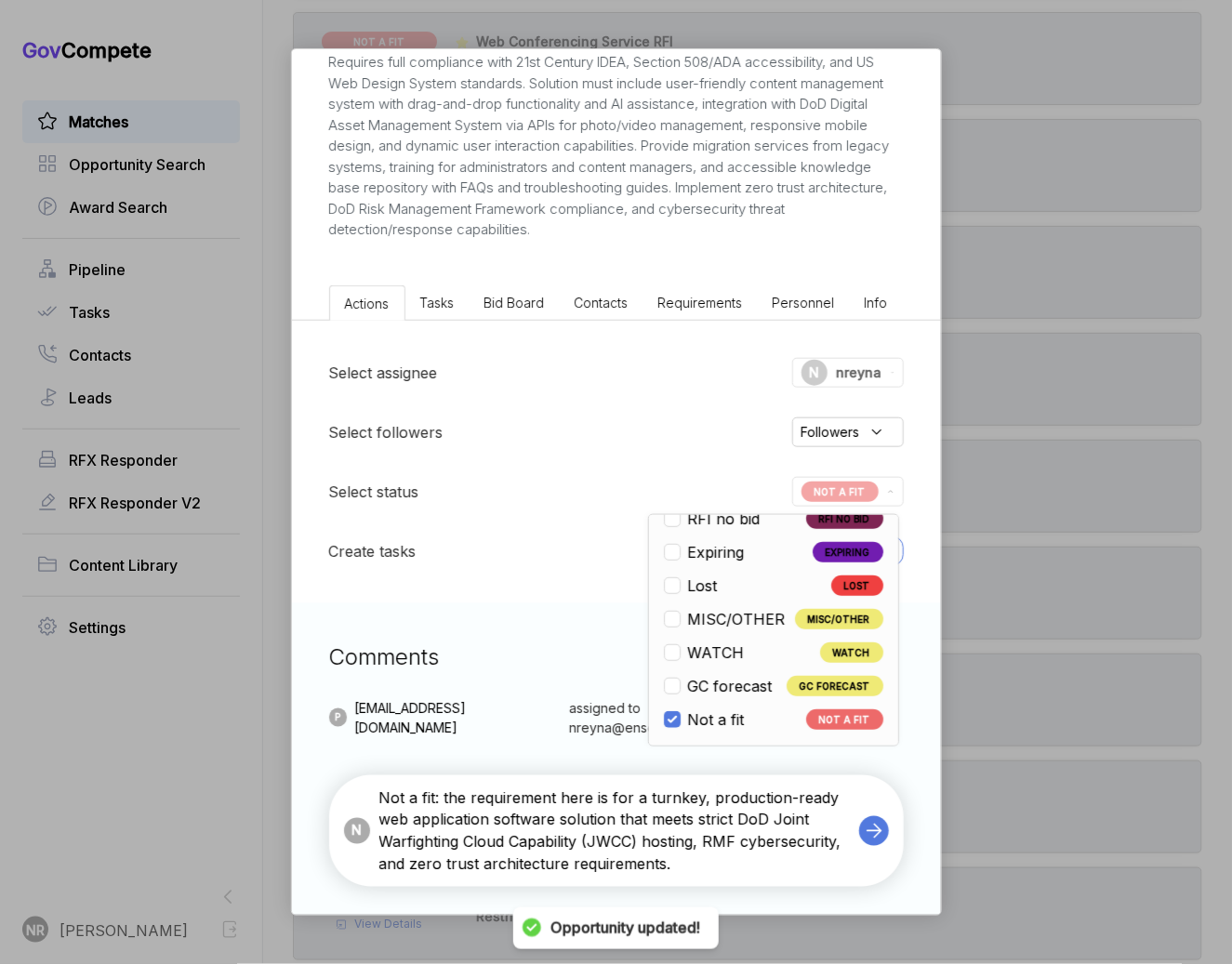
click at [877, 828] on icon at bounding box center [874, 831] width 14 height 13
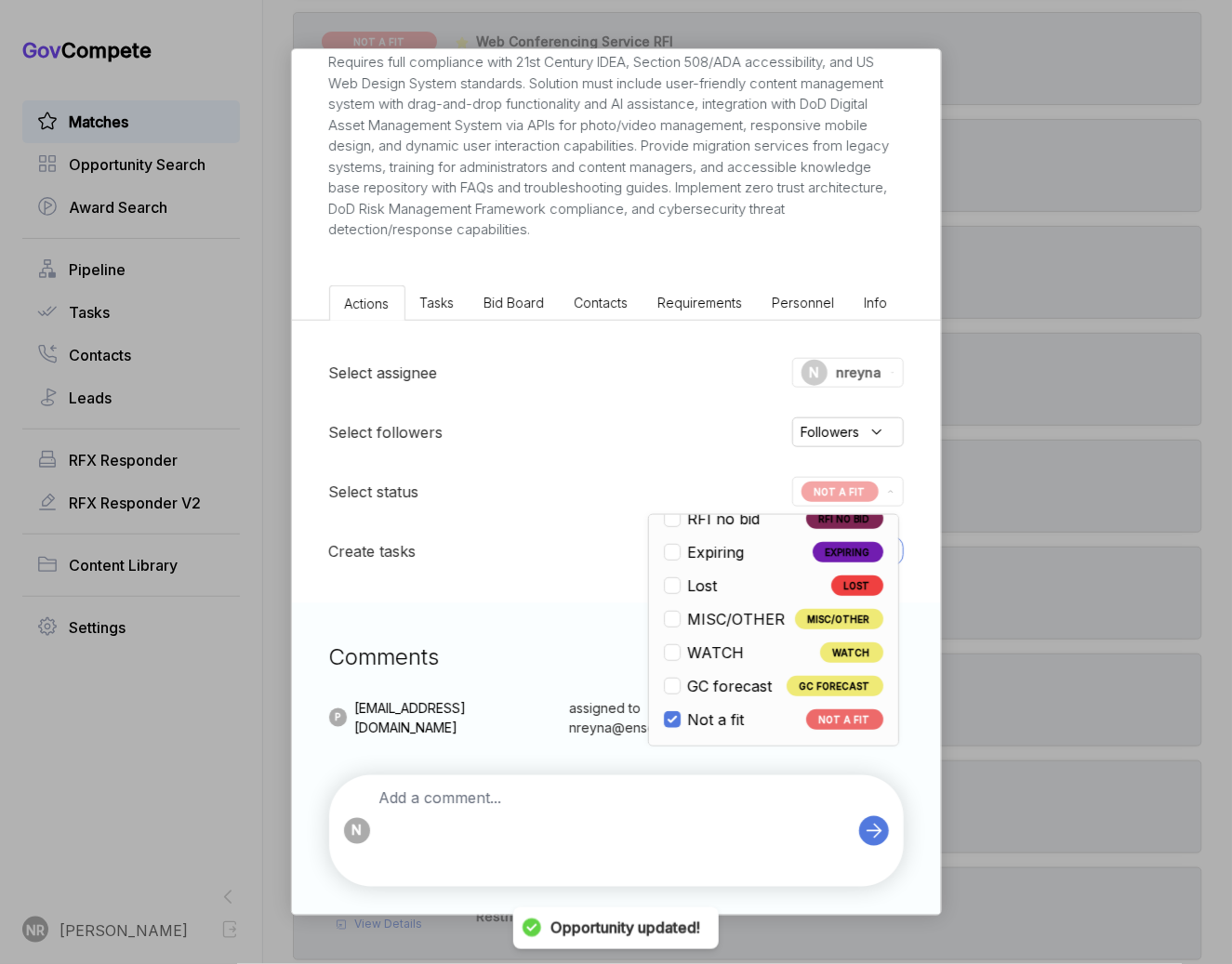
scroll to position [335, 0]
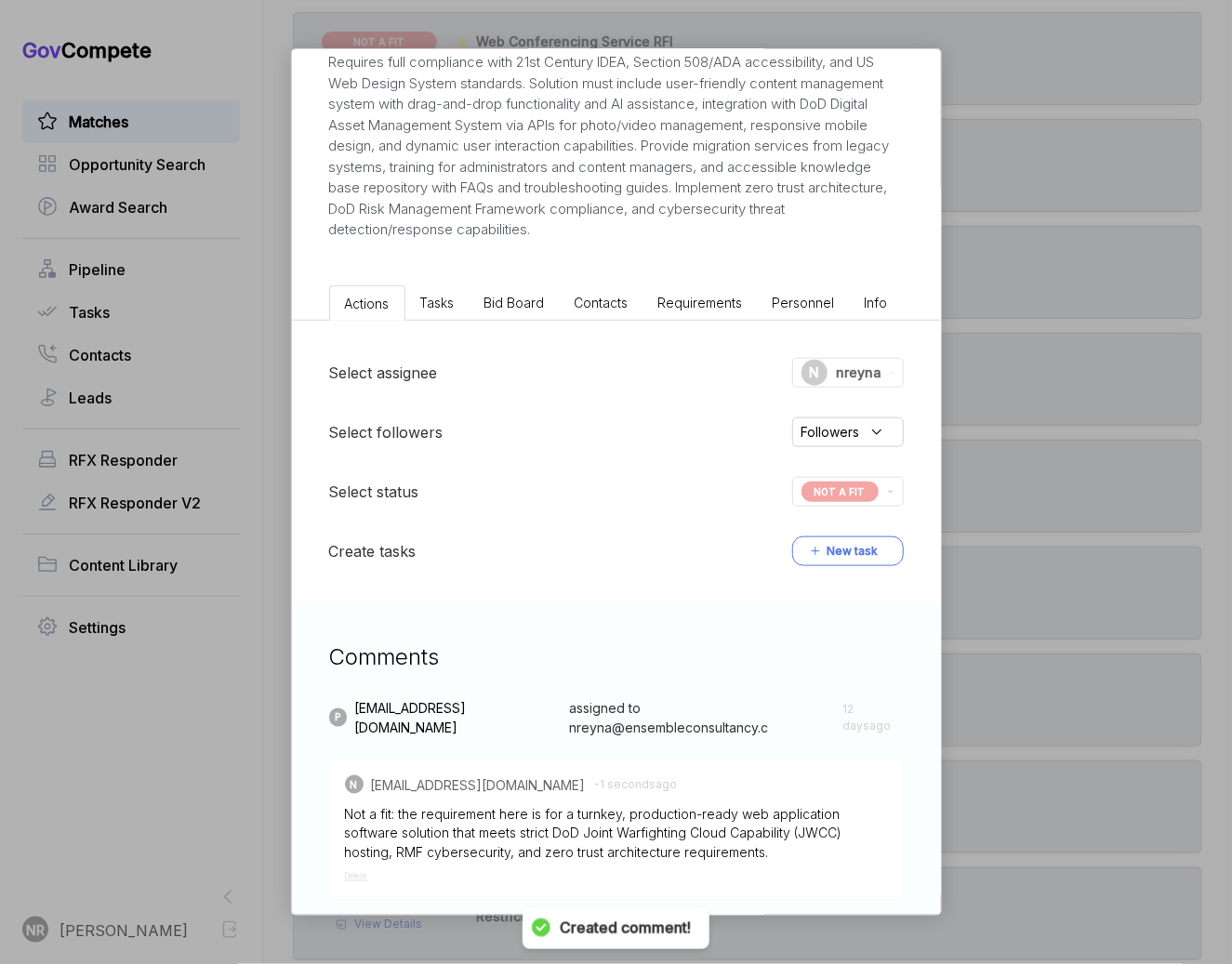
click at [1074, 539] on div "DoD Public Website Development Program [PERSON_NAME] STAGE Sources Sought Copy …" at bounding box center [616, 482] width 1232 height 964
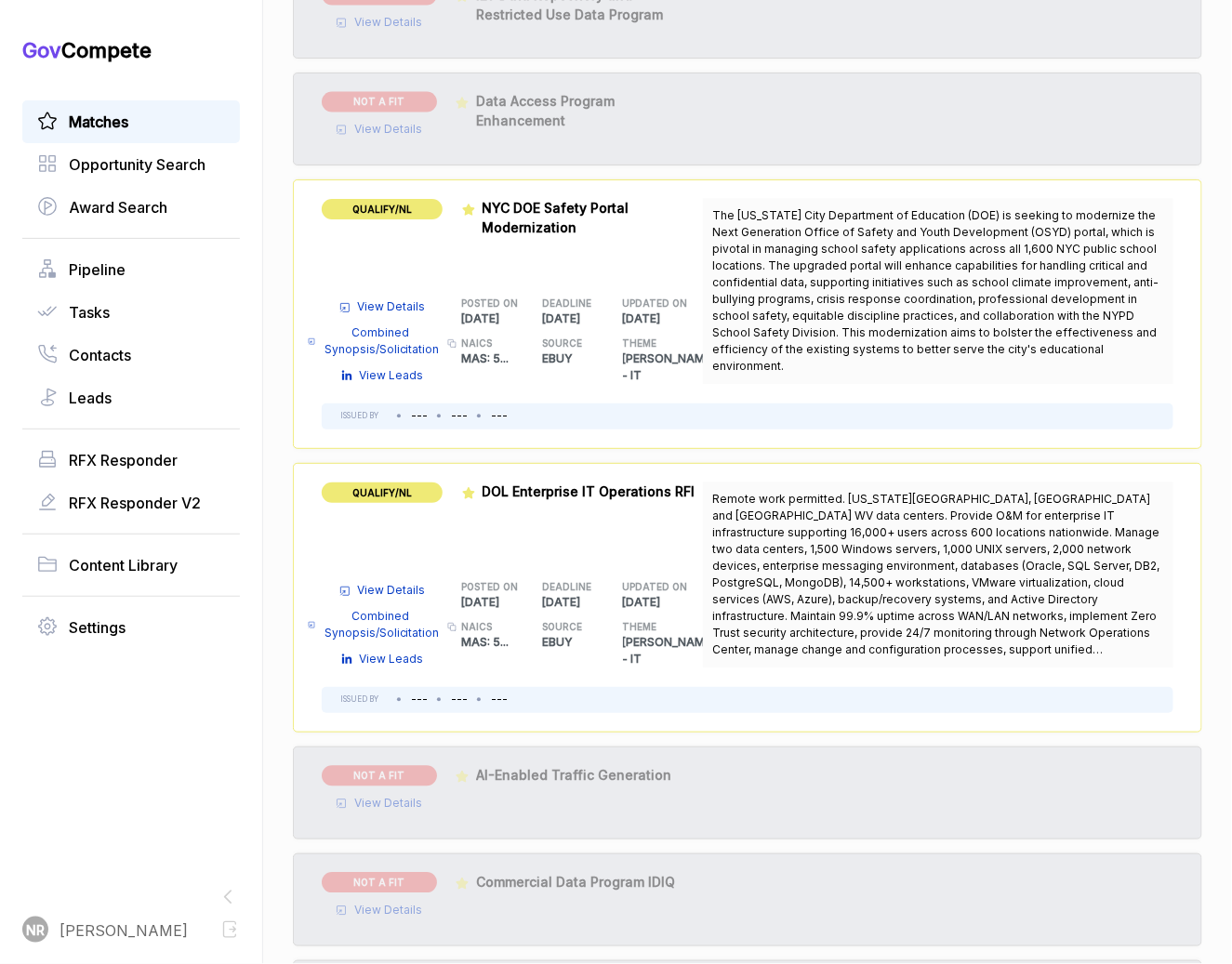
scroll to position [3238, 0]
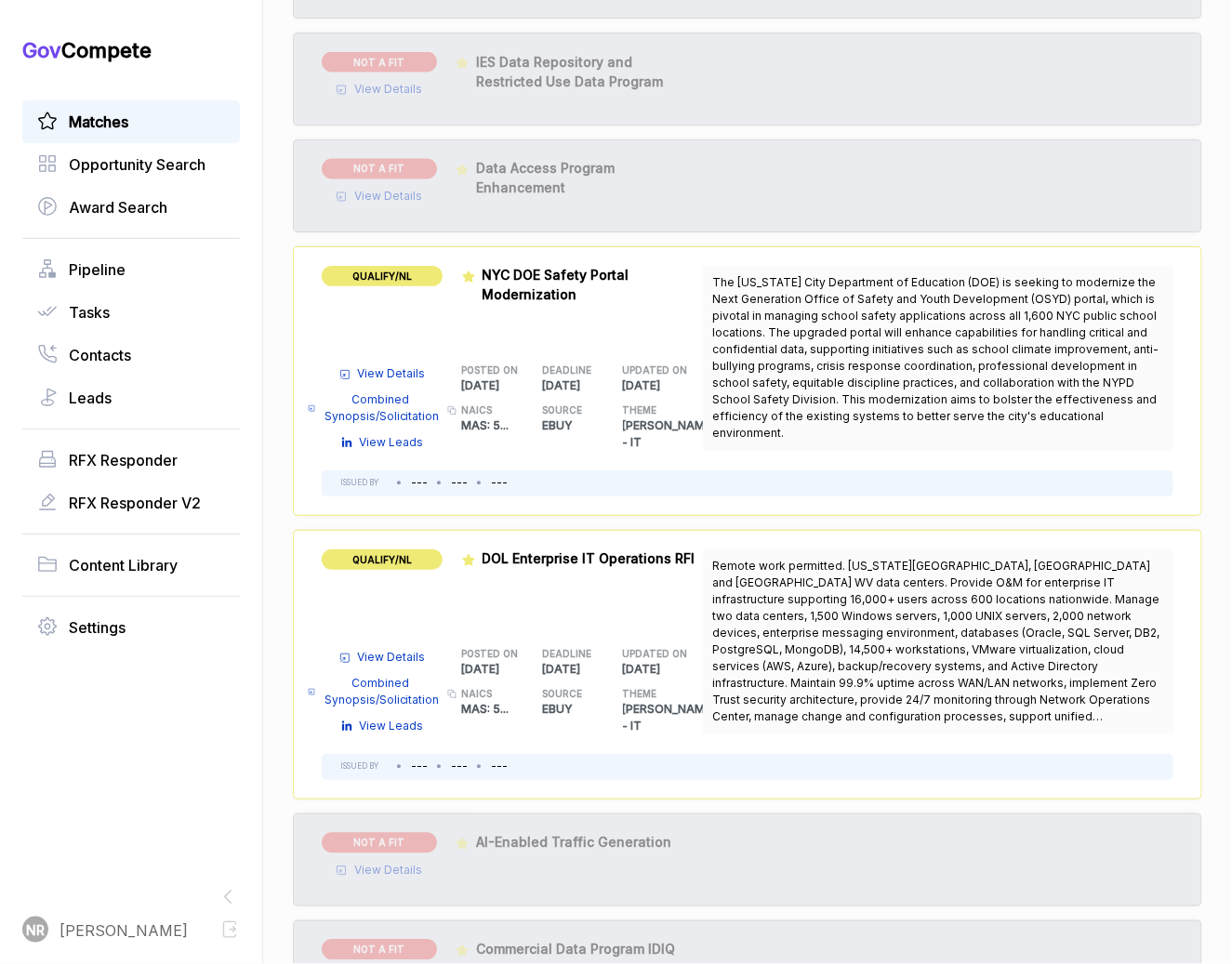
click at [399, 366] on span "View Details" at bounding box center [391, 374] width 68 height 17
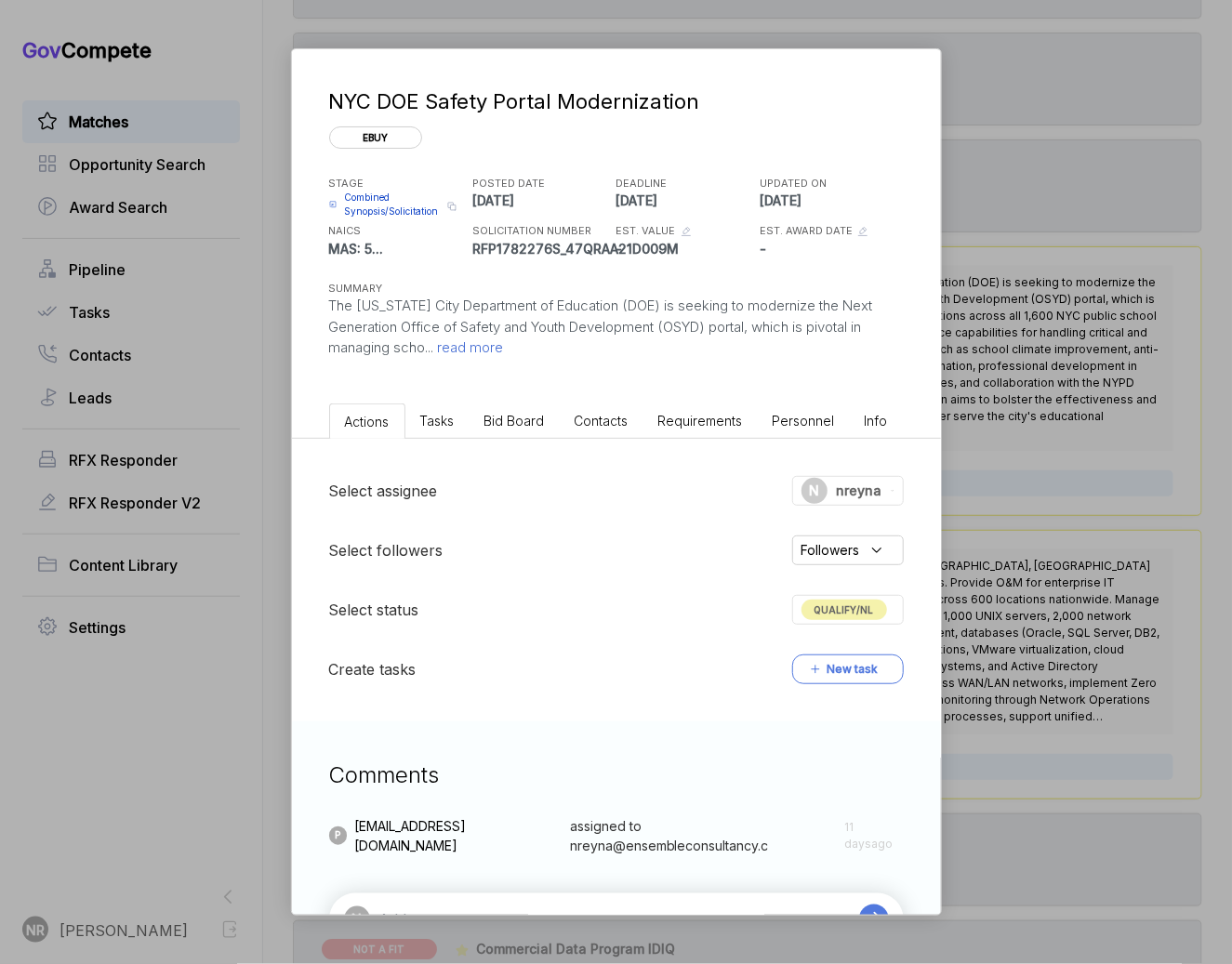
click at [482, 349] on span "read more" at bounding box center [468, 347] width 70 height 18
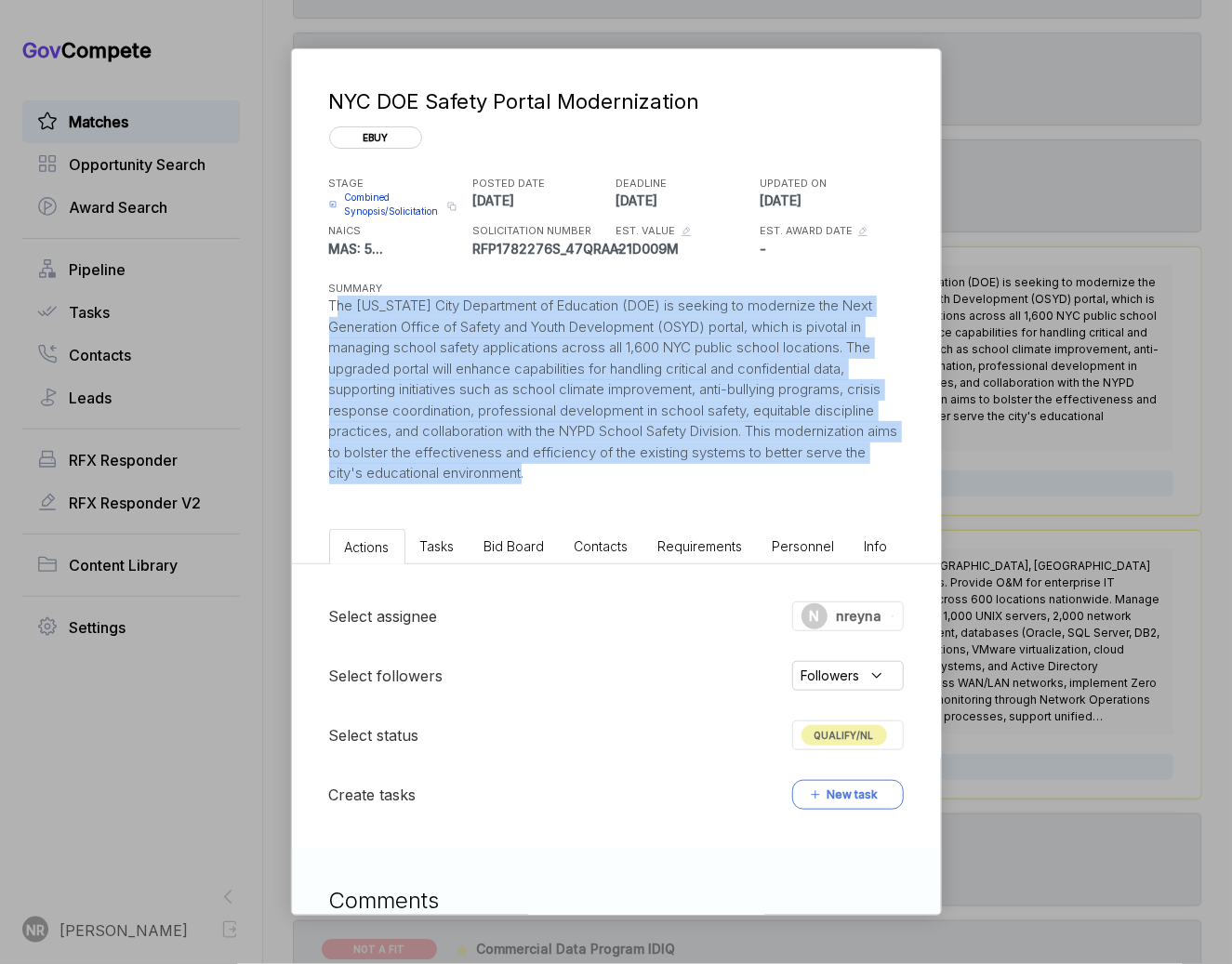
drag, startPoint x: 575, startPoint y: 482, endPoint x: 318, endPoint y: 306, distance: 311.5
click at [318, 306] on div "NYC DOE Safety Portal Modernization ebuy STAGE Combined Synopsis/Solicitation C…" at bounding box center [616, 266] width 649 height 435
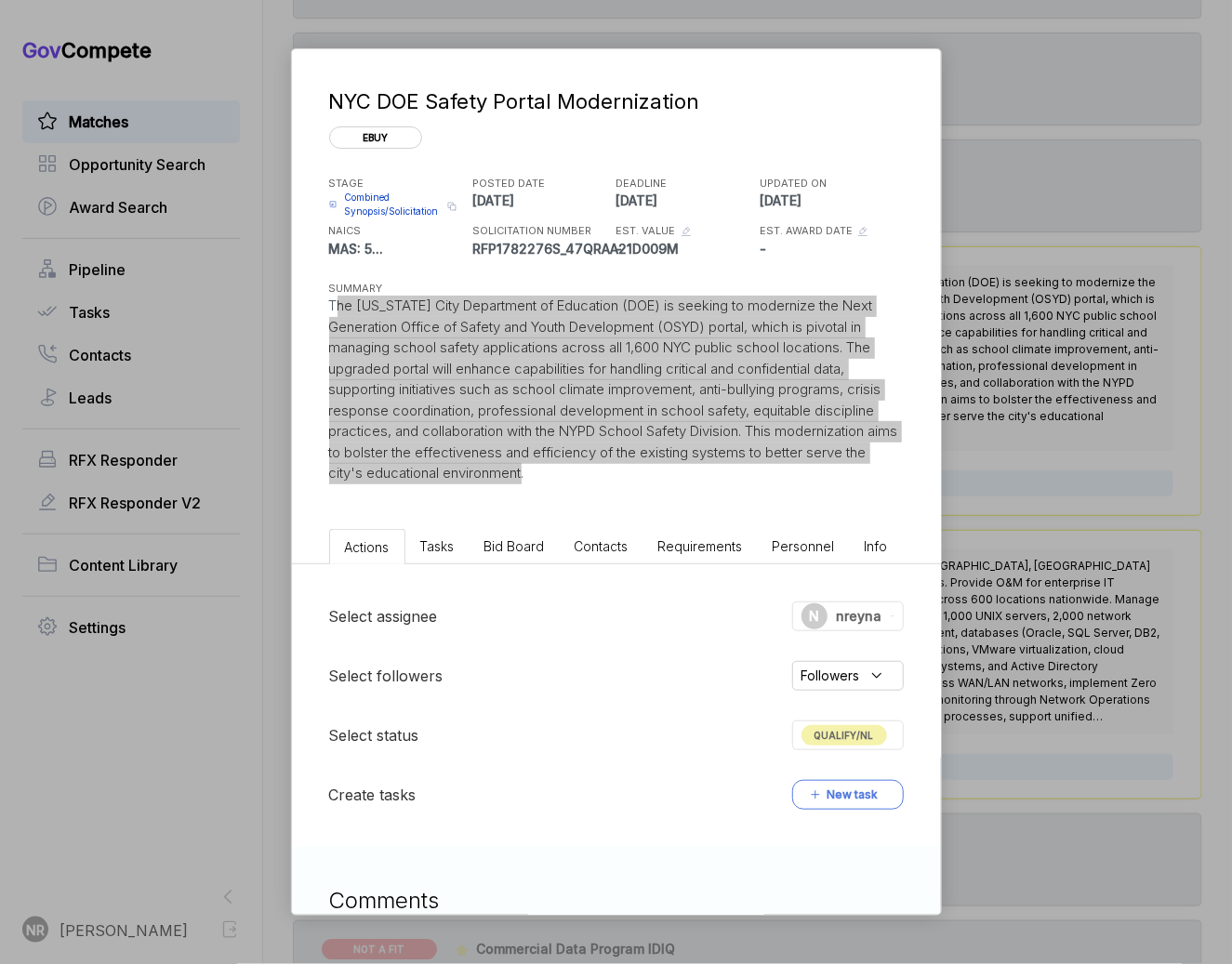
scroll to position [191, 0]
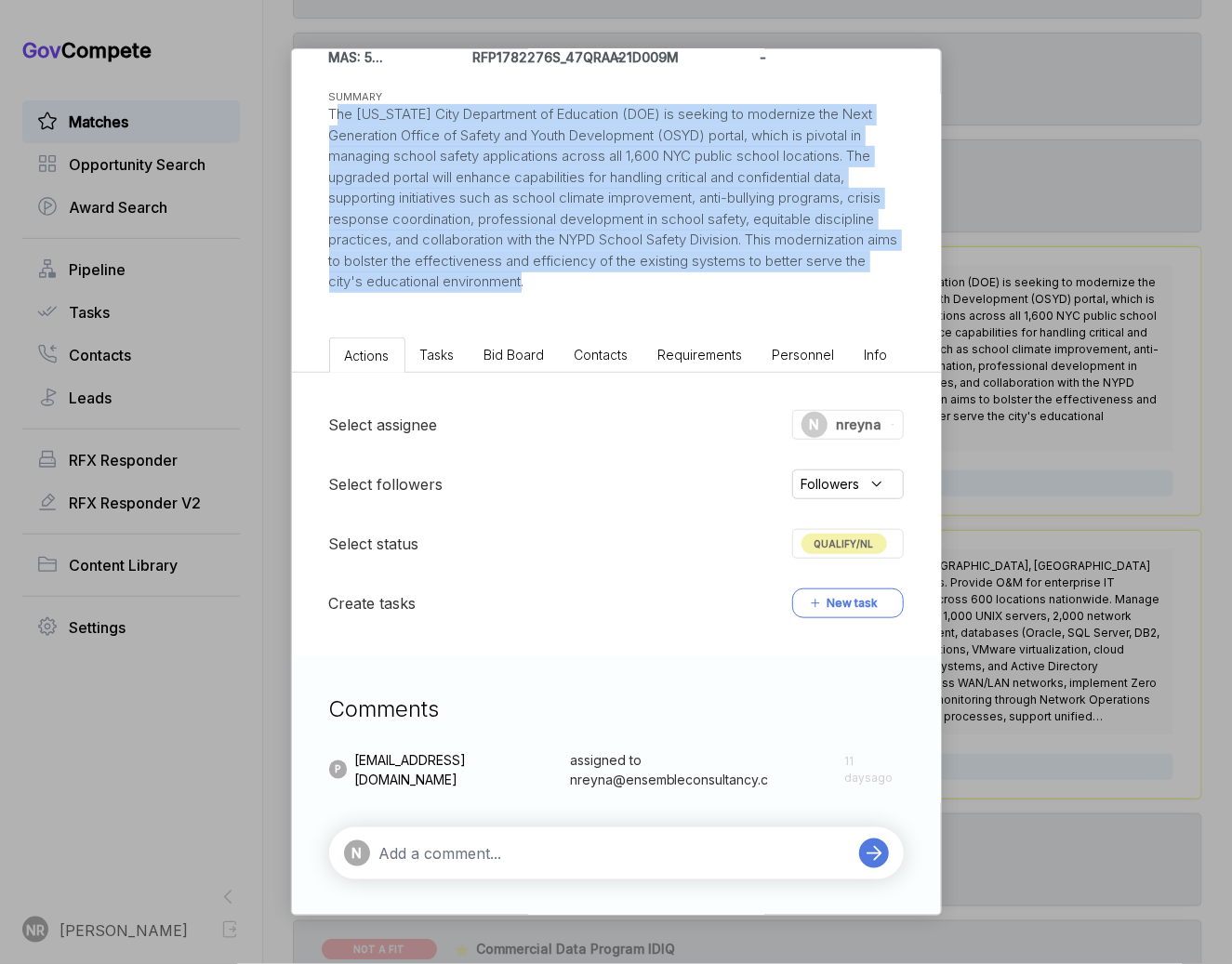
click at [737, 861] on textarea at bounding box center [615, 853] width 470 height 23
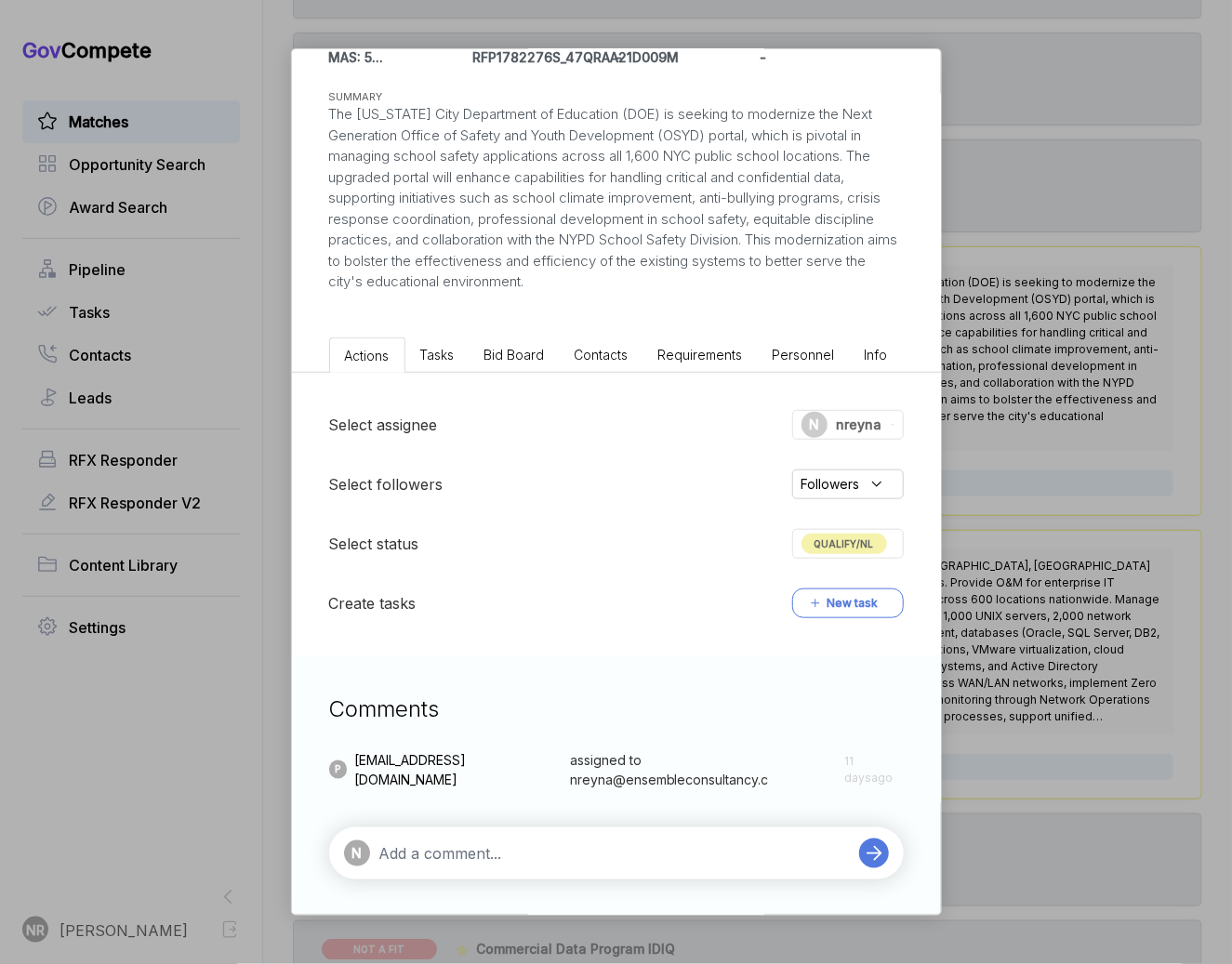
click at [737, 861] on textarea at bounding box center [615, 853] width 470 height 23
paste textarea "the modernization of the NYC DOE OSYD portal requires deep domain knowledge of …"
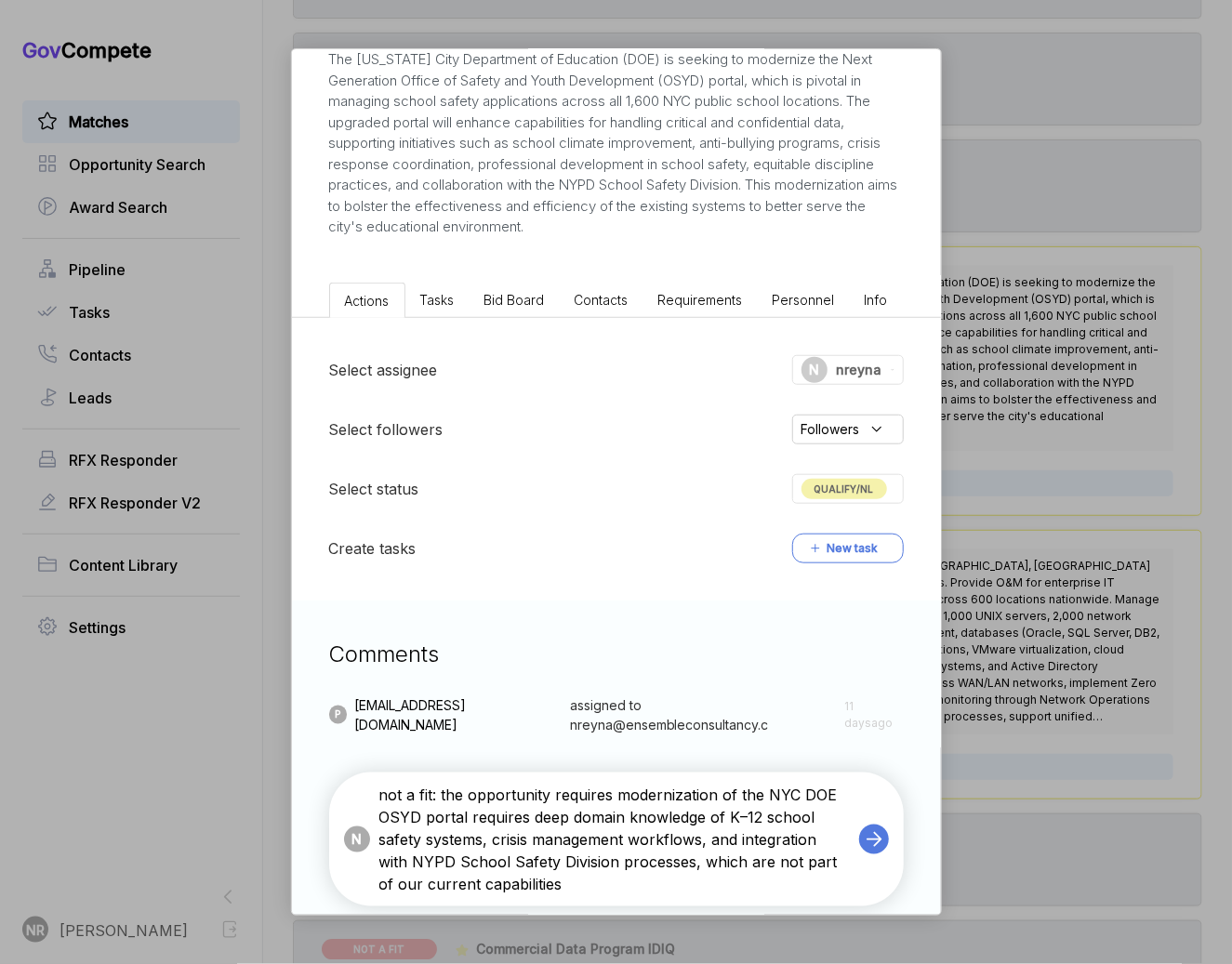
scroll to position [274, 0]
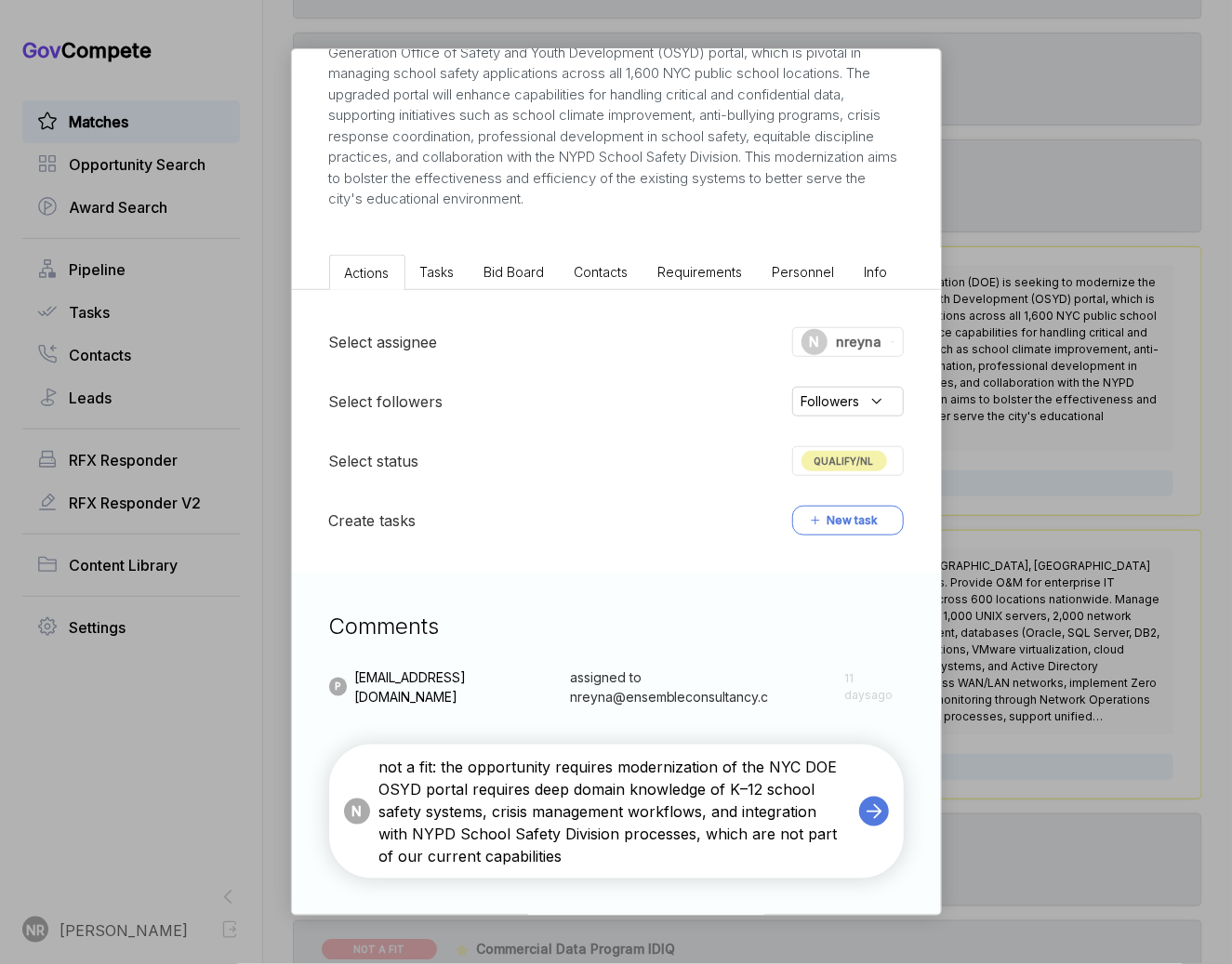
click at [494, 794] on textarea "not a fit: the opportunity requires modernization of the NYC DOE OSYD portal re…" at bounding box center [615, 811] width 470 height 112
type textarea "not a fit: the opportunity requires modernization of the NYC DOE OSYD portal wh…"
click at [868, 806] on icon at bounding box center [874, 811] width 26 height 26
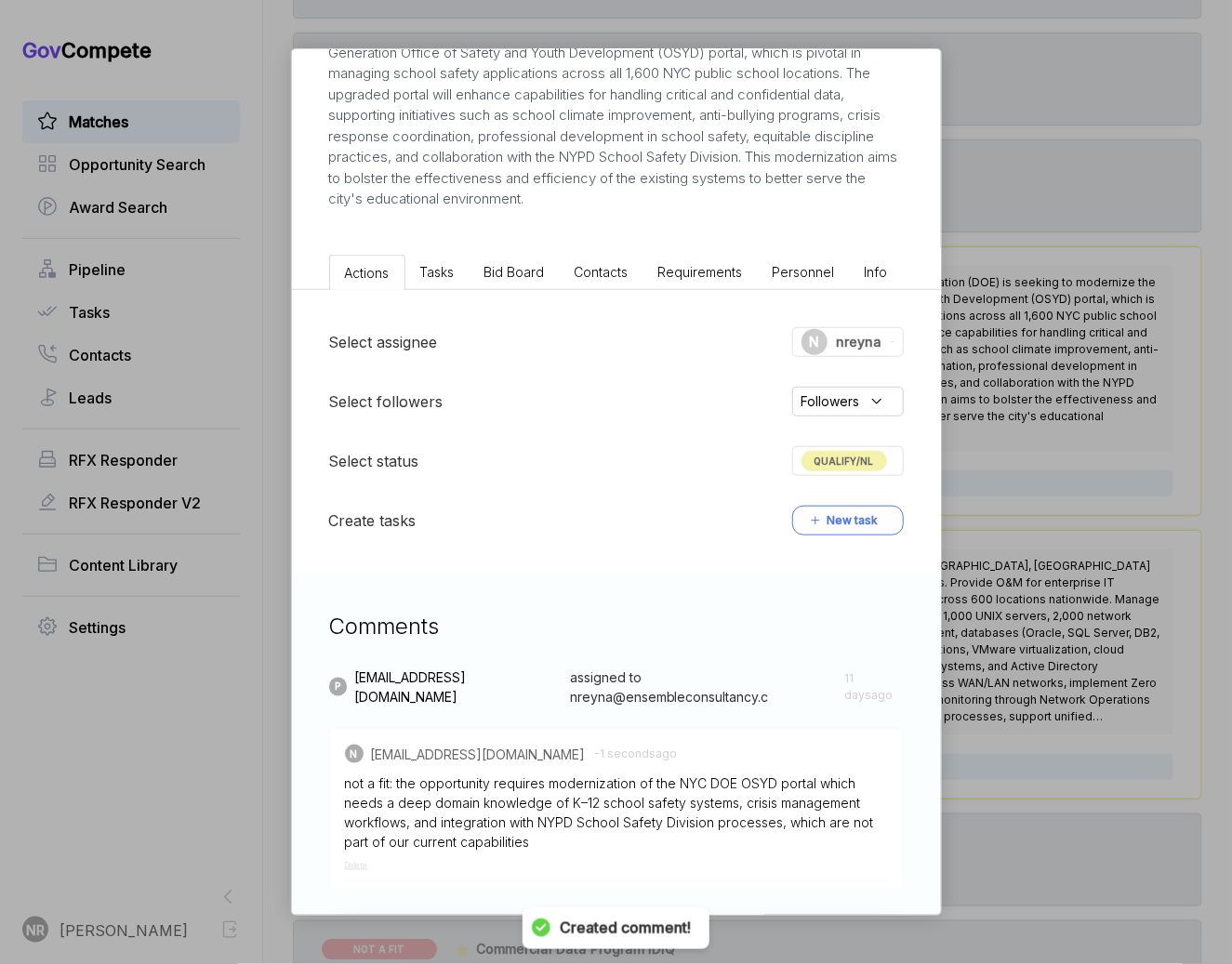
click at [835, 452] on span "QUALIFY/NL" at bounding box center [844, 460] width 85 height 21
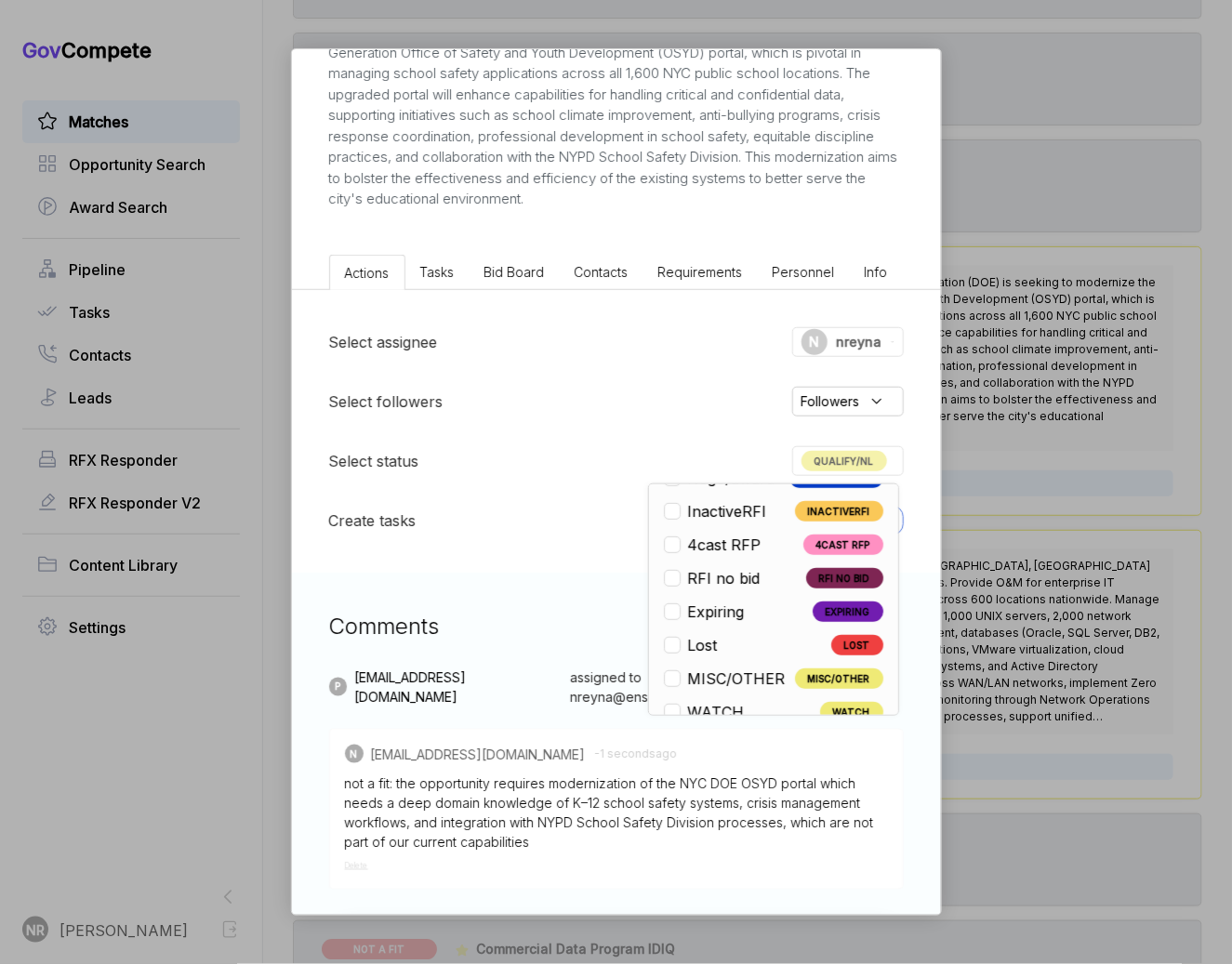
scroll to position [434, 0]
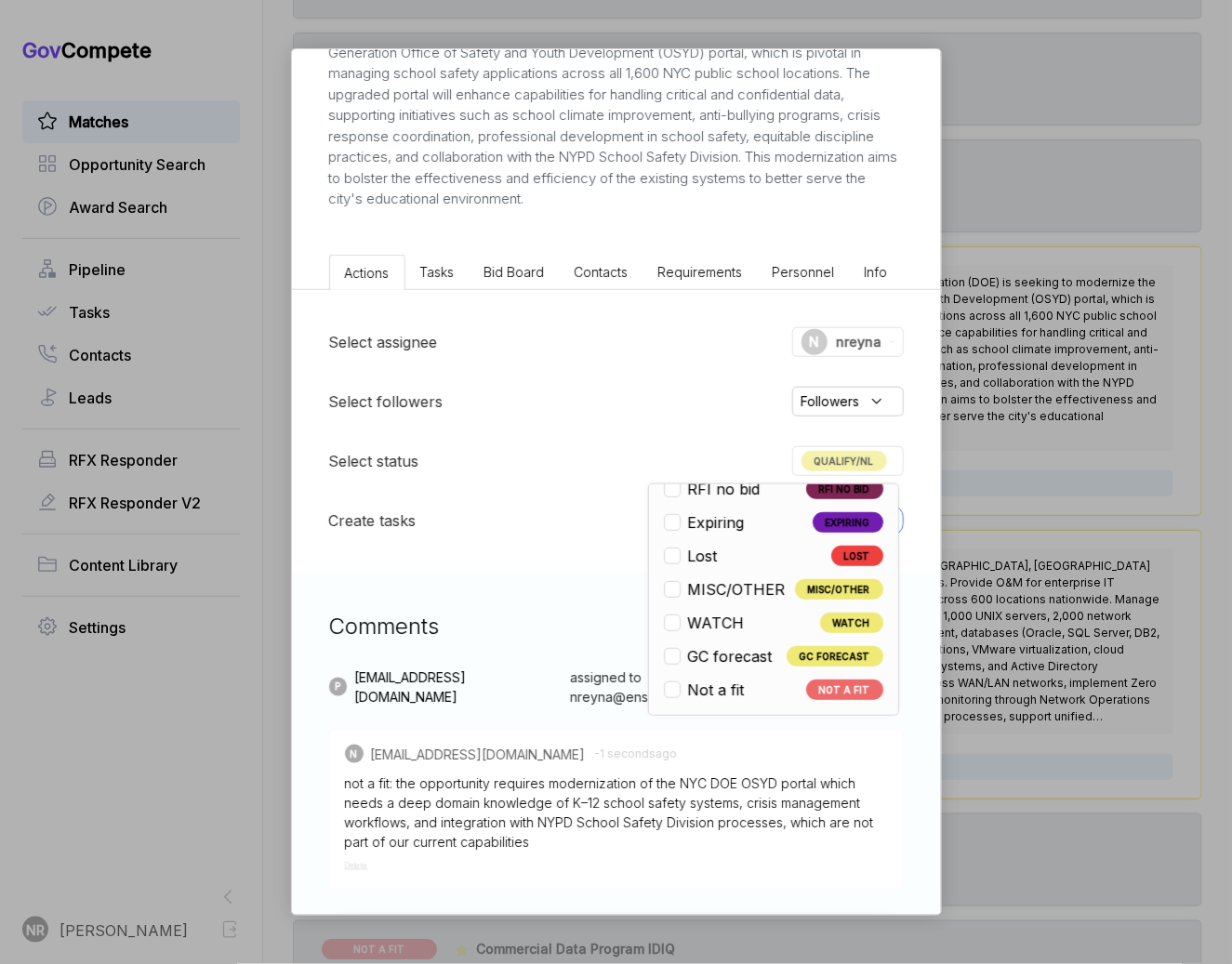
click at [710, 690] on span "Not a fit" at bounding box center [716, 690] width 57 height 23
checkbox input "false"
checkbox input "true"
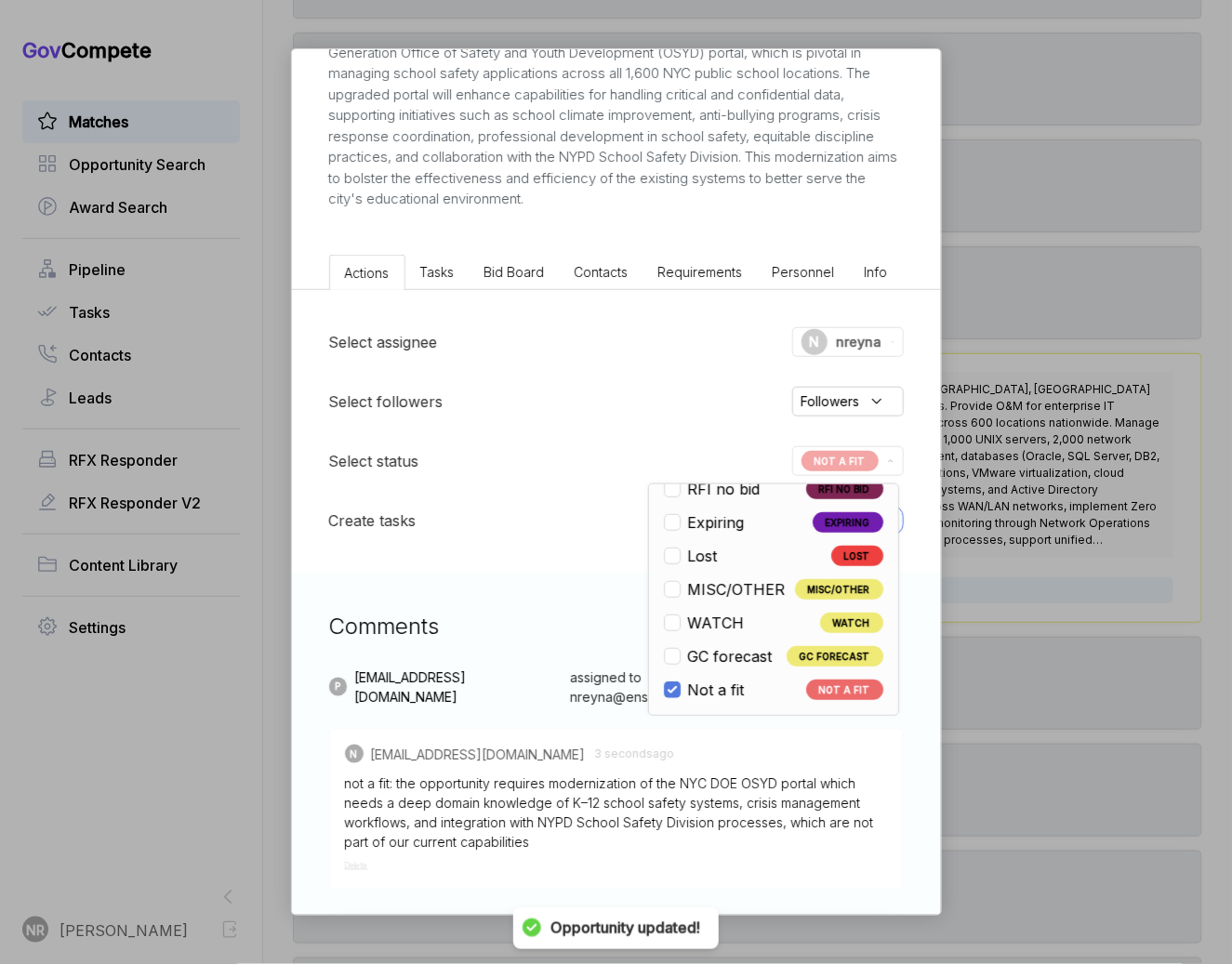
click at [1071, 514] on div "NYC DOE Safety Portal Modernization ebuy STAGE Combined Synopsis/Solicitation C…" at bounding box center [616, 482] width 1232 height 964
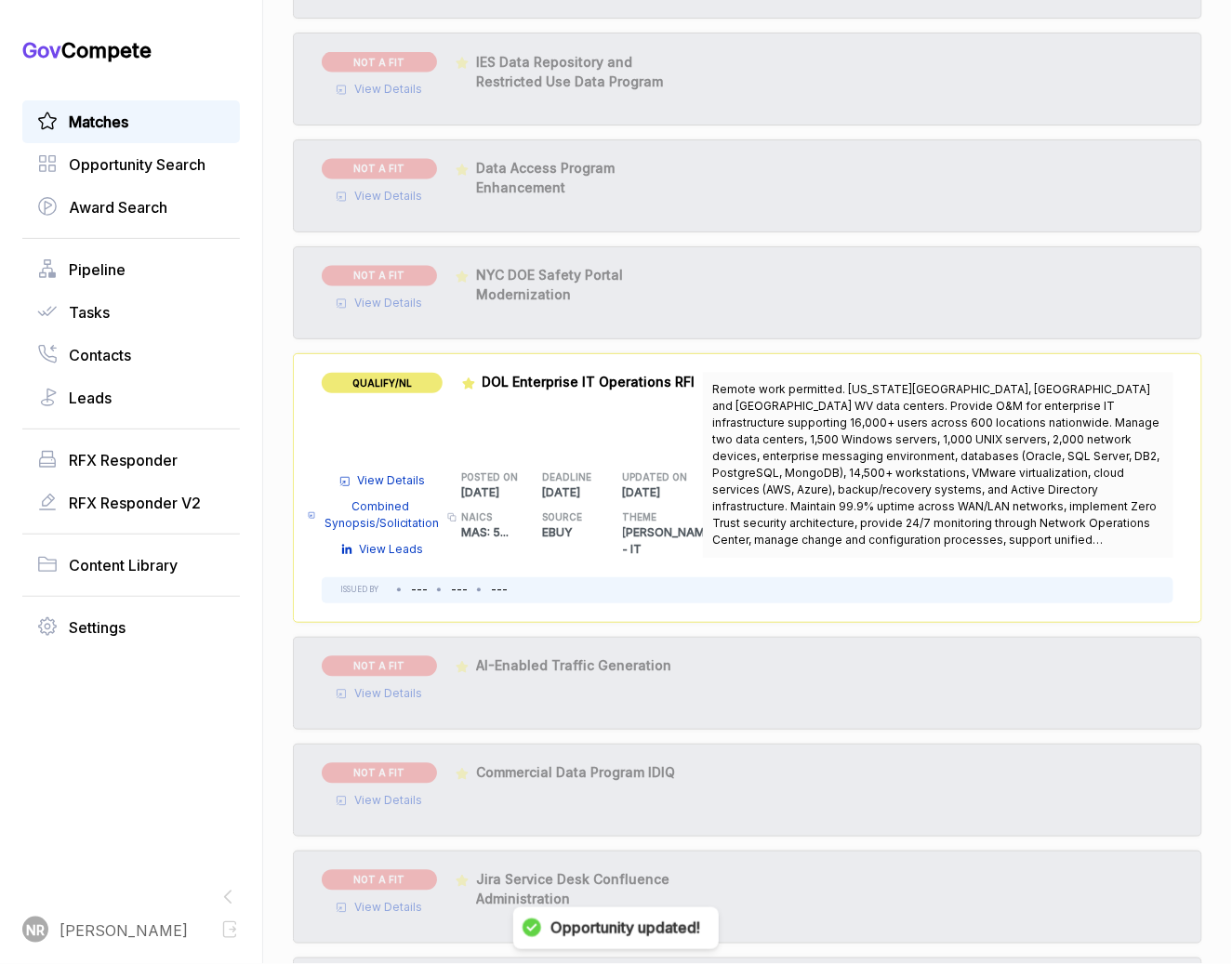
scroll to position [3242, 0]
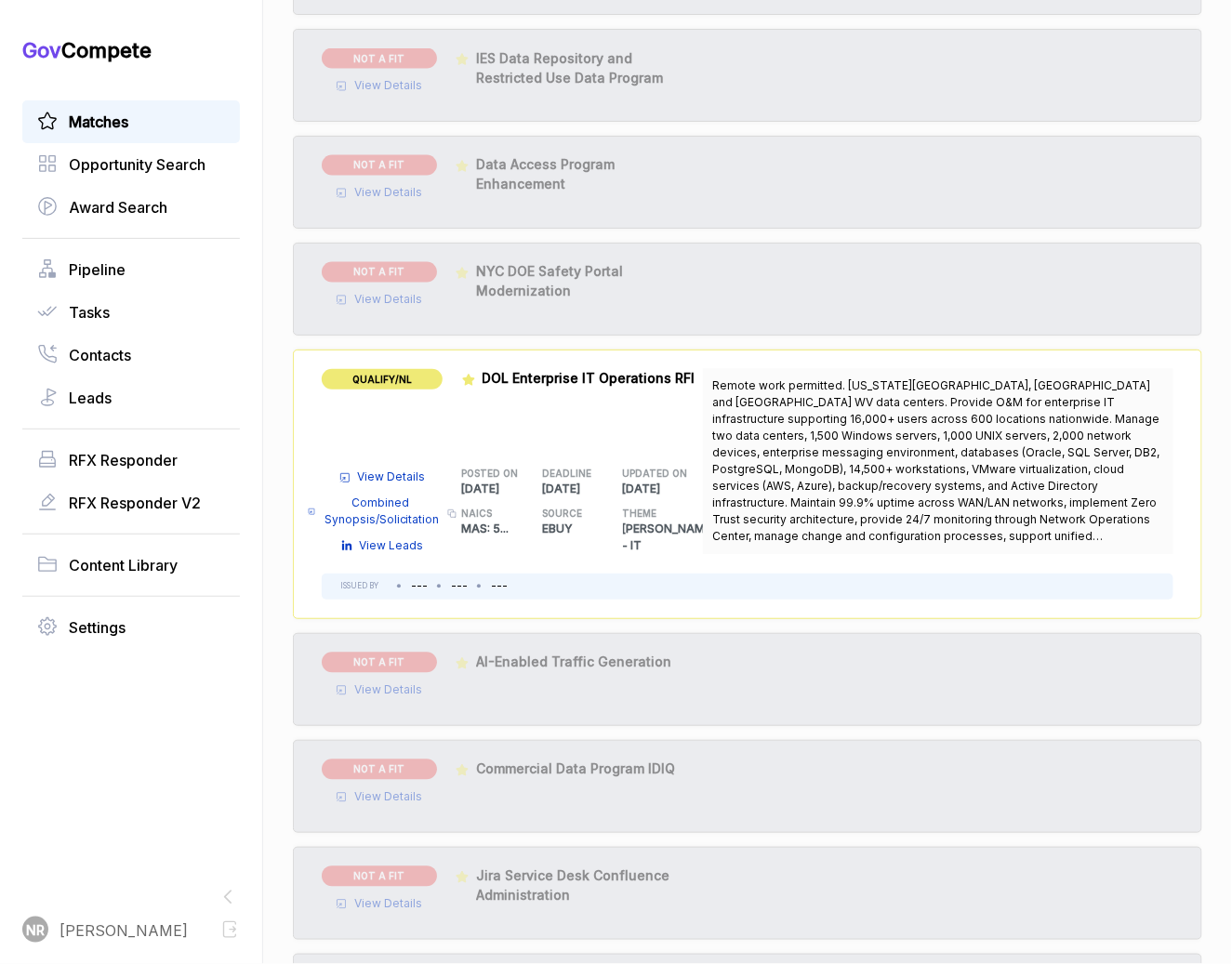
click at [404, 469] on span "View Details" at bounding box center [391, 477] width 68 height 17
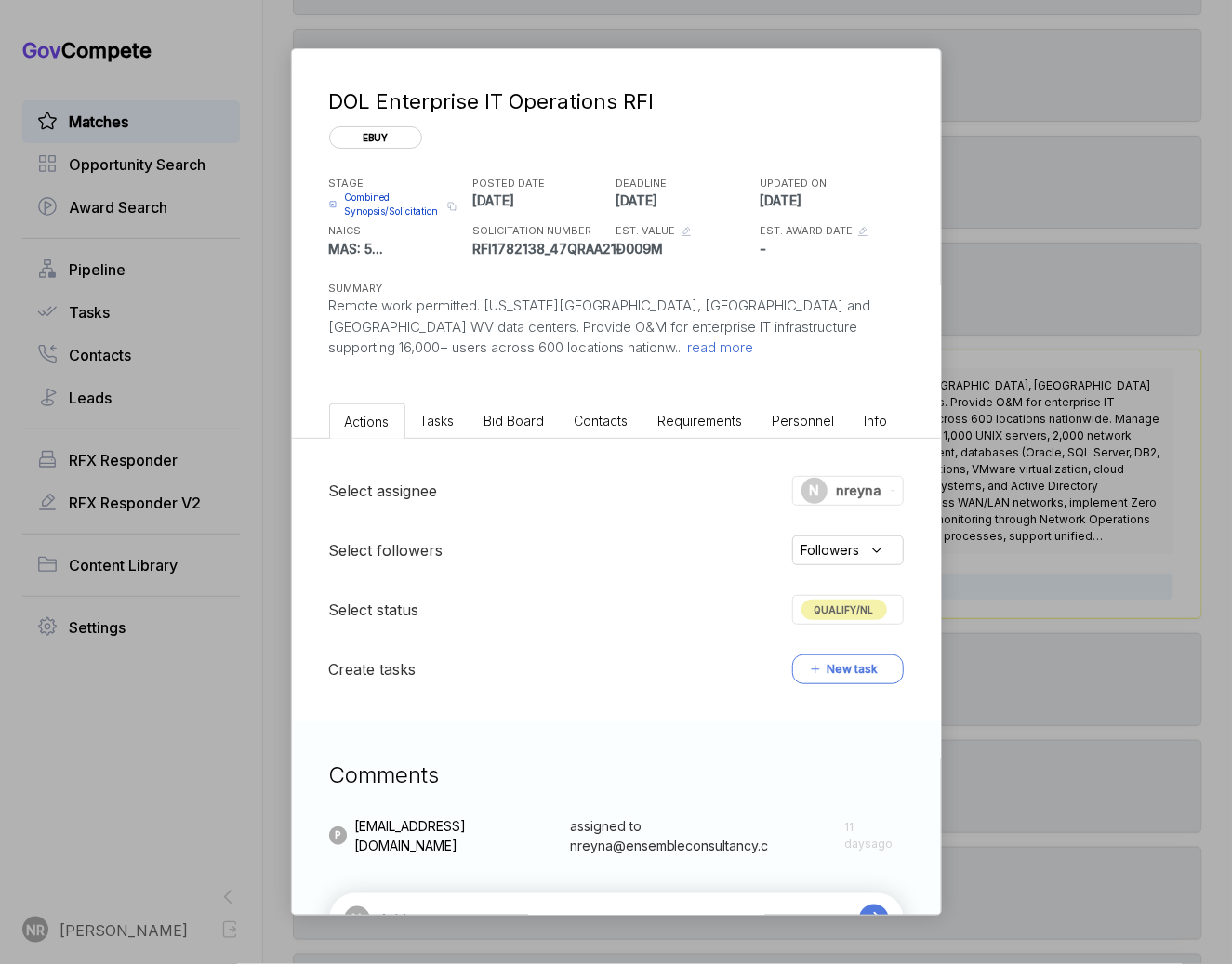
click at [684, 351] on span "read more" at bounding box center [718, 347] width 70 height 18
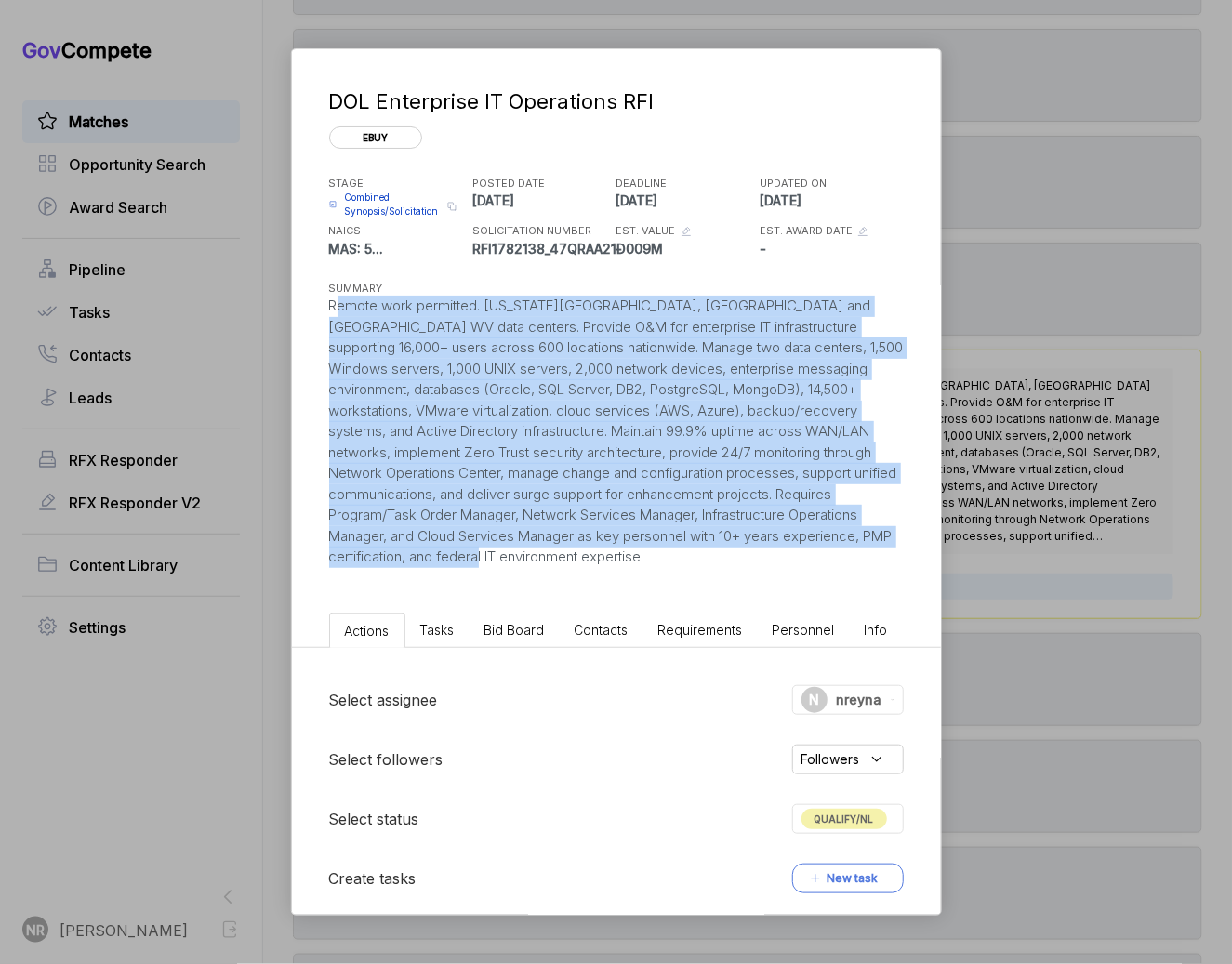
drag, startPoint x: 496, startPoint y: 564, endPoint x: 267, endPoint y: 307, distance: 344.2
click at [267, 307] on div "DOL Enterprise IT Operations RFI ebuy STAGE Combined Synopsis/Solicitation Copy…" at bounding box center [616, 482] width 1232 height 964
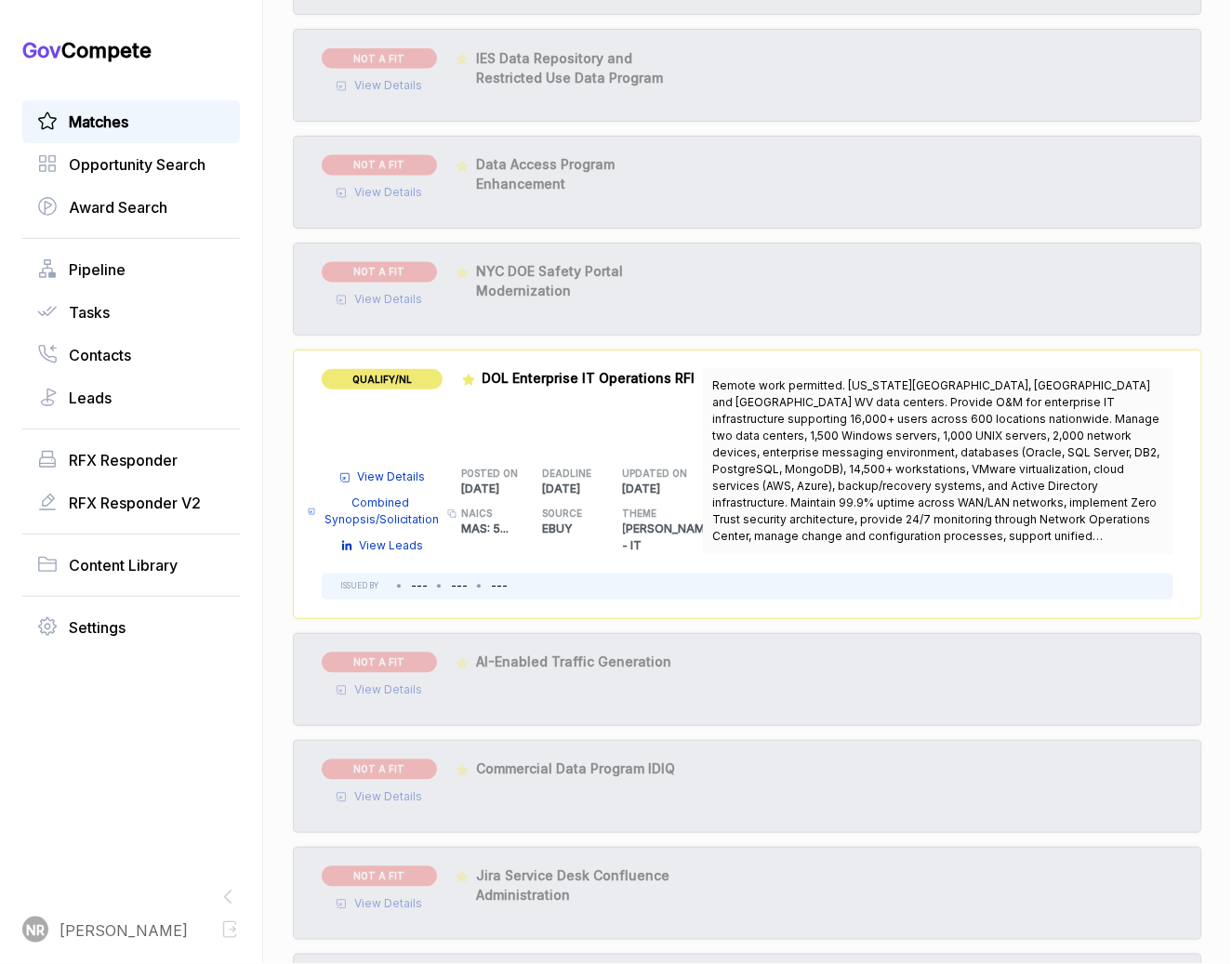
click at [375, 470] on span "View Details" at bounding box center [391, 477] width 68 height 17
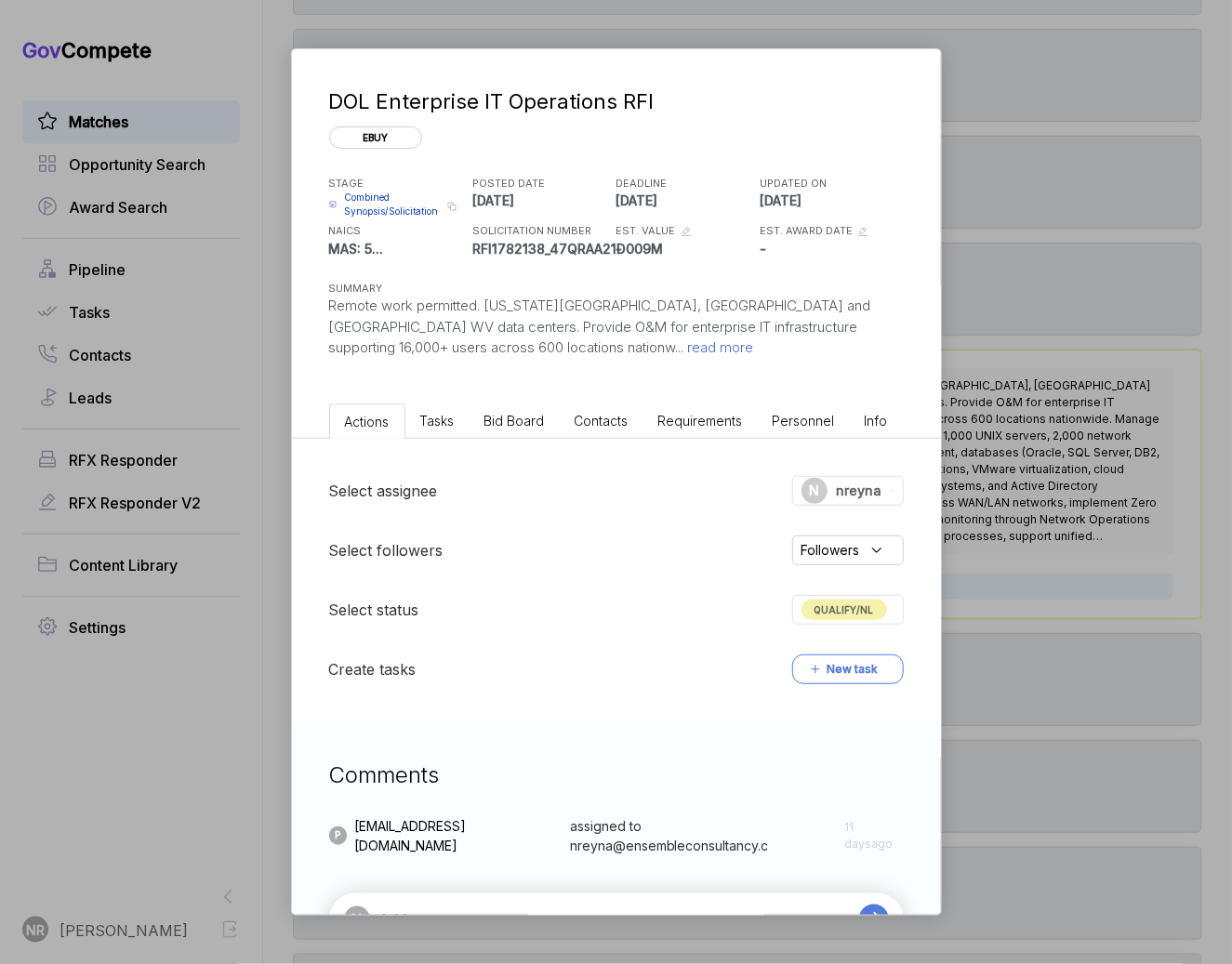
click at [684, 348] on span "read more" at bounding box center [718, 347] width 70 height 18
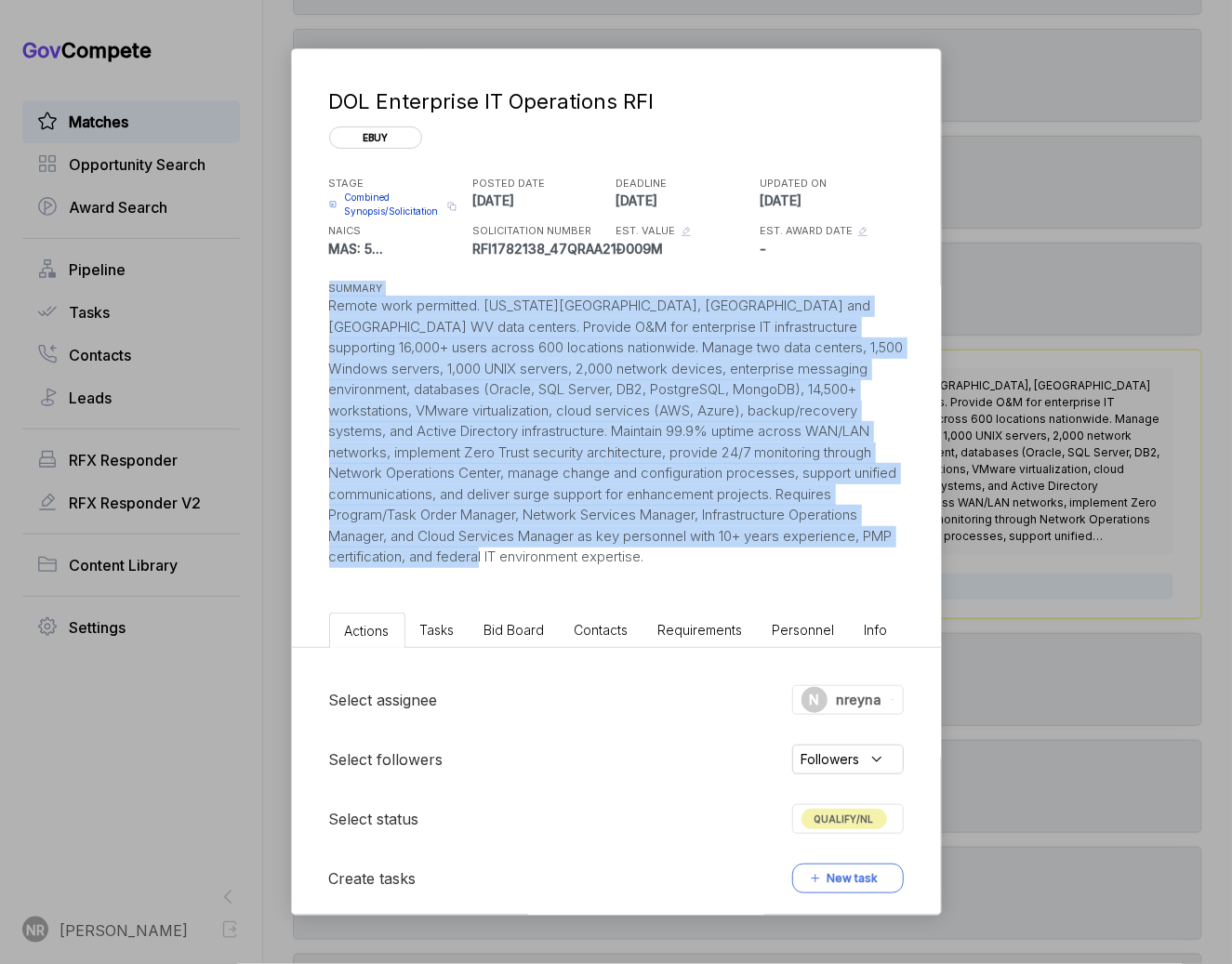
drag, startPoint x: 326, startPoint y: 282, endPoint x: 568, endPoint y: 569, distance: 375.4
click at [568, 569] on div "DOL Enterprise IT Operations RFI ebuy STAGE Combined Synopsis/Solicitation Copy…" at bounding box center [616, 326] width 649 height 555
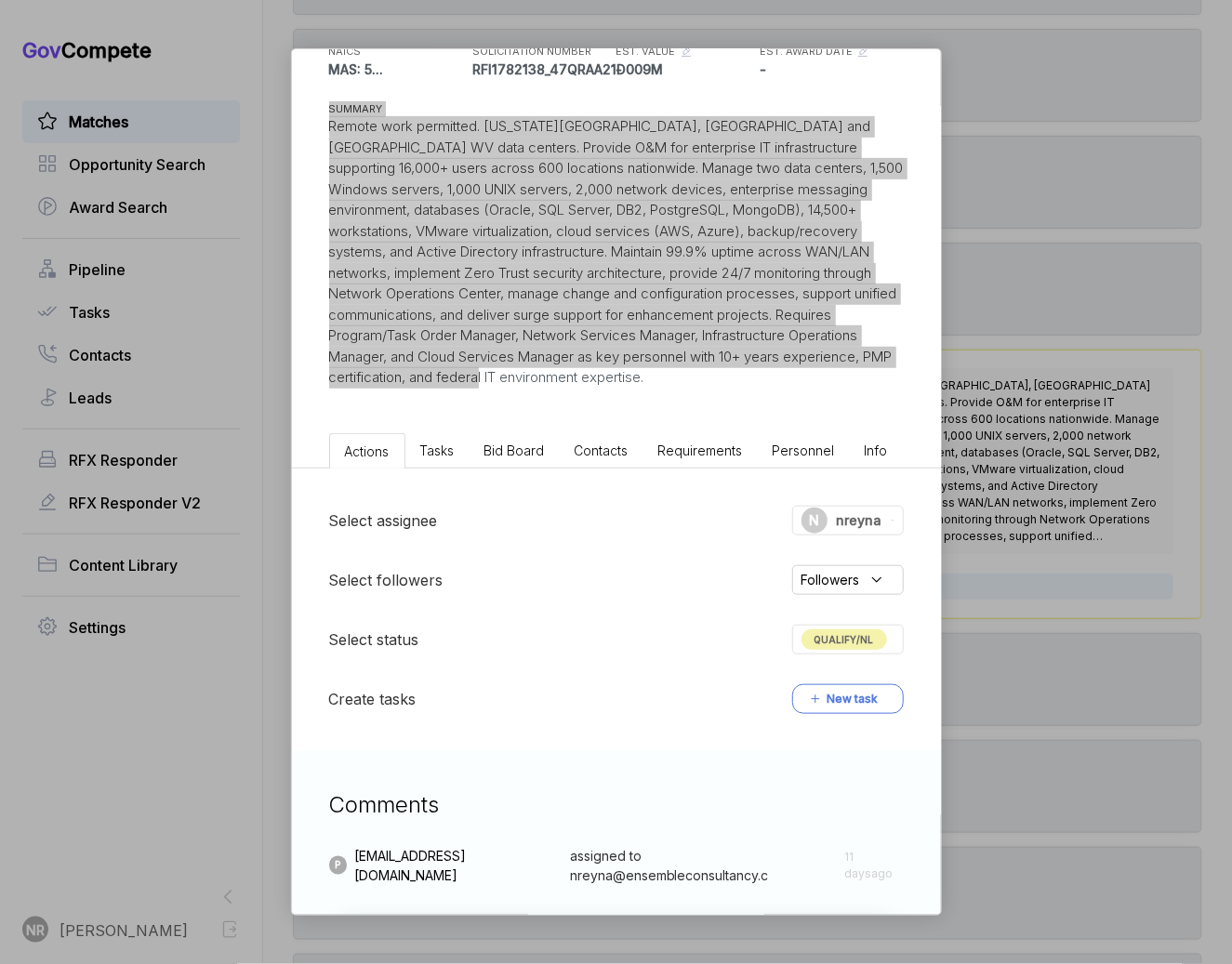
scroll to position [275, 0]
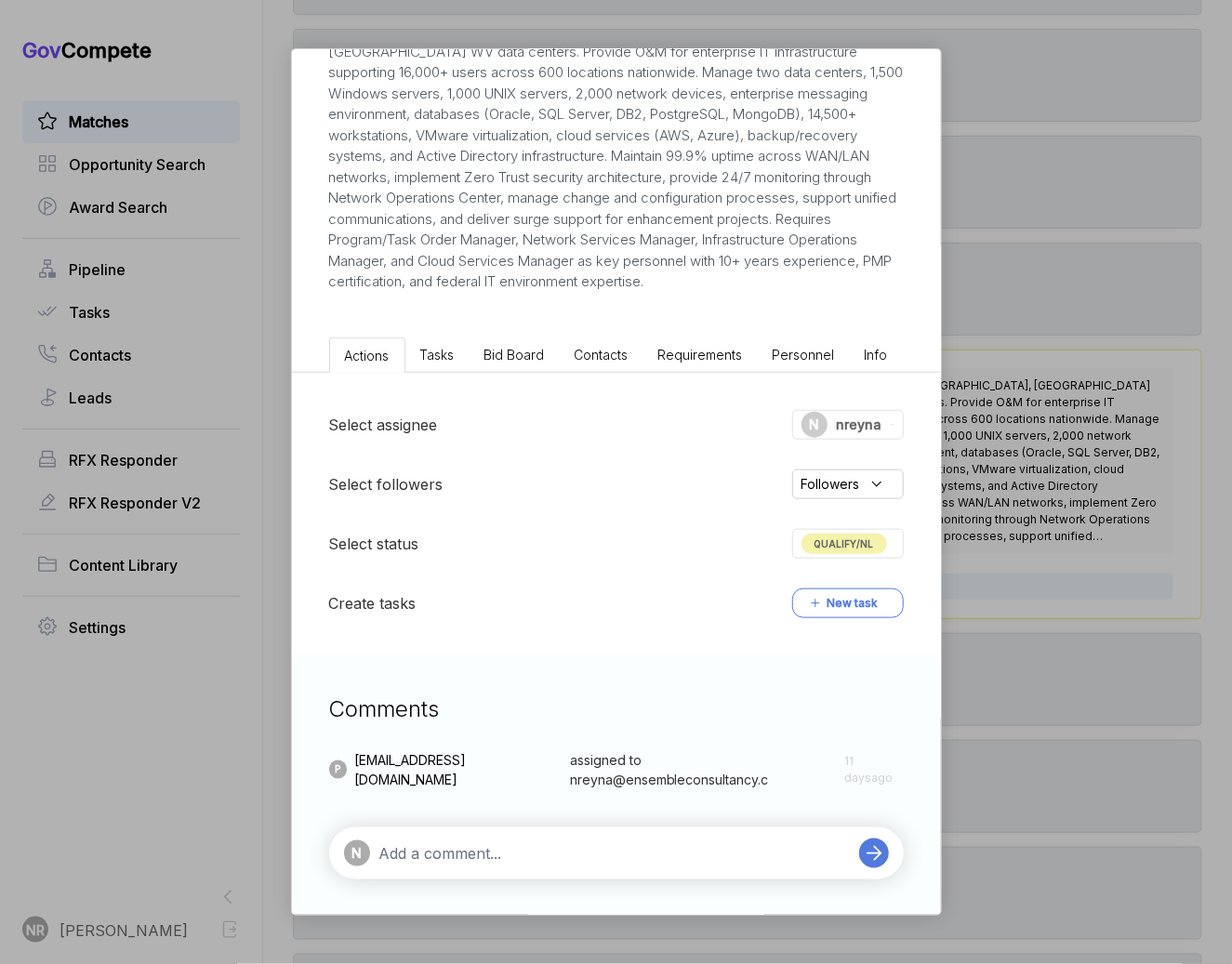
click at [728, 846] on textarea at bounding box center [615, 853] width 470 height 23
paste textarea "he scope here is focused on enterprise-scale IT infrastructure O&M — managing t…"
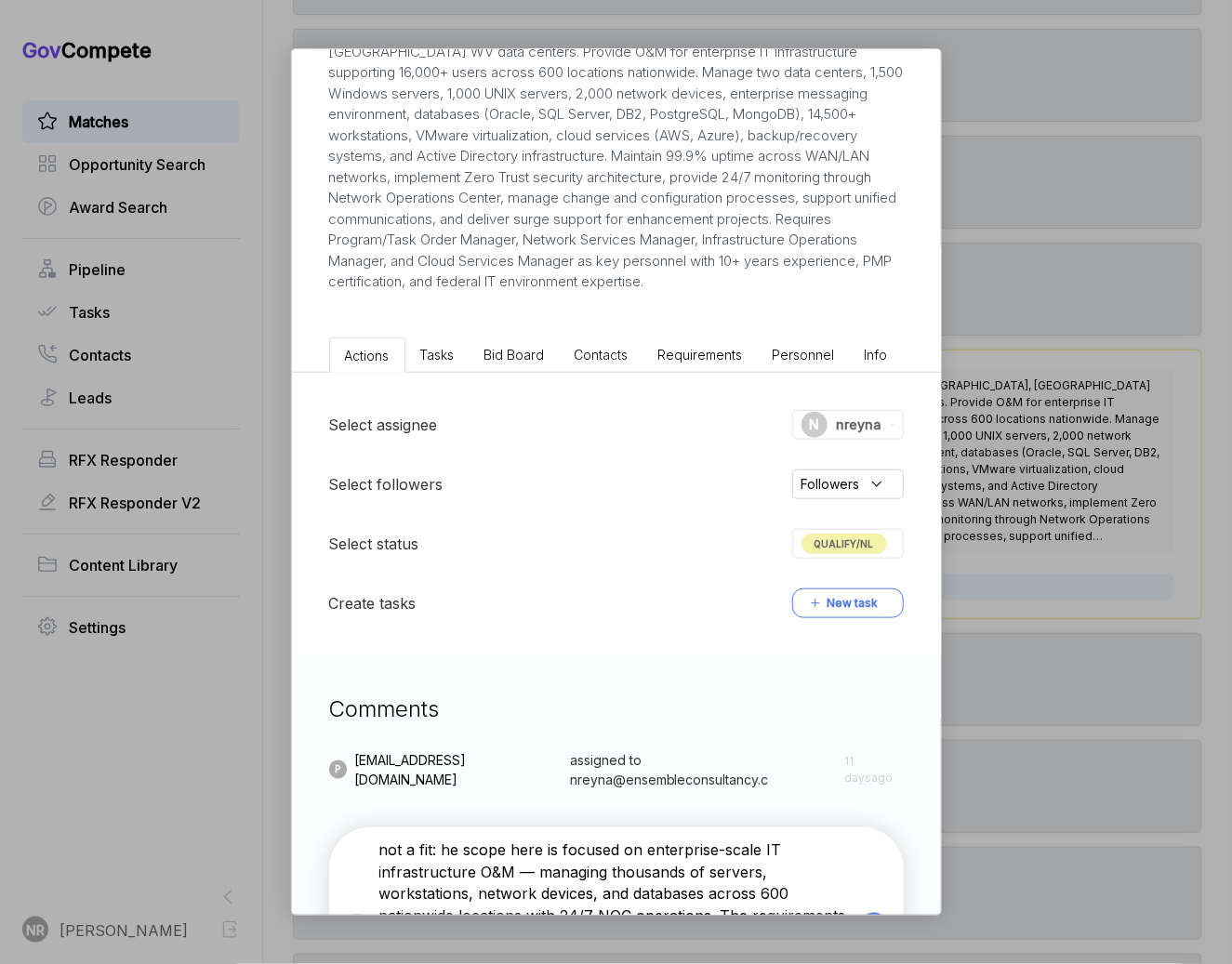
type textarea "not a fit: the scope here is focused on enterprise-scale IT infrastructure O&M …"
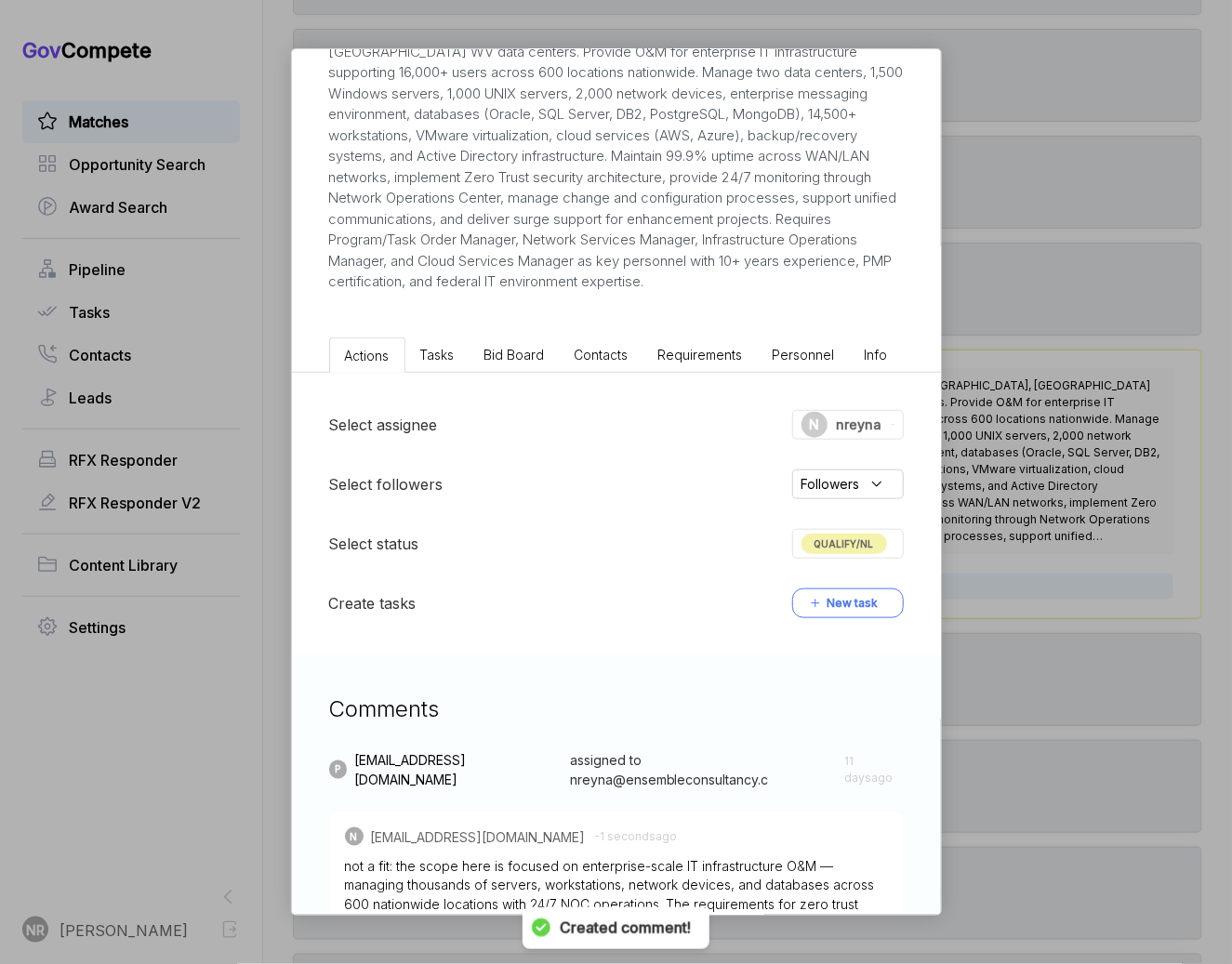
click at [881, 539] on span "QUALIFY/NL" at bounding box center [844, 544] width 85 height 21
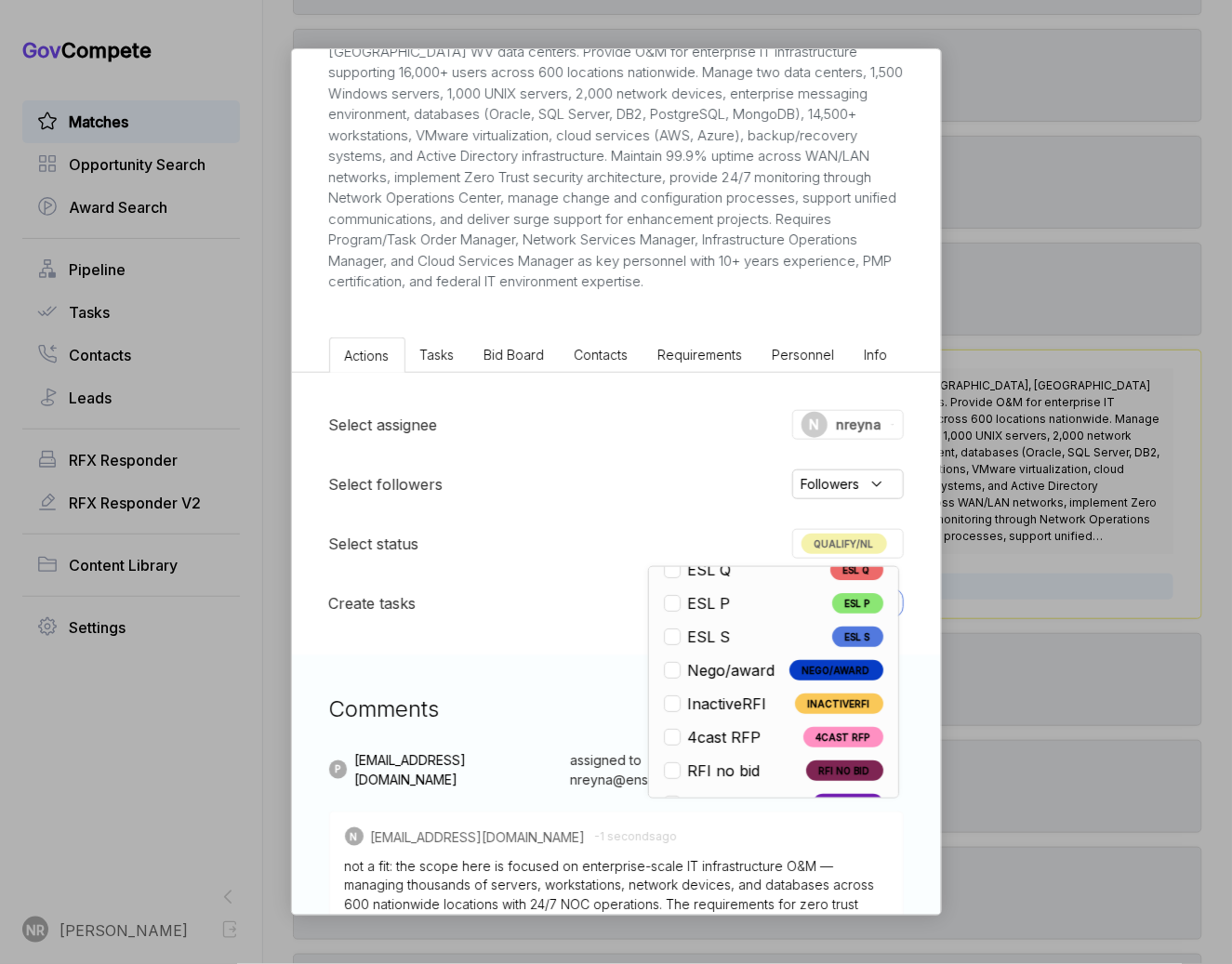
scroll to position [434, 0]
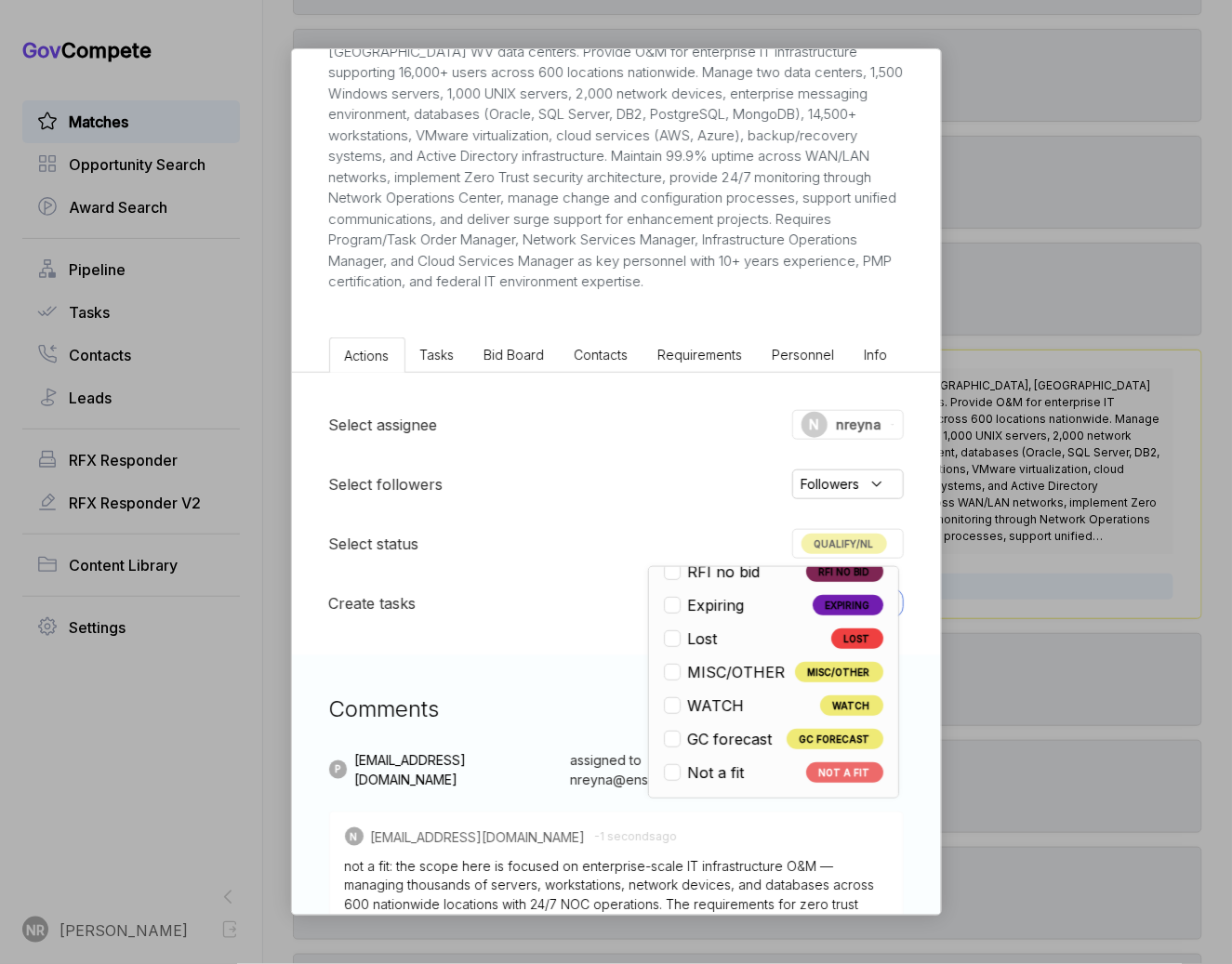
click at [733, 754] on ul "Open OPEN Qualify/NL QUALIFY/NL Pursuit RFI PURSUIT RFI RFI Submit RFI SUBMIT P…" at bounding box center [774, 471] width 220 height 625
click at [728, 768] on span "Not a fit" at bounding box center [716, 772] width 57 height 23
checkbox input "false"
checkbox input "true"
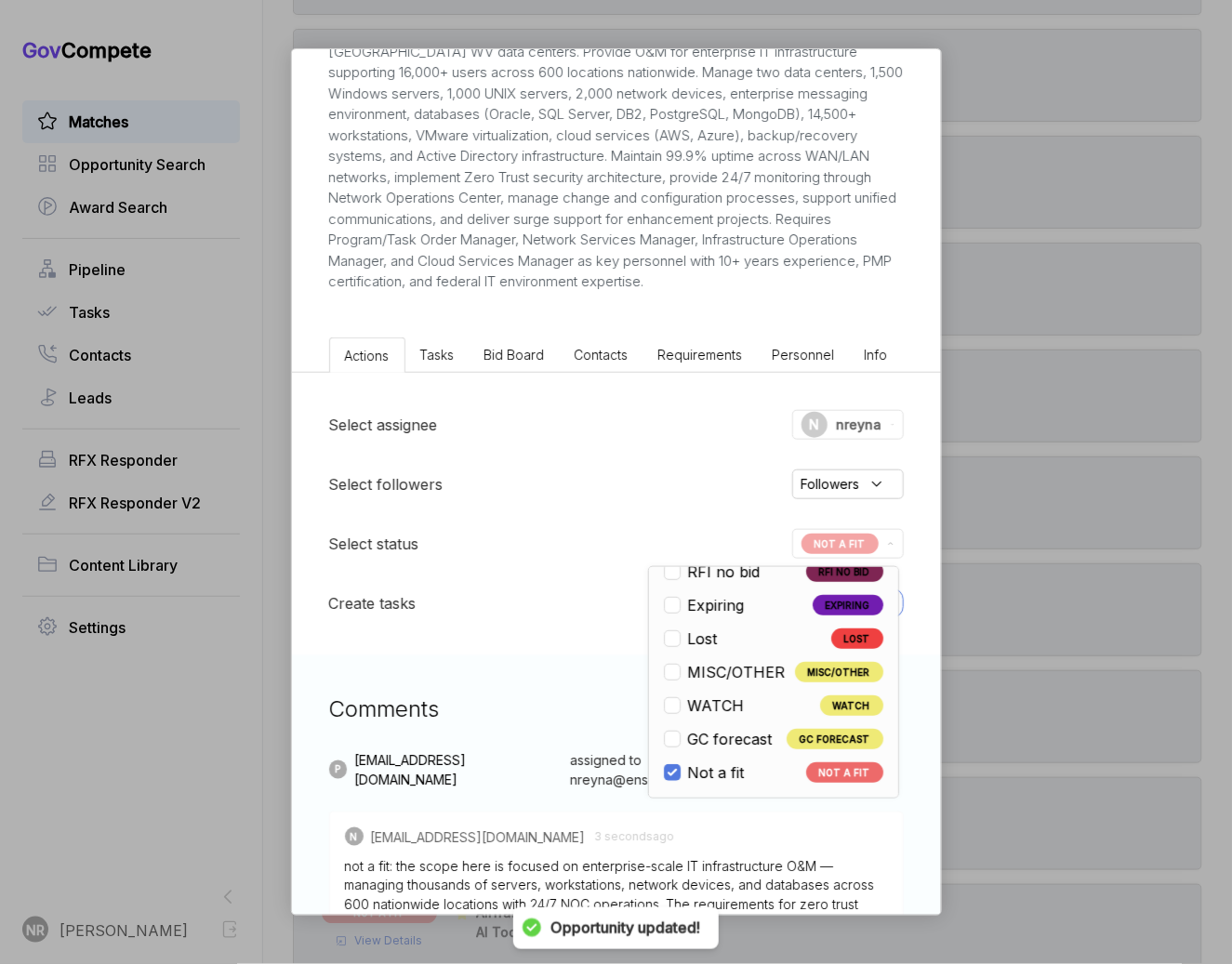
click at [1101, 539] on div "DOL Enterprise IT Operations RFI ebuy STAGE Combined Synopsis/Solicitation Copy…" at bounding box center [616, 482] width 1232 height 964
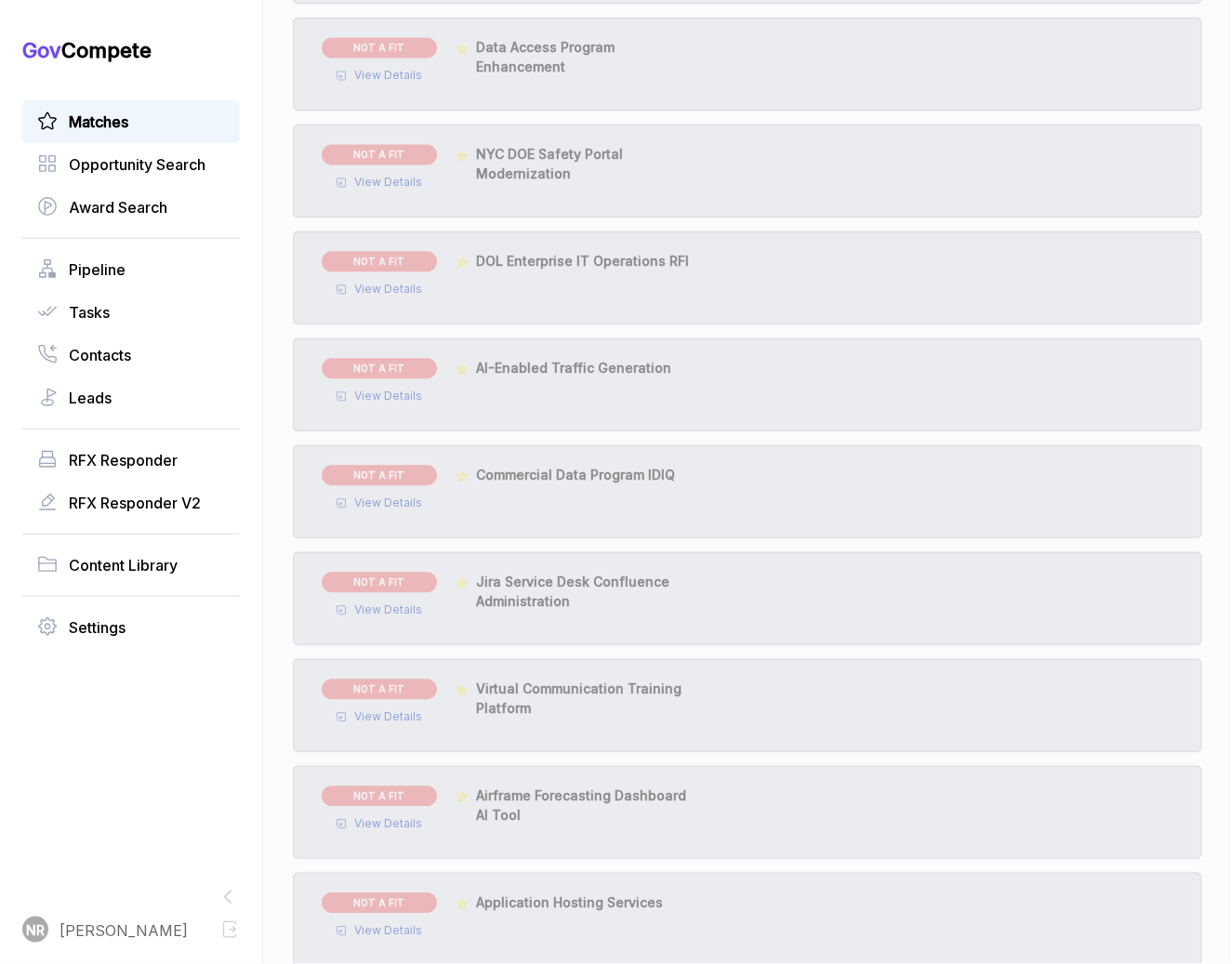
scroll to position [3323, 0]
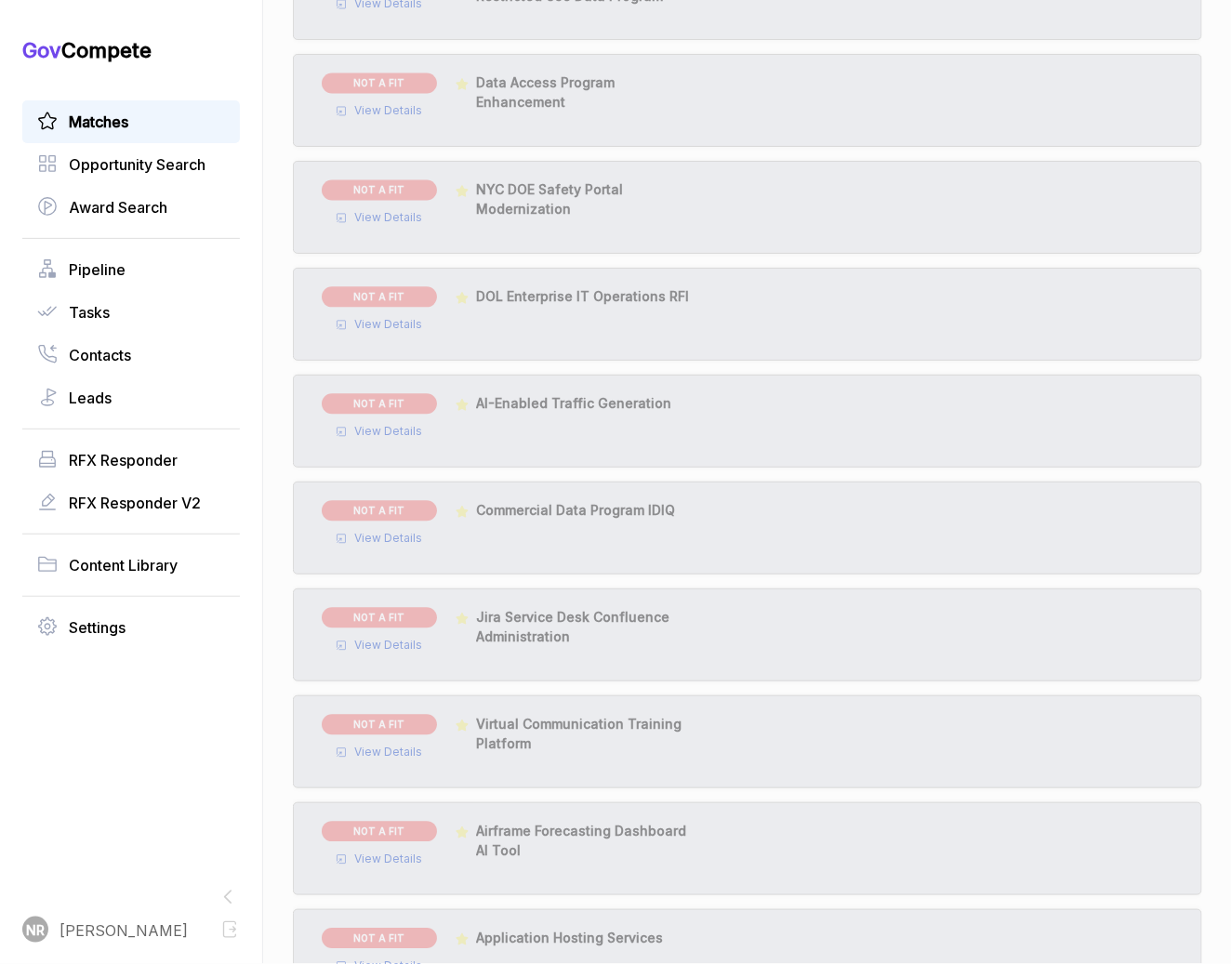
click at [538, 191] on span "NYC DOE Safety Portal Modernization" at bounding box center [550, 200] width 147 height 35
click at [422, 215] on div "View Details" at bounding box center [379, 214] width 116 height 26
click at [410, 216] on span "View Details" at bounding box center [388, 217] width 68 height 17
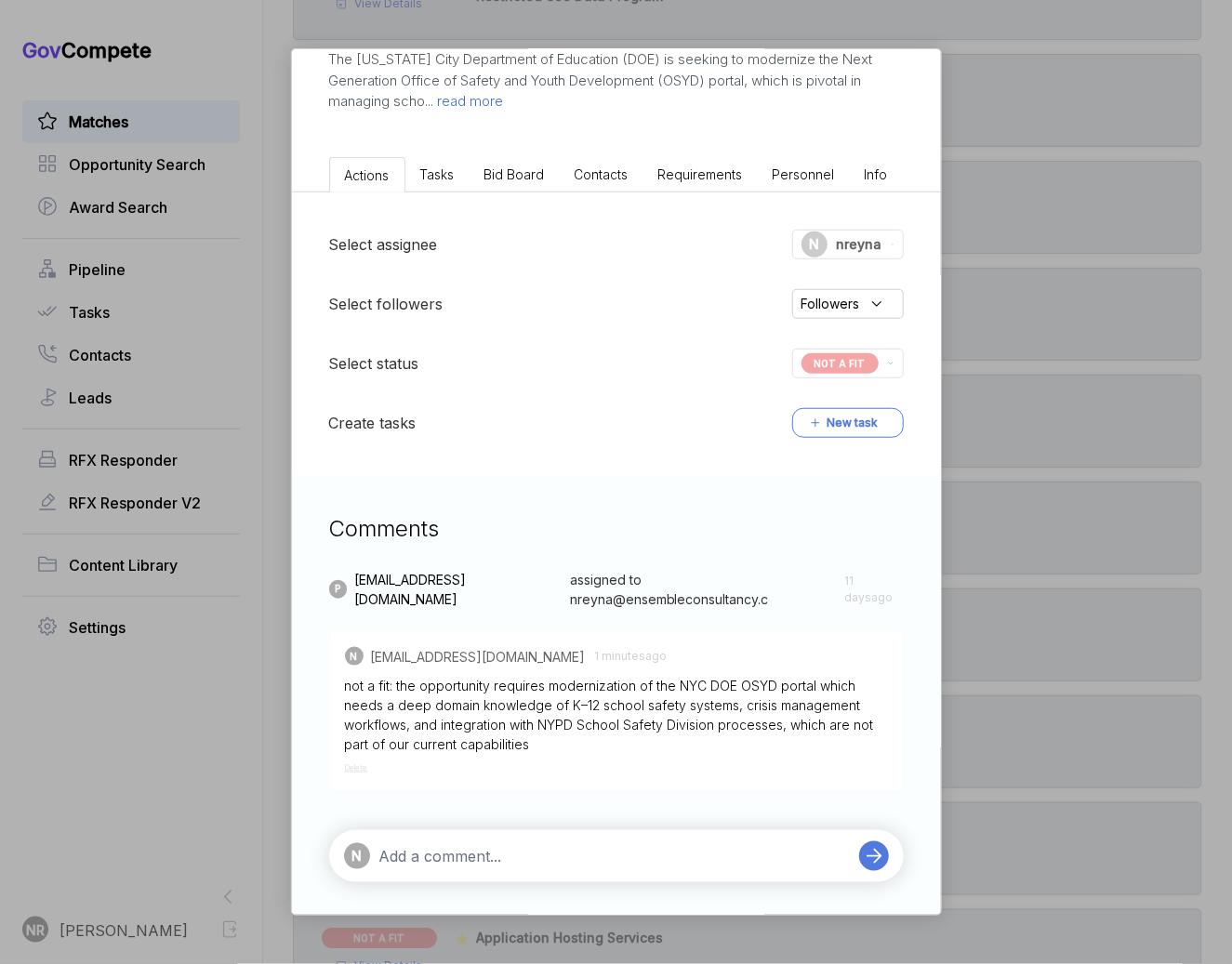
scroll to position [249, 0]
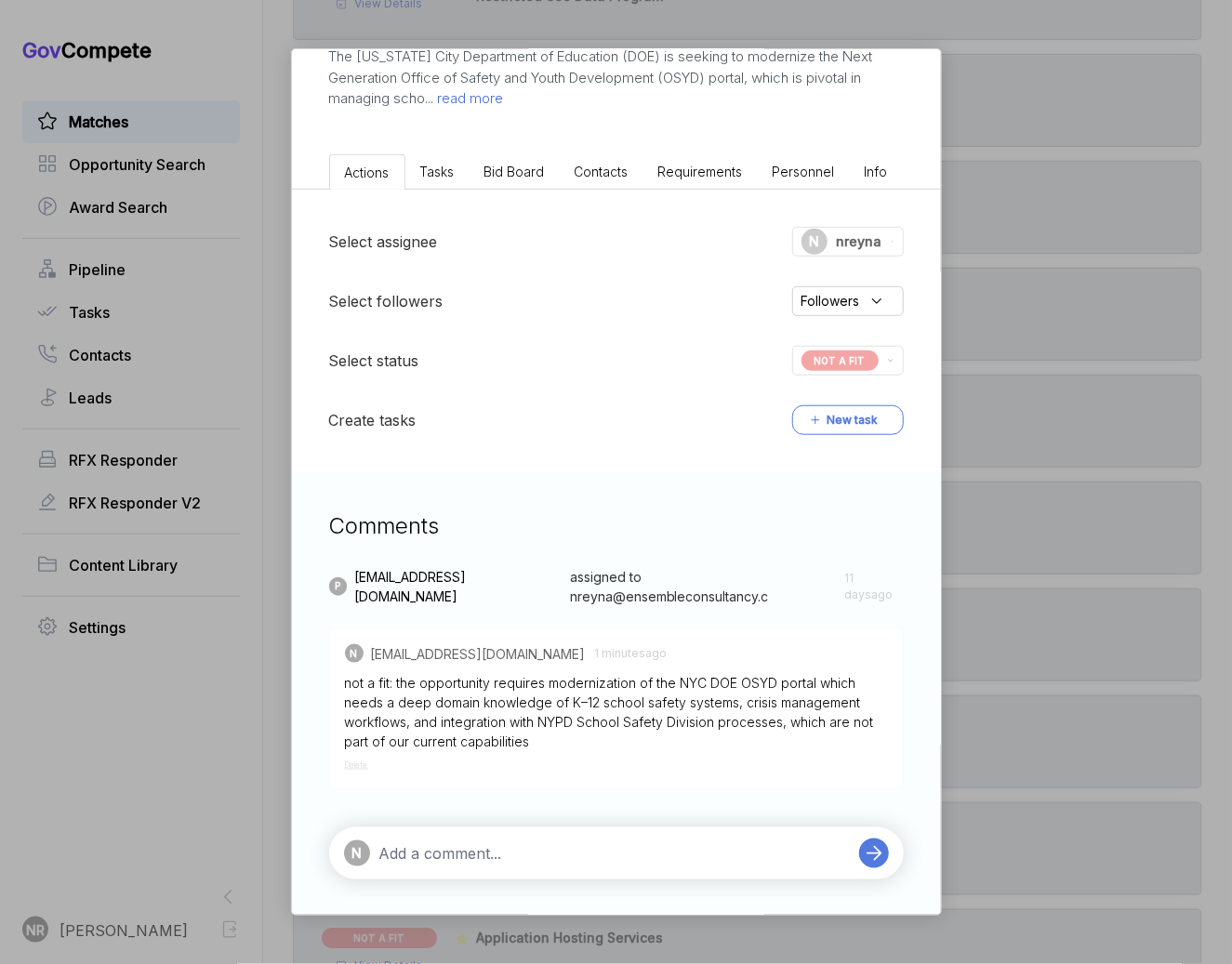
click at [625, 852] on textarea at bounding box center [615, 853] width 470 height 23
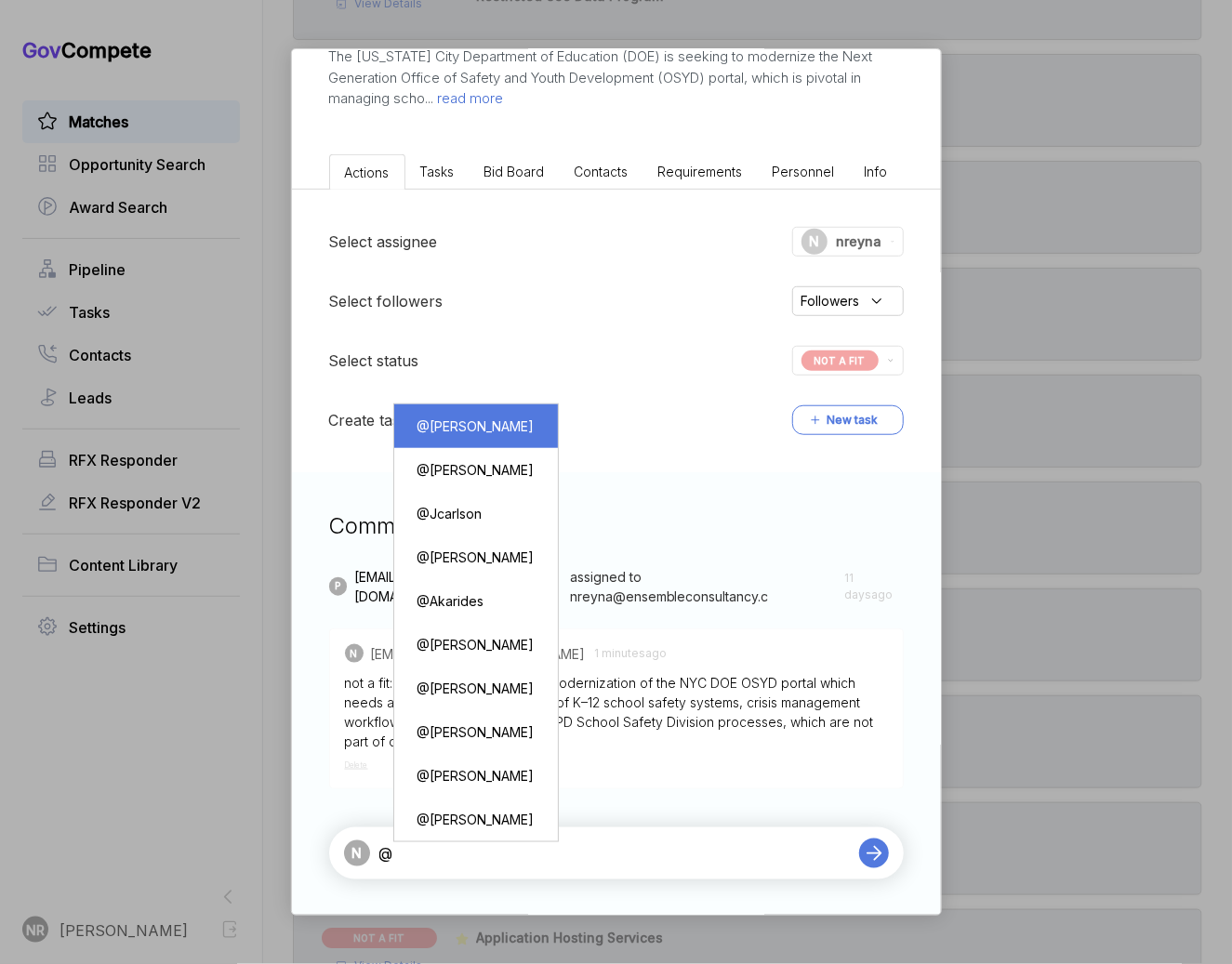
type textarea "@[PERSON_NAME]"
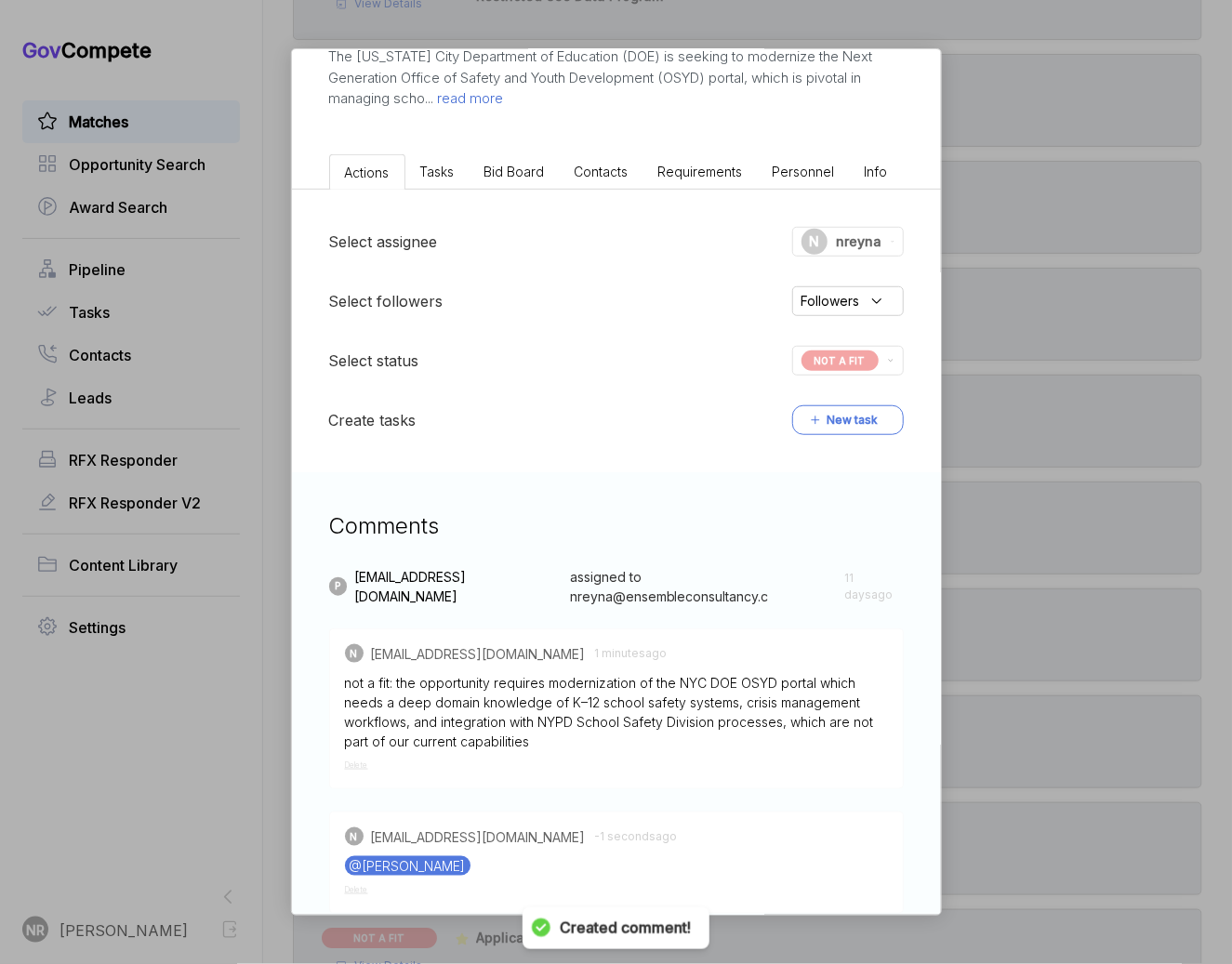
click at [1047, 291] on div "NYC DOE Safety Portal Modernization ebuy STAGE Combined Synopsis/Solicitation C…" at bounding box center [616, 482] width 1232 height 964
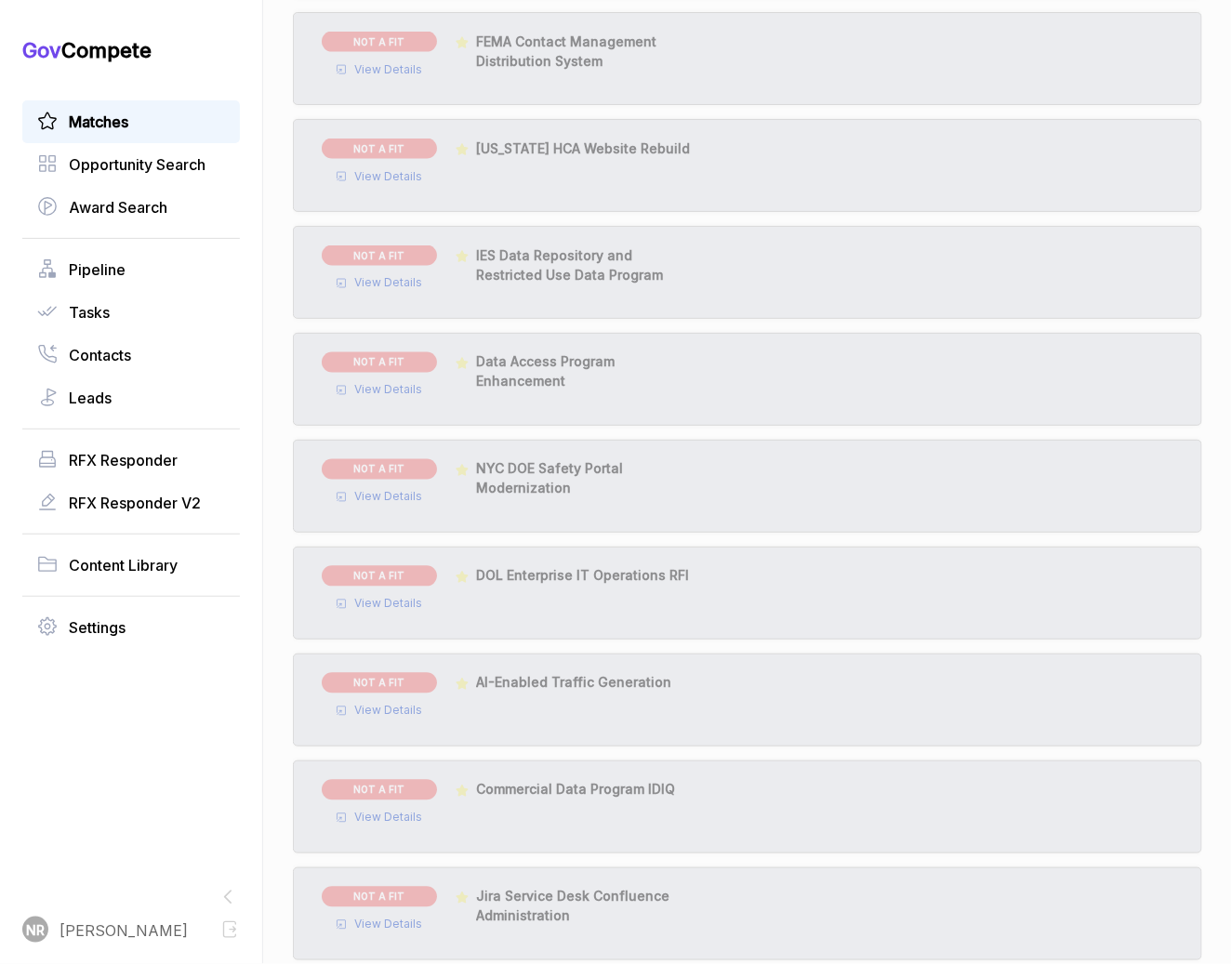
scroll to position [3038, 0]
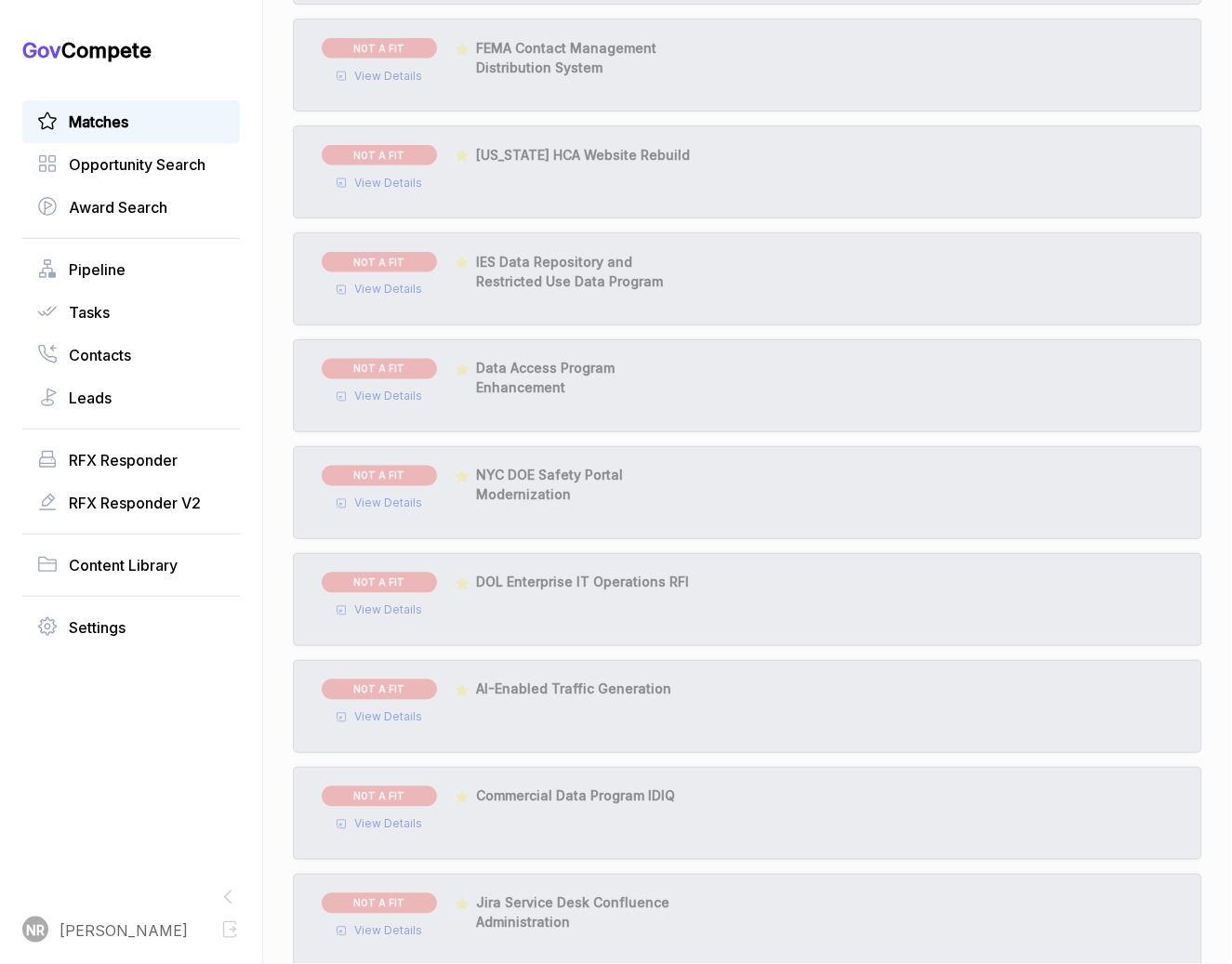
click at [402, 395] on span "View Details" at bounding box center [388, 397] width 68 height 17
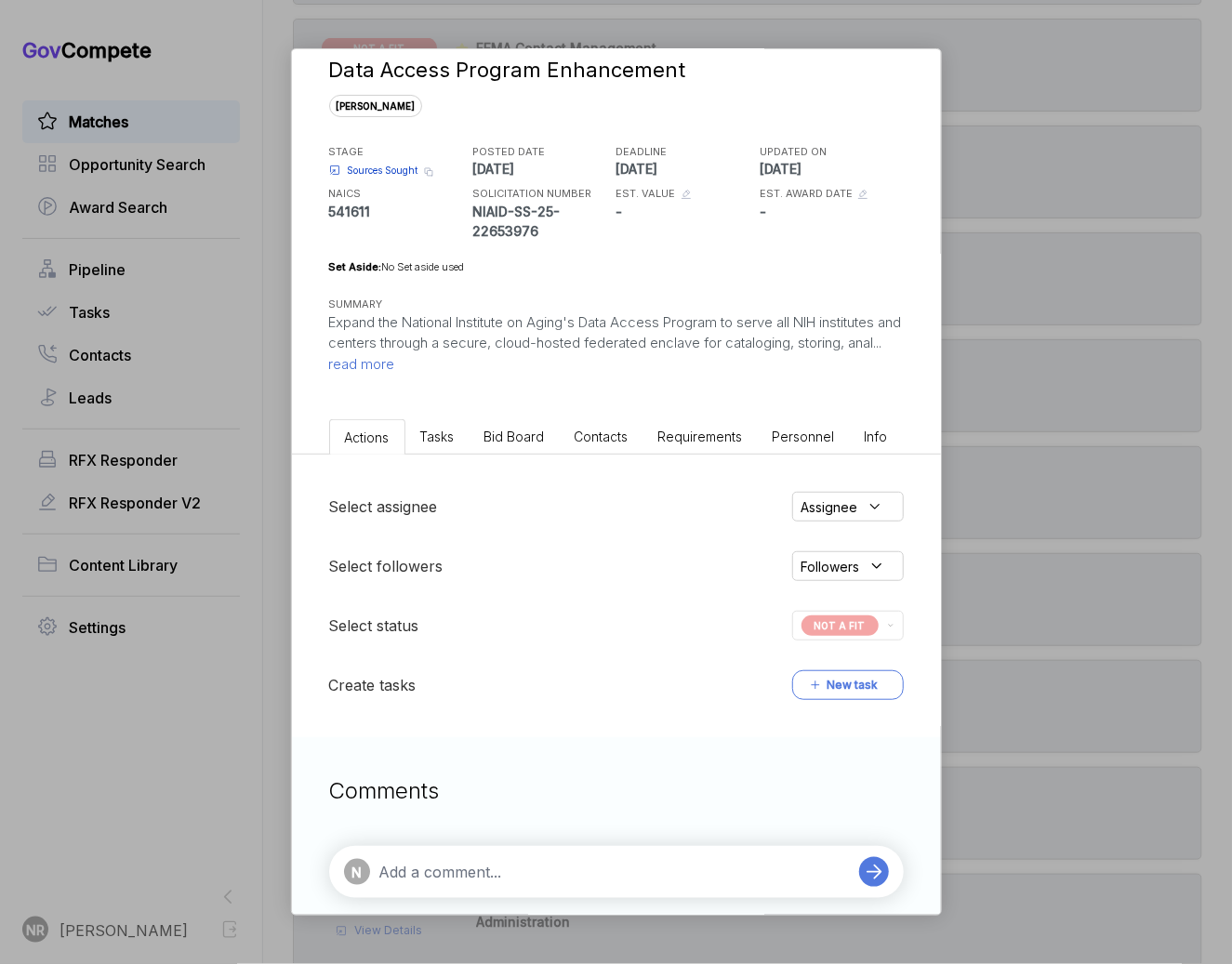
scroll to position [51, 0]
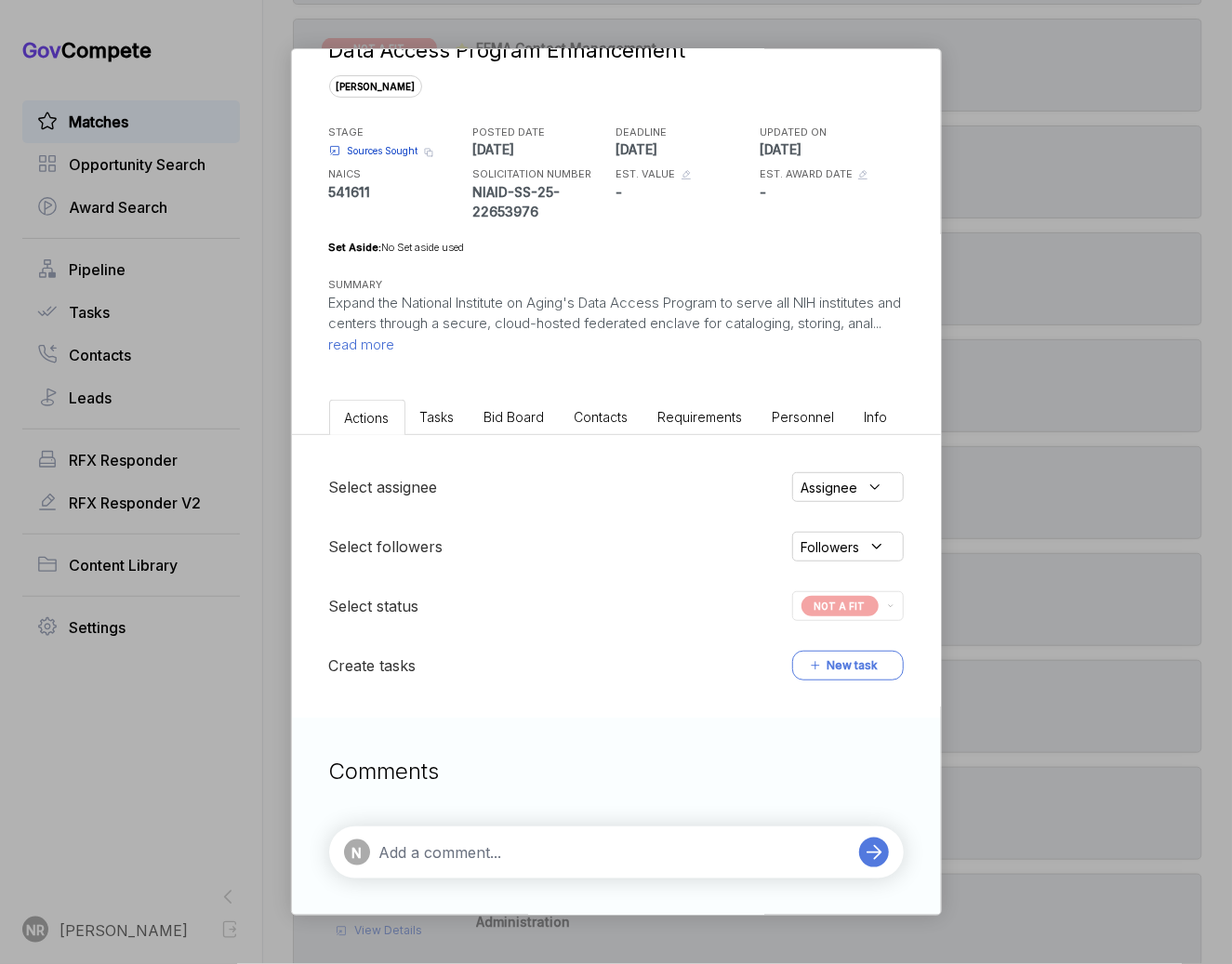
drag, startPoint x: 1040, startPoint y: 373, endPoint x: 1015, endPoint y: 375, distance: 25.1
click at [1040, 373] on div "Data Access Program Enhancement [PERSON_NAME] STAGE Sources Sought Copy link PO…" at bounding box center [616, 482] width 1232 height 964
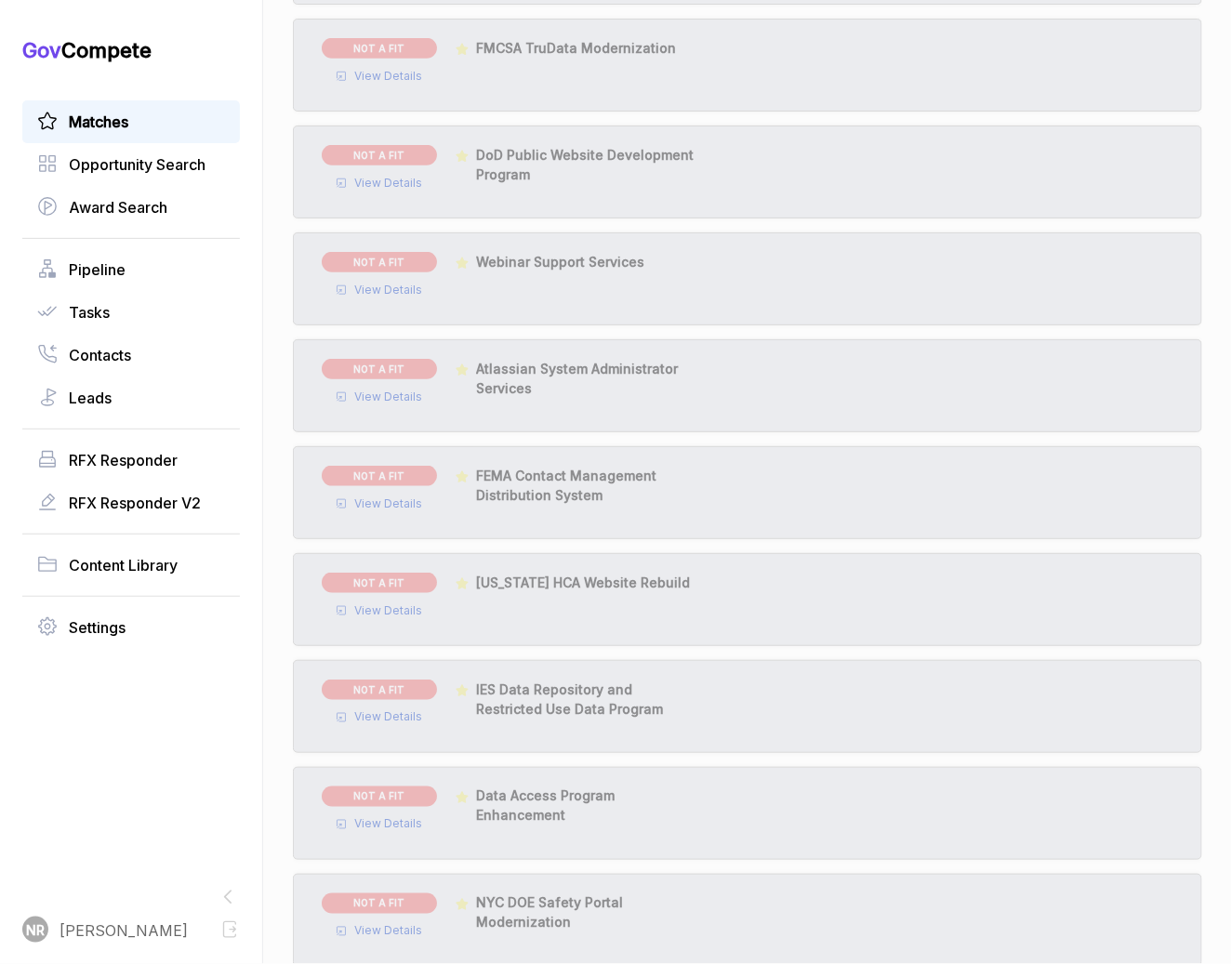
scroll to position [2609, 0]
click at [377, 191] on div "NOT A FIT View Details Featured HQ0516-FY-25-0010 DoD Public Website Developmen…" at bounding box center [748, 173] width 910 height 93
click at [379, 183] on span "View Details" at bounding box center [388, 184] width 68 height 17
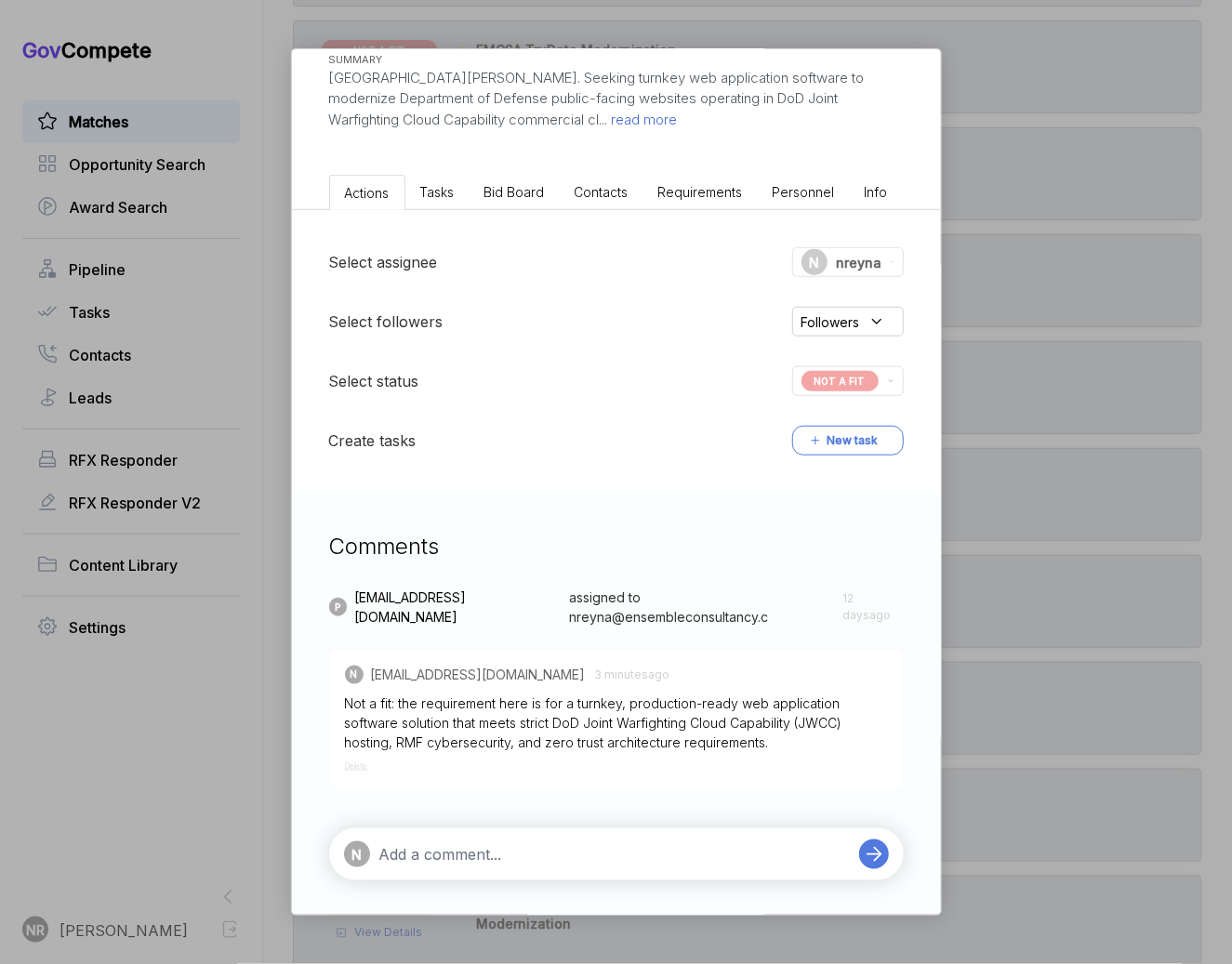
scroll to position [259, 0]
click at [639, 847] on textarea at bounding box center [615, 852] width 470 height 23
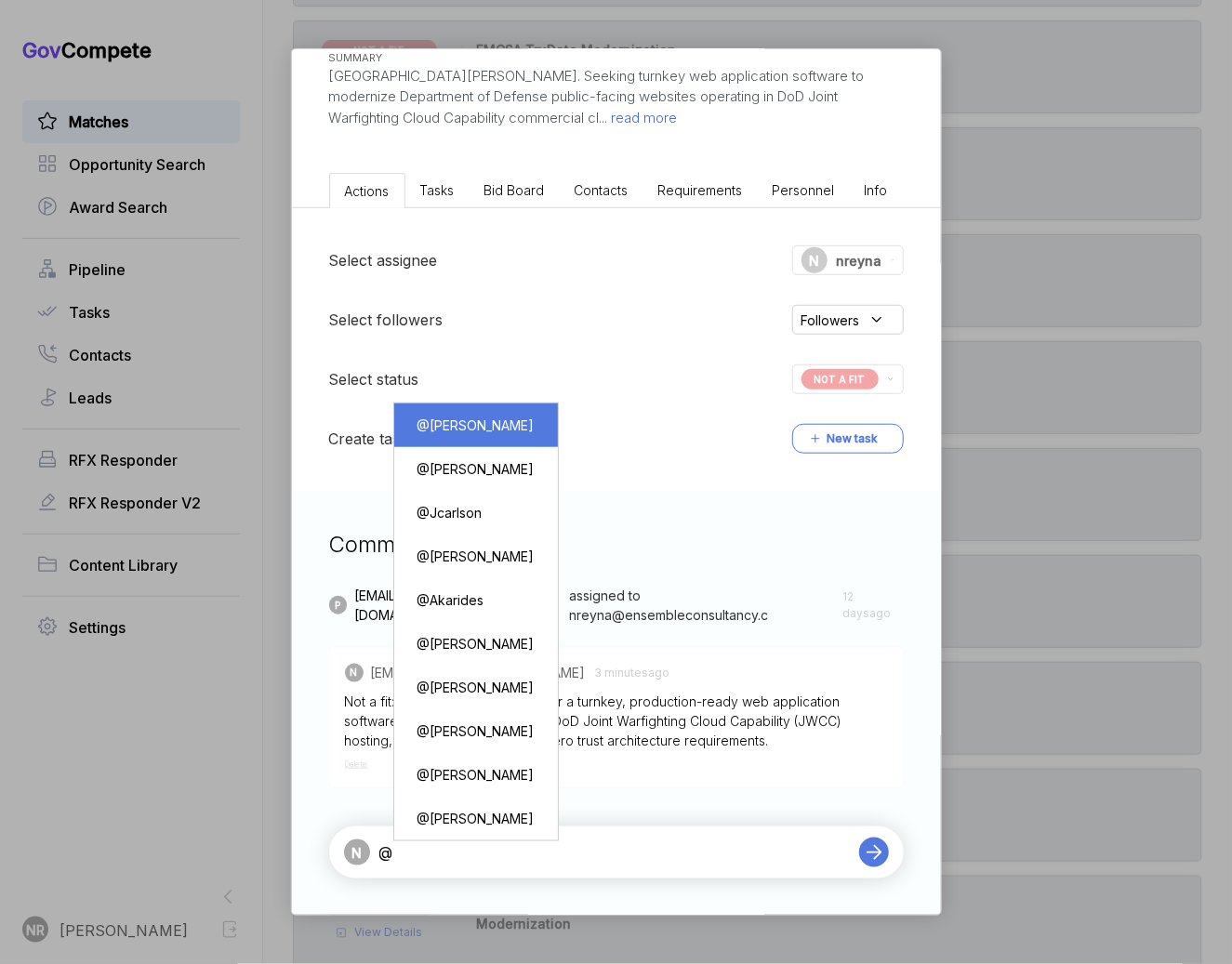
type textarea "@[PERSON_NAME]"
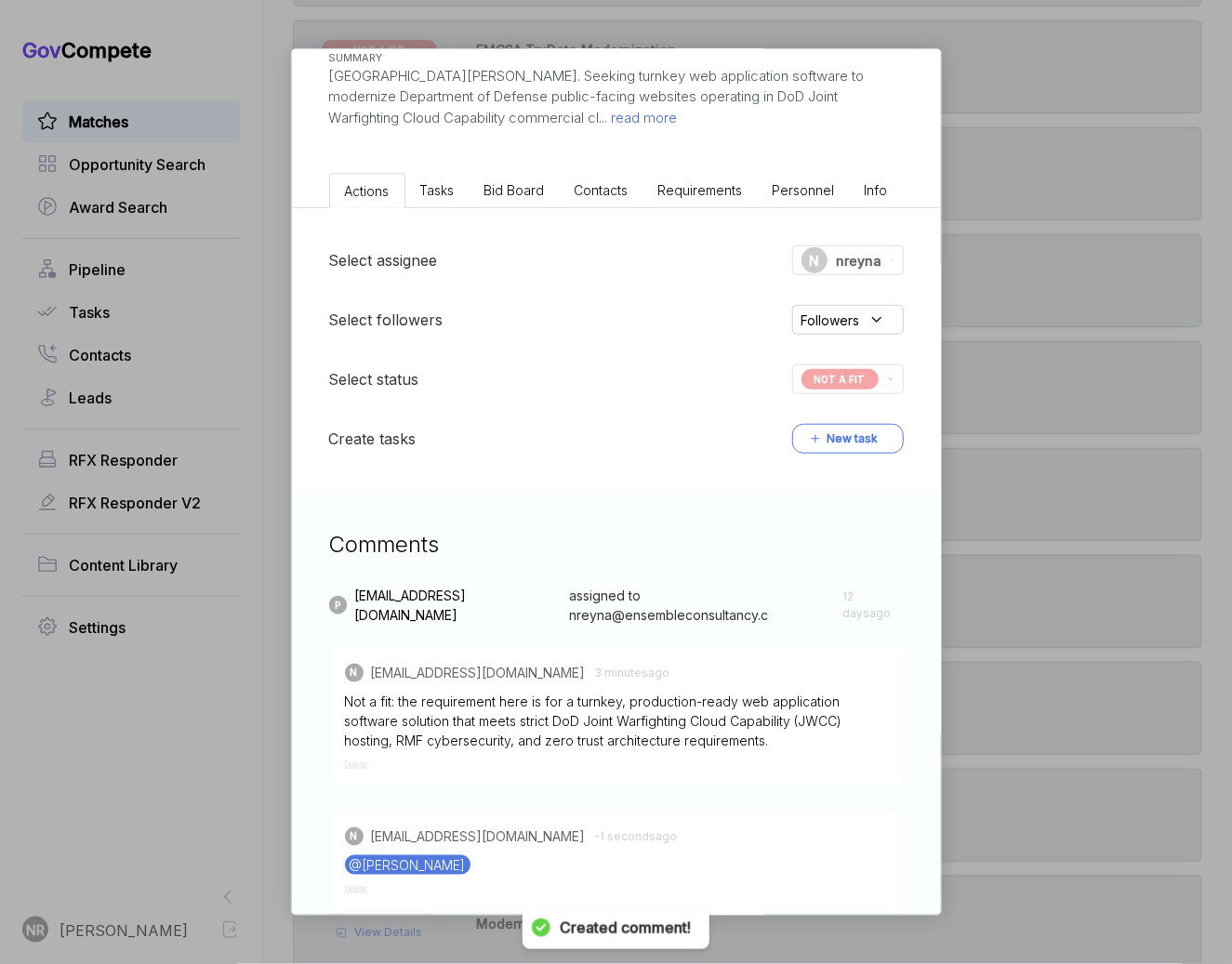
click at [1143, 666] on div "DoD Public Website Development Program [PERSON_NAME] STAGE Sources Sought Copy …" at bounding box center [616, 482] width 1232 height 964
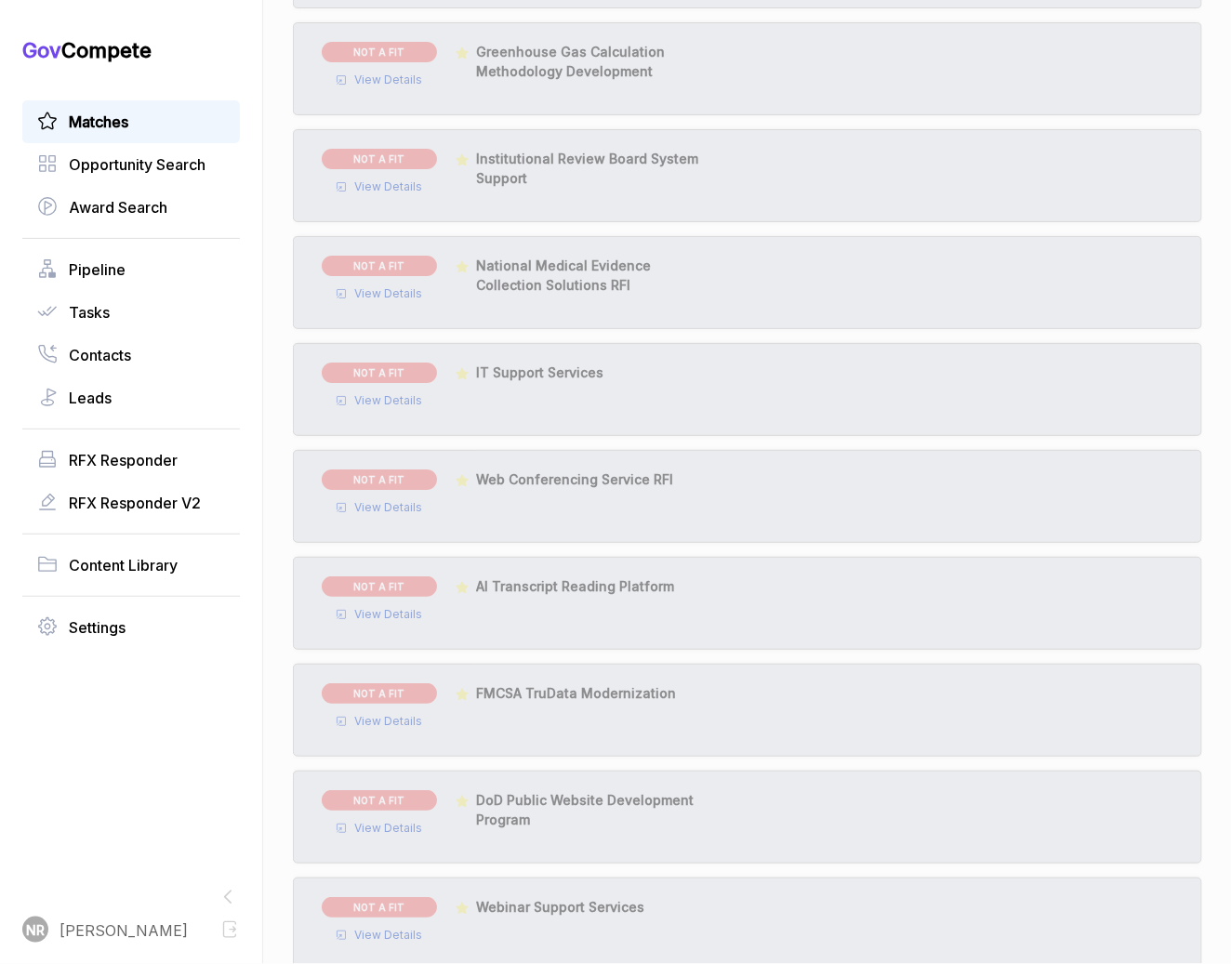
scroll to position [1962, 0]
click at [377, 184] on span "View Details" at bounding box center [388, 189] width 68 height 17
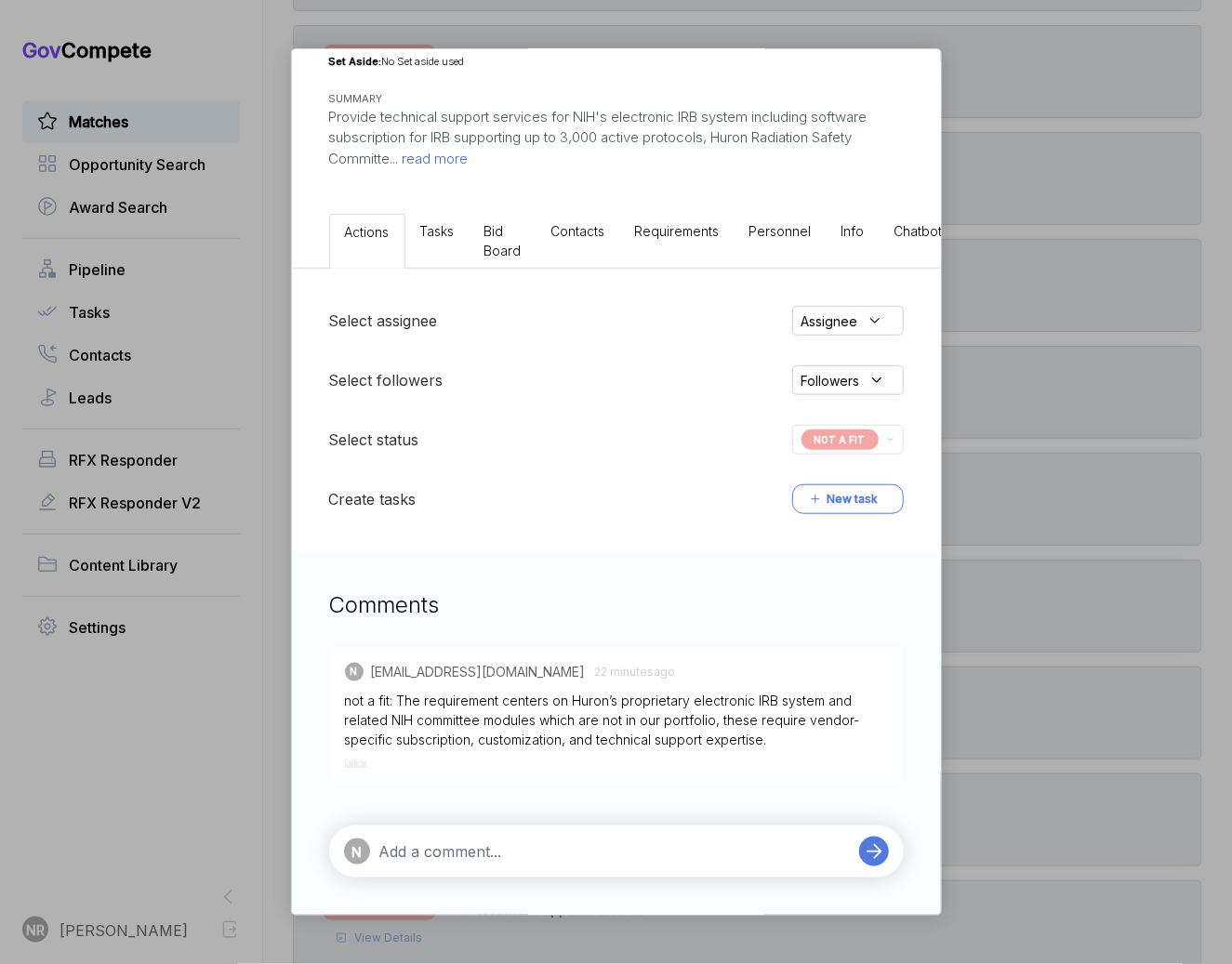
scroll to position [218, 0]
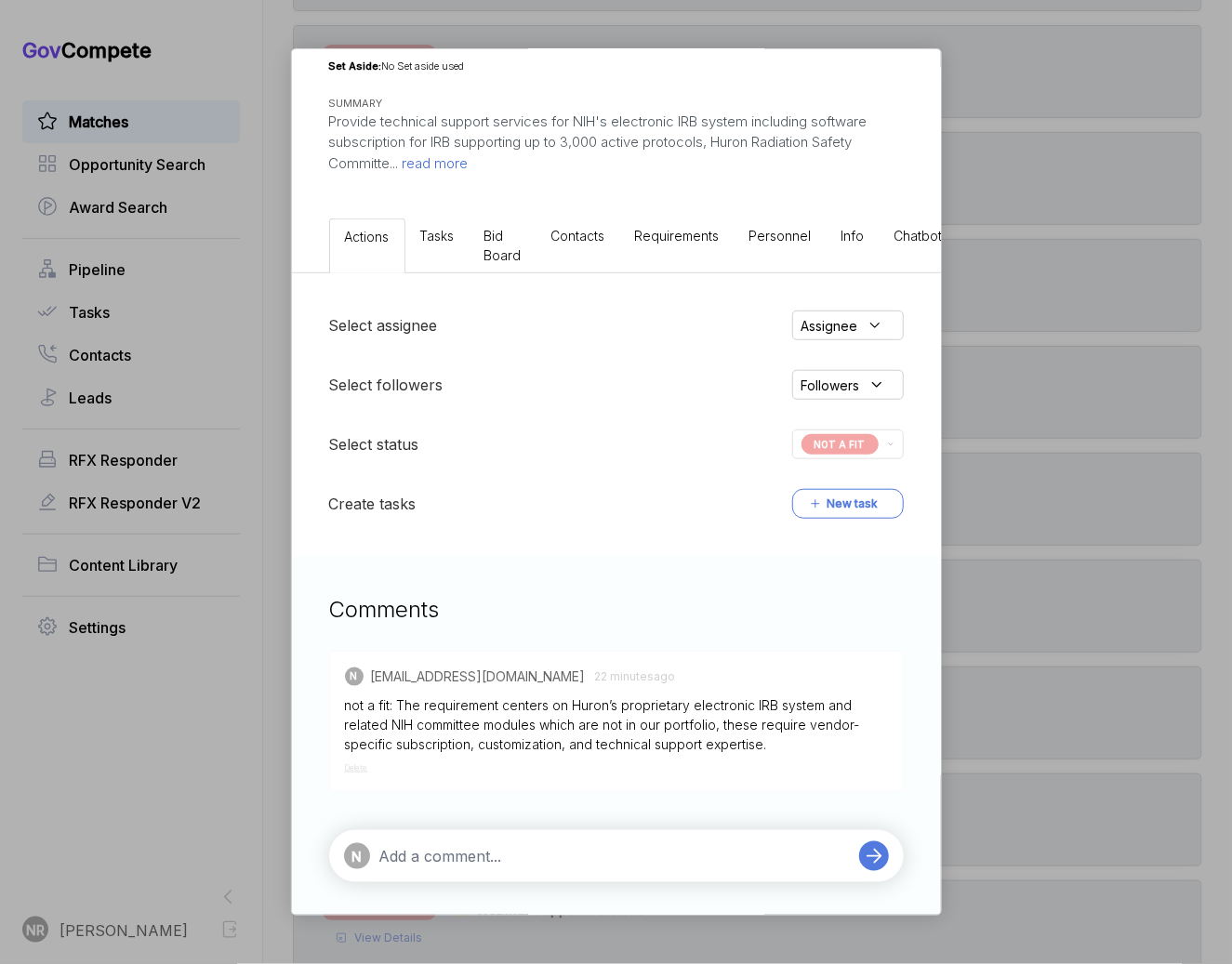
click at [576, 859] on textarea at bounding box center [615, 856] width 470 height 23
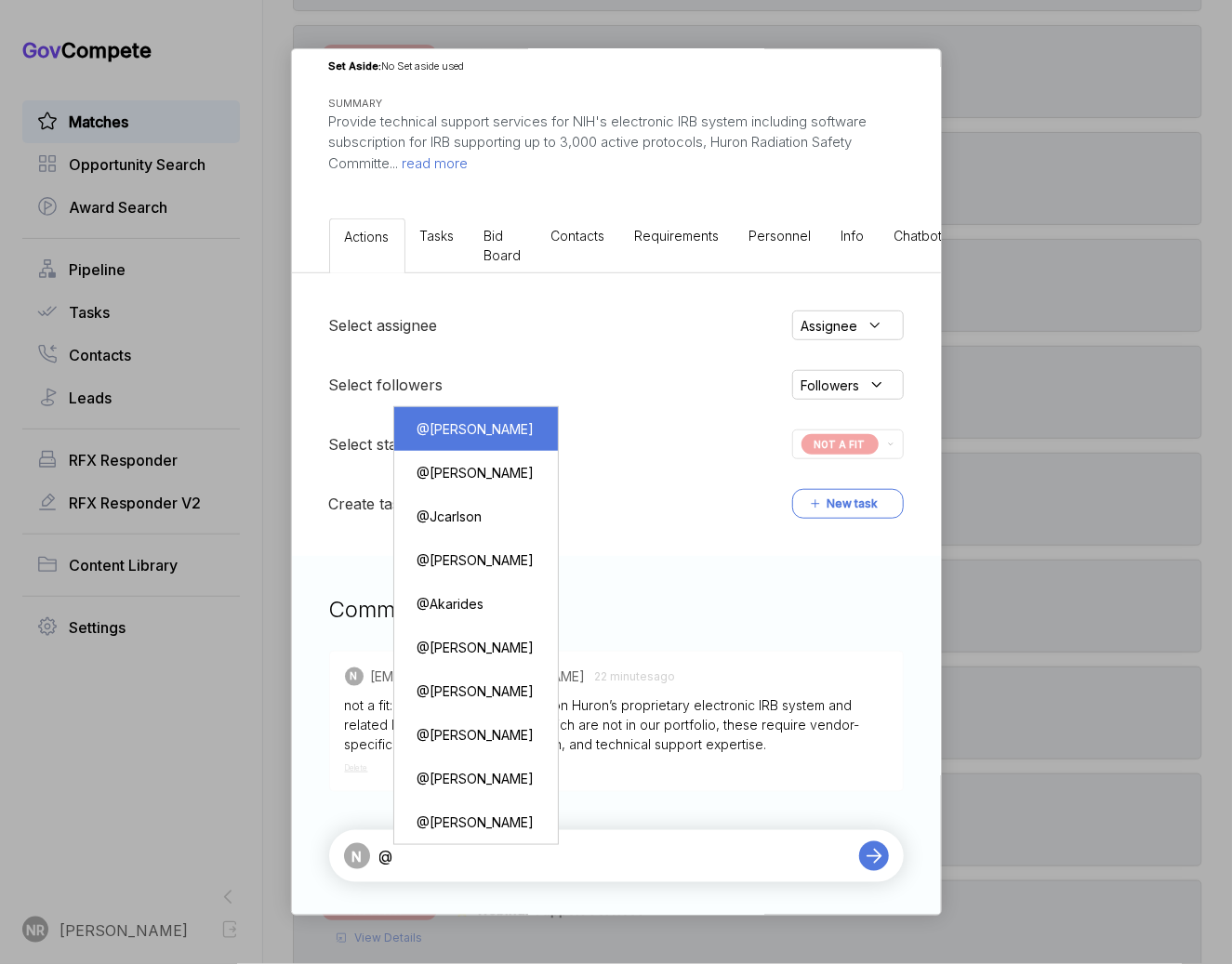
type textarea "@[PERSON_NAME]"
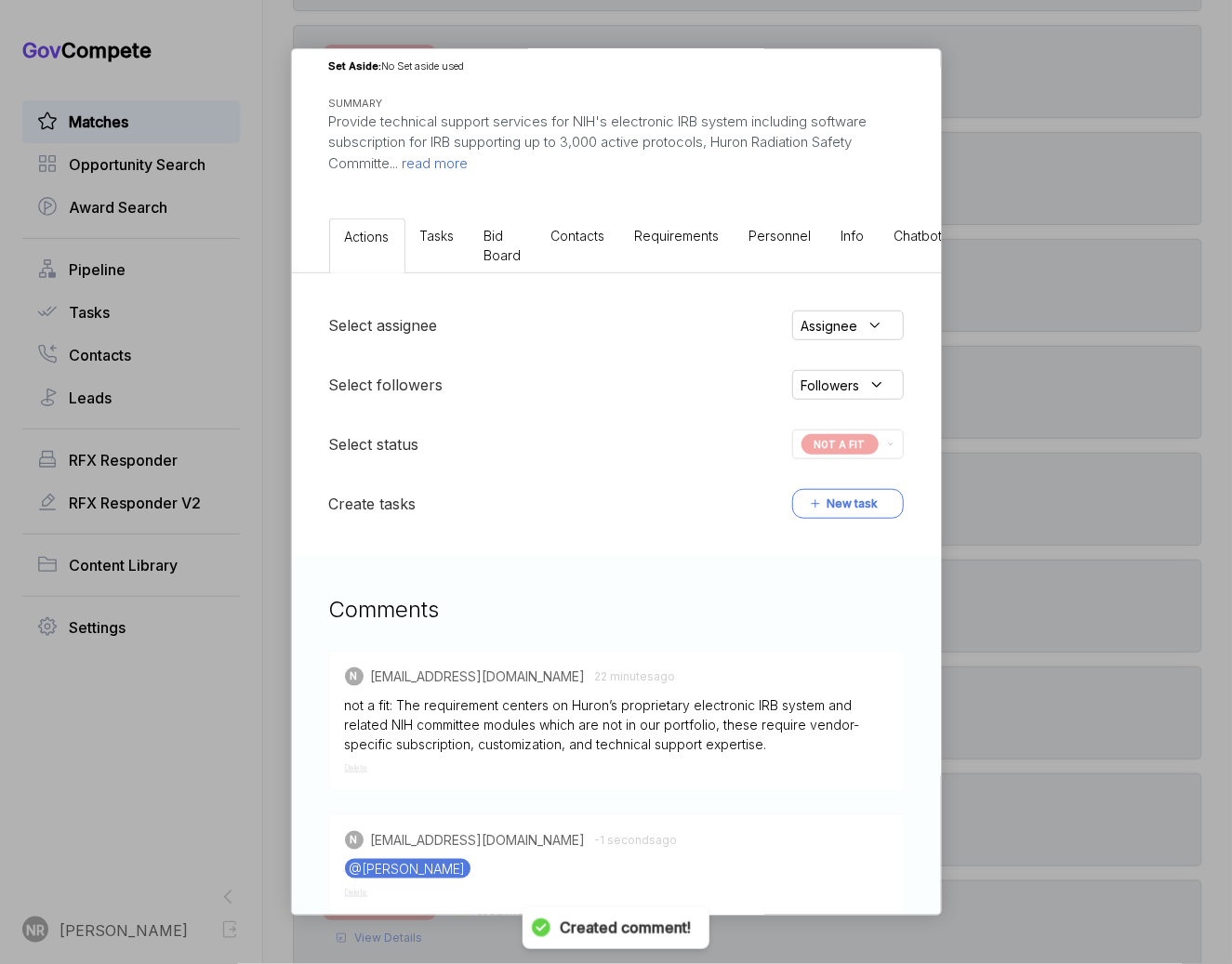
click at [1015, 443] on div "Institutional Review Board System Support [PERSON_NAME] STAGE Combined Synopsis…" at bounding box center [616, 482] width 1232 height 964
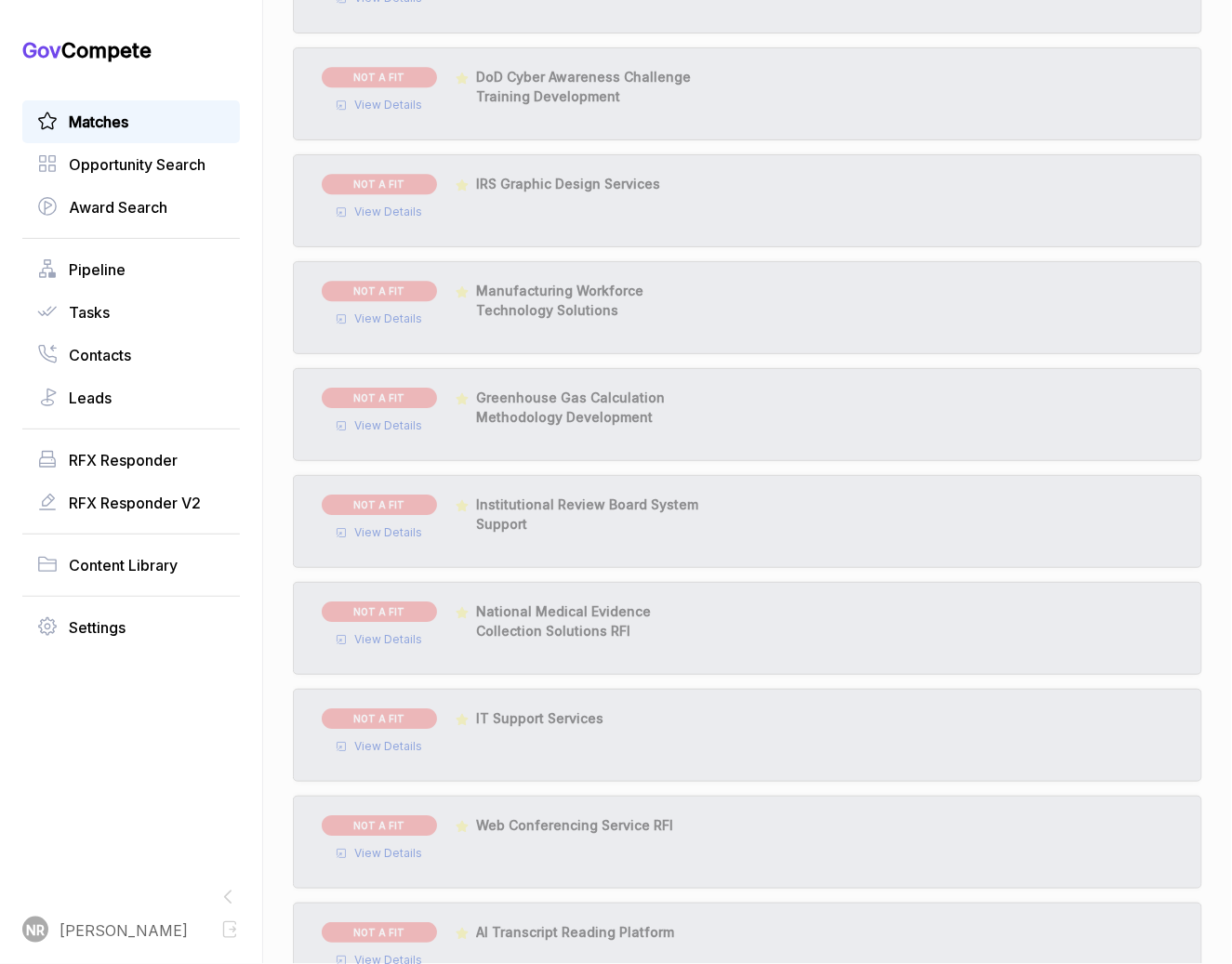
scroll to position [1617, 0]
click at [383, 210] on span "View Details" at bounding box center [388, 214] width 68 height 17
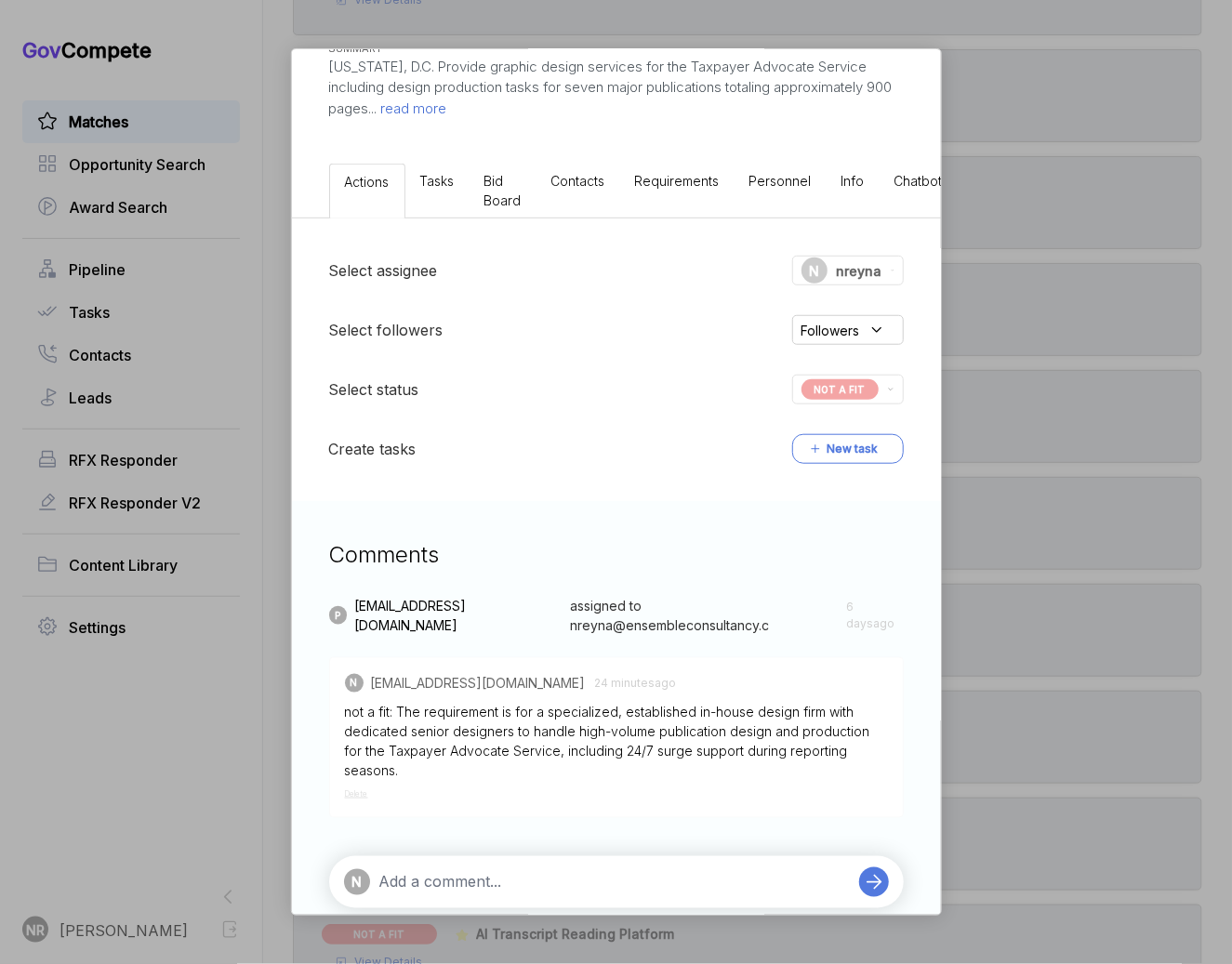
scroll to position [283, 0]
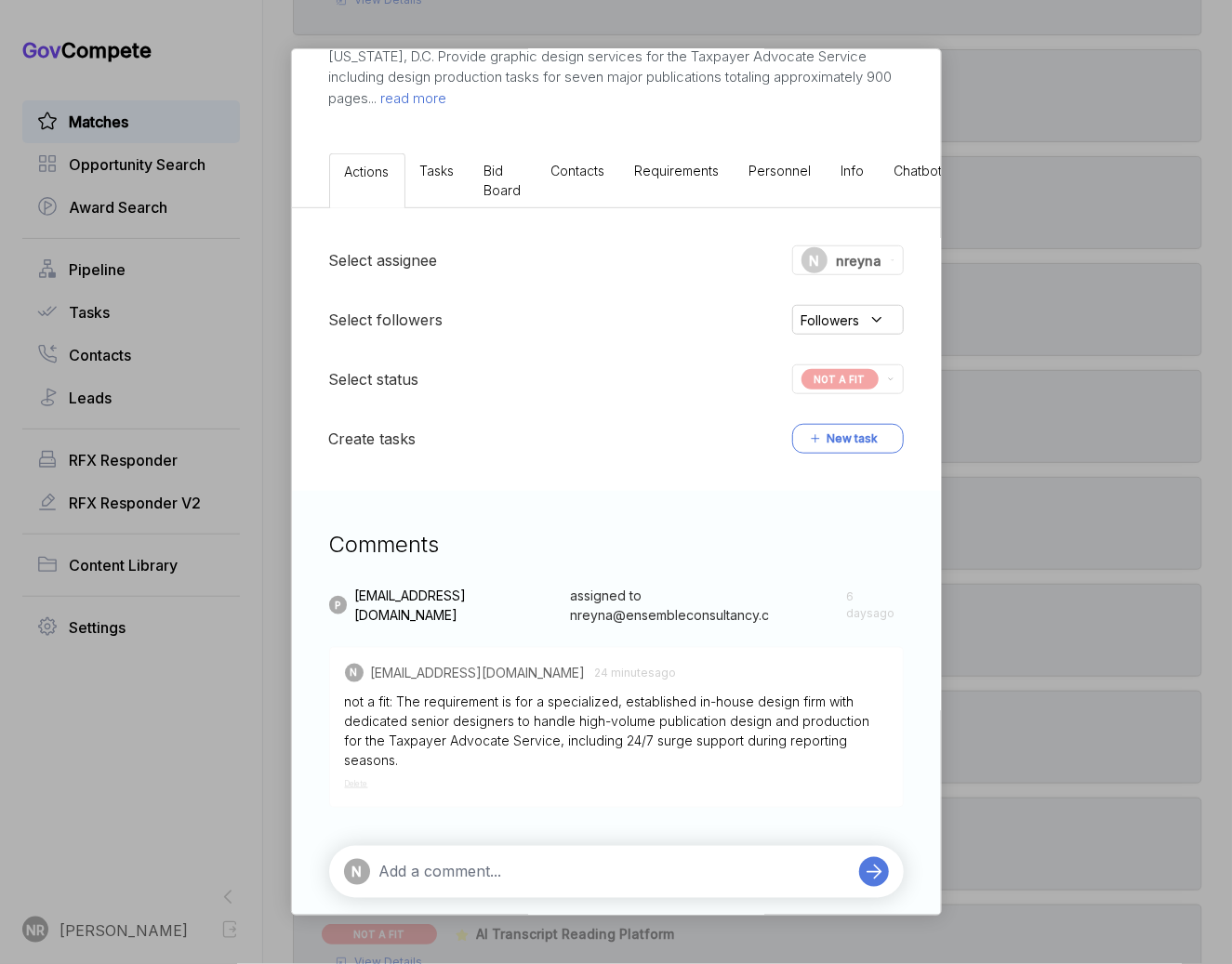
click at [634, 861] on textarea at bounding box center [615, 872] width 470 height 23
type textarea "@[PERSON_NAME]"
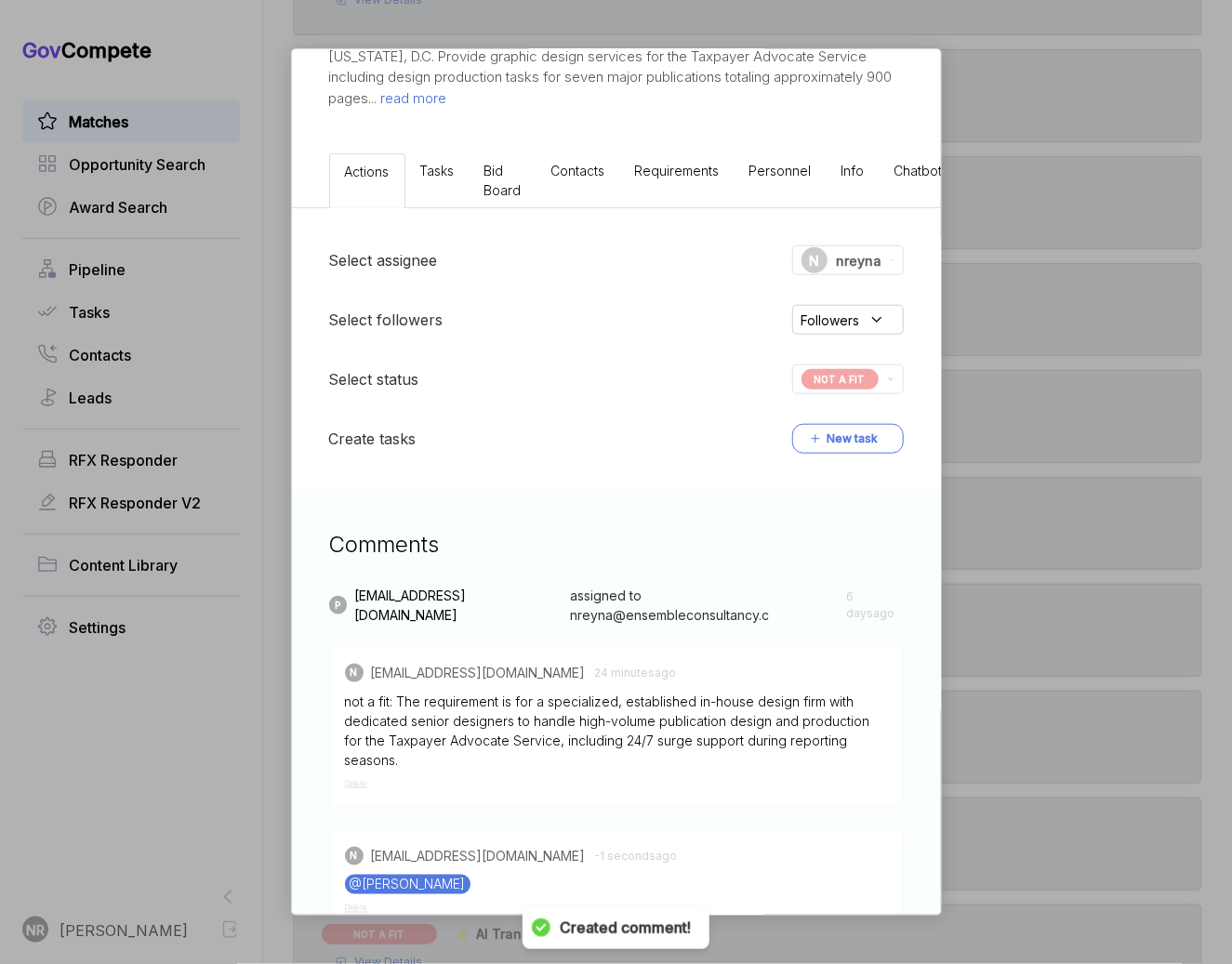
click at [1029, 194] on div "IRS Graphic Design Services [PERSON_NAME] STAGE Combined Synopsis/Solicitation …" at bounding box center [616, 482] width 1232 height 964
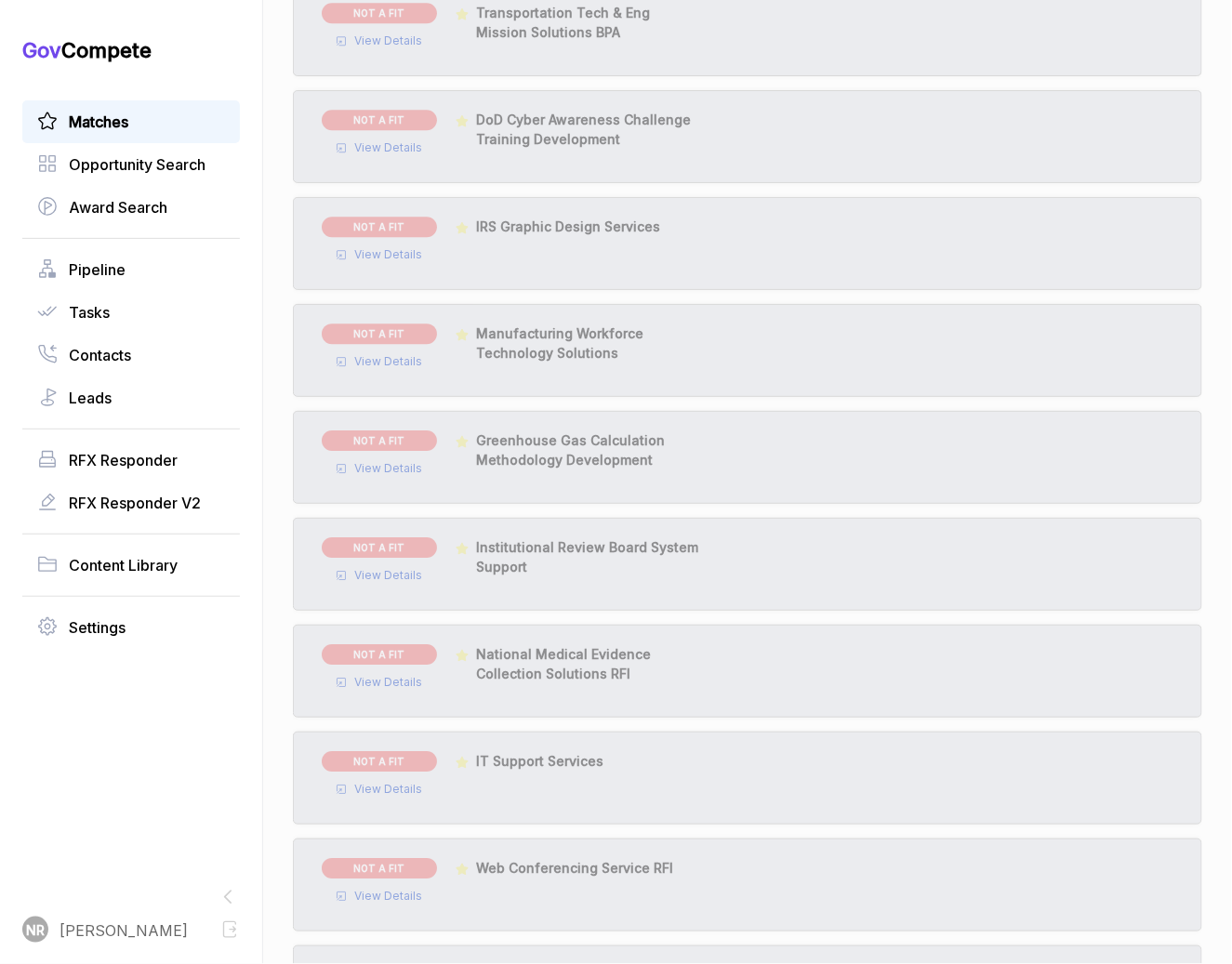
scroll to position [1495, 0]
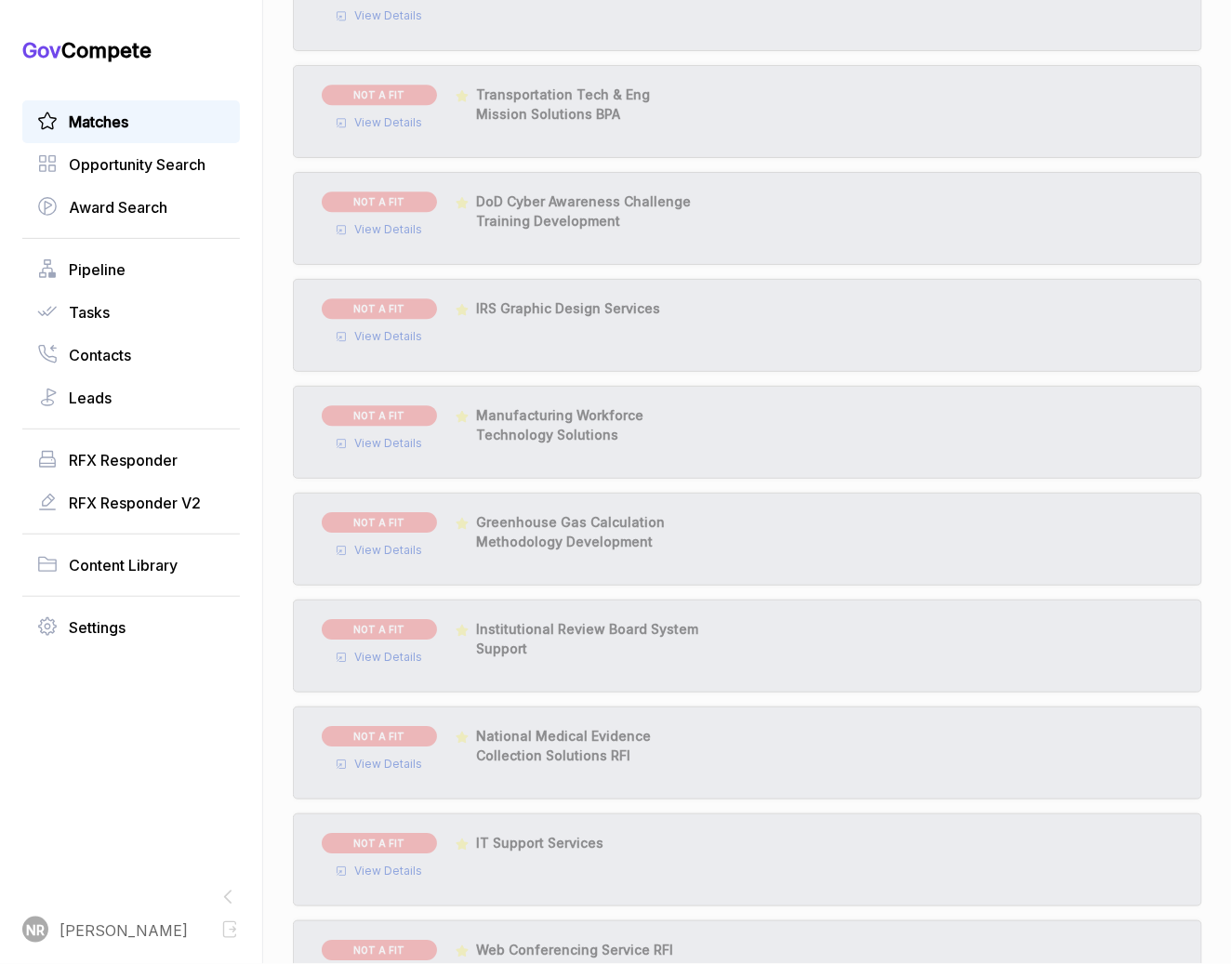
click at [385, 225] on span "View Details" at bounding box center [388, 229] width 68 height 17
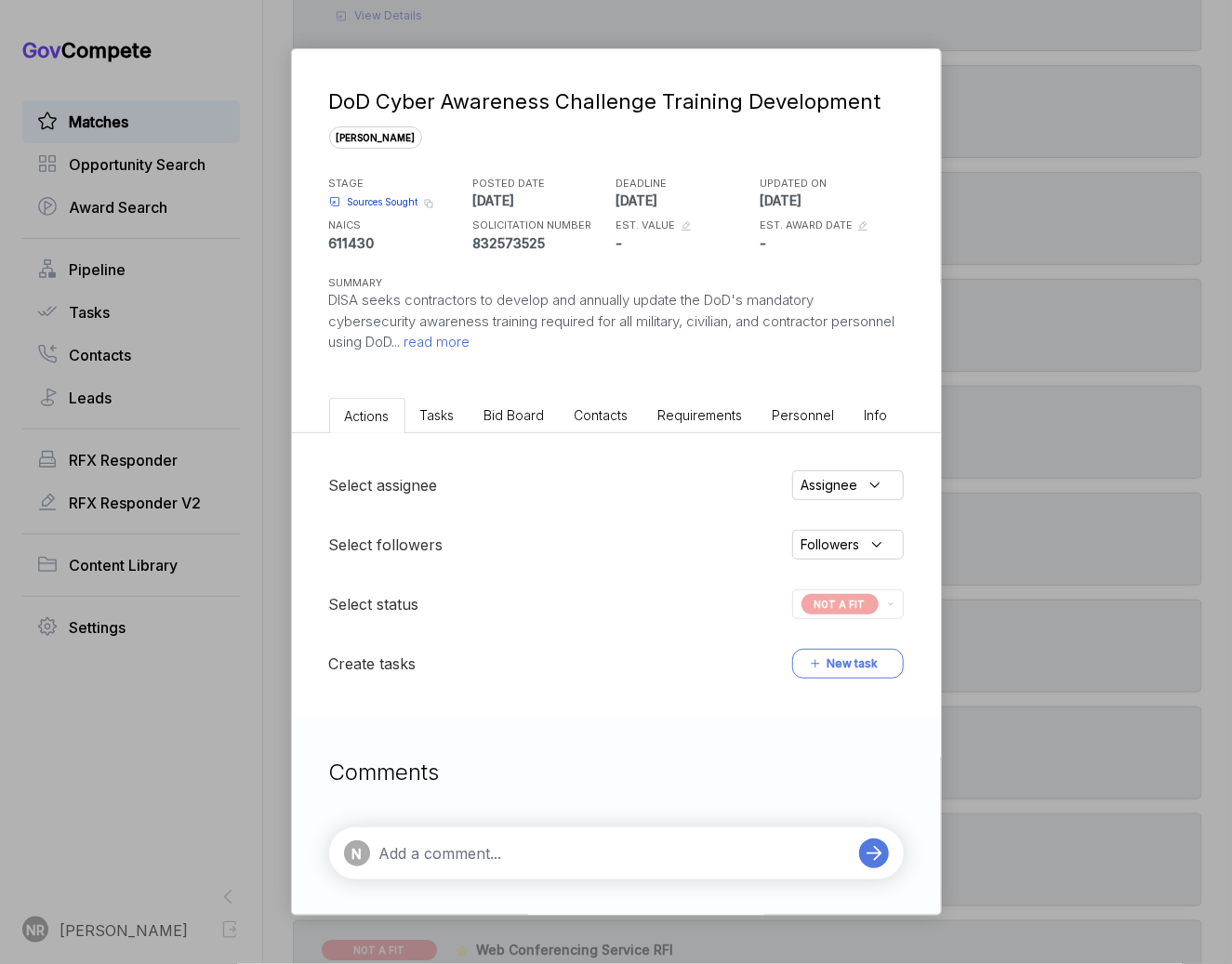
scroll to position [2, 0]
click at [1092, 257] on div "DoD Cyber Awareness Challenge Training Development [PERSON_NAME] STAGE Sources …" at bounding box center [616, 482] width 1232 height 964
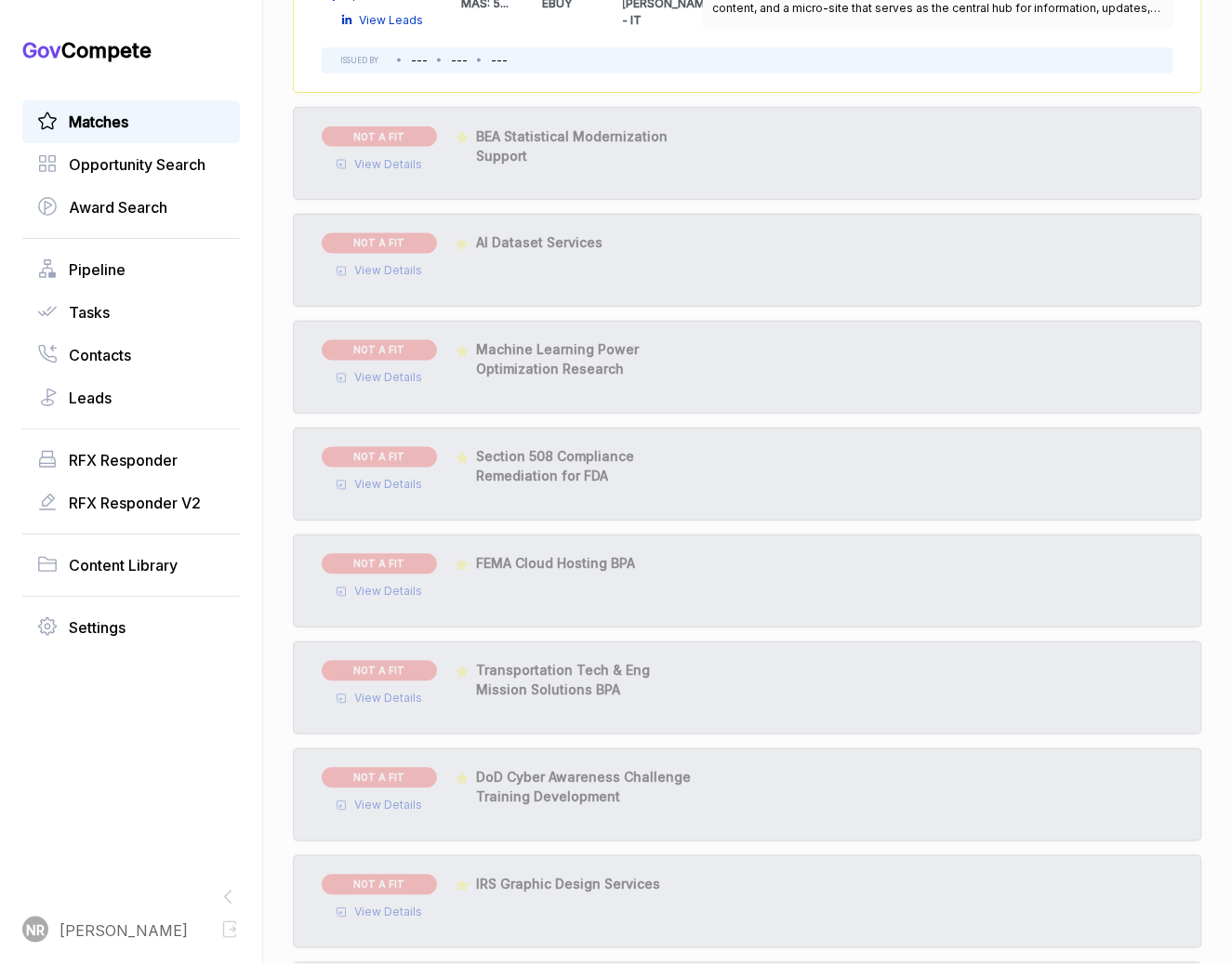
scroll to position [915, 0]
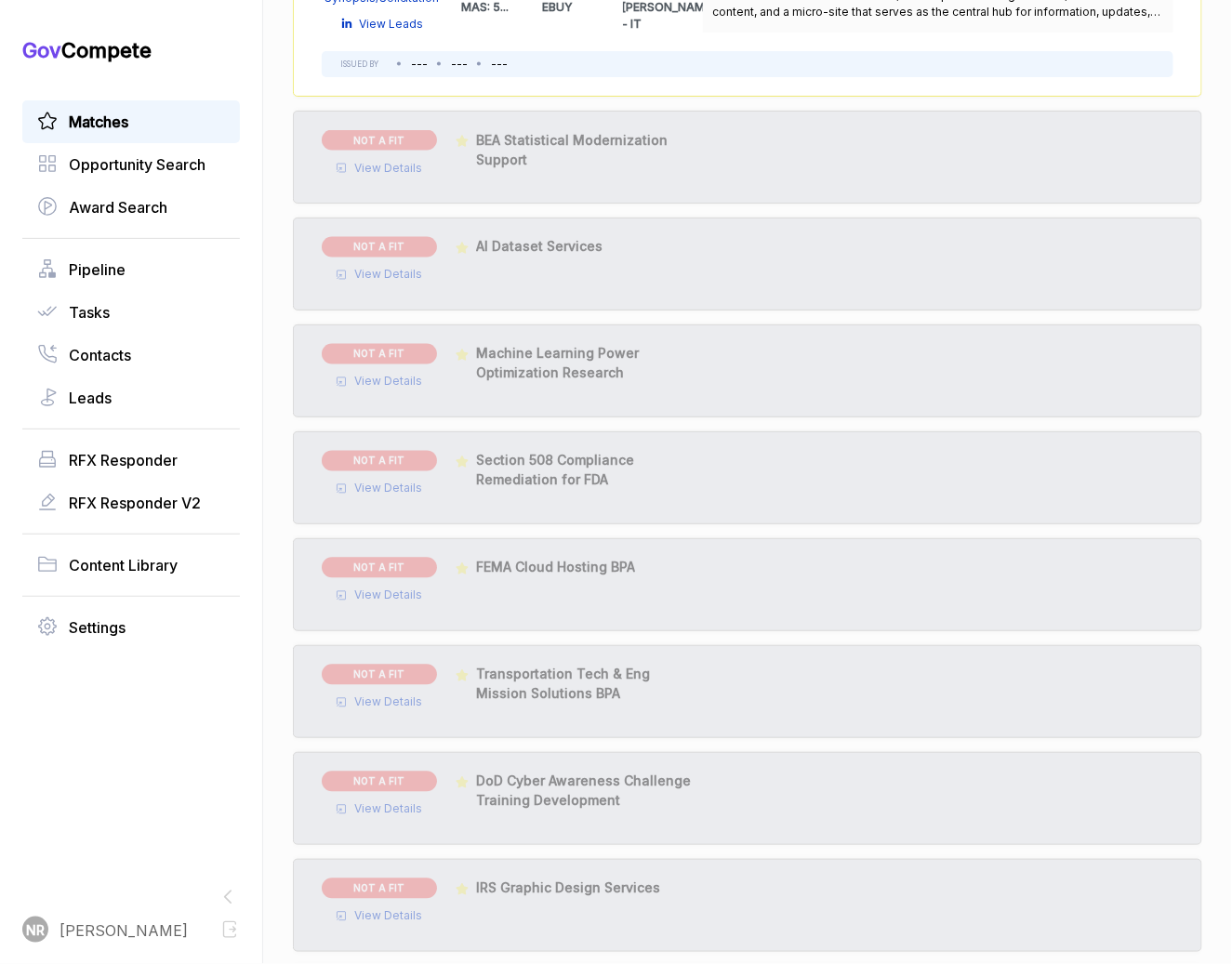
click at [379, 374] on span "View Details" at bounding box center [388, 381] width 68 height 17
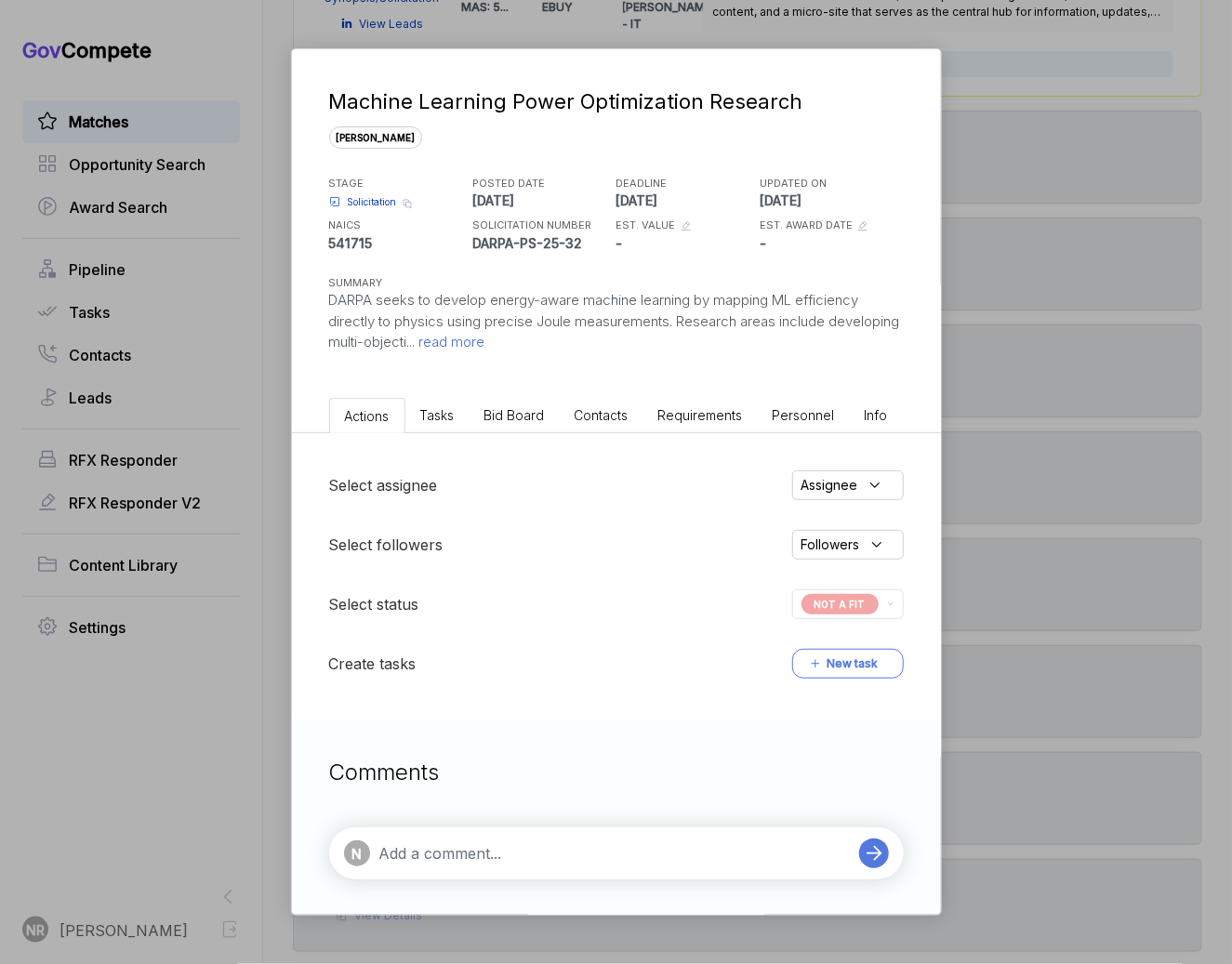
scroll to position [2, 0]
click at [1014, 475] on div "Machine Learning Power Optimization Research [PERSON_NAME] STAGE Solicitation C…" at bounding box center [616, 482] width 1232 height 964
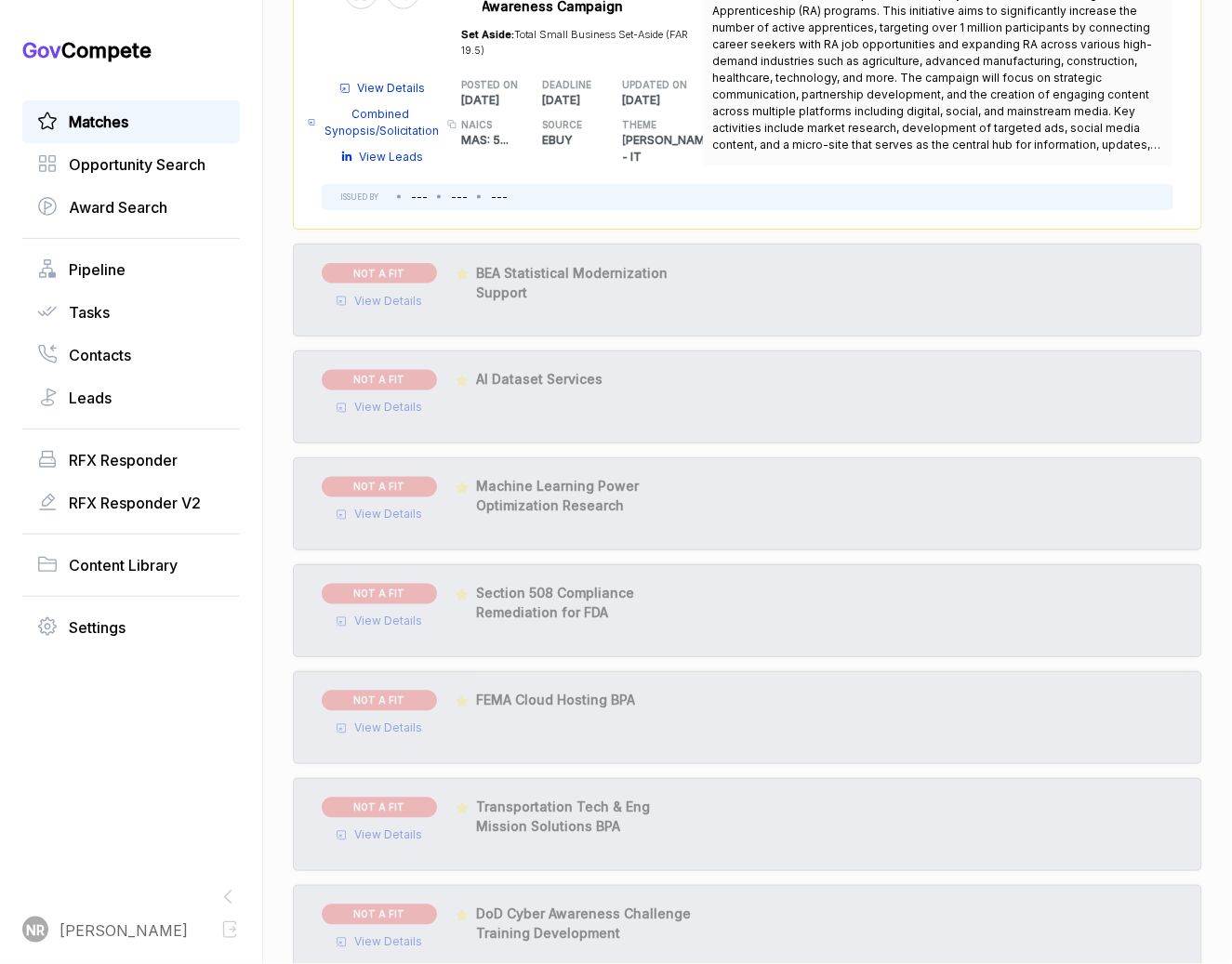
scroll to position [779, 0]
click at [369, 296] on span "View Details" at bounding box center [388, 304] width 68 height 17
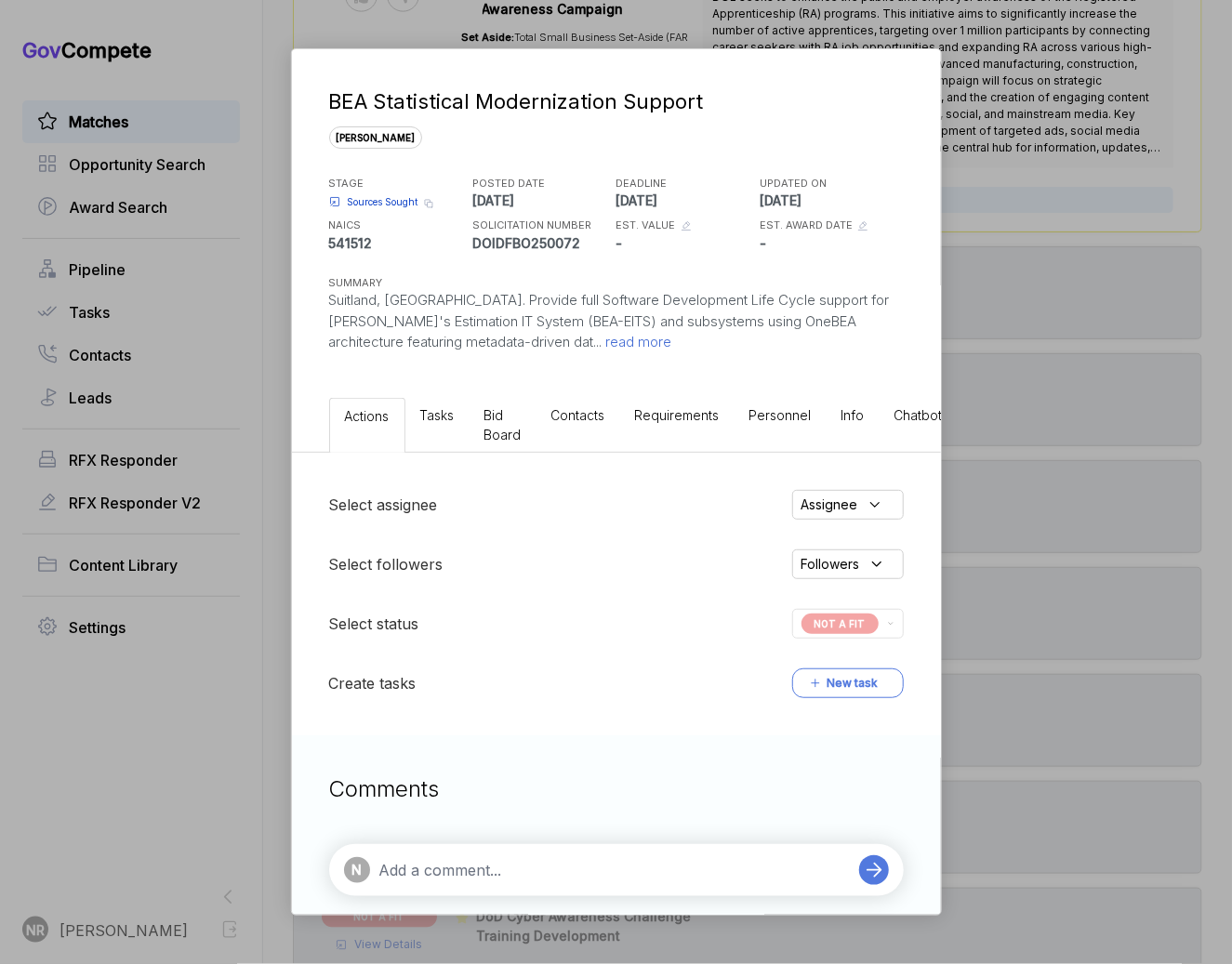
click at [973, 517] on div "BEA Statistical Modernization Support [PERSON_NAME] STAGE Sources Sought Copy l…" at bounding box center [616, 482] width 1232 height 964
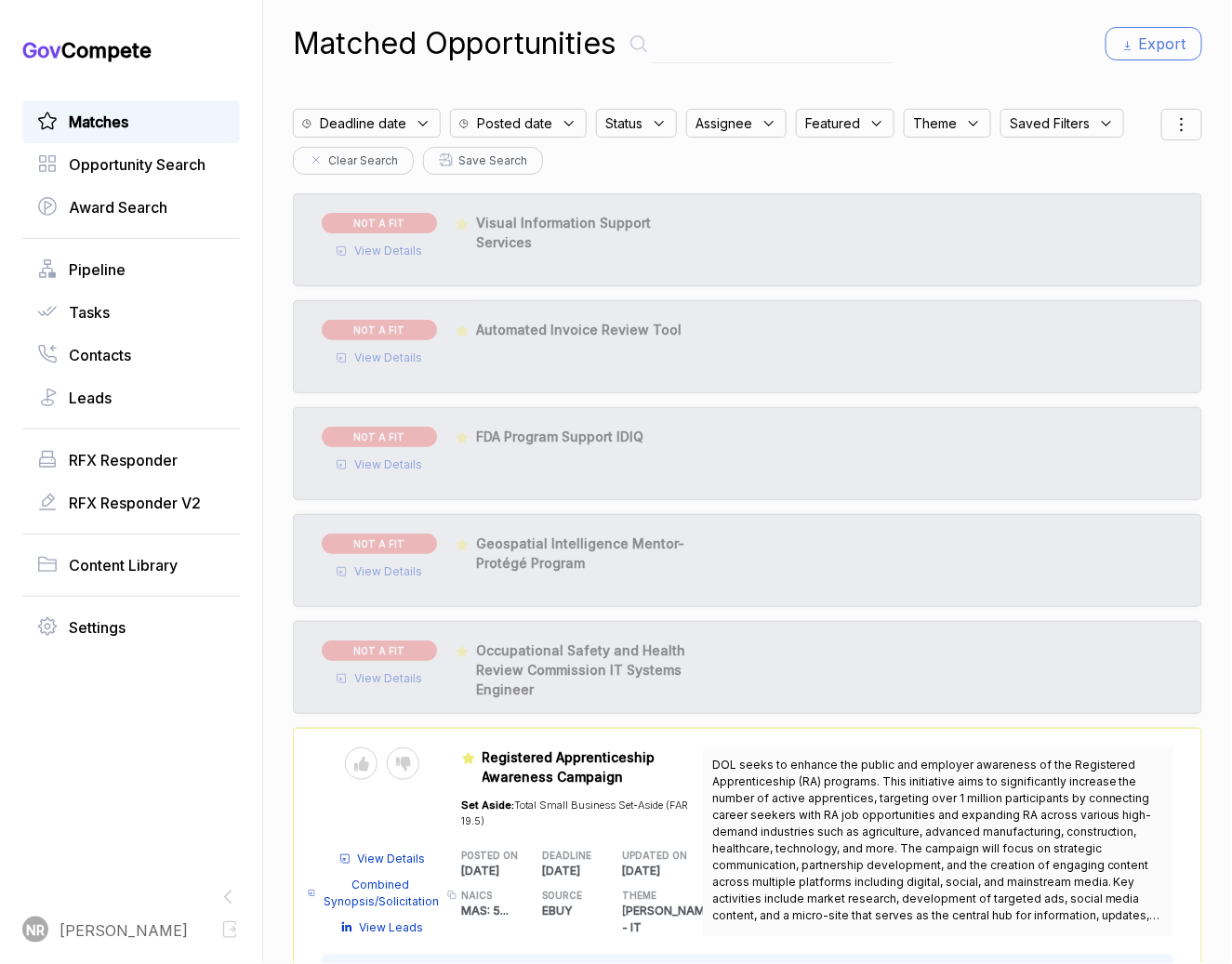
scroll to position [0, 0]
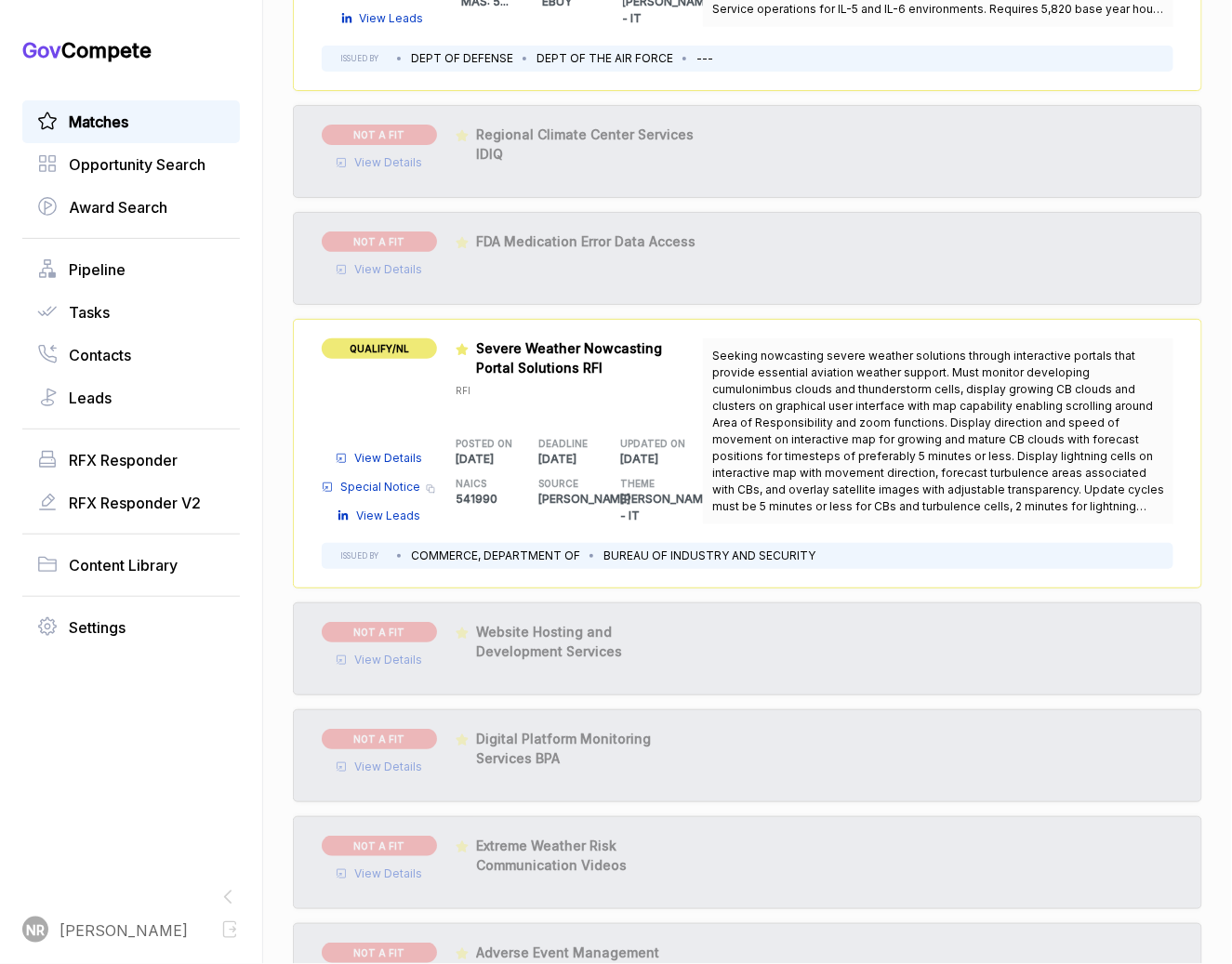
scroll to position [4425, 0]
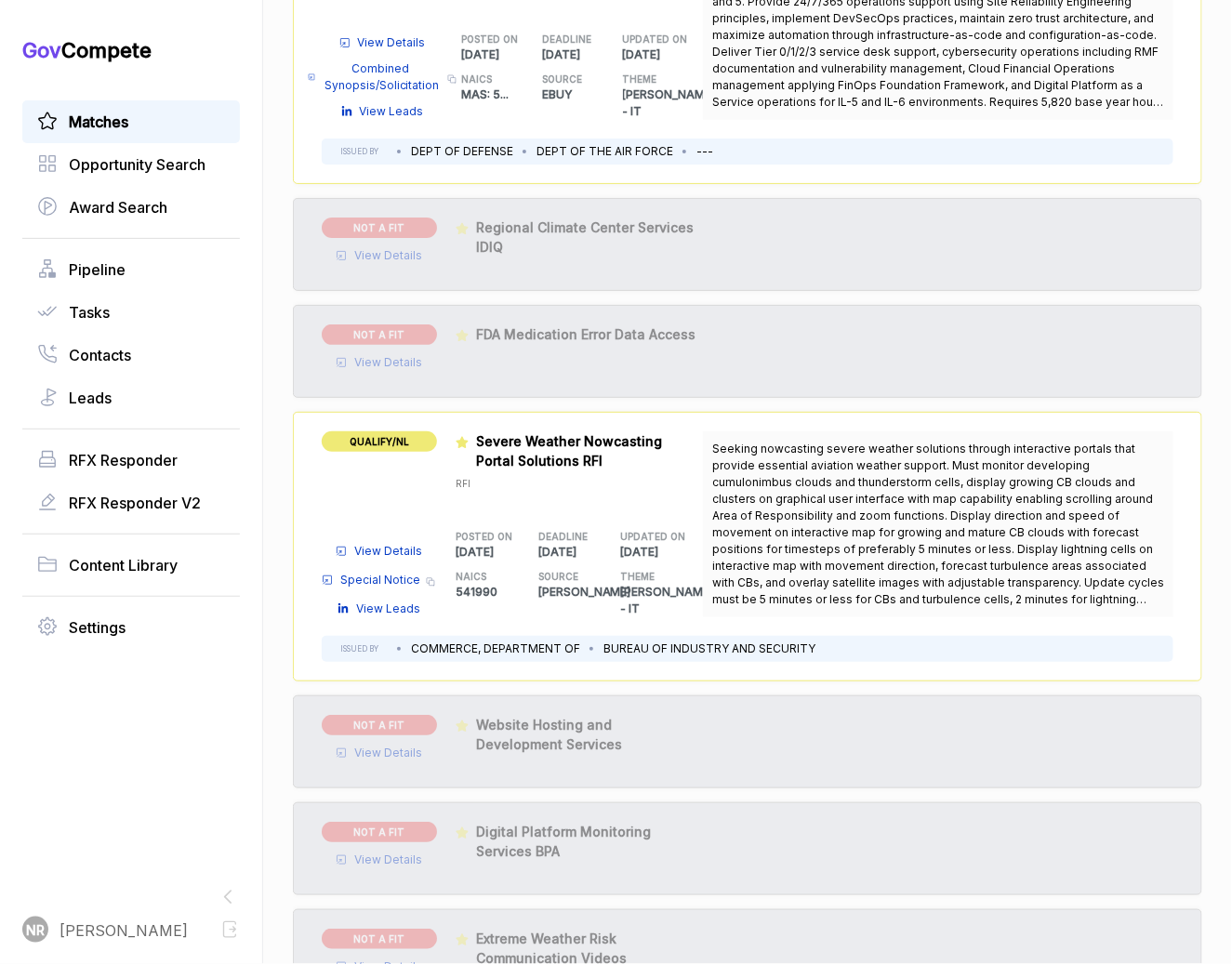
click at [378, 545] on span "View Details" at bounding box center [388, 551] width 68 height 17
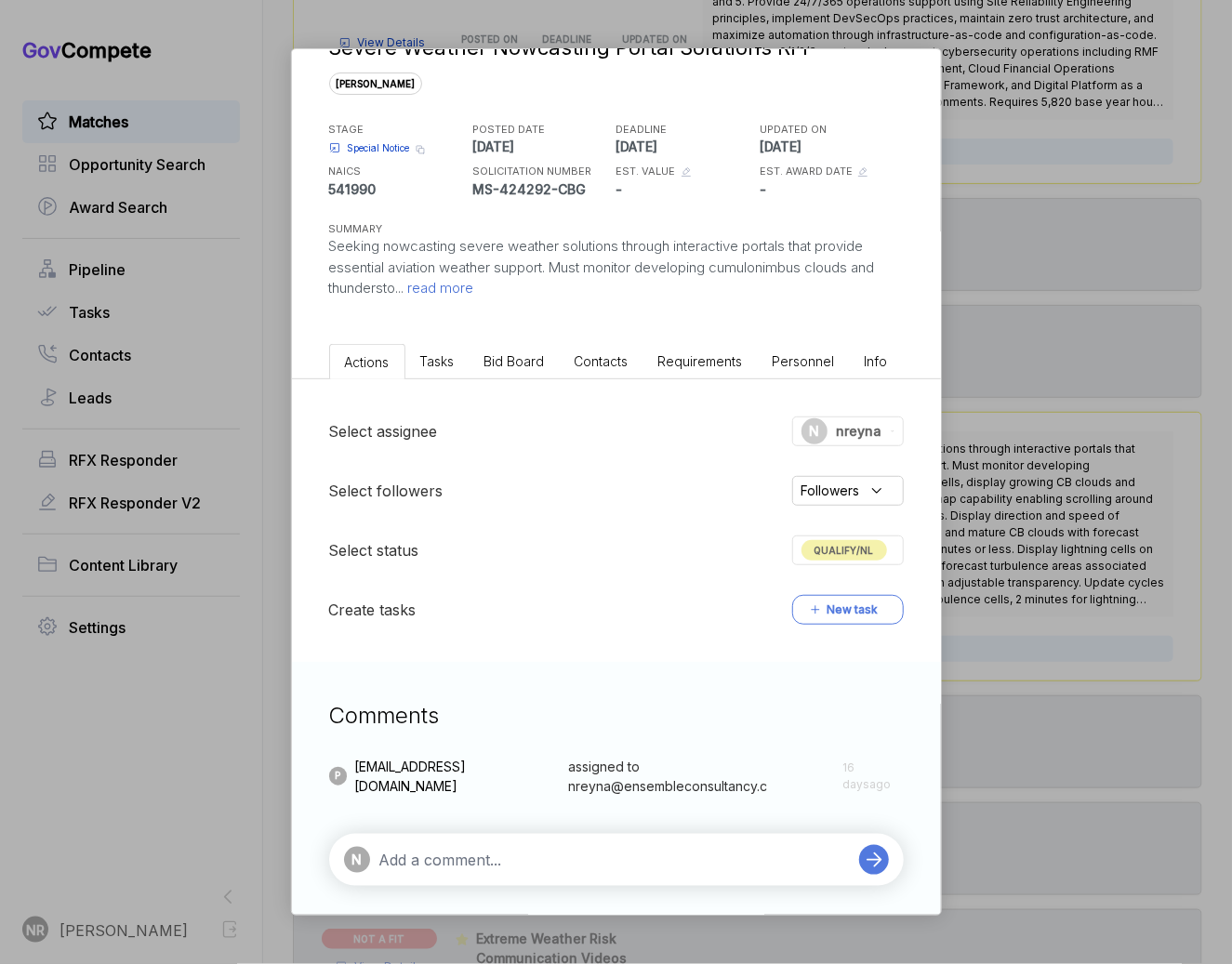
scroll to position [61, 0]
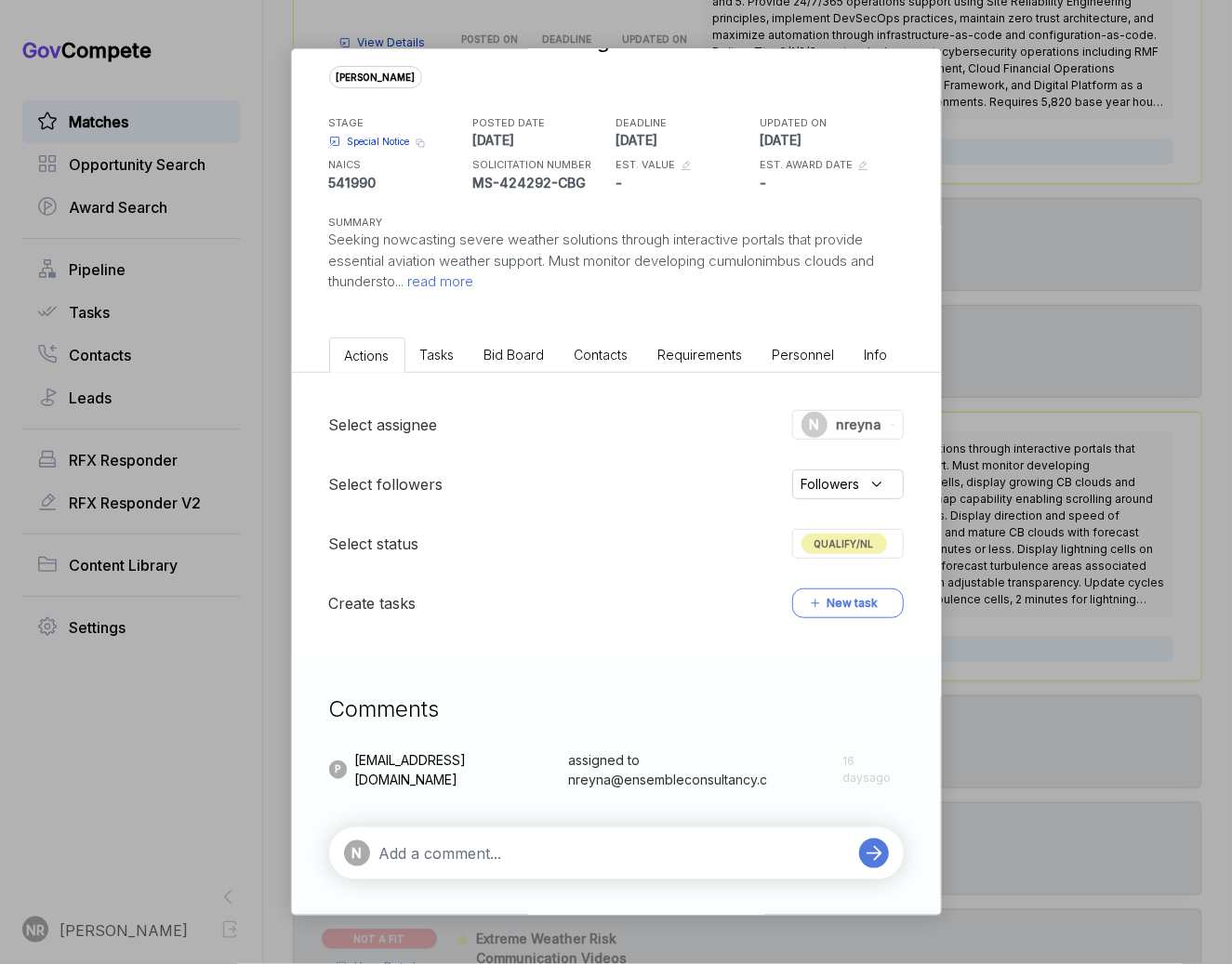
click at [460, 282] on span "read more" at bounding box center [439, 281] width 70 height 18
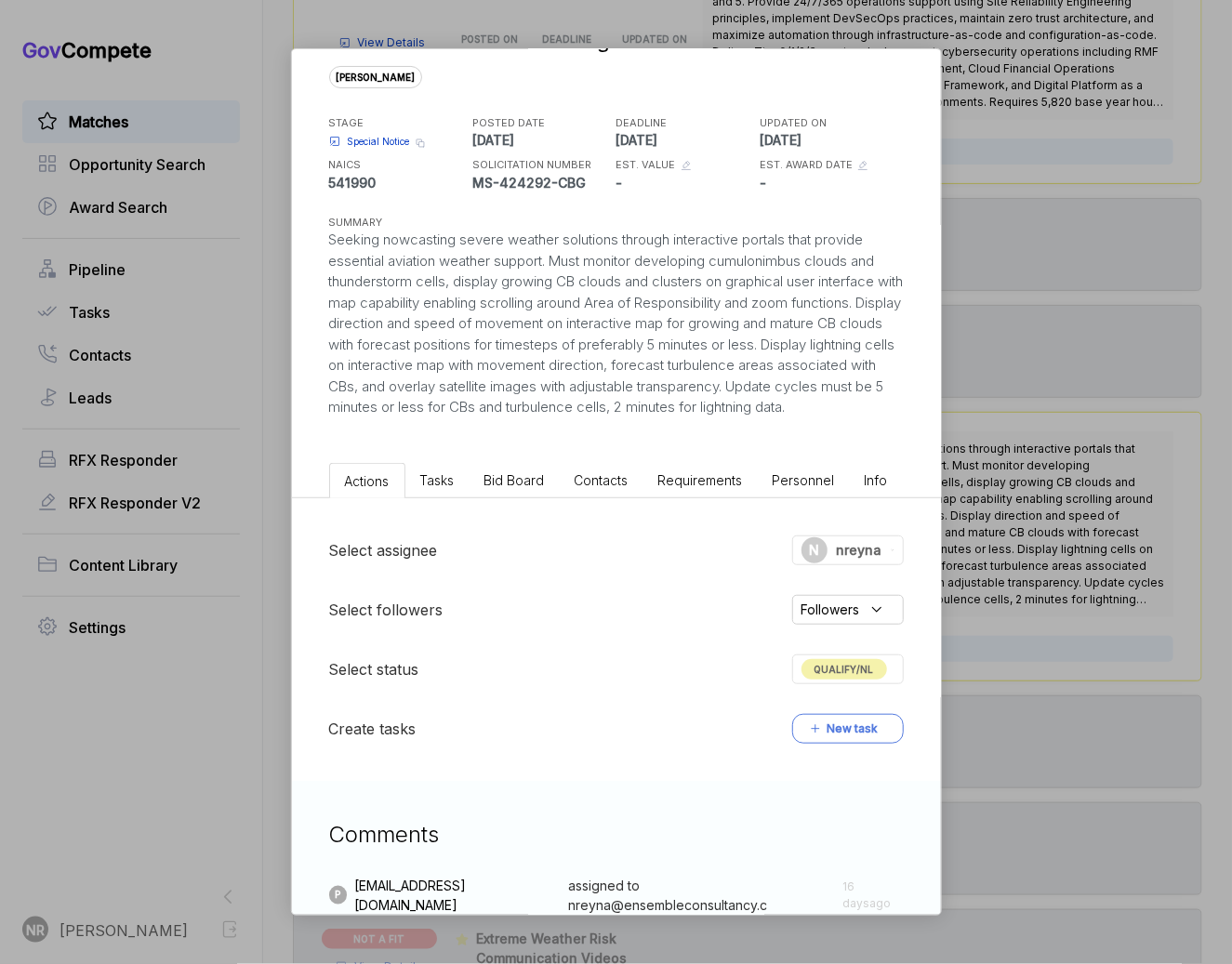
drag, startPoint x: 457, startPoint y: 437, endPoint x: 314, endPoint y: 231, distance: 250.8
click at [314, 231] on div "Severe Weather Nowcasting Portal Solutions RFI [PERSON_NAME] STAGE Special Noti…" at bounding box center [616, 204] width 649 height 429
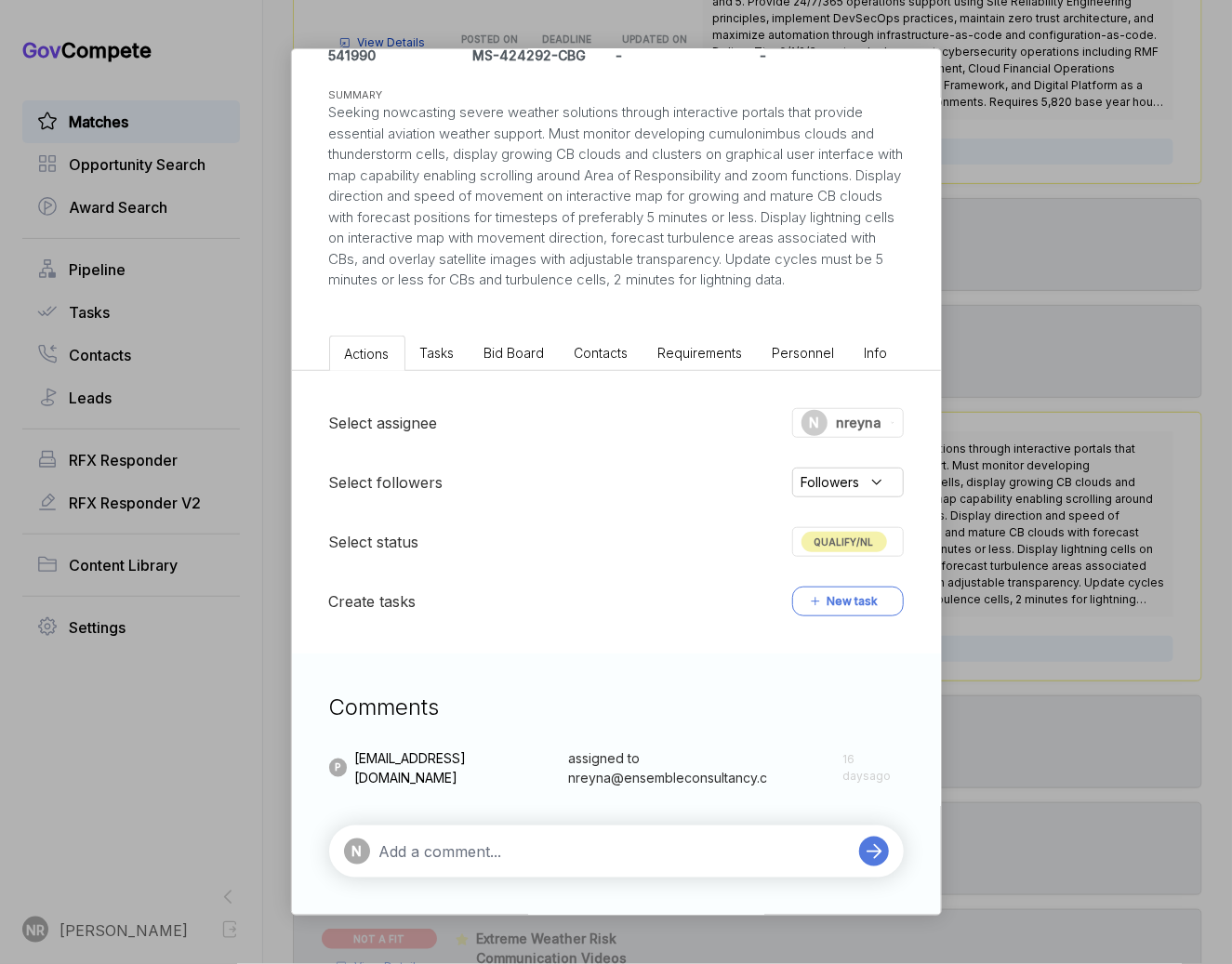
click at [634, 843] on textarea at bounding box center [615, 851] width 470 height 23
paste textarea "Delivering interactive portals with real-time cumulonimbus monitoring, thunders…"
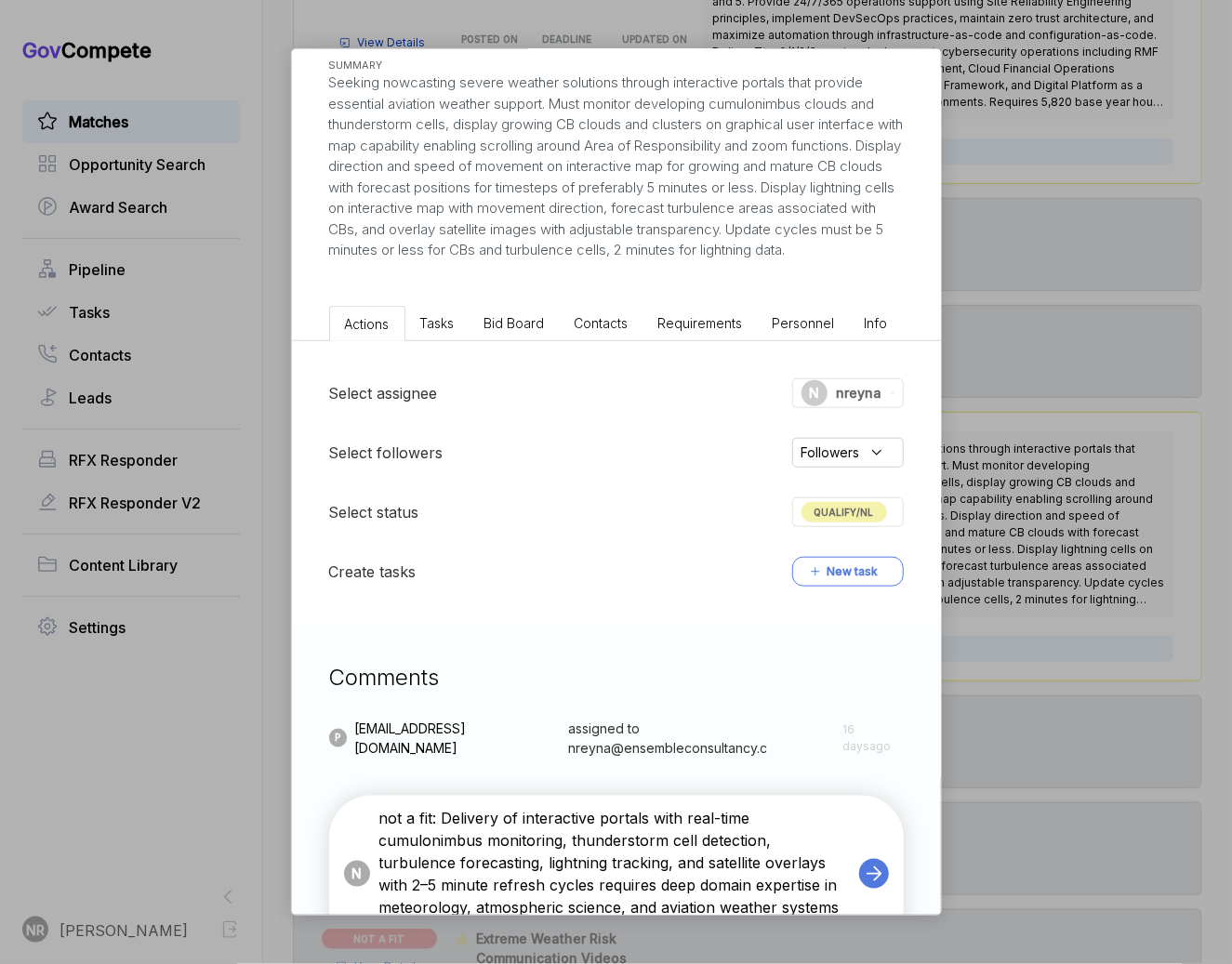
scroll to position [312, 0]
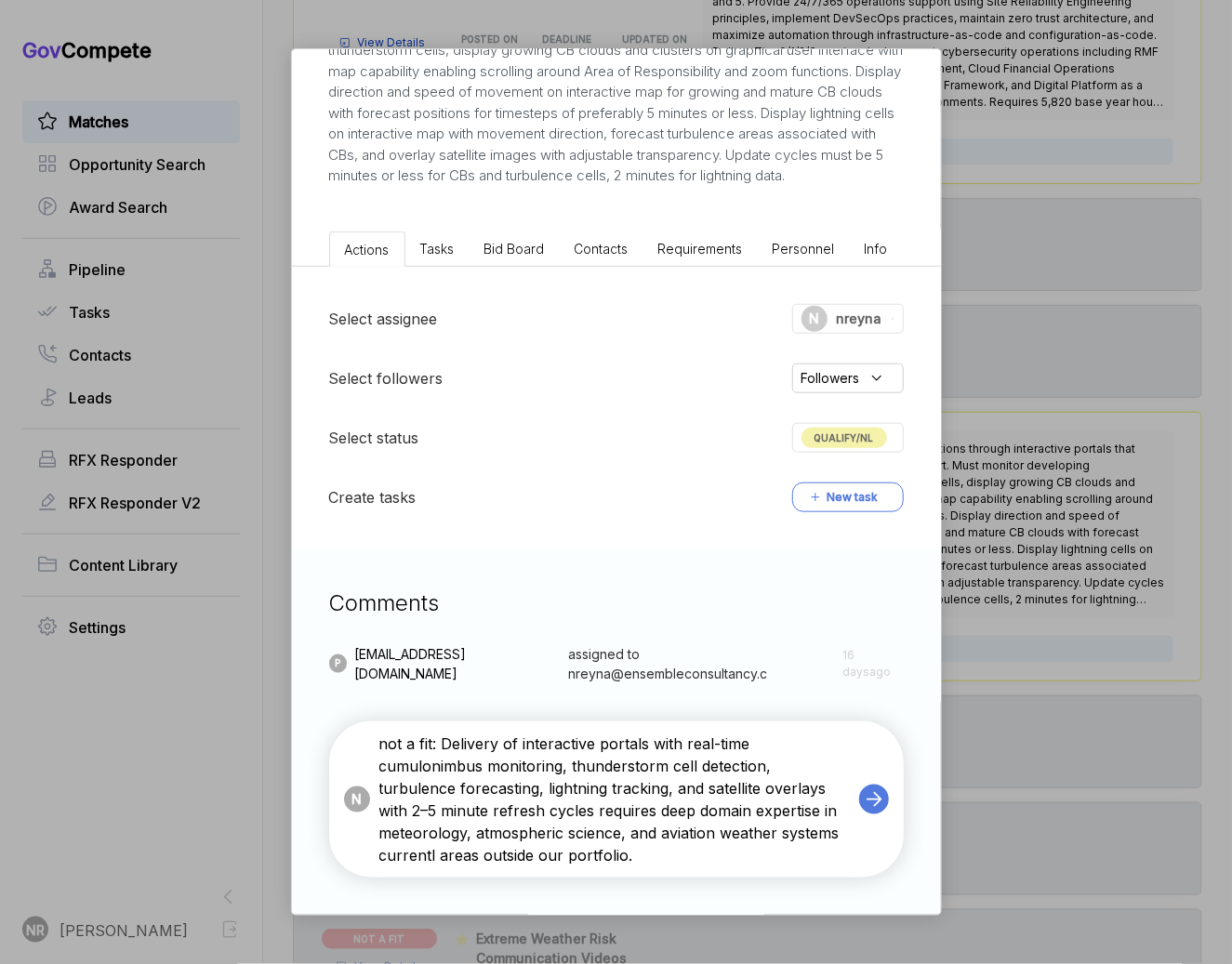
type textarea "not a fit: Delivery of interactive portals with real-time cumulonimbus monitori…"
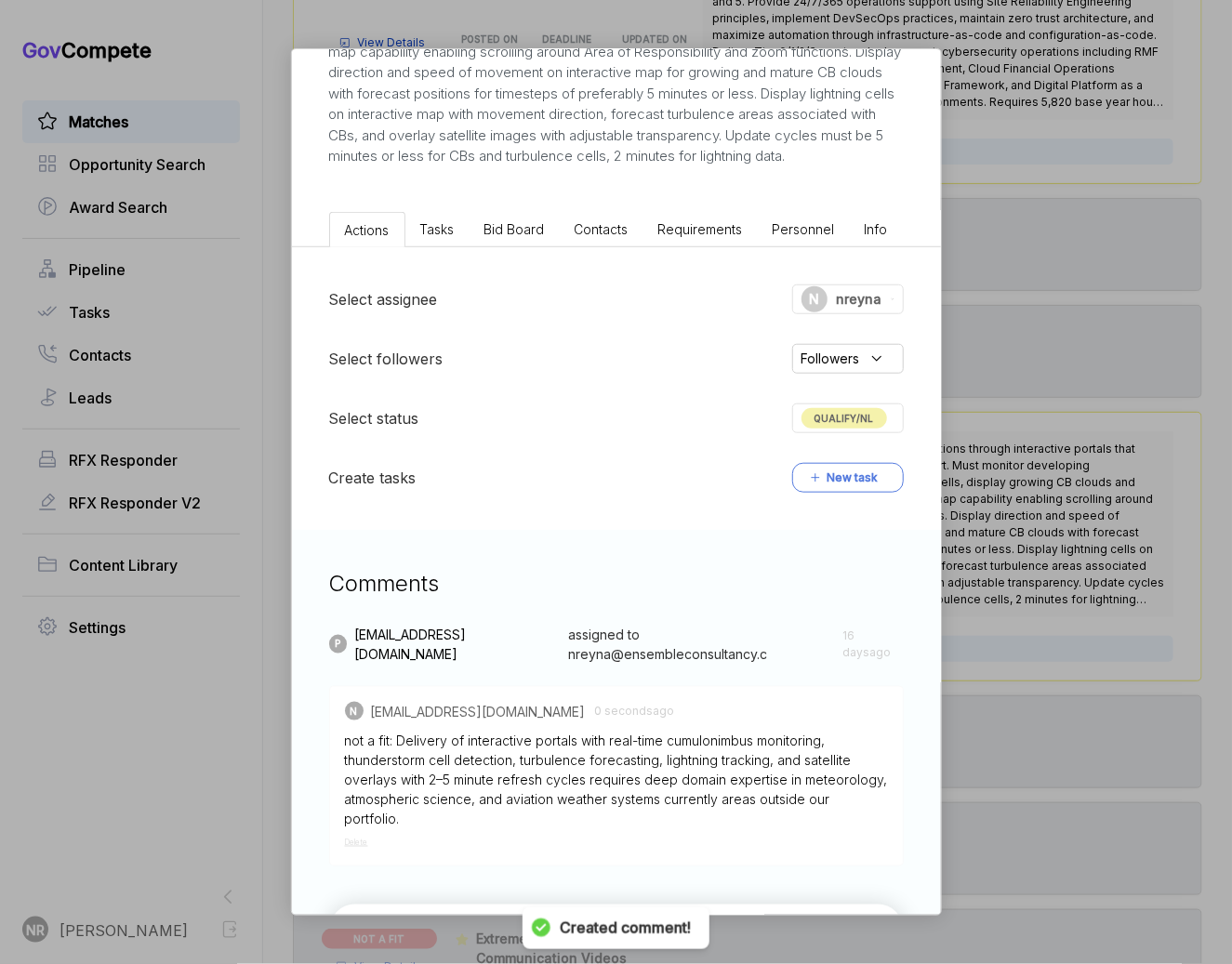
scroll to position [337, 0]
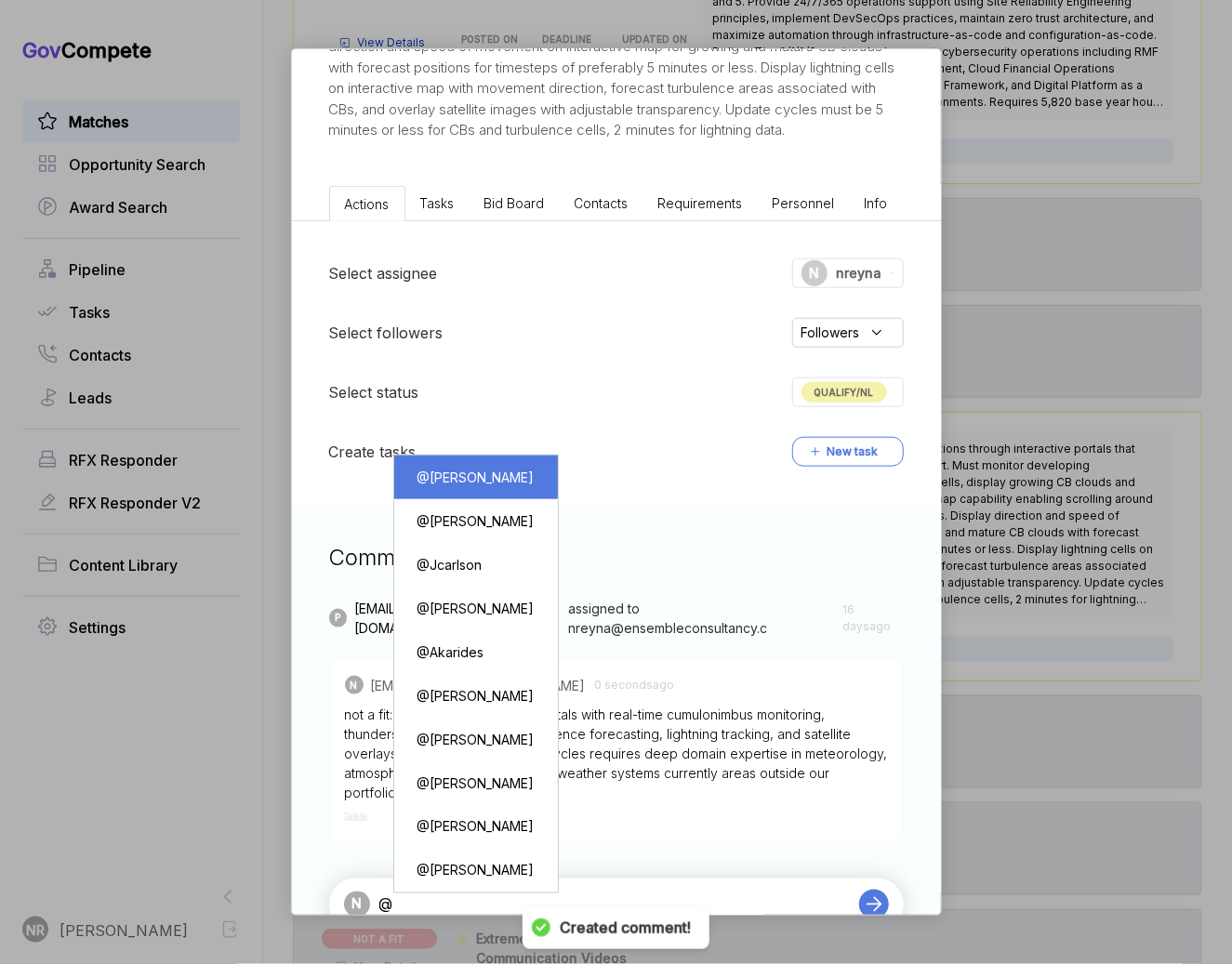
type textarea "@[PERSON_NAME]"
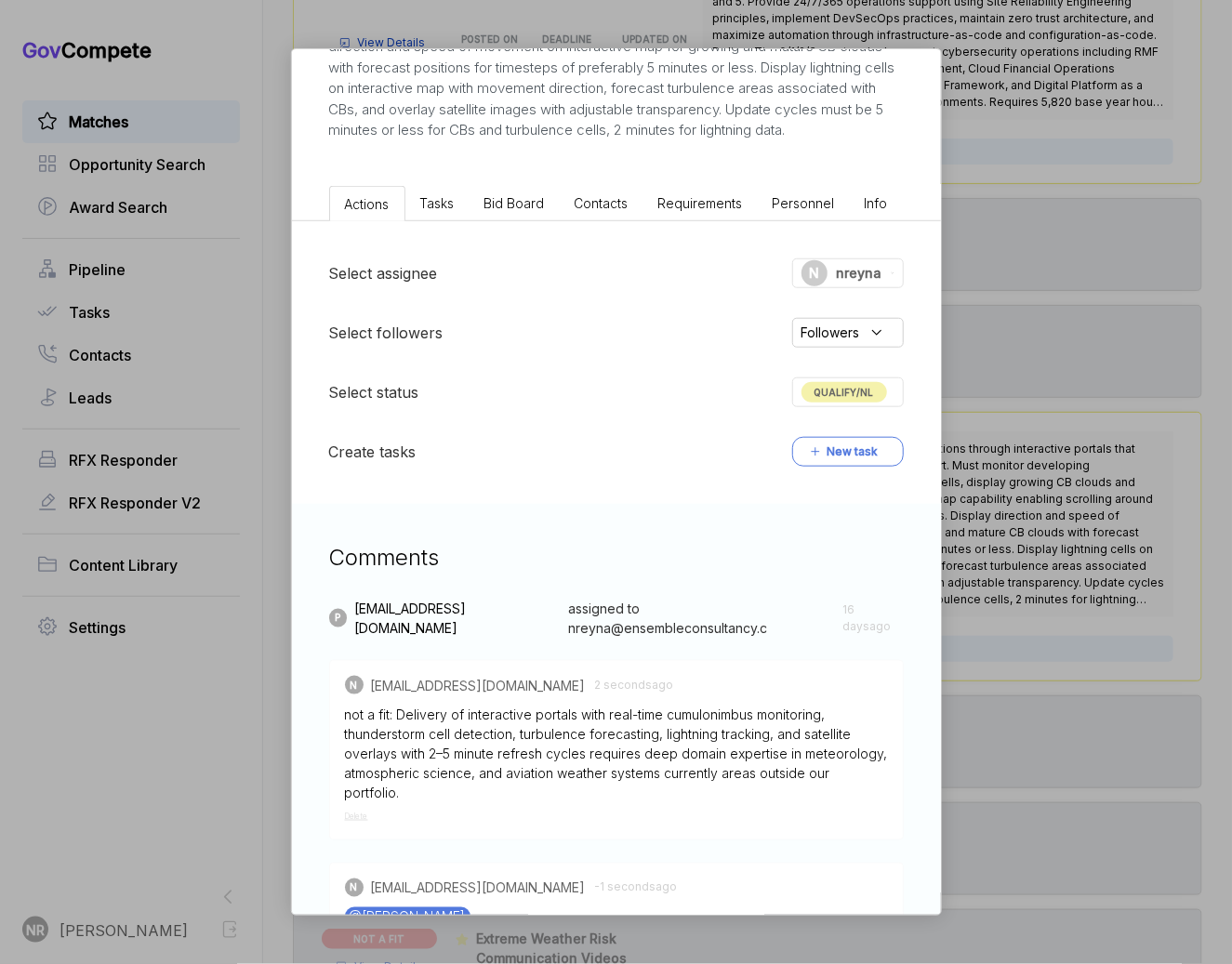
click at [892, 404] on div "QUALIFY/NL" at bounding box center [848, 392] width 112 height 29
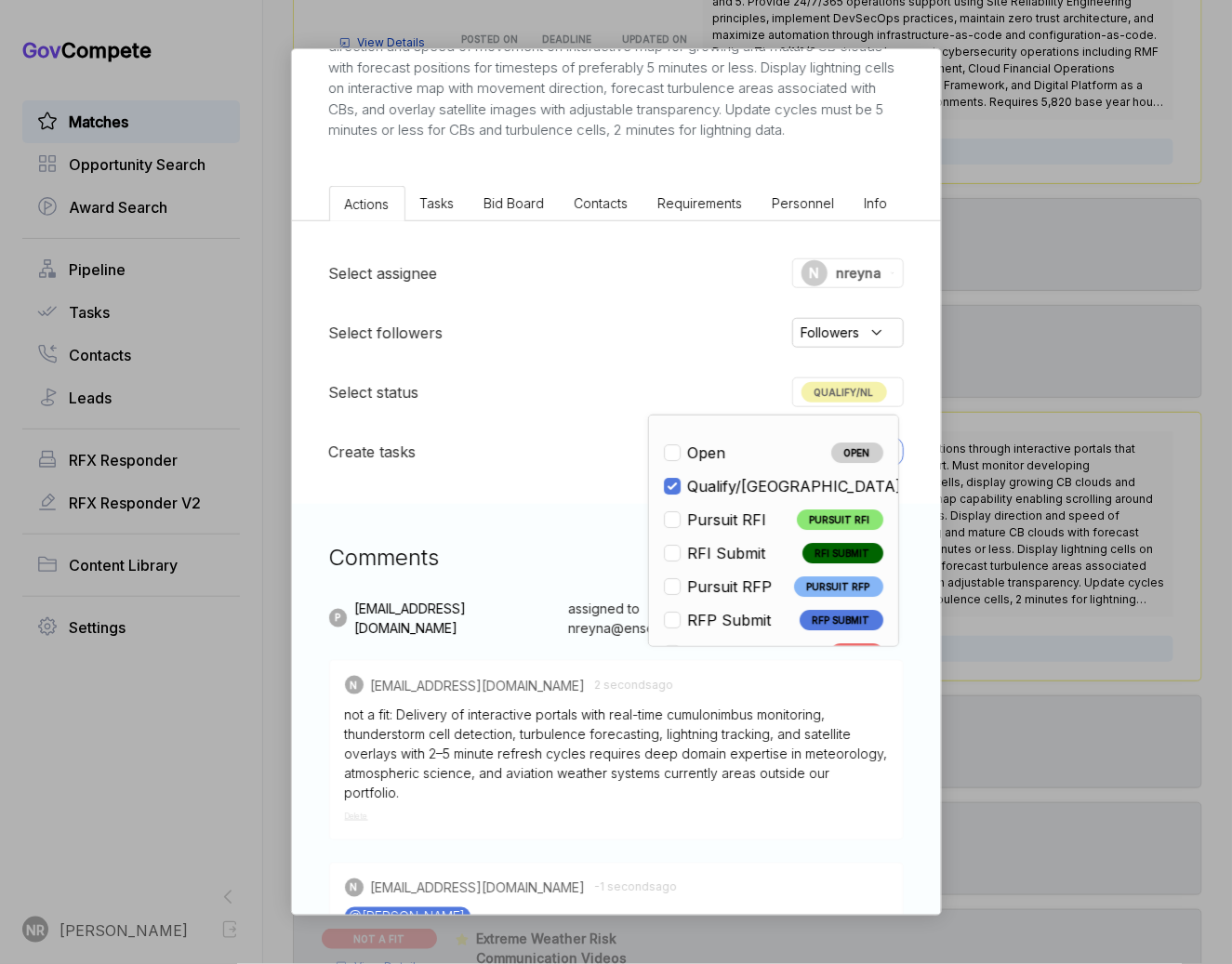
scroll to position [434, 0]
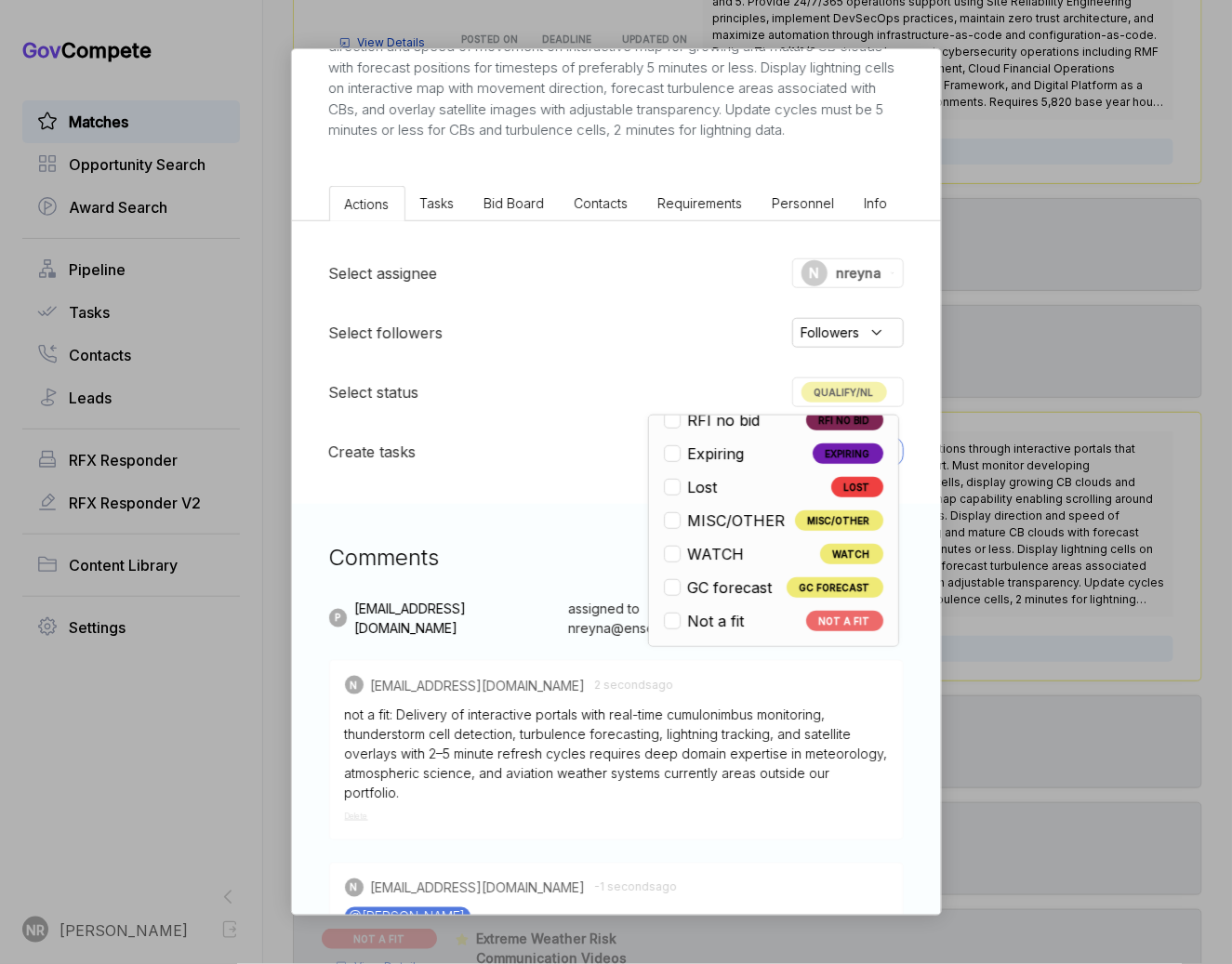
click at [736, 632] on span "Not a fit" at bounding box center [716, 620] width 57 height 23
checkbox input "false"
checkbox input "true"
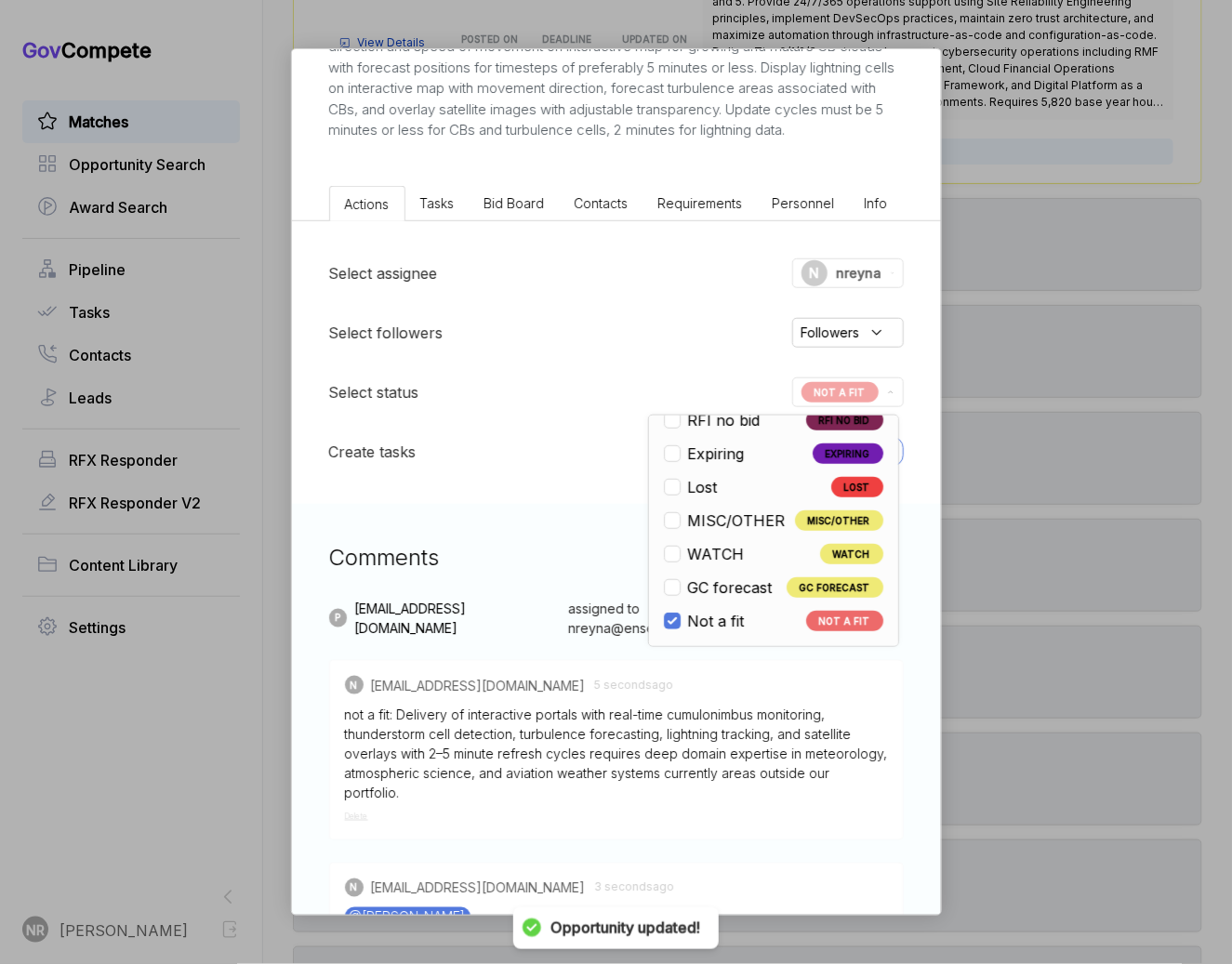
click at [1003, 627] on div "Severe Weather Nowcasting Portal Solutions RFI [PERSON_NAME] STAGE Special Noti…" at bounding box center [616, 482] width 1232 height 964
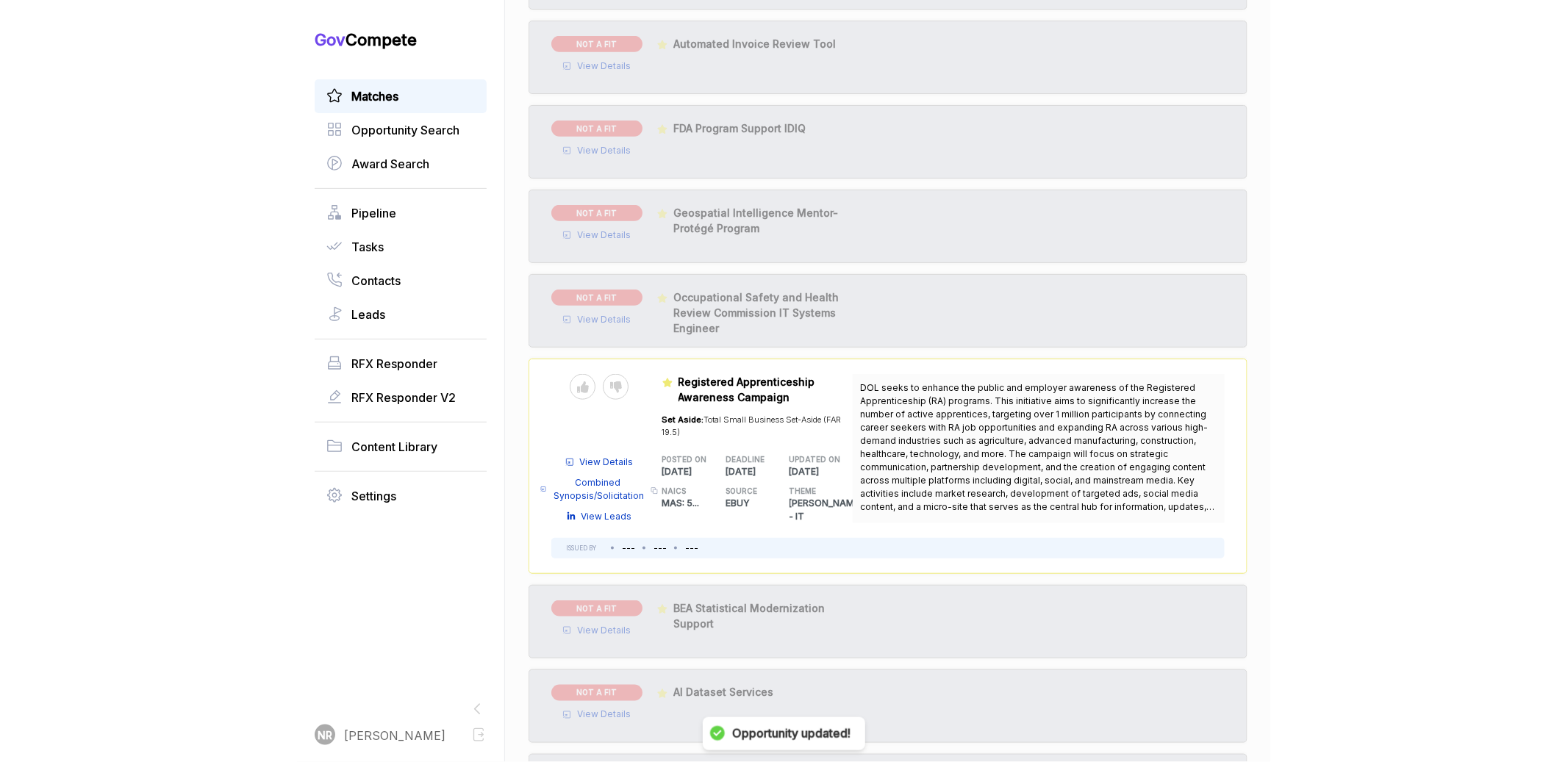
scroll to position [0, 0]
